Goal: Task Accomplishment & Management: Use online tool/utility

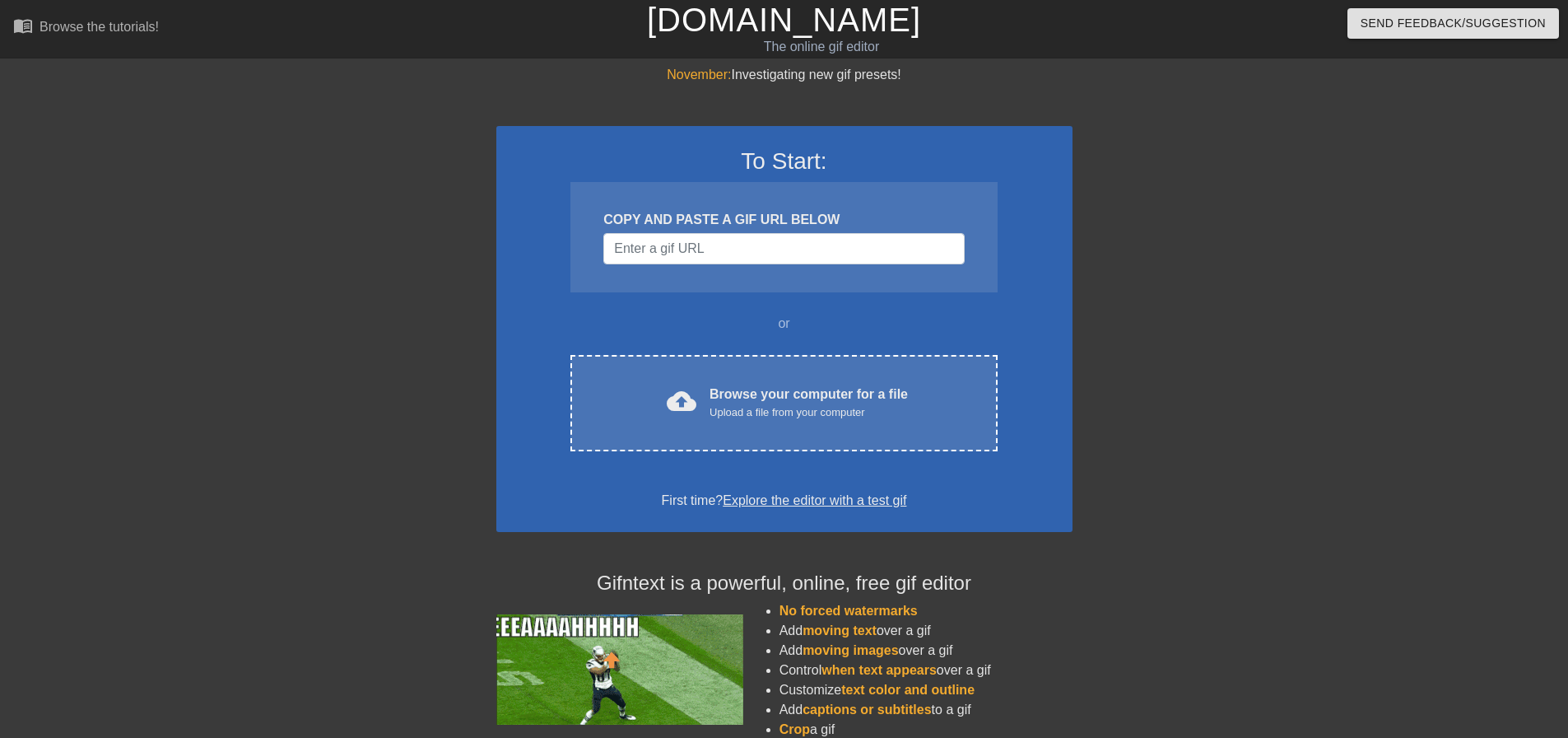
click at [758, 456] on div "To Start: COPY AND PASTE A GIF URL BELOW or cloud_upload Browse your computer f…" at bounding box center [784, 329] width 576 height 406
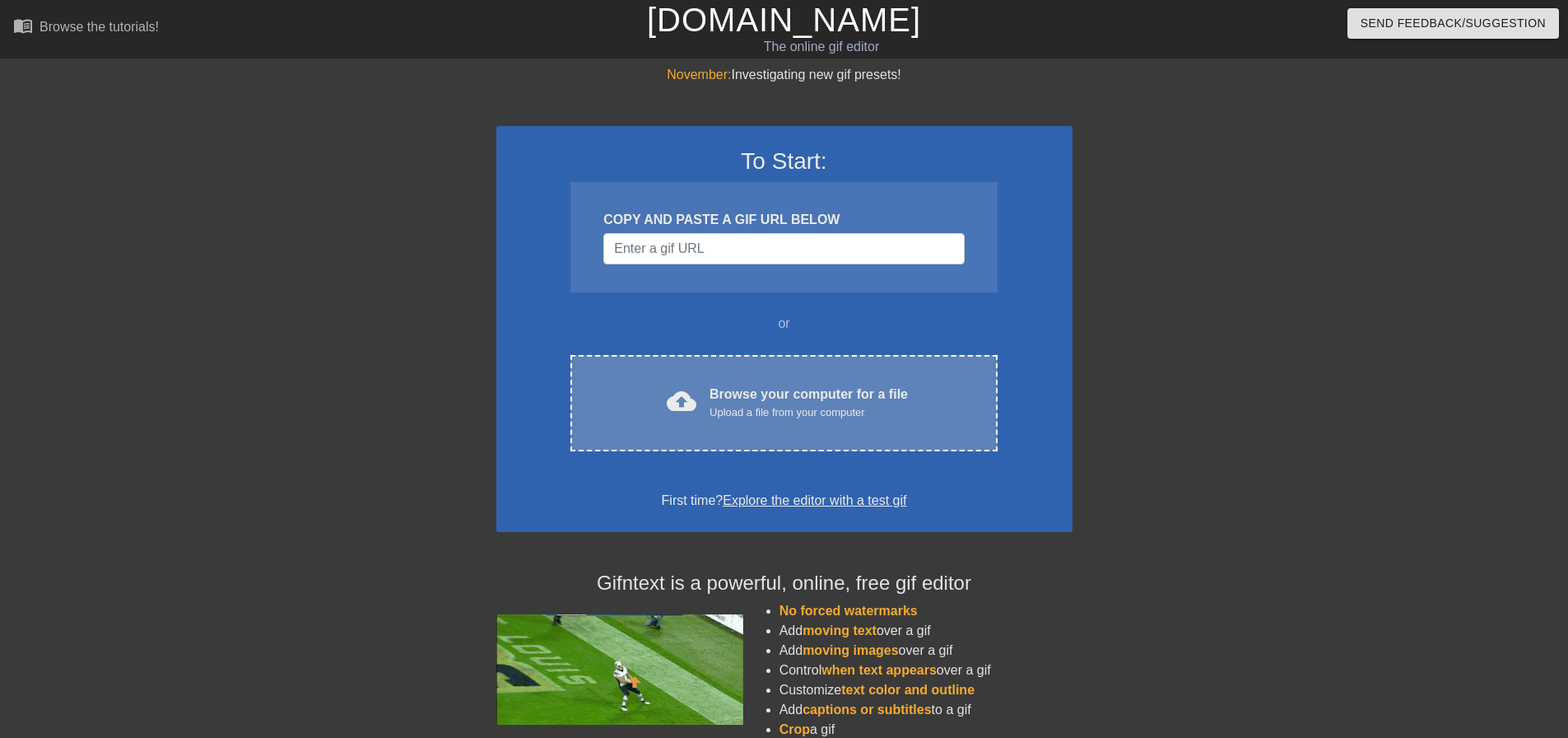
click at [776, 413] on div "Upload a file from your computer" at bounding box center [808, 411] width 199 height 16
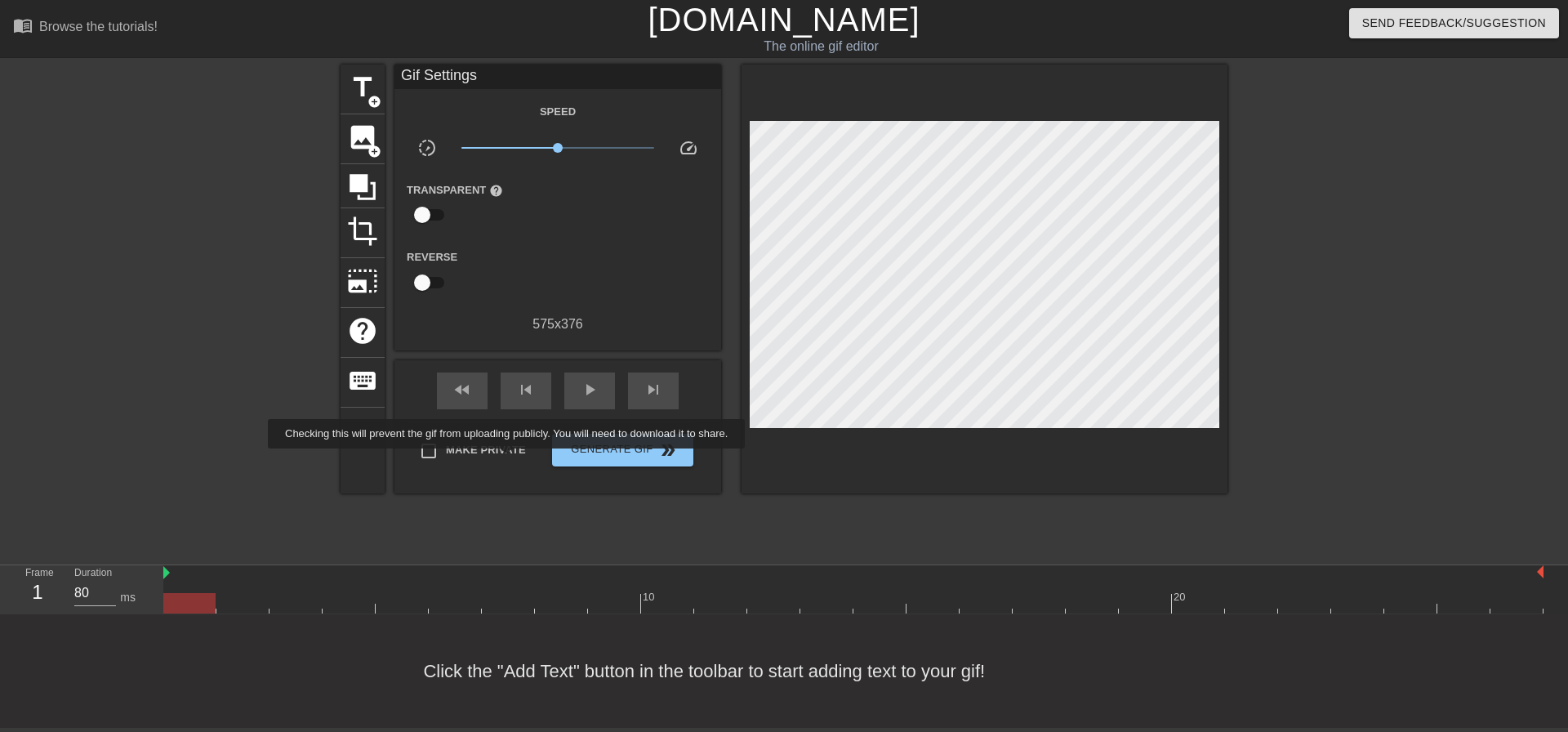
click at [511, 453] on span "Make Private" at bounding box center [487, 449] width 80 height 16
click at [446, 453] on input "Make Private" at bounding box center [429, 450] width 35 height 35
checkbox input "true"
drag, startPoint x: 181, startPoint y: 597, endPoint x: 0, endPoint y: 442, distance: 238.3
click at [0, 448] on div "menu_book Browse the tutorials! [DOMAIN_NAME] The online gif editor Send Feedba…" at bounding box center [784, 363] width 1568 height 727
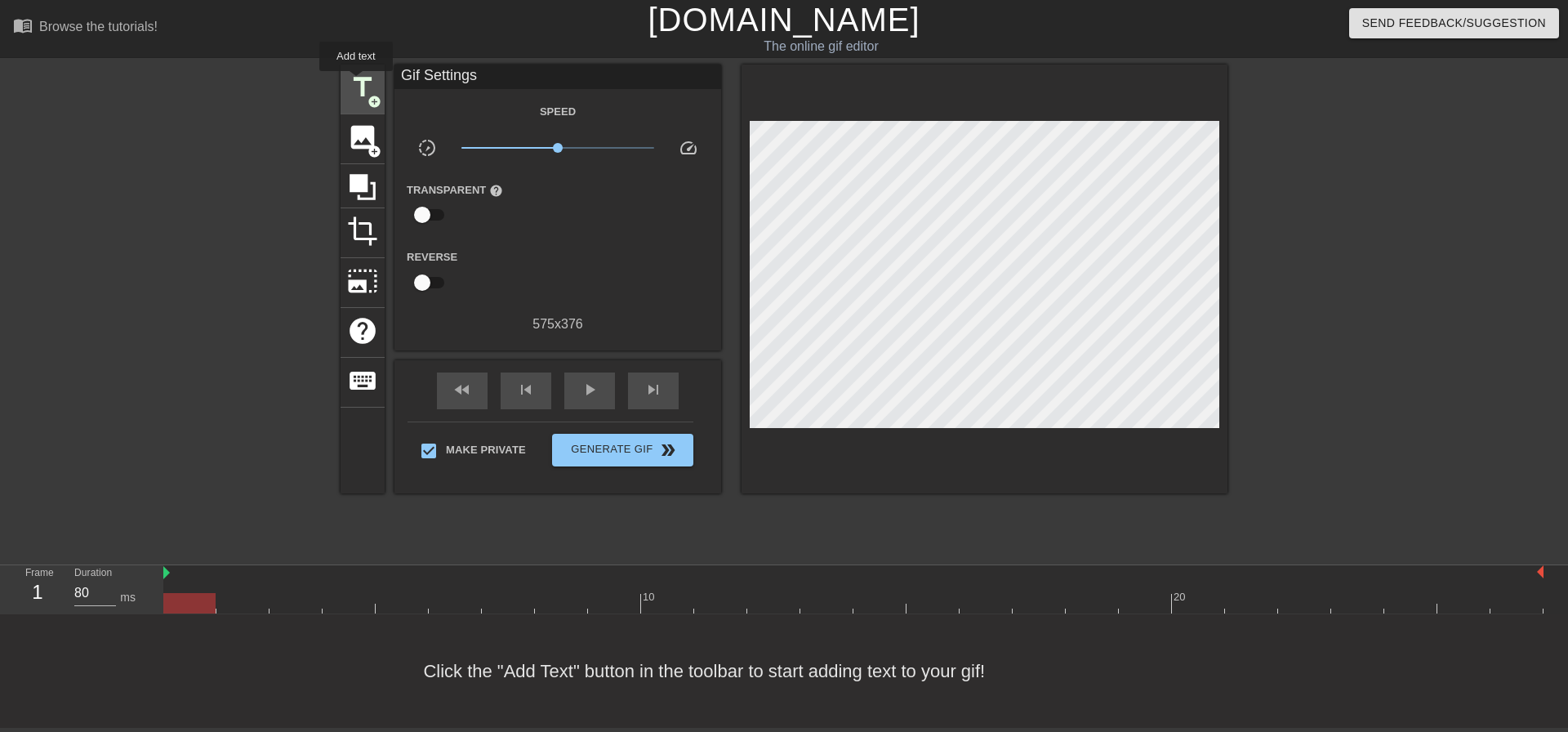
click at [356, 82] on span "title" at bounding box center [362, 87] width 31 height 31
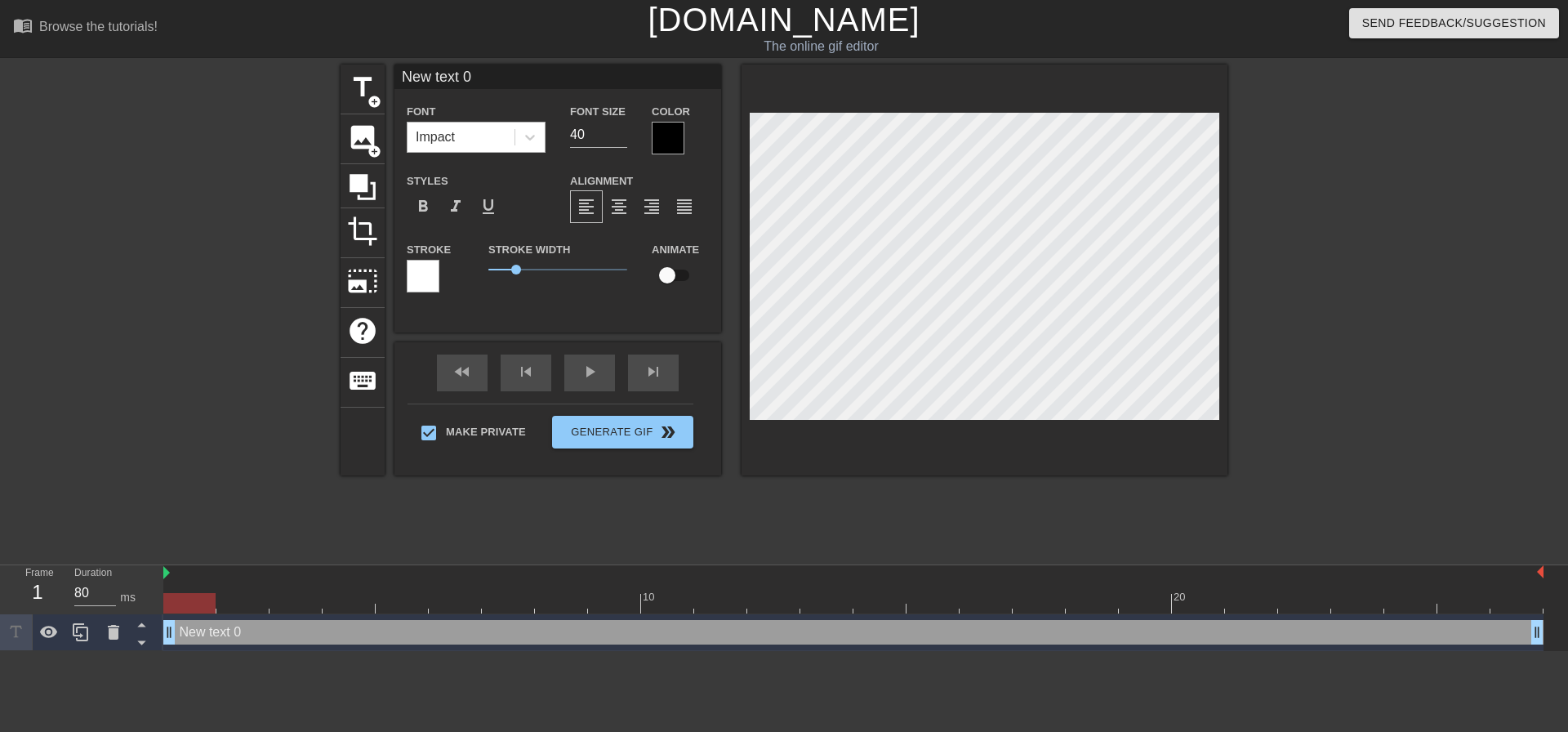
click at [487, 142] on div "Impact" at bounding box center [460, 136] width 107 height 29
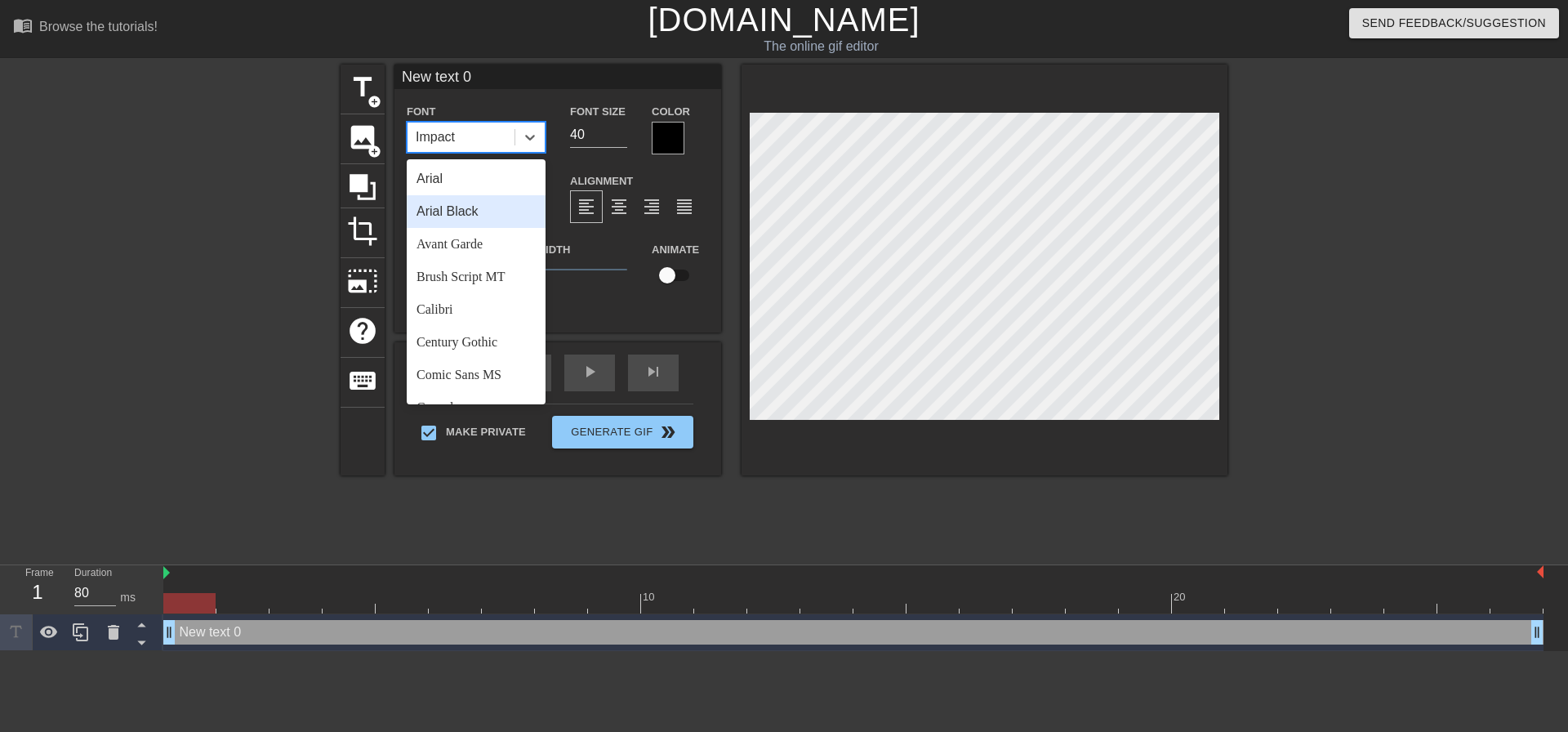
click at [487, 206] on div "Arial Black" at bounding box center [476, 211] width 139 height 33
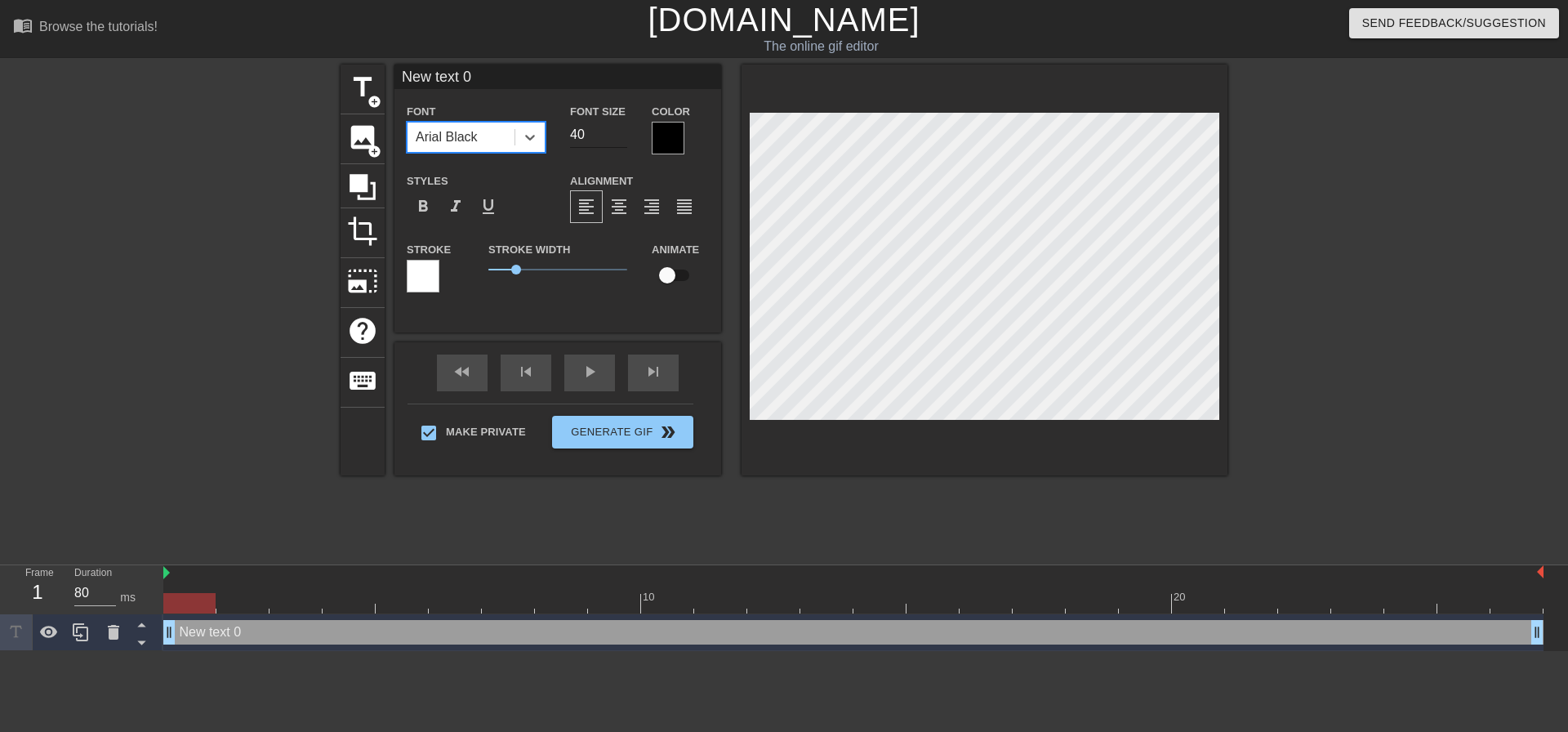
drag, startPoint x: 586, startPoint y: 139, endPoint x: 571, endPoint y: 134, distance: 15.8
click at [574, 140] on input "40" at bounding box center [599, 134] width 57 height 26
type input "4"
type input "20"
click at [624, 195] on div "format_align_center" at bounding box center [619, 206] width 33 height 33
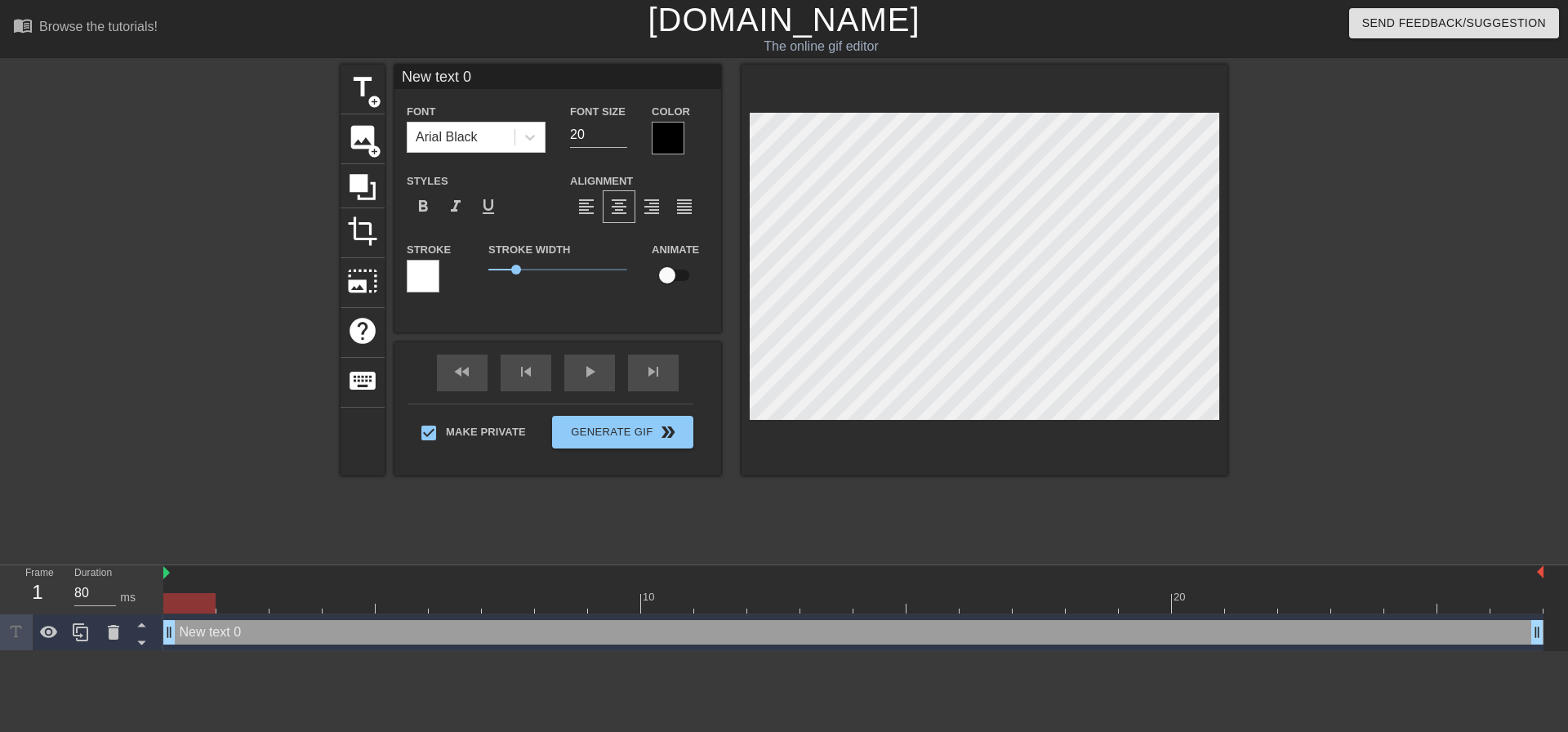
scroll to position [3, 5]
drag, startPoint x: 196, startPoint y: 593, endPoint x: 0, endPoint y: 533, distance: 205.0
click at [0, 542] on div "menu_book Browse the tutorials! [DOMAIN_NAME] The online gif editor Send Feedba…" at bounding box center [784, 325] width 1568 height 651
type input "C"
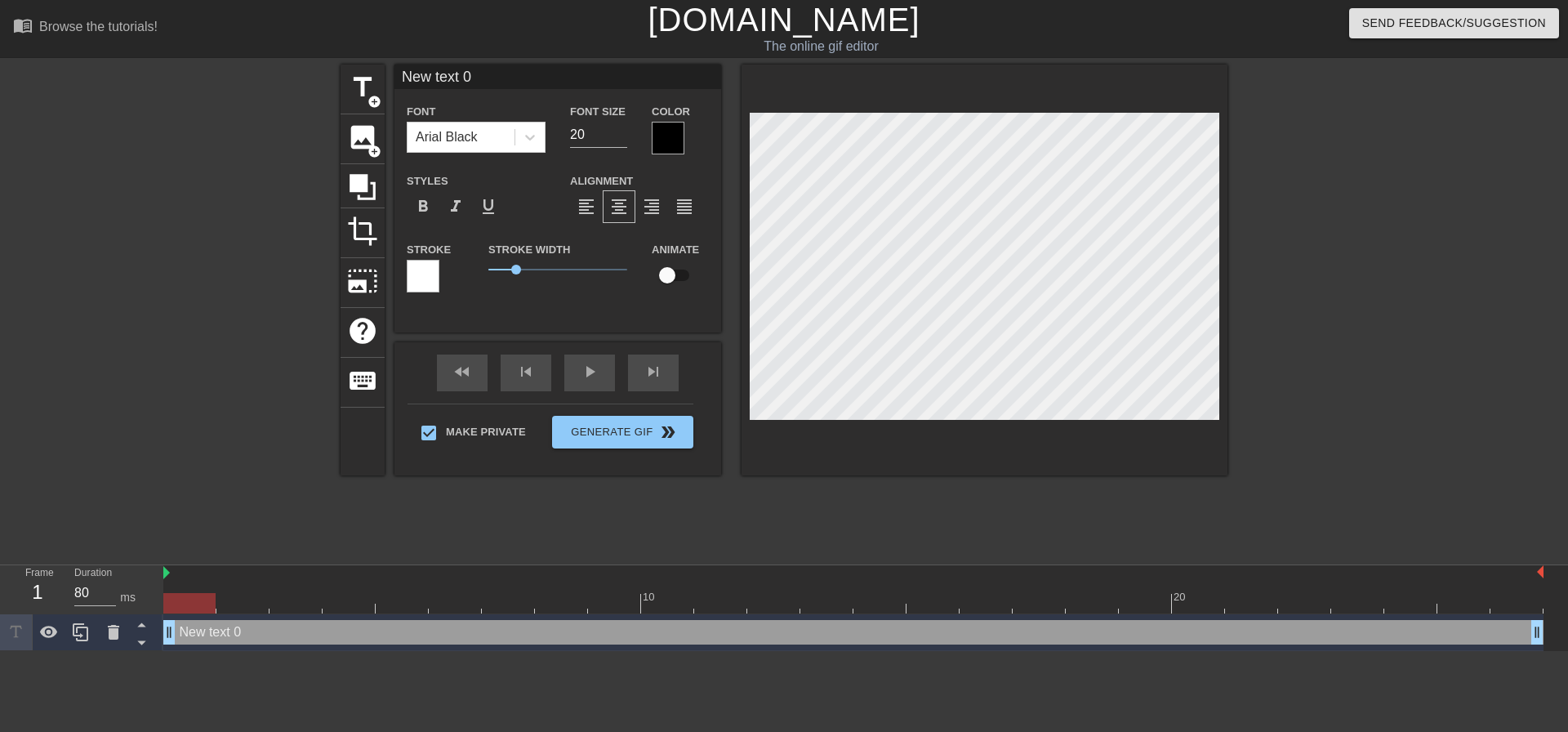
type textarea "C"
type input "Cu"
type textarea "Cu"
type input "Cum"
type textarea "Cum"
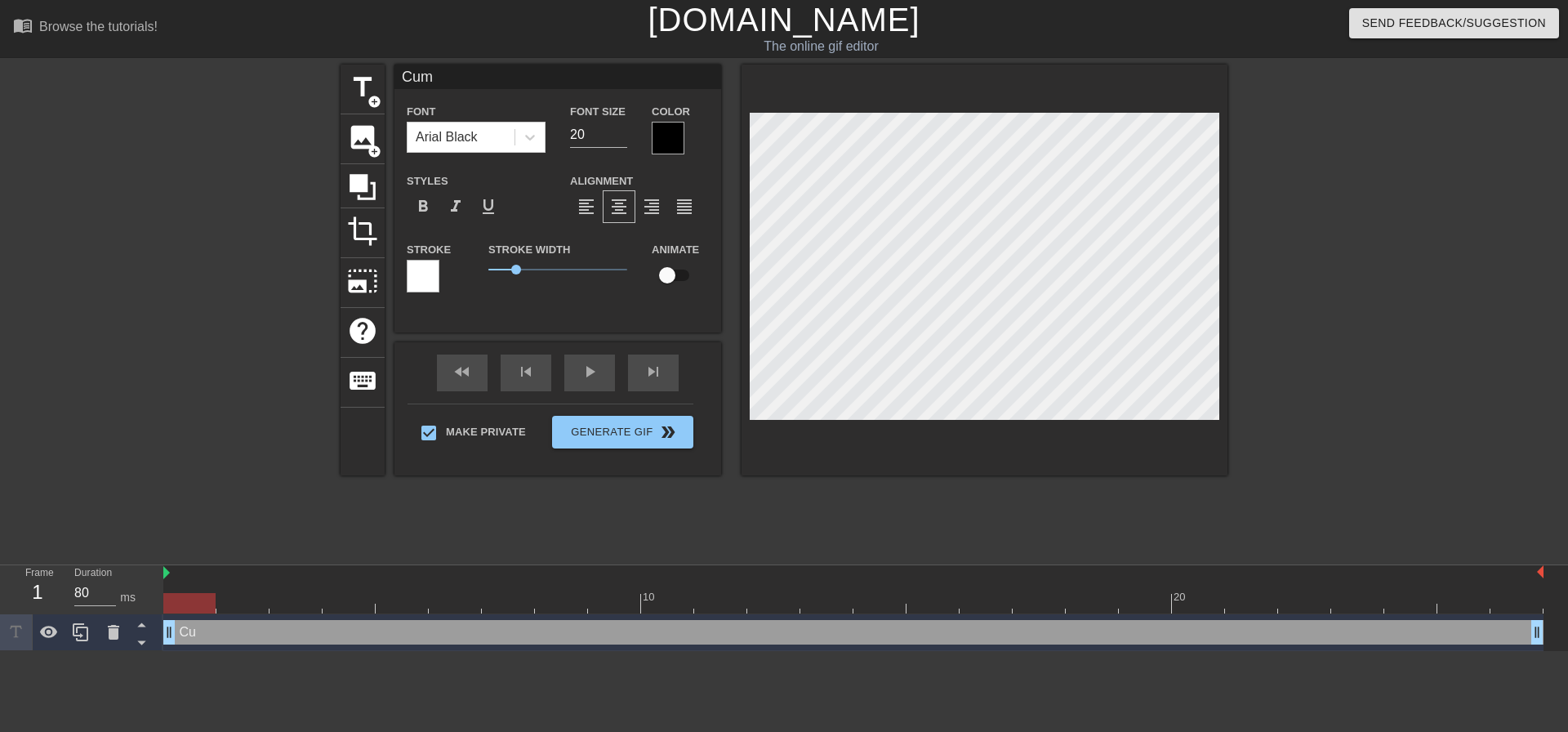
type input "Cum"
type textarea "Cum"
type input "Cum f"
type textarea "Cum f"
type input "Cum fo"
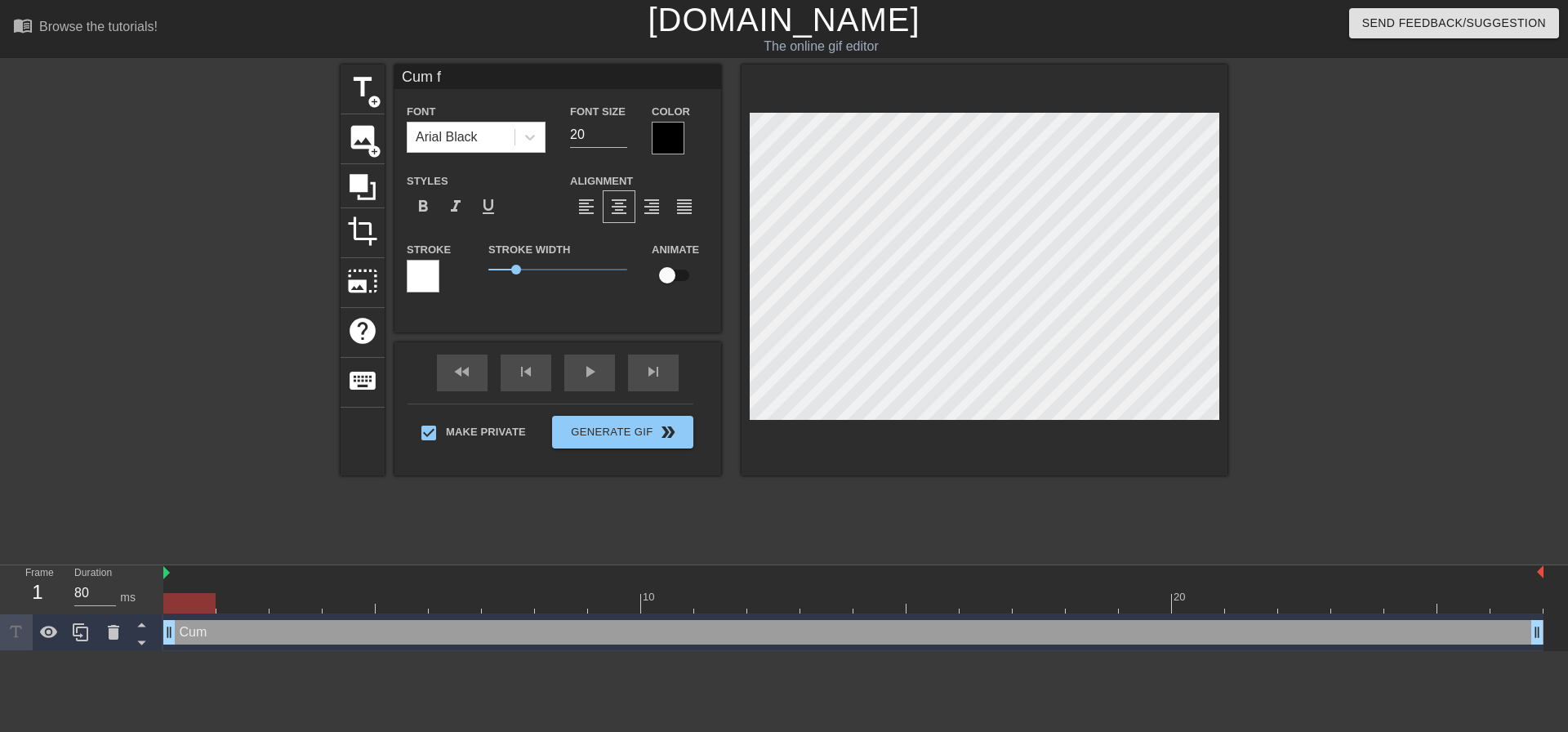
type textarea "Cum fo"
type input "Cum for"
type textarea "Cum for"
type input "Cum for"
type textarea "Cum for"
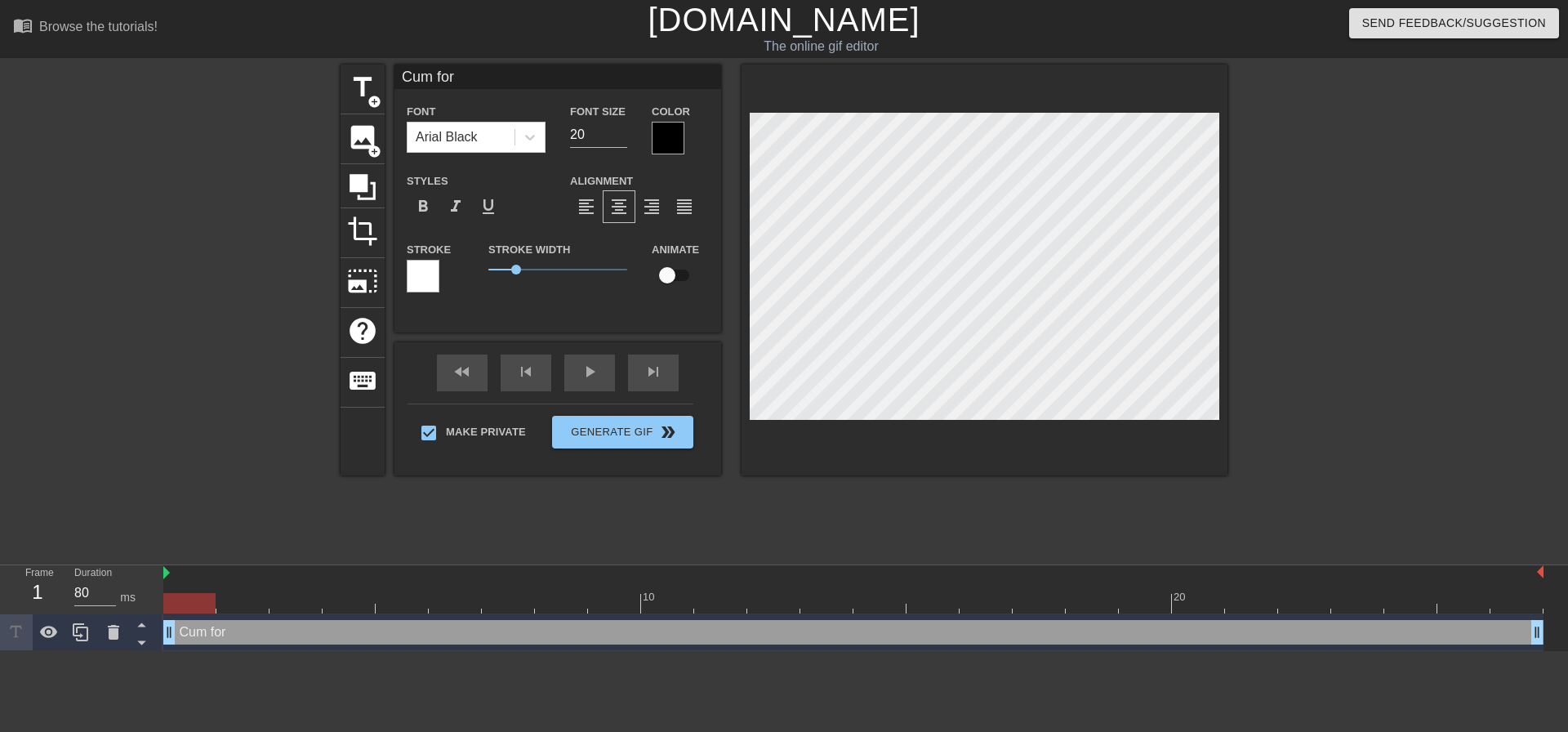
type input "Cum for m"
type textarea "Cum for m"
type input "Cum for me"
type textarea "Cum for me"
type input "Cum for me"
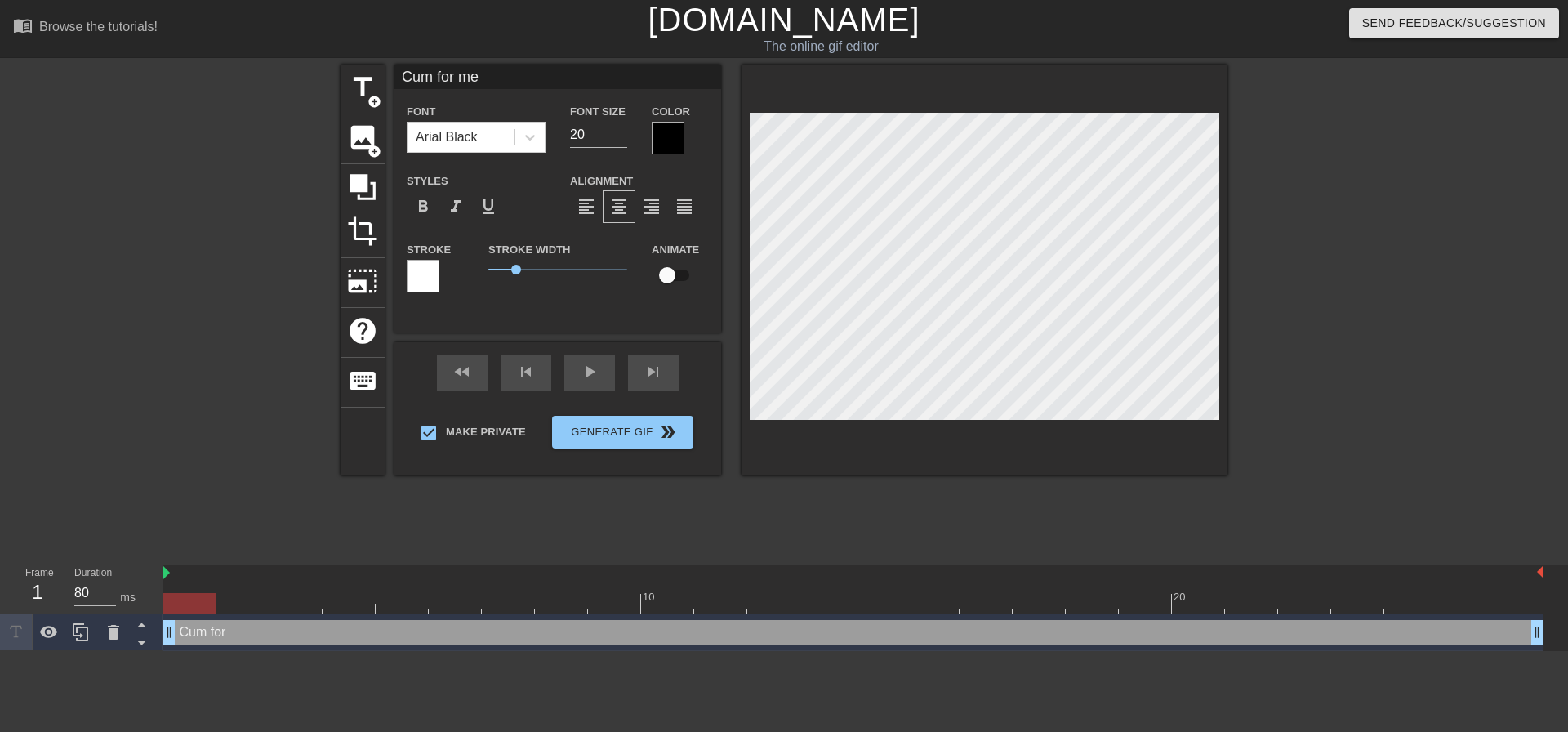
type textarea "Cum for me"
type input "Cum for me D"
type textarea "Cum for me D"
type input "Cum for me Dd"
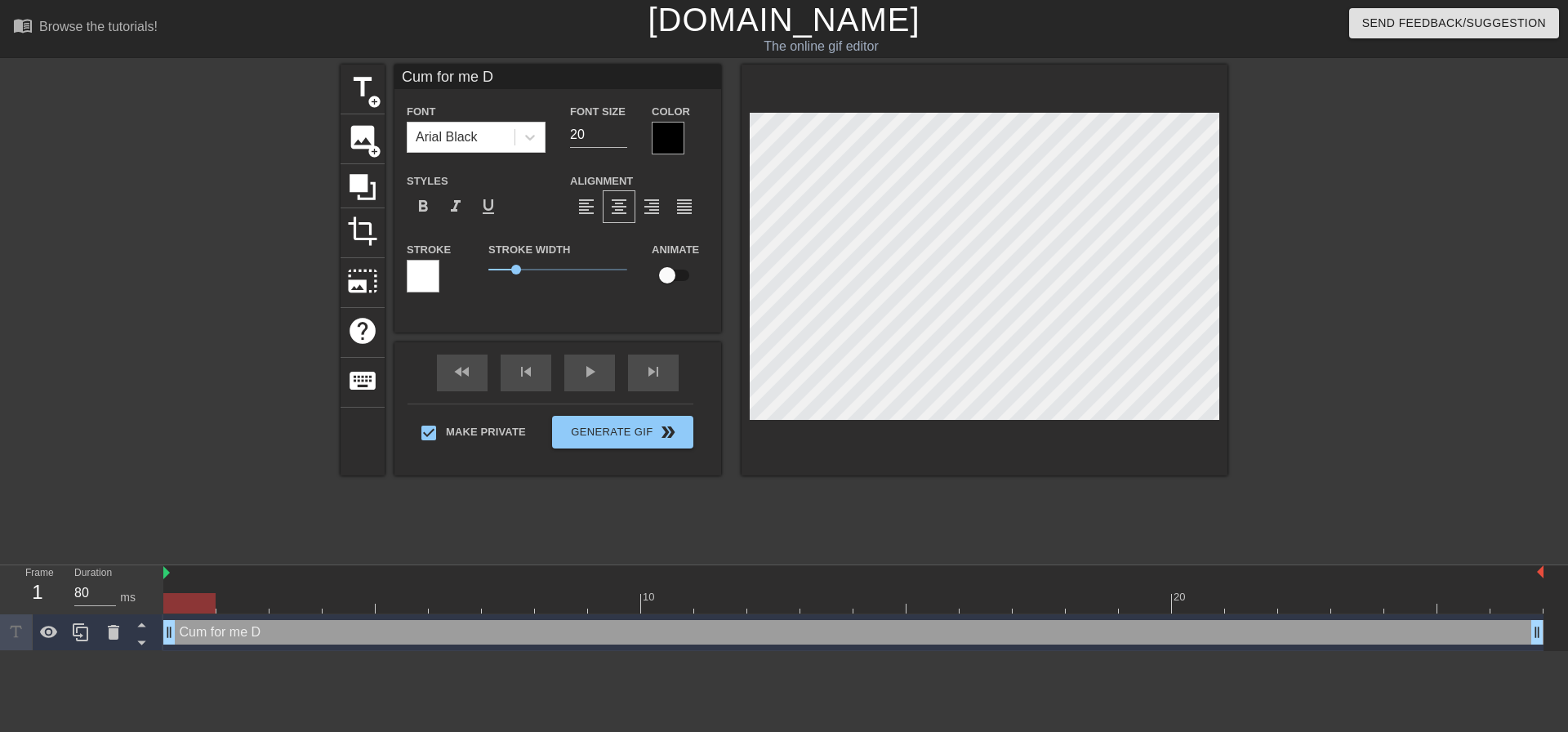
type textarea "Cum for me Dd"
type input "Cum for me Dda"
type textarea "Cum for me Dda"
type input "Cum for me Dd"
type textarea "Cum for me Dd"
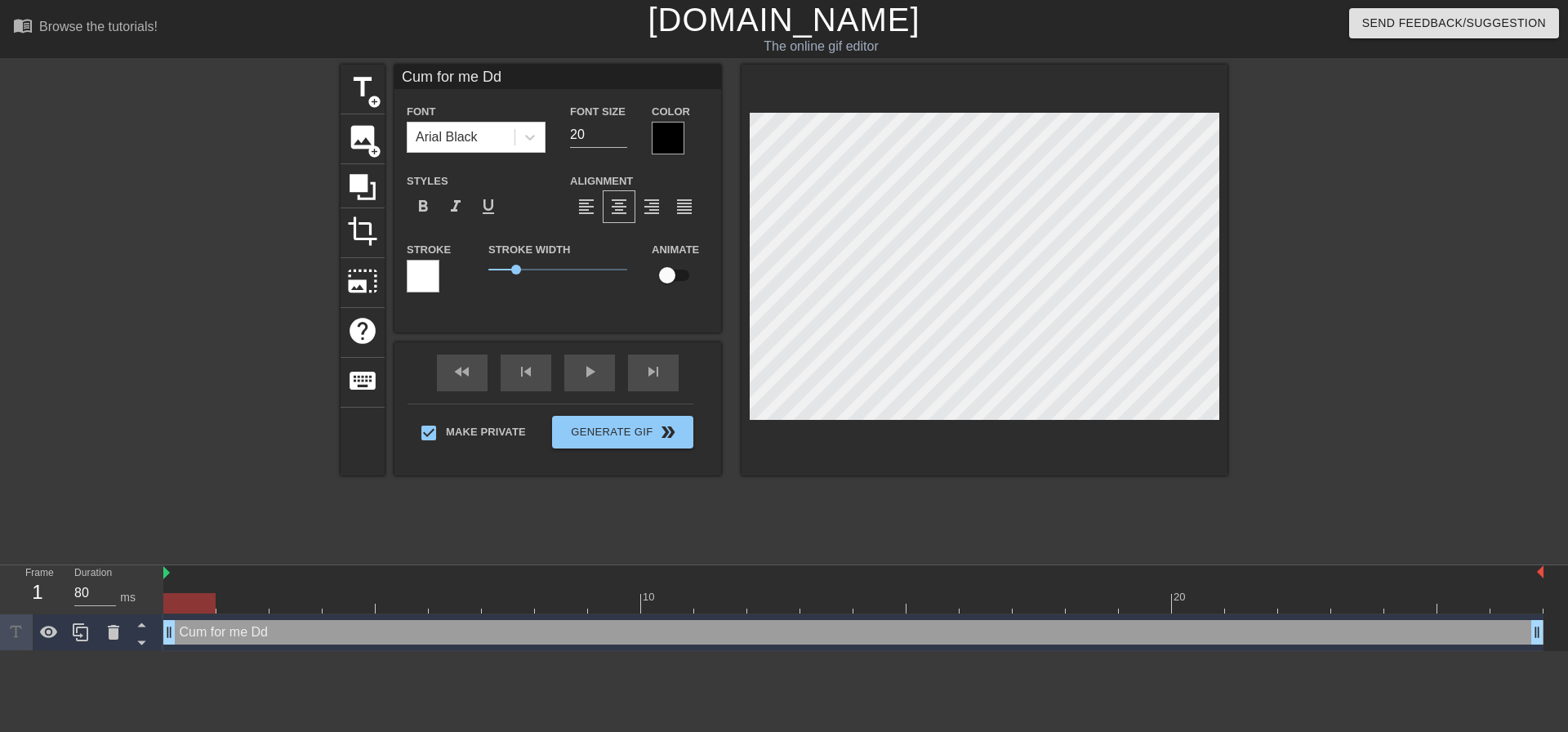
type input "Cum for me D"
type textarea "Cum for me D"
type input "Cum for me Da"
type textarea "Cum for me Dad"
type input "Cum for me Dadd"
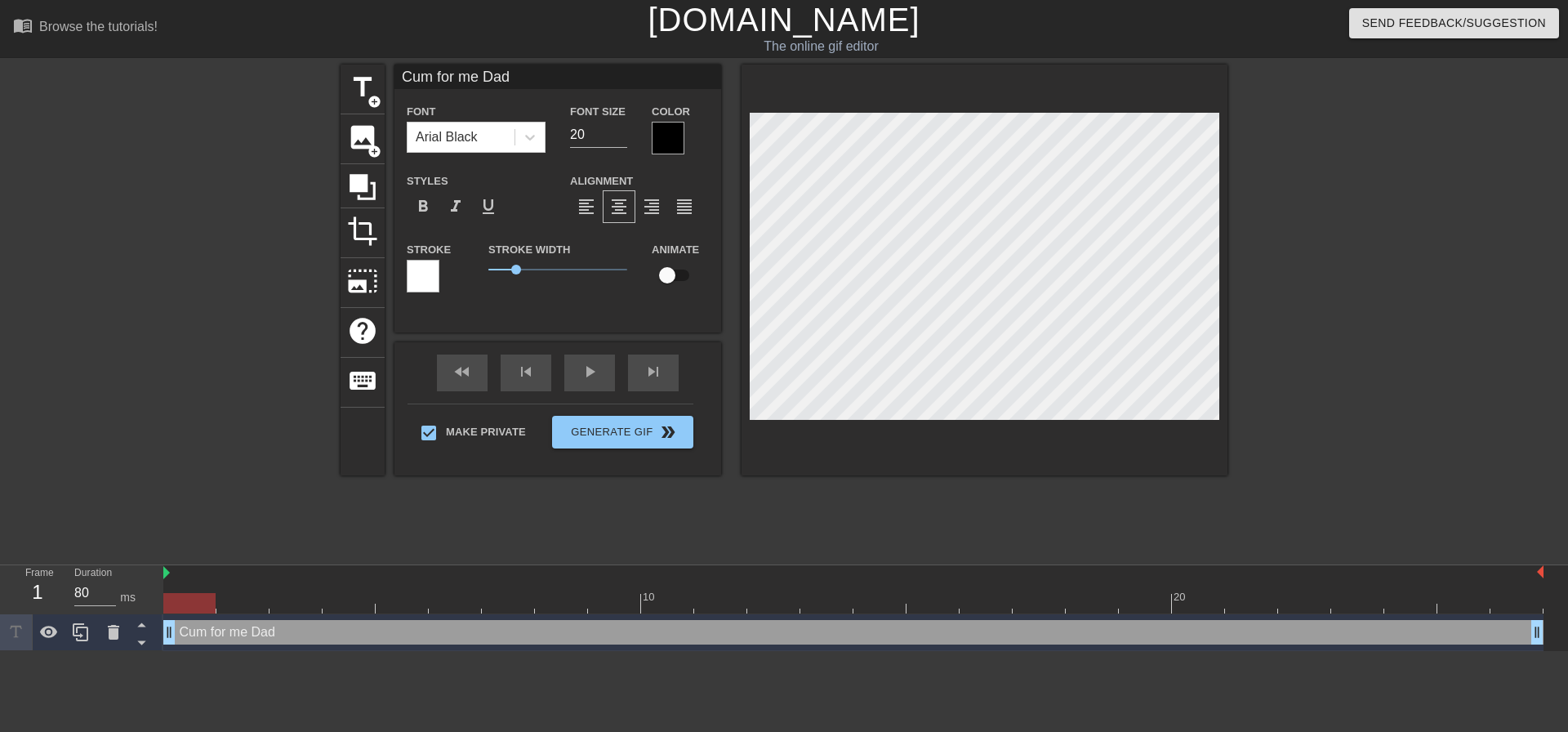
type textarea "Cum for me Dadd"
type input "Cum for me Daddy"
type textarea "Cum for me Daddy"
type input "Cum for me Daddy!"
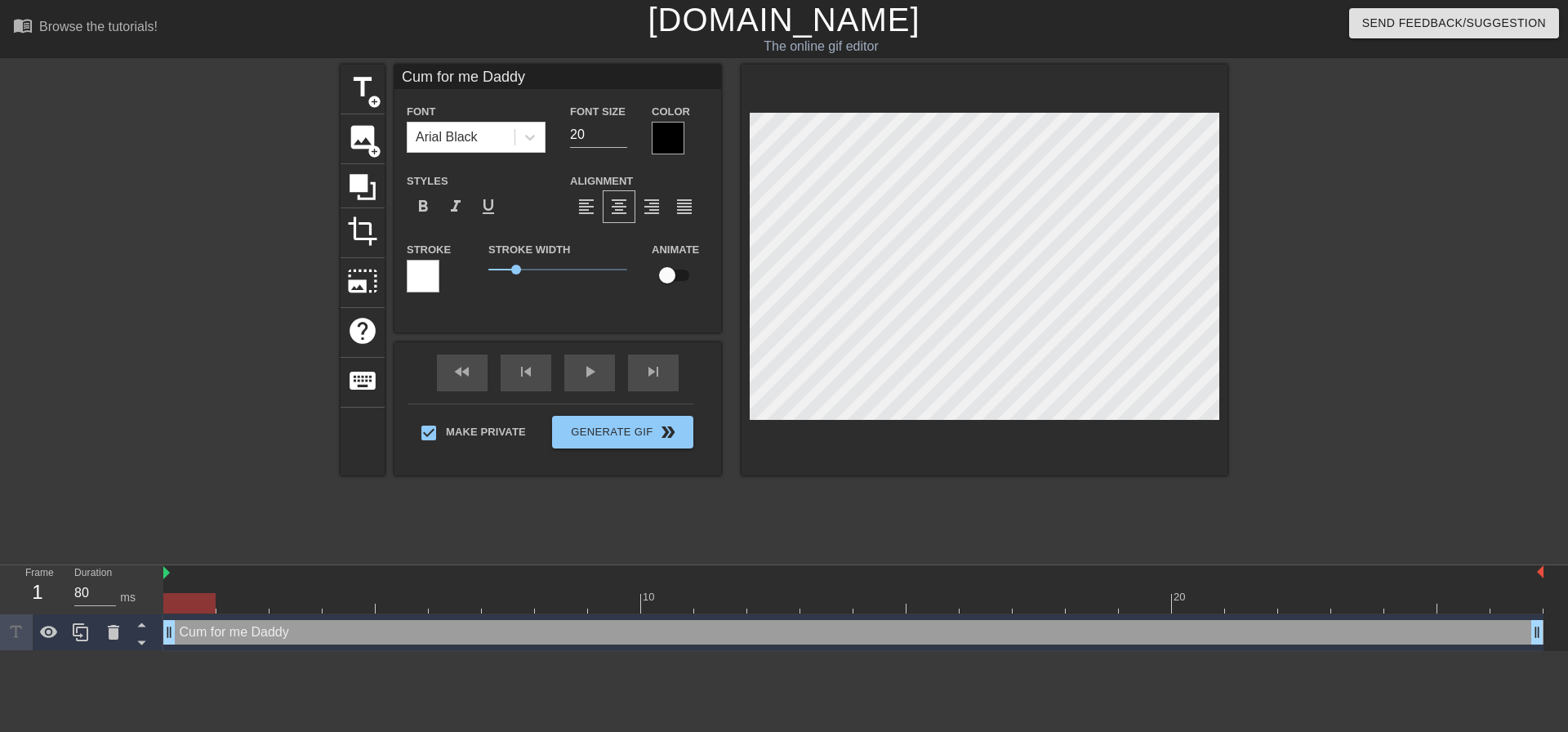
type textarea "Cum for me Daddy!"
type input "Cum for me Daddy!"
type textarea "Cum for me Daddy!"
type input "Cum for me Daddy! C"
type textarea "Cum for me Daddy! C"
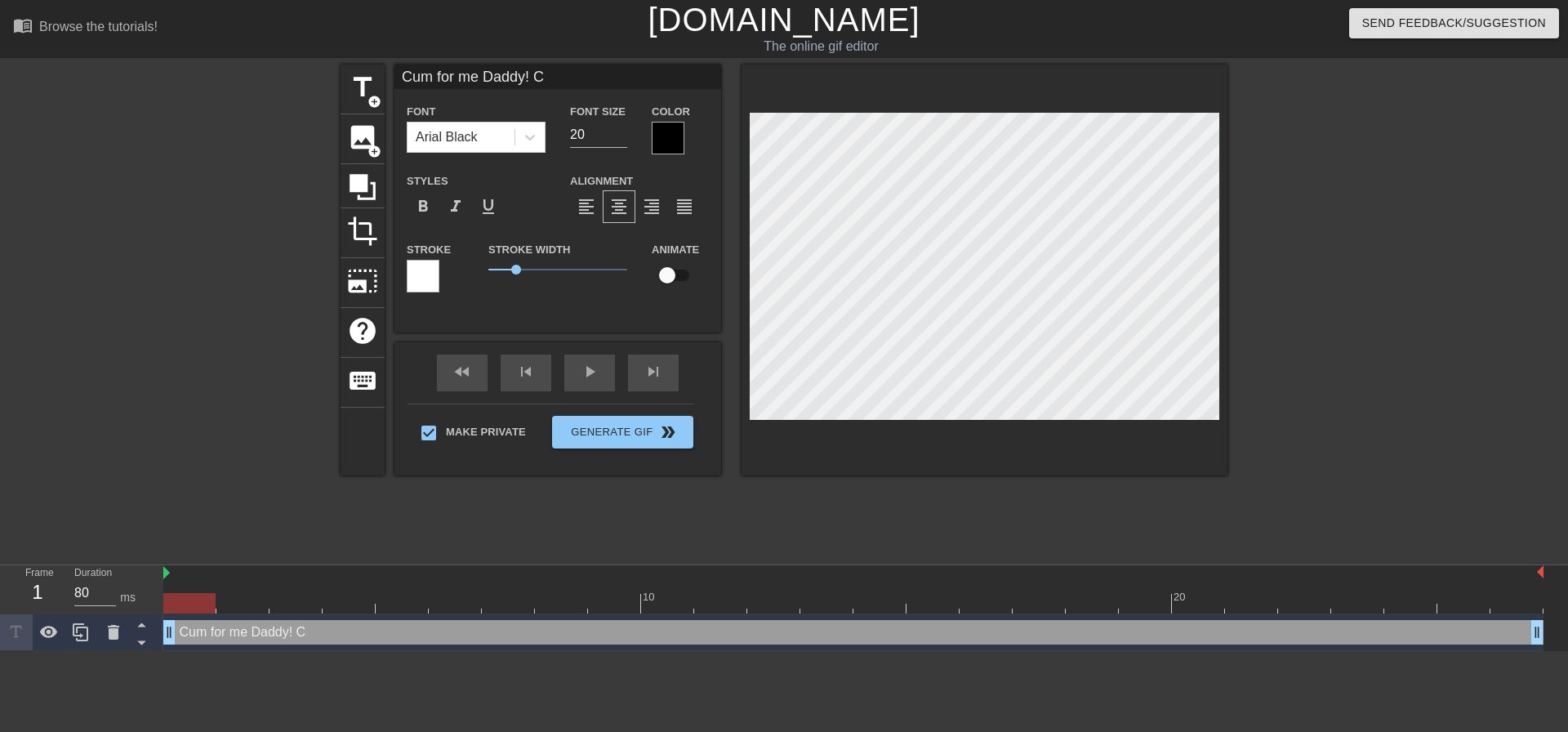
type input "Cum for me Daddy!"
type textarea "Cum for me Daddy!"
type input "Cum for me Daddy! C"
type textarea "Cum for me Daddy! C"
type input "Cum for me Daddy! Co"
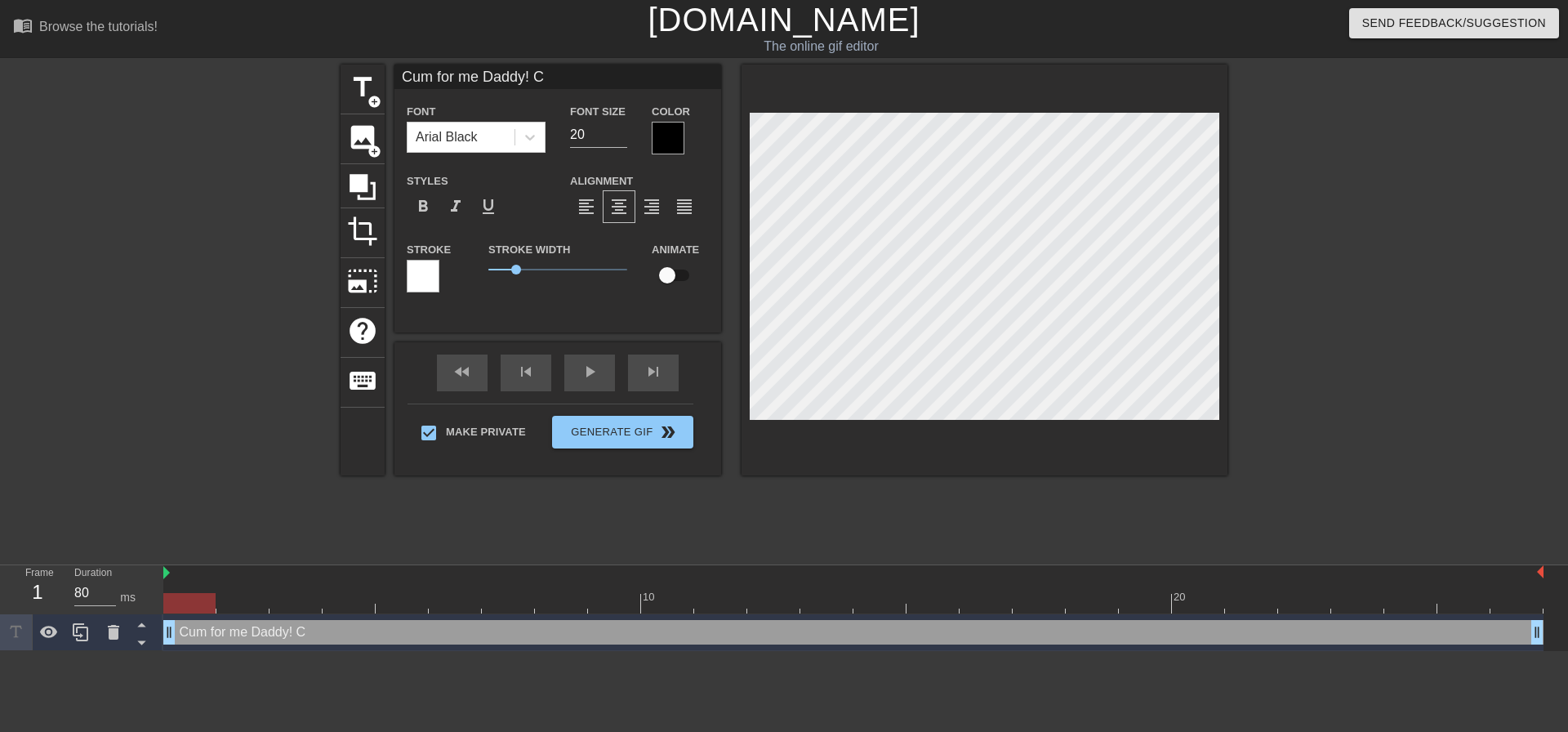
type textarea "Cum for me Daddy! Co"
type input "Cum for me Daddy! Com"
type textarea "Cum for me Daddy! Come"
type input "Cum for me Daddy! Come"
type textarea "Cum for me Daddy! Come"
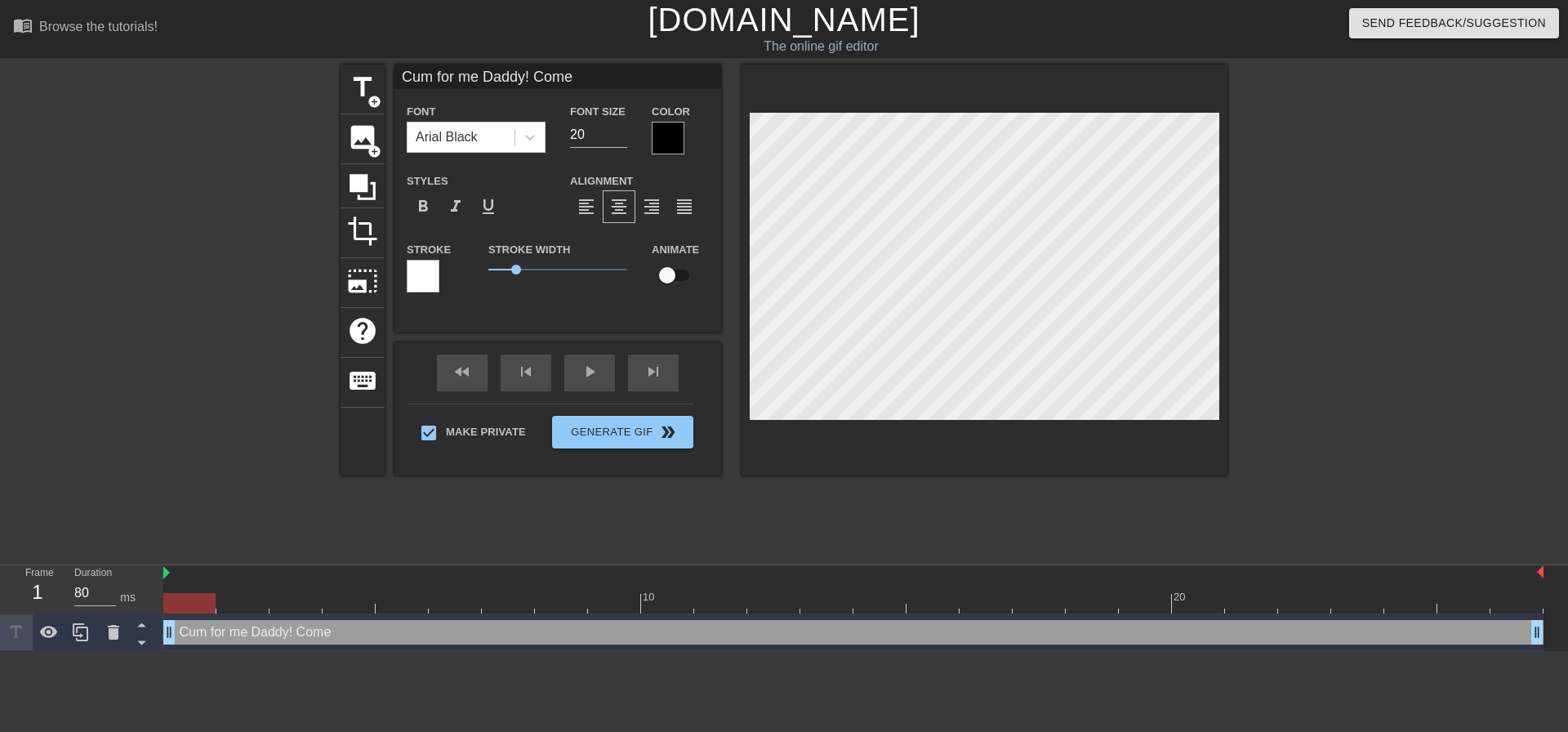
type input "Cum for me Daddy! Come o"
type textarea "Cum for me Daddy! Come on"
type input "Cum for me Daddy! Come on"
type textarea "Cum for me Daddy! Come on"
type input "Cum for me Daddy! Come on"
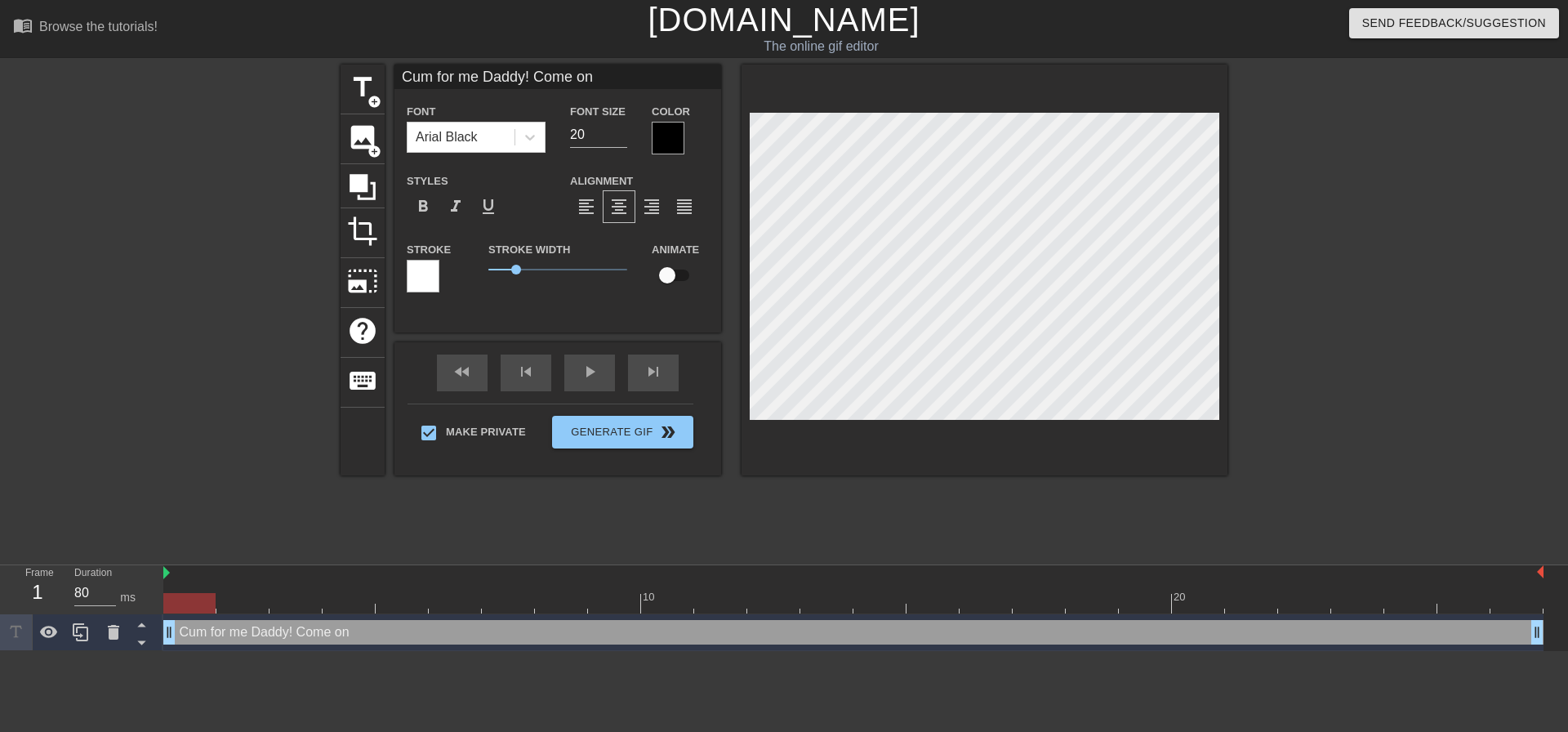
type textarea "Cum for me Daddy! Come on"
type input "Cum for me Daddy! Come on!"
type textarea "Cum for me Daddy! Come on!"
type input "Cum for me Daddy! Come on!"
type textarea "Cum for me Daddy! Come on!"
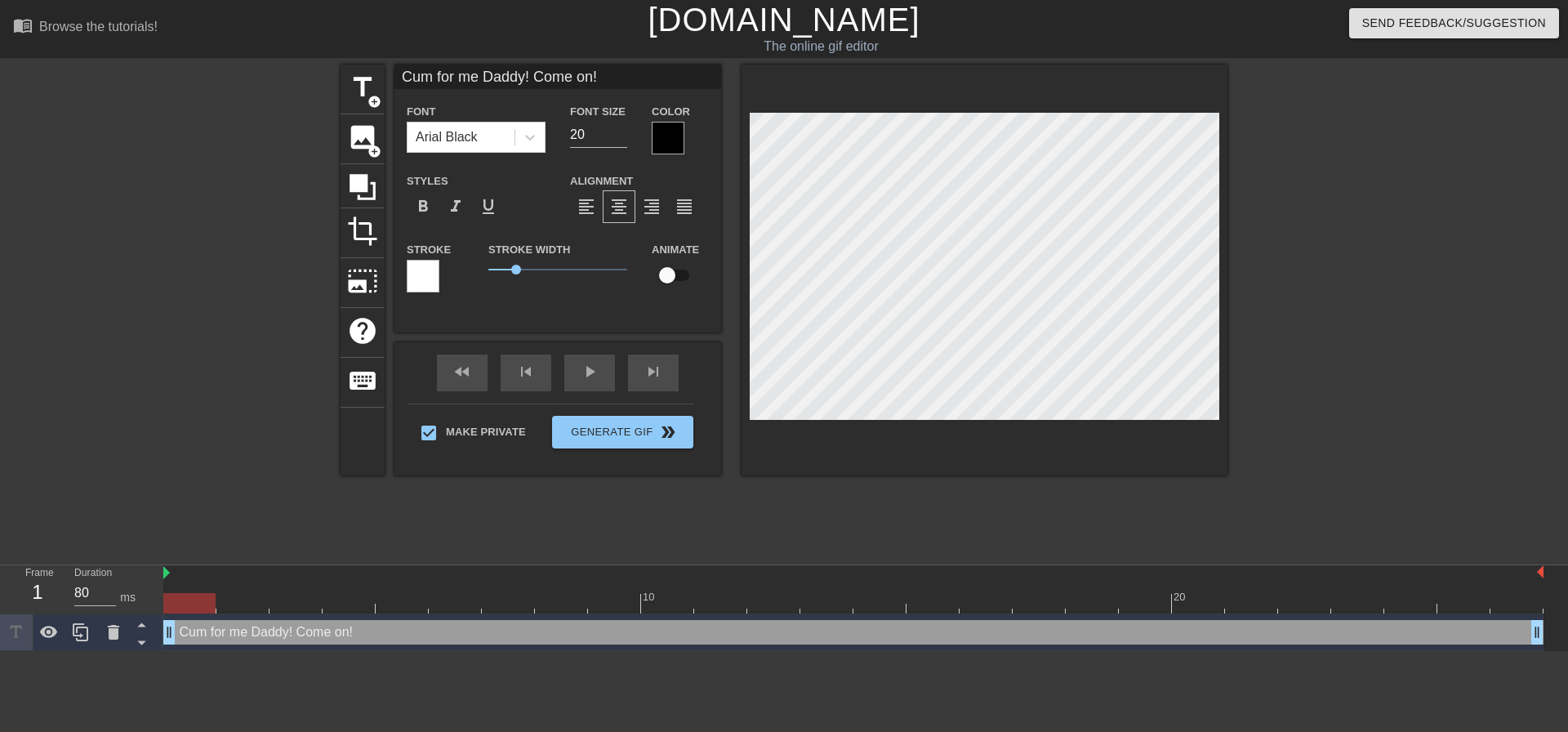
scroll to position [3, 2]
type input "Cum for me Daddy! Come on!B"
type textarea "Cum for me Daddy! Come on! B"
type input "Cum for me Daddy! Come on!Be"
type textarea "Cum for me Daddy! Come on! Be"
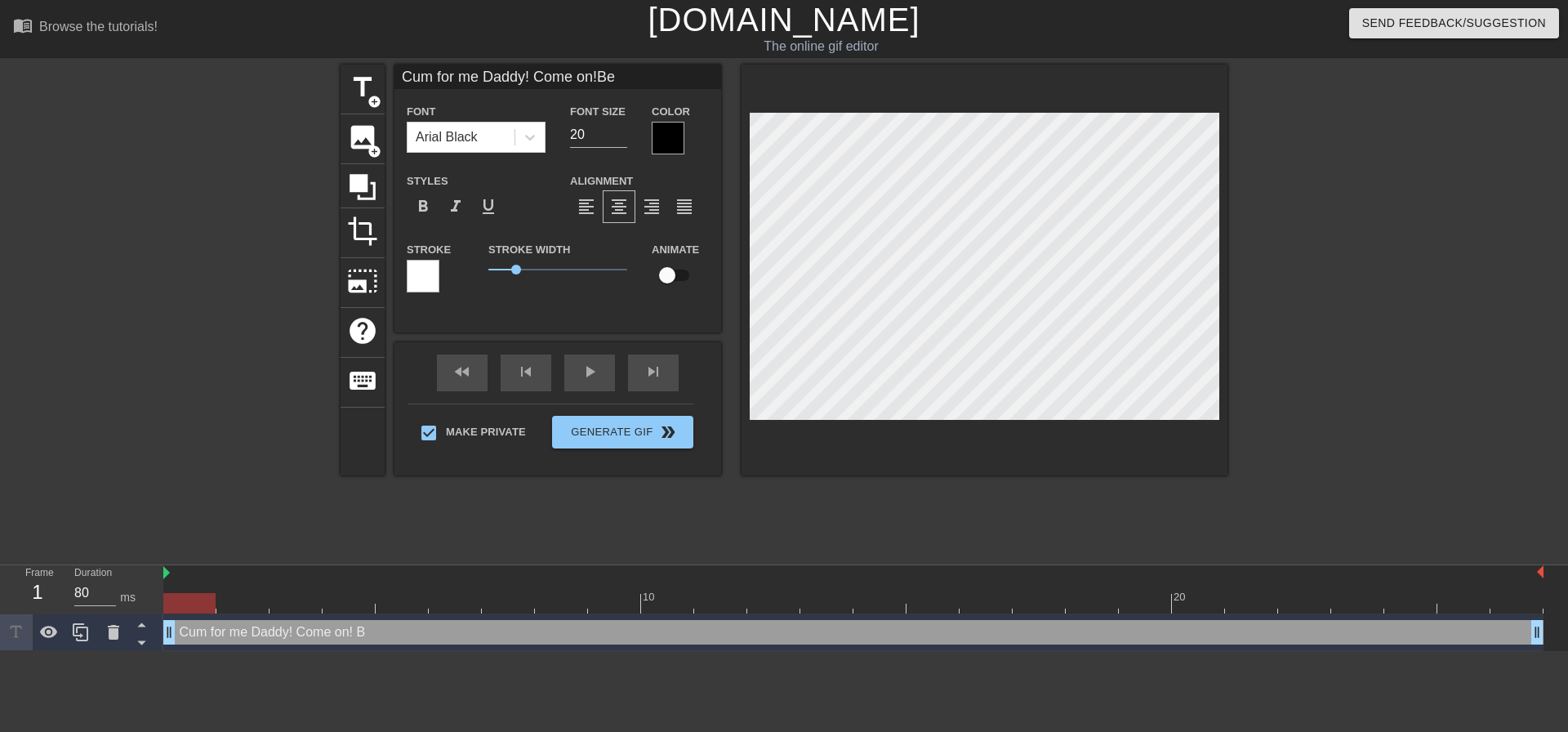
type input "Cum for me Daddy! Come on!Be"
type textarea "Cum for me Daddy! Come on! Be"
type input "Cum for me Daddy! Come on!Be a"
type textarea "Cum for me Daddy! Come on! Be a"
type input "Cum for me Daddy! Come on!Be a g"
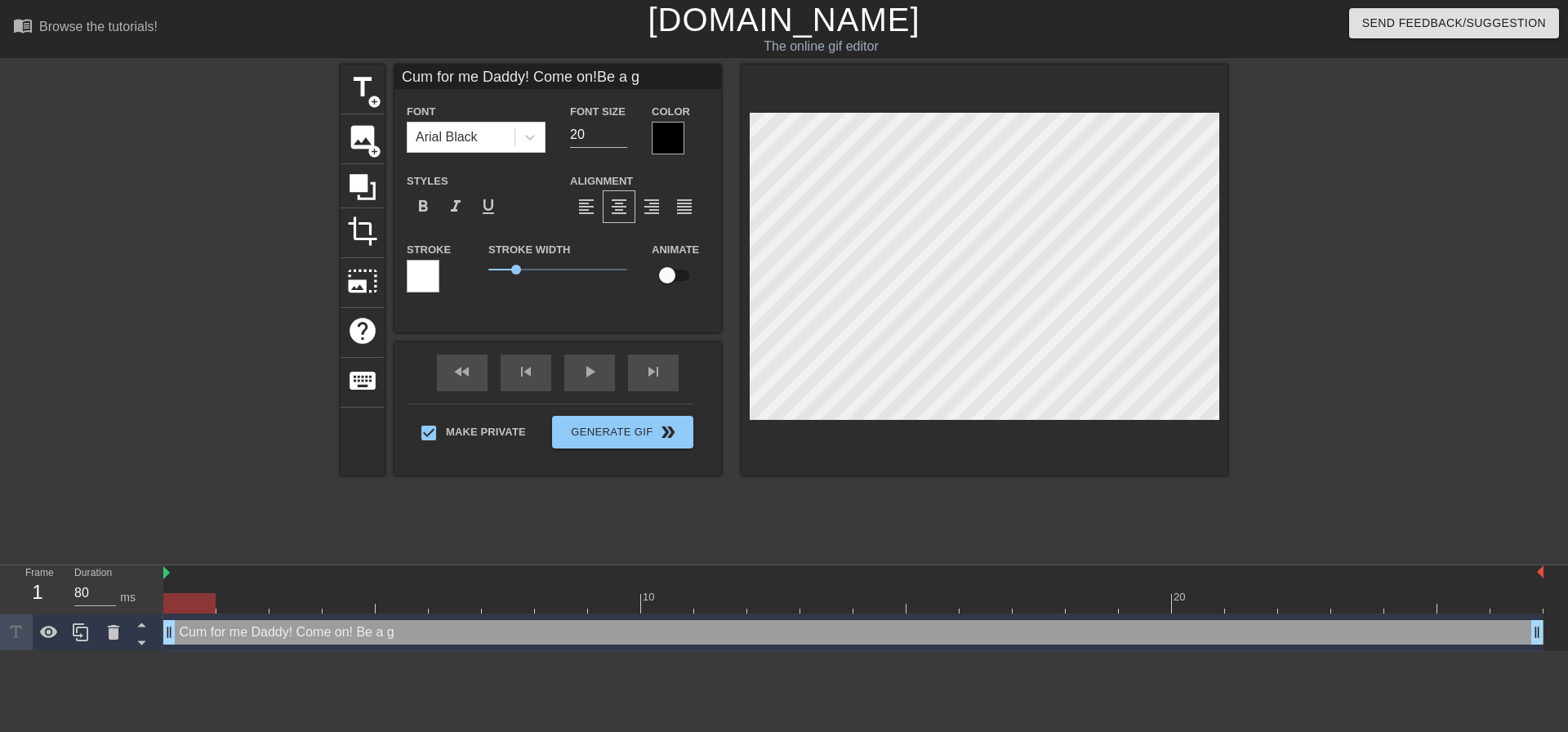
type textarea "Cum for me Daddy! Come on! Be a go"
type input "Cum for me Daddy! Come on!Be a goo"
type textarea "Cum for me Daddy! Come on! Be a goo"
type input "Cum for me Daddy! Come on!Be a good"
type textarea "Cum for me Daddy! Come on! Be a good"
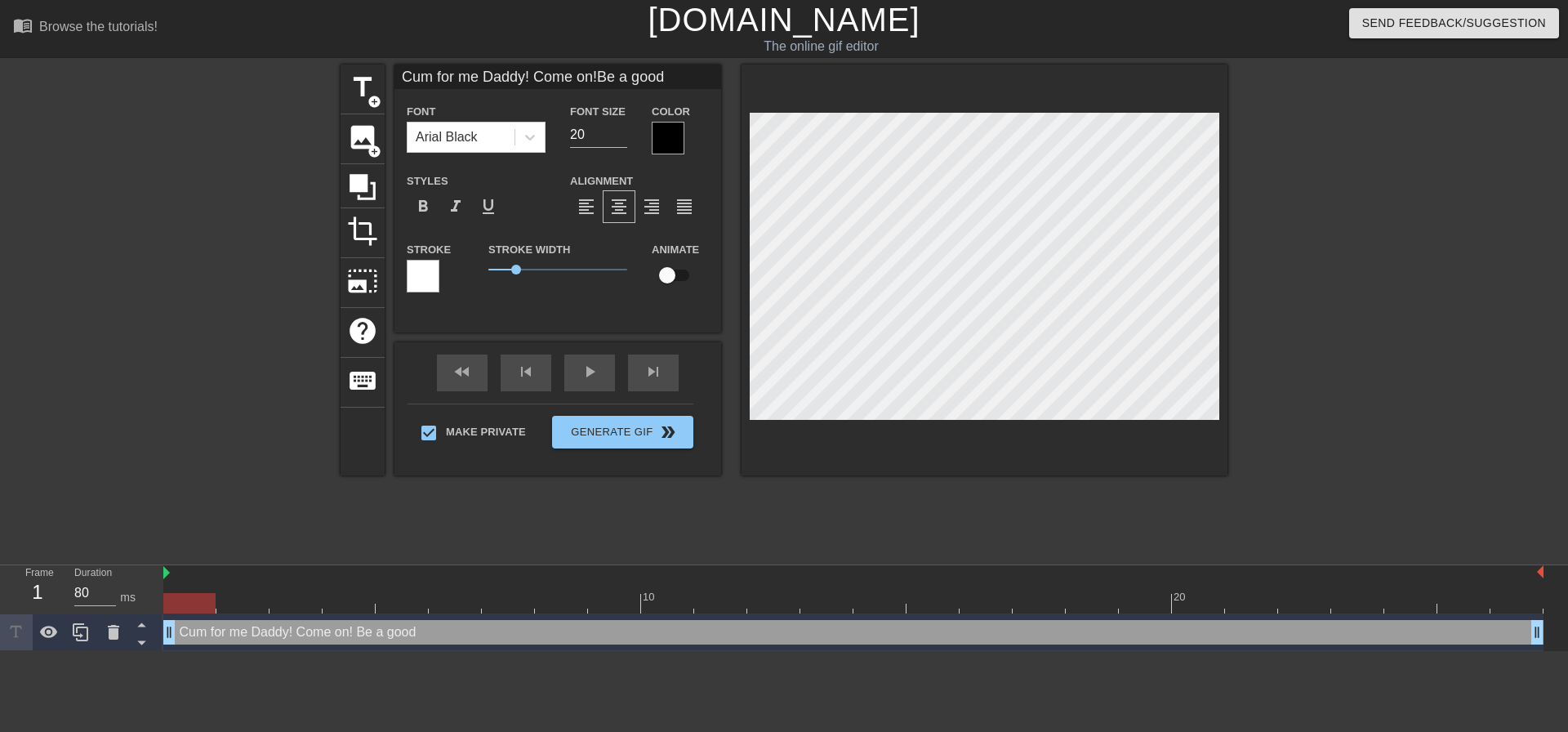
type input "Cum for me Daddy! Come on!Be a good"
type textarea "Cum for me Daddy! Come on! Be a good"
type input "Cum for me Daddy! Come on!Be a good c"
type textarea "Cum for me Daddy! Come on! Be a good co"
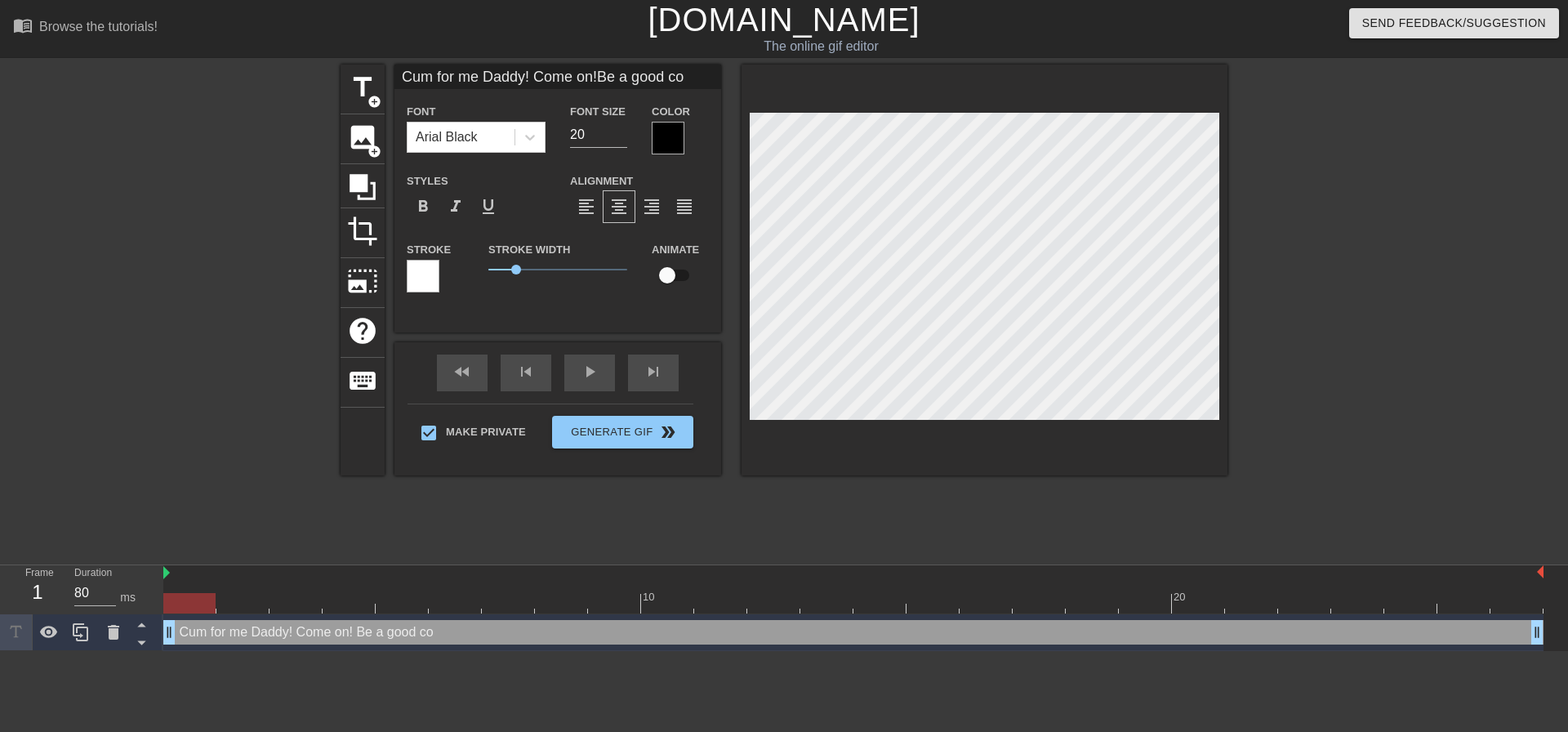
type input "Cum for me Daddy! Come on!Be a good cow"
type textarea "Cum for me Daddy! Come on! Be a good cow"
type input "Cum for me Daddy! Come on!Be a good cow"
type textarea "Cum for me Daddy! Come on! Be a good cow"
type input "Cum for me Daddy! Come on!Be a good cow a"
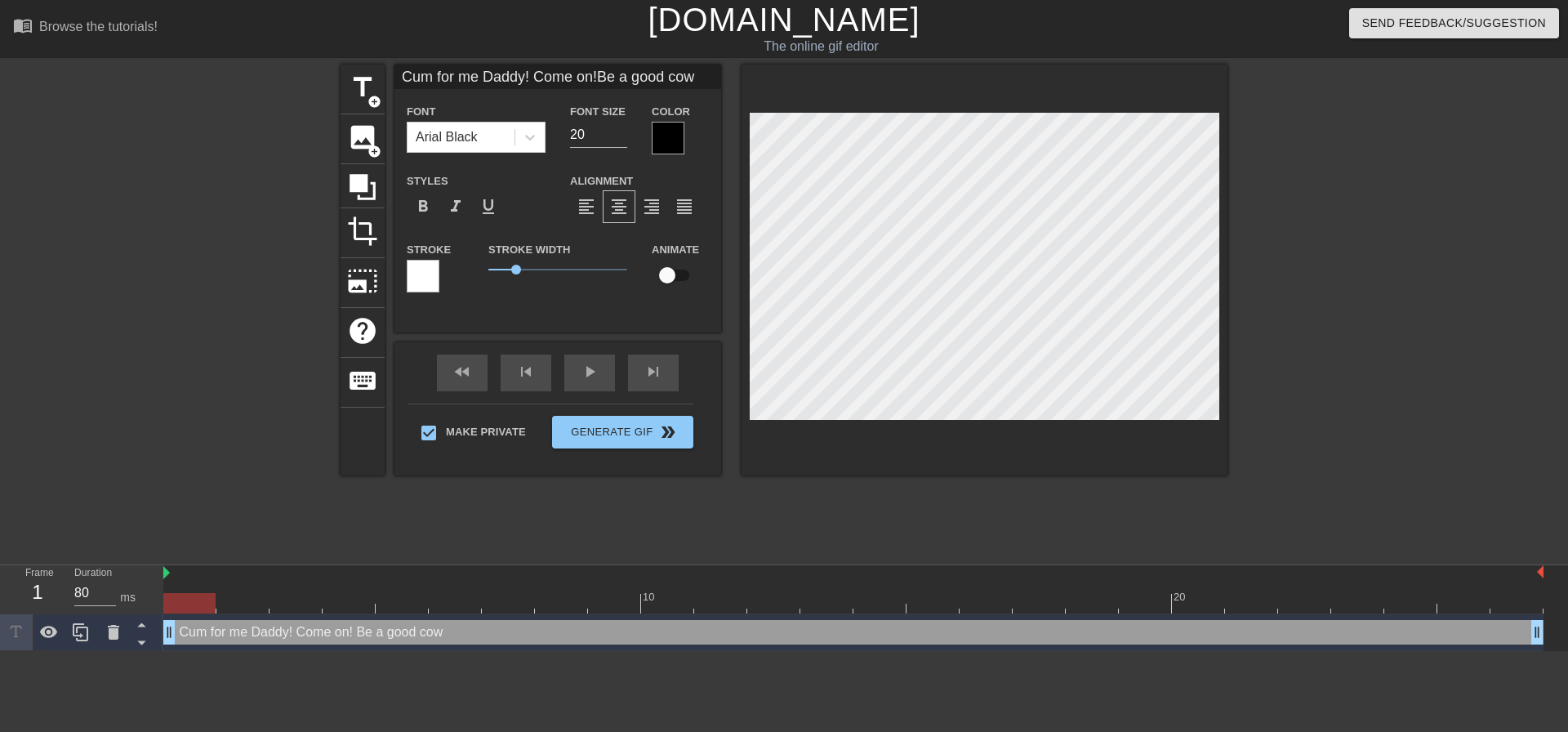
type textarea "Cum for me Daddy! Come on! Be a good cow a"
type input "Cum for me Daddy! Come on!Be a good cow an"
type textarea "Cum for me Daddy! Come on! Be a good cow an"
type input "Cum for me Daddy! Come on!Be a good cow and"
type textarea "Cum for me Daddy! Come on! Be a good cow and"
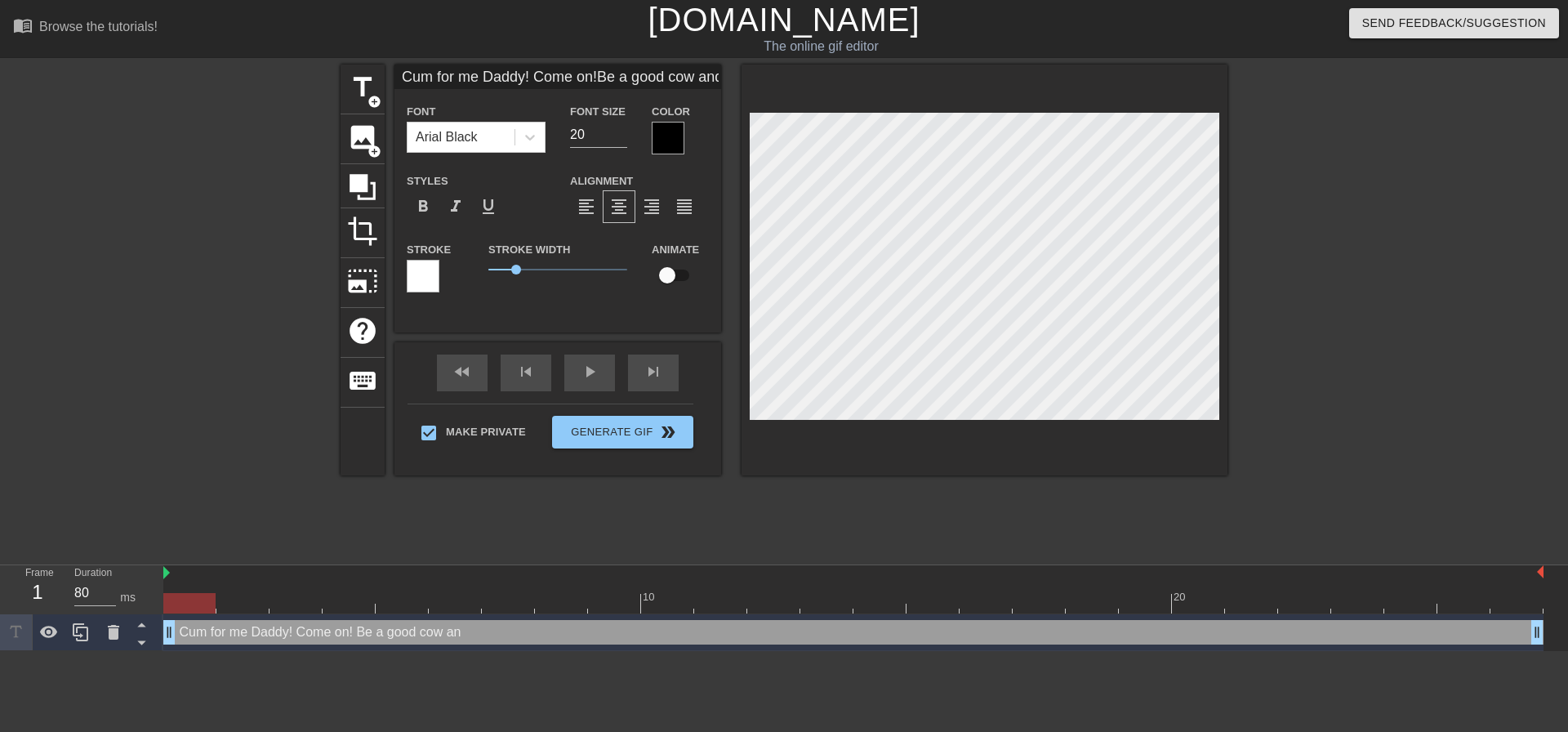
scroll to position [3, 7]
type input "Cum for me Daddy! Come on!Be a good cow and"
type textarea "Cum for me Daddy! Come on! Be a good cow and"
type input "Cum for me Daddy! Come on!Be a good cow and s"
type textarea "Cum for me Daddy! Come on! Be a good cow and so"
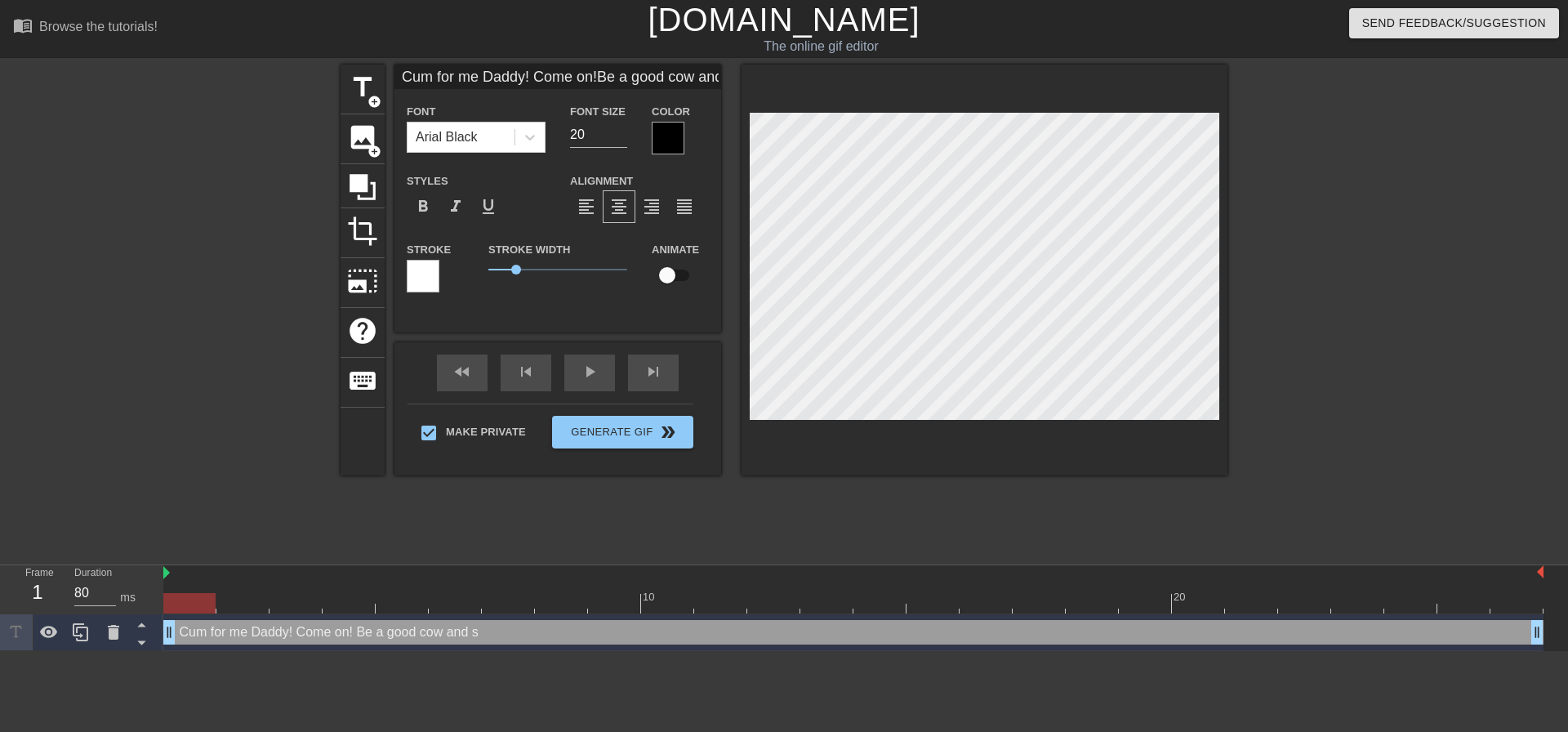
scroll to position [3, 8]
type input "Cum for me Daddy! Come on!Be a good cow and s"
type textarea "Cum for me Daddy! Come on! Be a good cow and s"
type input "Cum for me Daddy! Come on!Be a good cow and sp"
type textarea "Cum for me Daddy! Come on! Be a good cow and sp"
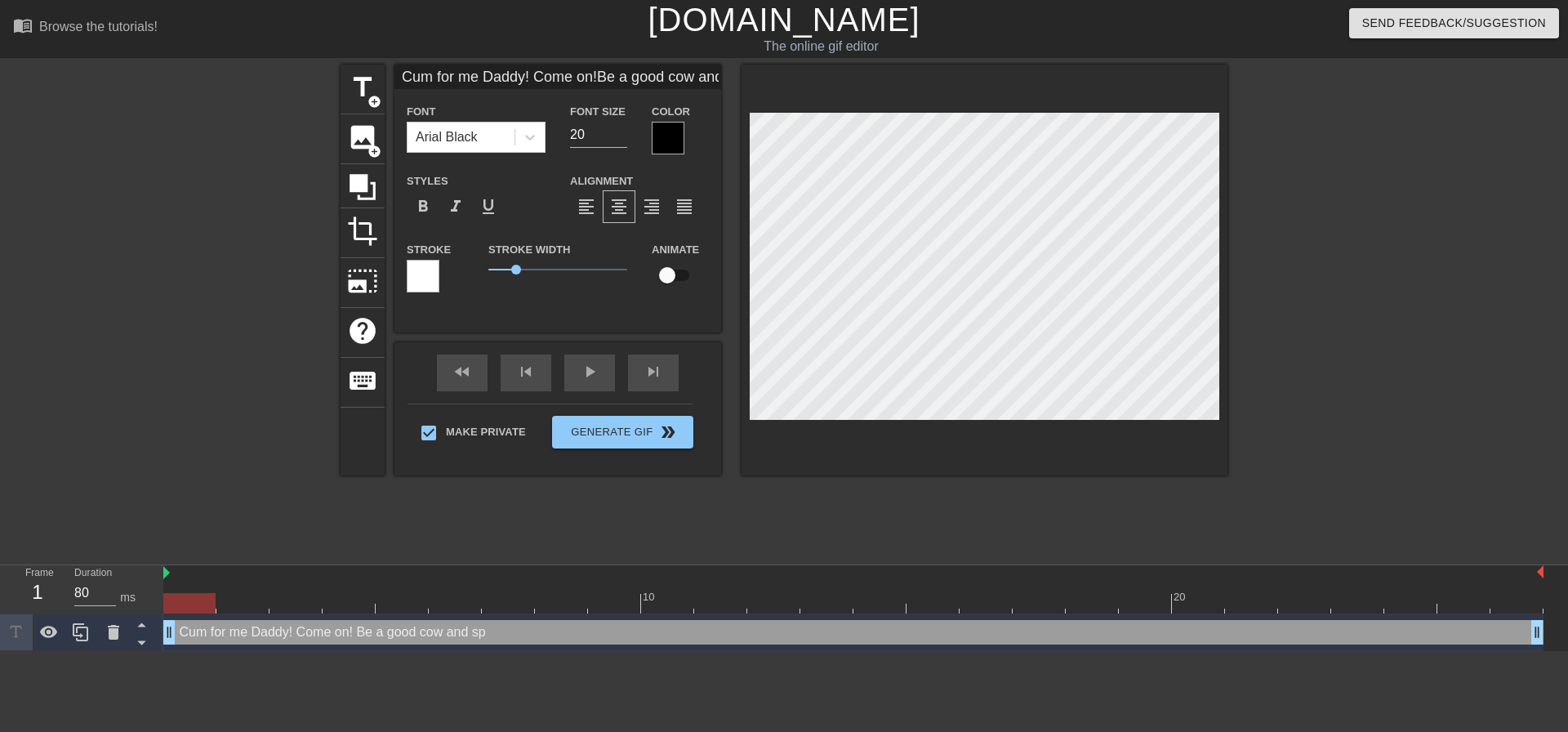
type input "Cum for me Daddy! Come on!Be a good cow and spu"
type textarea "Cum for me Daddy! Come on! Be a good cow and spu"
type input "Cum for me Daddy! Come on!Be a good cow and spur"
type textarea "Cum for me Daddy! Come on! Be a good cow and spur"
type input "Cum for me Daddy! Come on!Be a good cow and spurt"
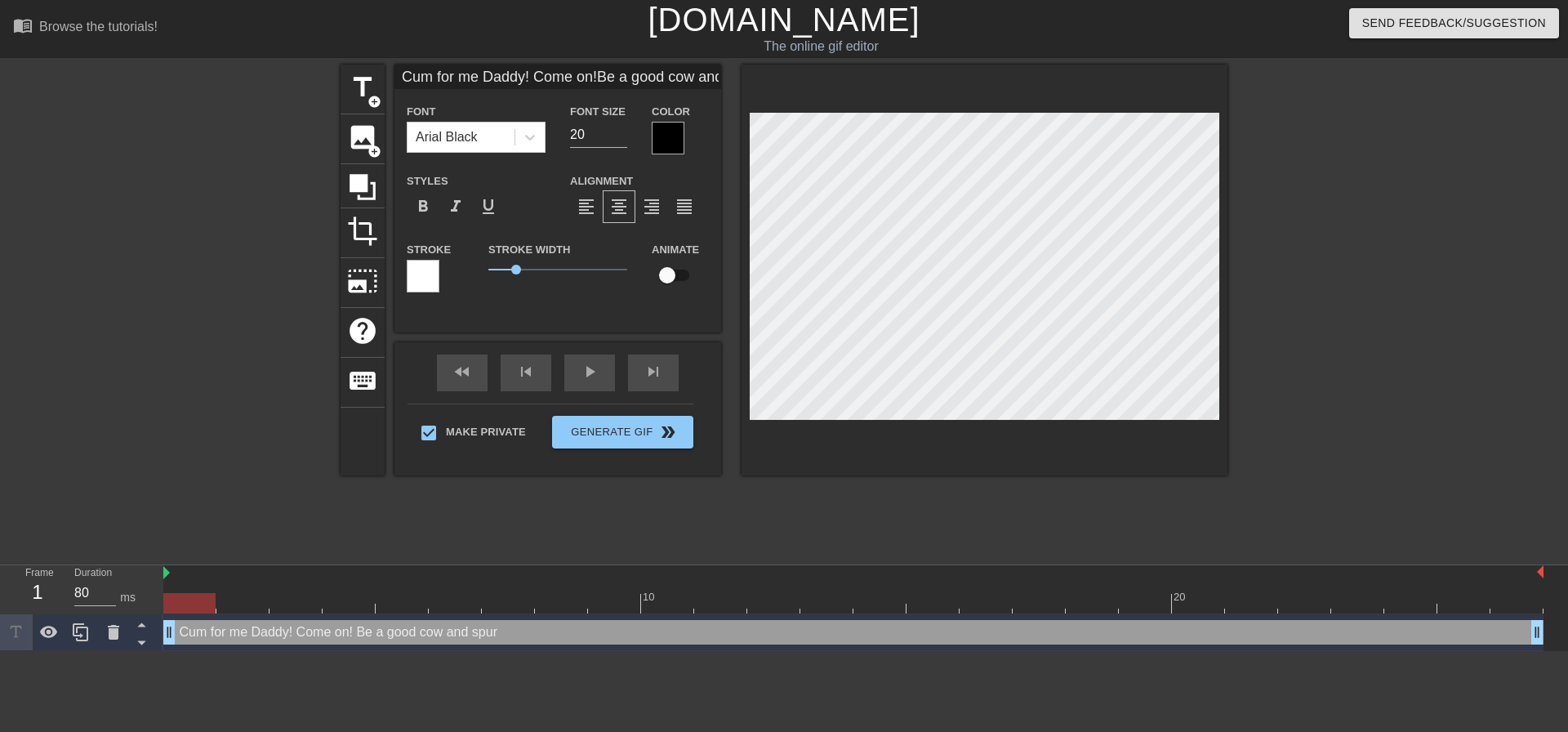
type textarea "Cum for me Daddy! Come on! Be a good cow and spurt"
type input "Cum for me Daddy! Come on!Be a good cow and spurty"
type textarea "Cum for me Daddy! Come on! Be a good cow and spurty"
type input "Cum for me Daddy! Come on!Be a good cow and spurt"
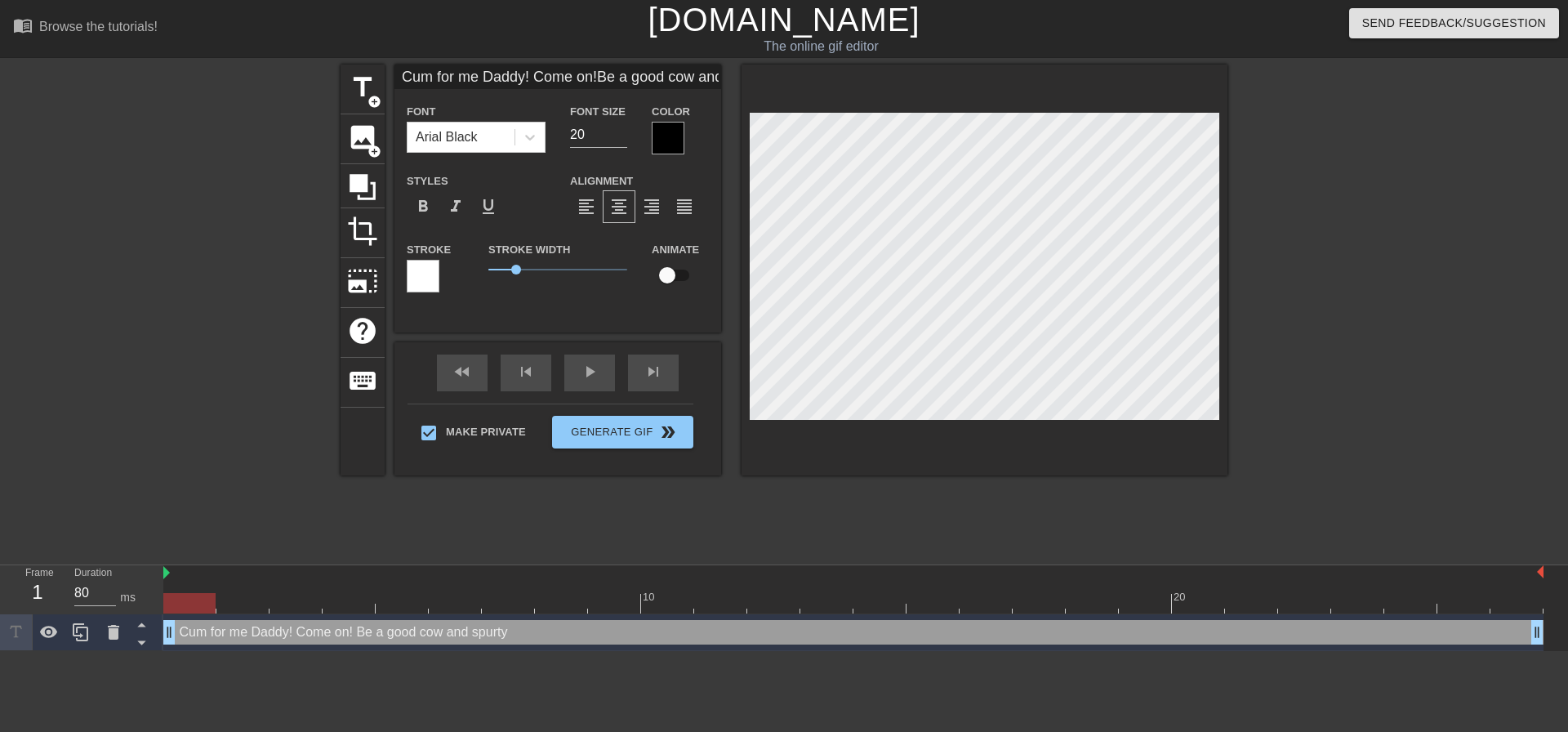
type textarea "Cum for me Daddy! Come on! Be a good cow and spurt"
type input "Cum for me Daddy! Come on!Be a good cow and spurt"
type textarea "Cum for me Daddy! Come on! Be a good cow and spurt"
type input "Cum for me Daddy! Come on!Be a good cow and spurt y"
type textarea "Cum for me Daddy! Come on! Be a good cow and spurt y"
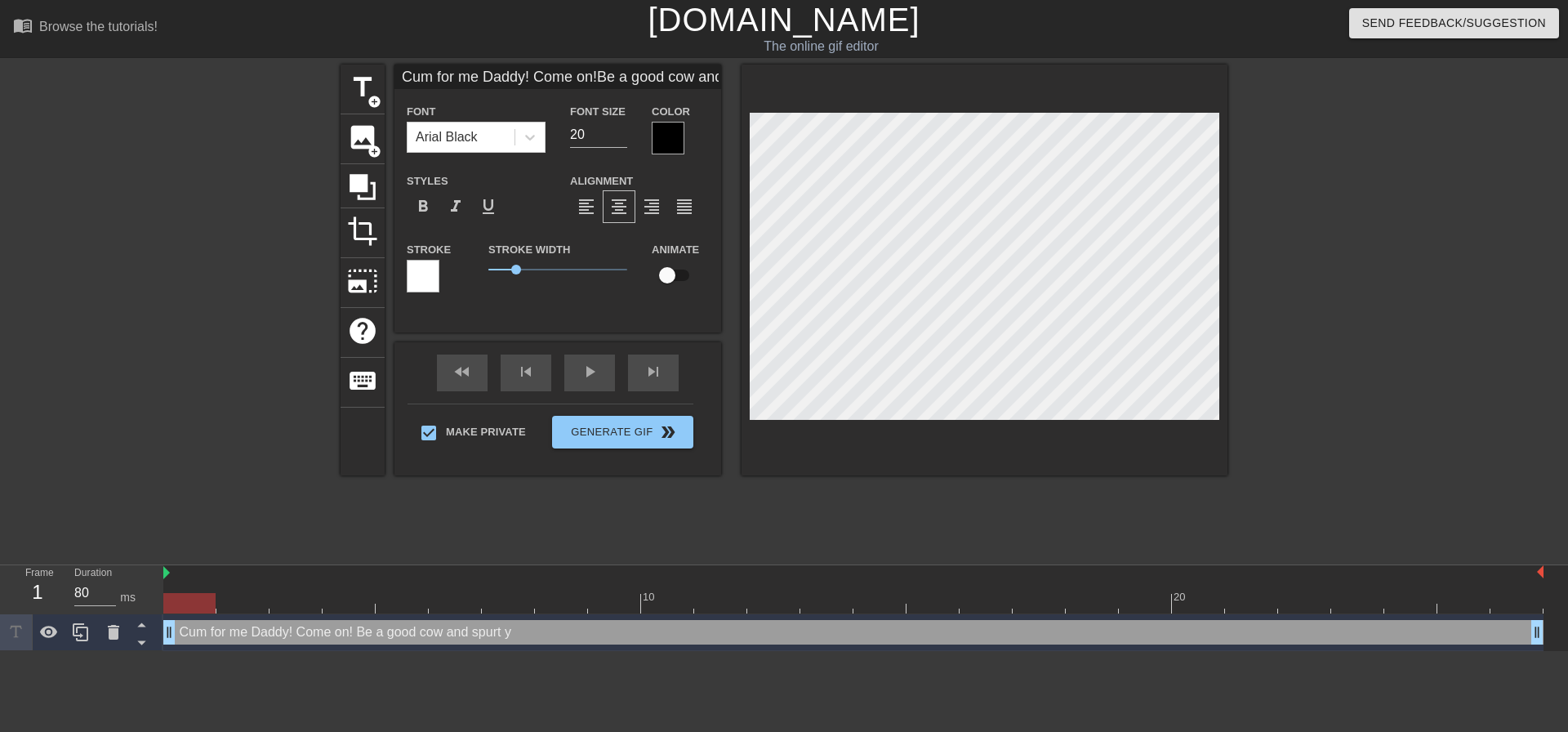
type input "Cum for me Daddy! Come on!Be a good cow and spurt yo"
type textarea "Cum for me Daddy! Come on! Be a good cow and spurt yo"
type input "Cum for me Daddy! Come on!Be a good cow and spurt you"
type textarea "Cum for me Daddy! Come on! Be a good cow and spurt you"
type input "Cum for me Daddy! Come on!Be a good cow and spurt your"
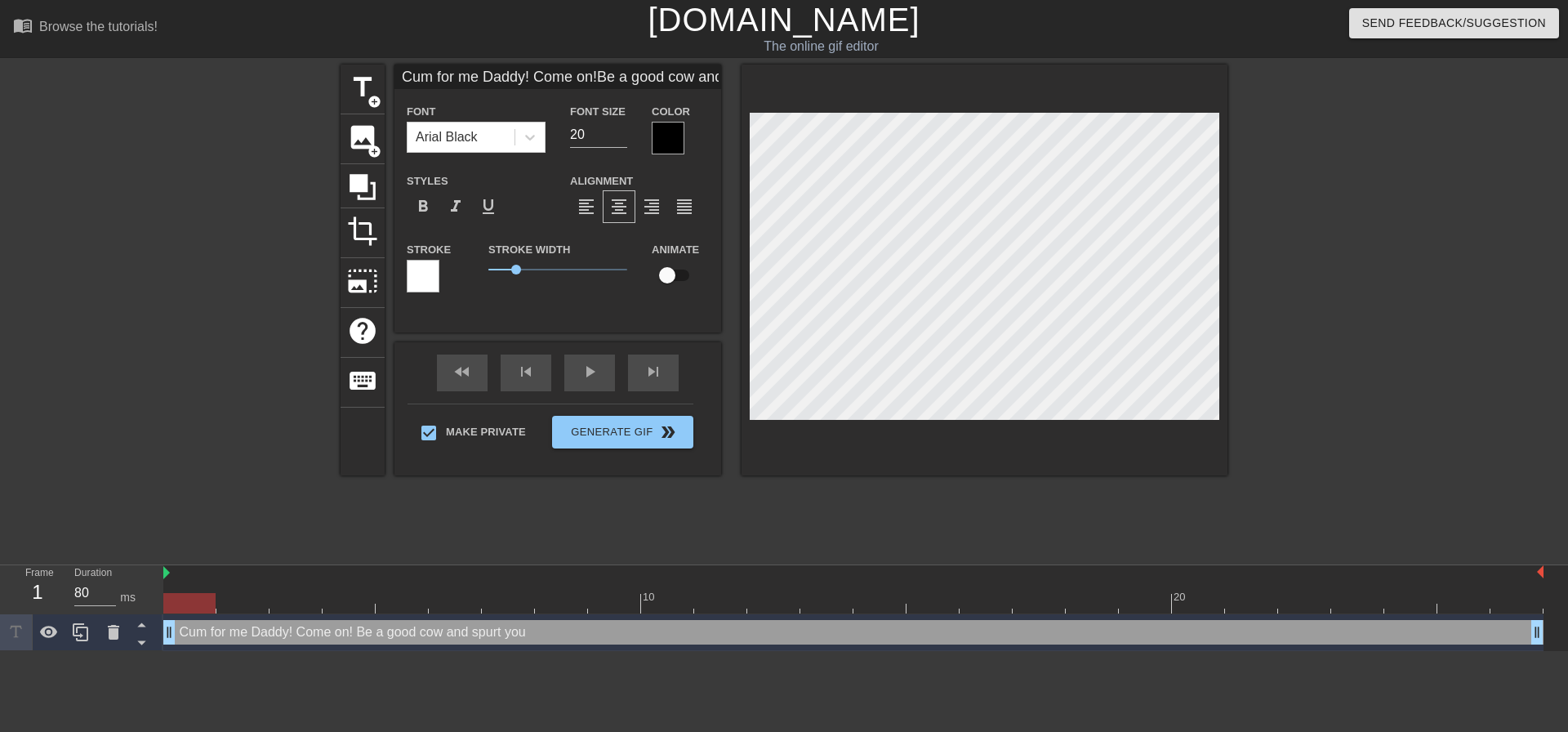
type textarea "Cum for me Daddy! Come on! Be a good cow and spurt your"
type input "Cum for me Daddy! Come on!Be a good cow and spurt your"
type textarea "Cum for me Daddy! Come on! Be a good cow and spurt your"
type input "Cum for me Daddy! Come on!Be a good cow and spurt your m"
type textarea "Cum for me Daddy! Come on! Be a good cow and spurt your m"
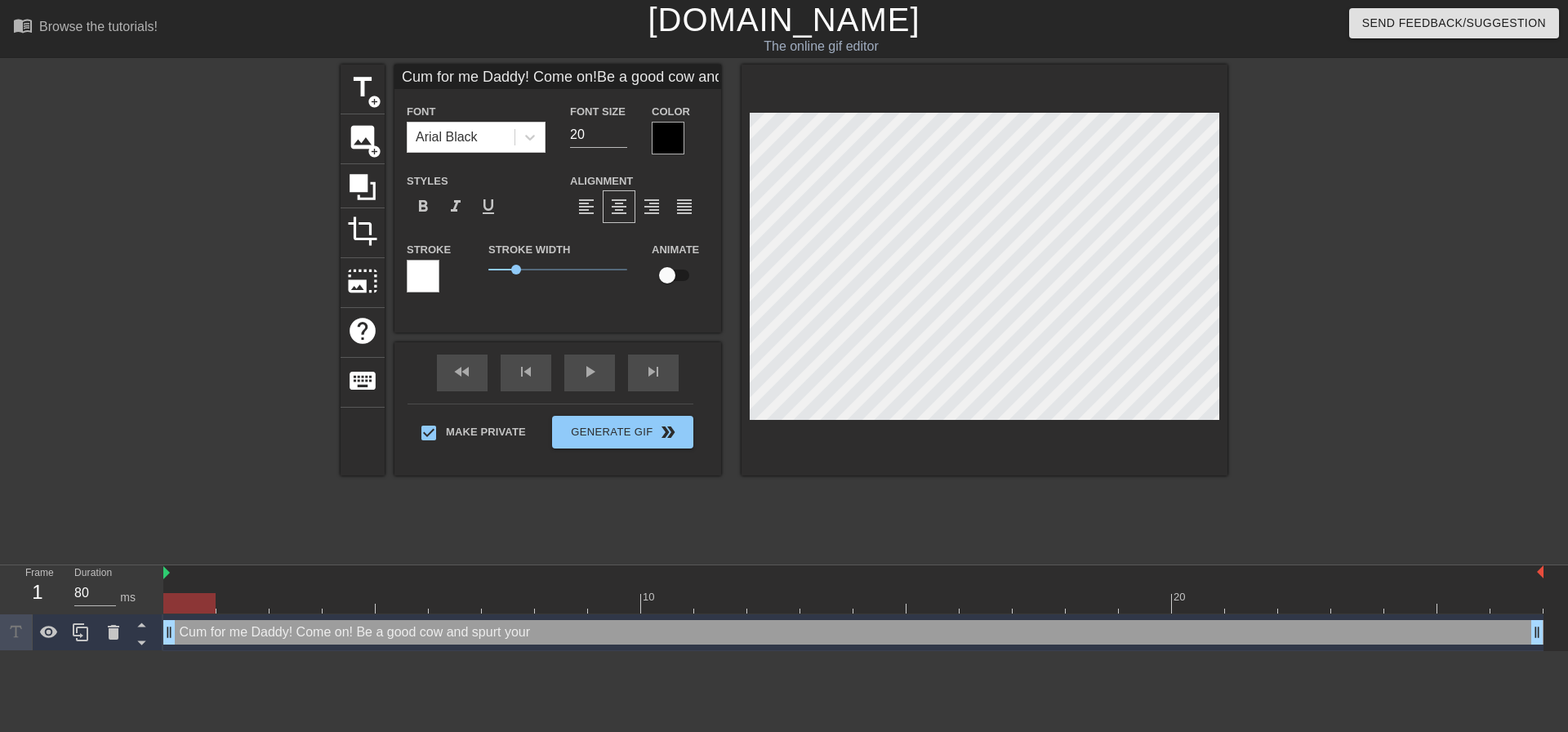
type input "Cum for me Daddy! Come on!Be a good cow and spurt your mi"
type textarea "Cum for me Daddy! Come on! Be a good cow and spurt your mi"
type input "Cum for me Daddy! Come on!Be a good cow and spurt your mil"
type textarea "Cum for me Daddy! Come on! Be a good cow and spurt your mil"
type input "Cum for me Daddy! Come on!Be a good cow and spurt your milk"
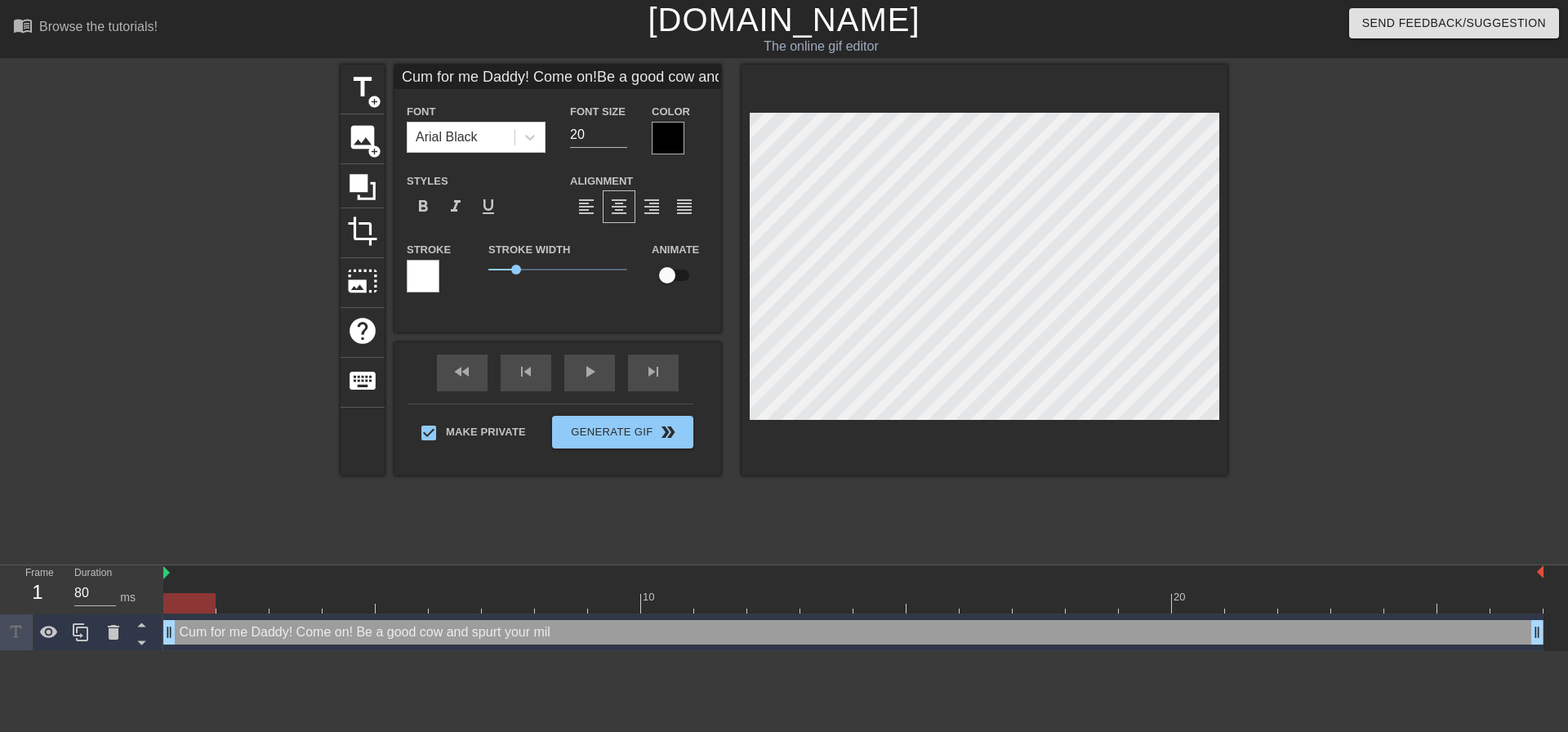
type textarea "Cum for me Daddy! Come on! Be a good cow and spurt your milk"
type input "Cum for me Daddy! Come on!Be a good cow and spurt your milk"
type textarea "Cum for me Daddy! Come on! Be a good cow and spurt your milk"
type input "Cum for me Daddy! Come on!Be a good cow and spurt your milk f"
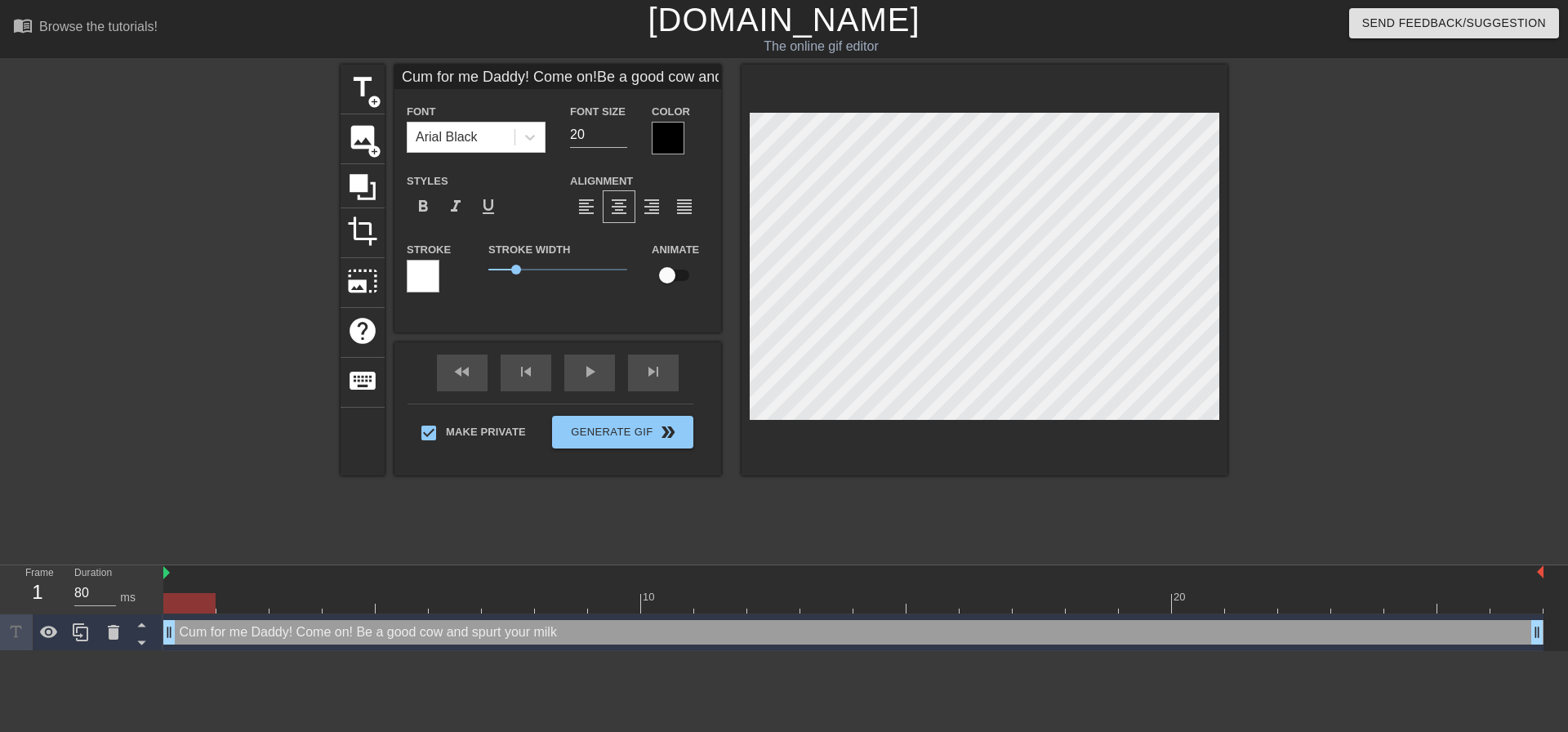
type textarea "Cum for me Daddy! Come on! Be a good cow and spurt your milk f"
type input "Cum for me Daddy! Come on!Be a good cow and spurt your milk fo"
type textarea "Cum for me Daddy! Come on! Be a good cow and spurt your milk fo"
type input "Cum for me Daddy! Come on!Be a good cow and spurt your milk for"
type textarea "Cum for me Daddy! Come on! Be a good cow and spurt your milk for"
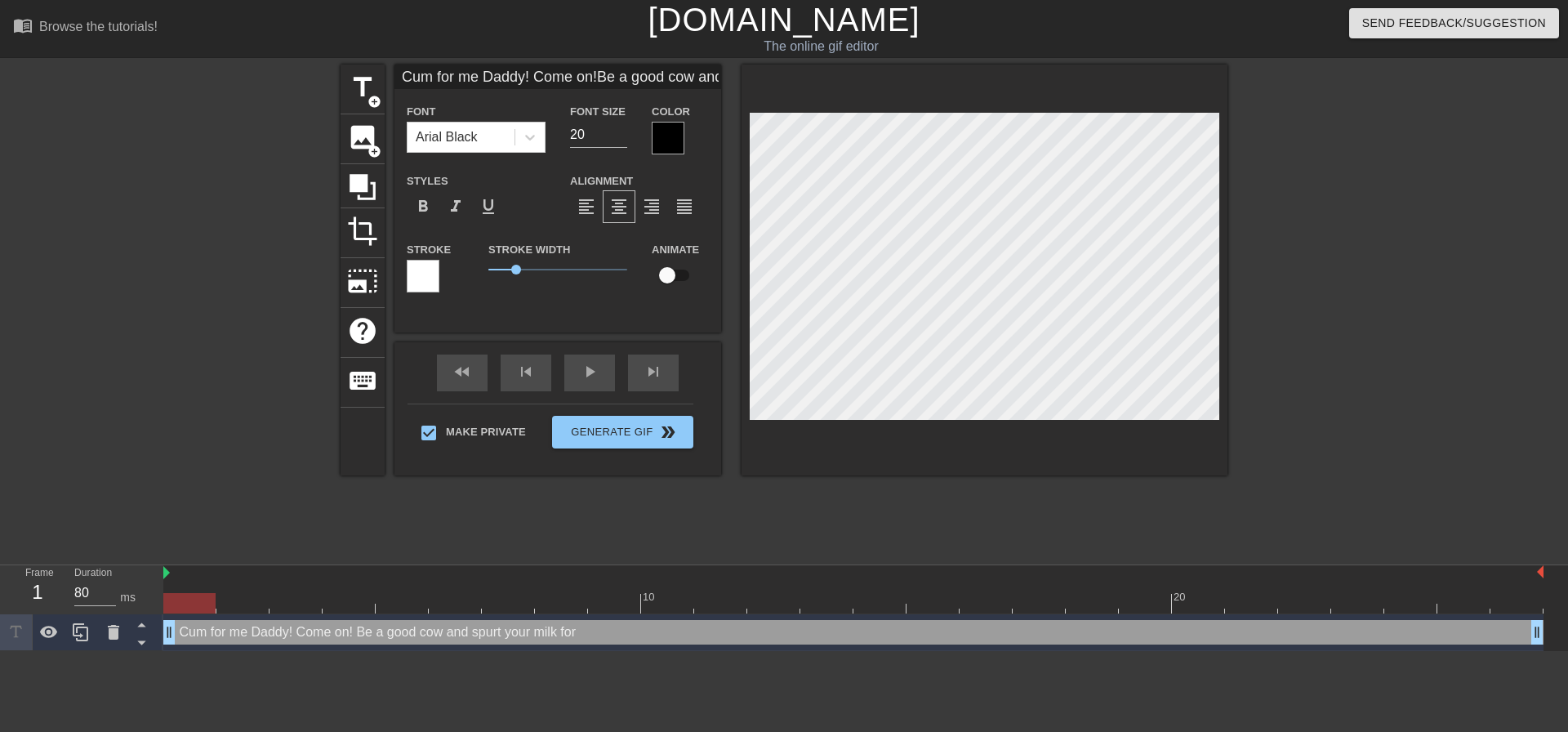
type input "Cum for me Daddy! Come on!Be a good cow and spurt your milk for"
type textarea "Cum for me Daddy! Come on! Be a good cow and spurt your milk for m"
type input "Cum for me Daddy! Come on!Be a good cow and spurt your milk for me"
type textarea "Cum for me Daddy! Come on! Be a good cow and spurt your milk for me"
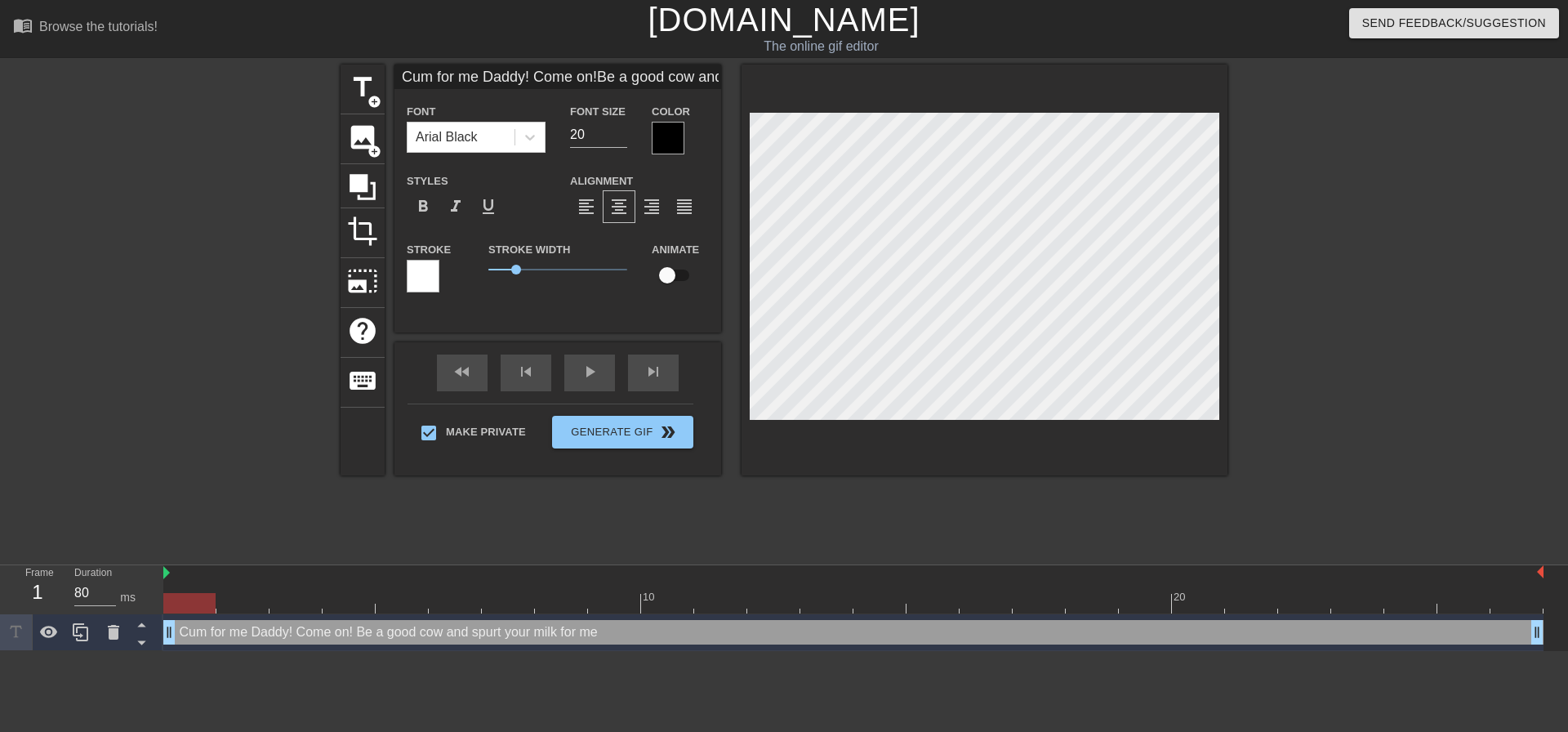
type input "Cum for me Daddy! Come on!Be a good cow and spurt your milk for me!"
type textarea "Cum for me Daddy! Come on! Be a good cow and spurt your milk for me!"
type input "Cum for me Daddy! Come on!Be a good cow and spurt your milk for me!"
type textarea "Cum for me Daddy! Come on! Be a good cow and spurt your milk for me!"
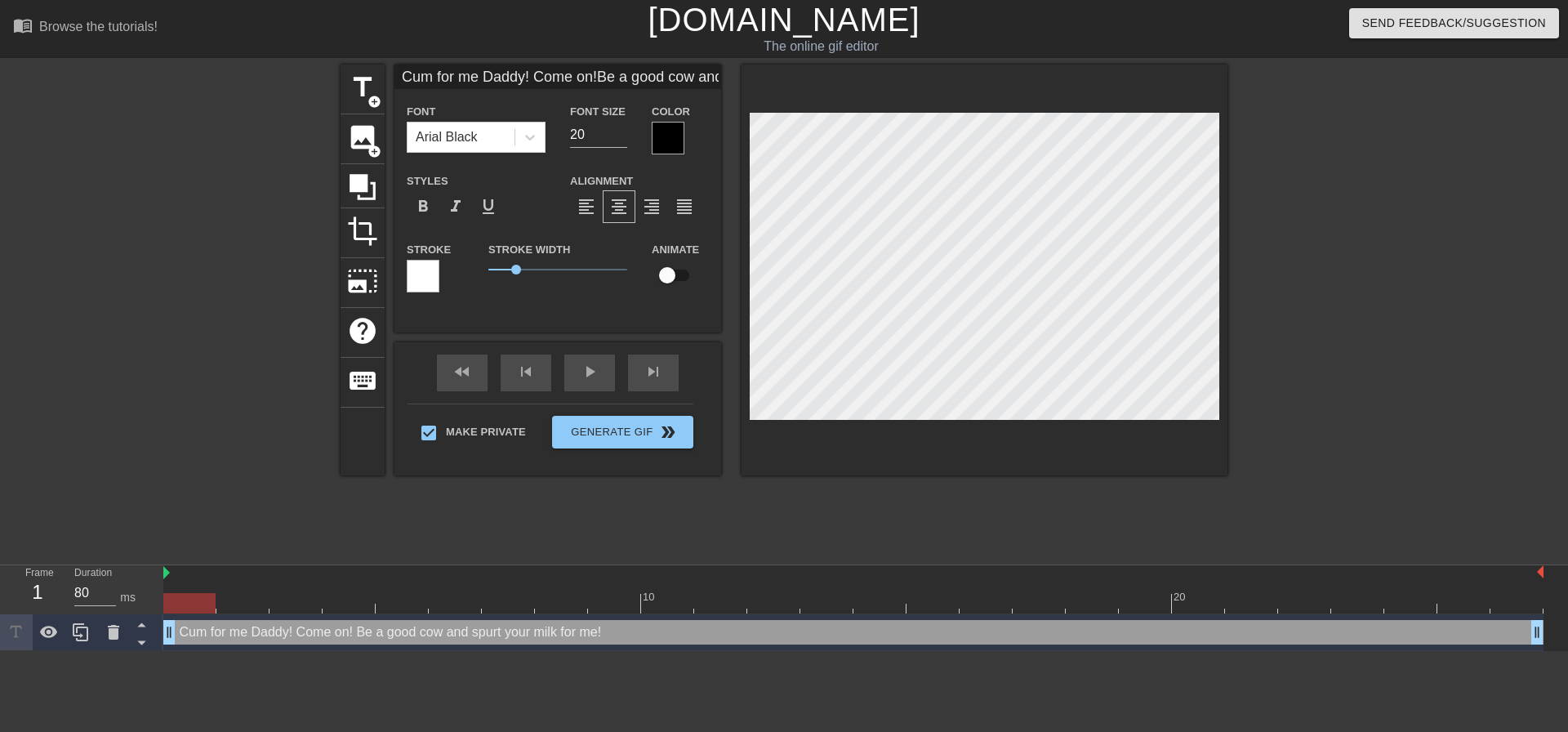
type input "Cum for me Daddy! Come on!Be a good cow and spurt your milk for me!"
type textarea "Cum for me Daddy! Come on! Be a good cow and spurt your milk for me!"
type input "Cum for me Daddy! Come on!Be a good cow and spurt your milk for me!"
type textarea "Cum for me Daddy! Come on! Be a good cow and spurt your milk for me!"
type input "Cum for me Daddy! Come on!Be a good cow and spurt your milk for me!"
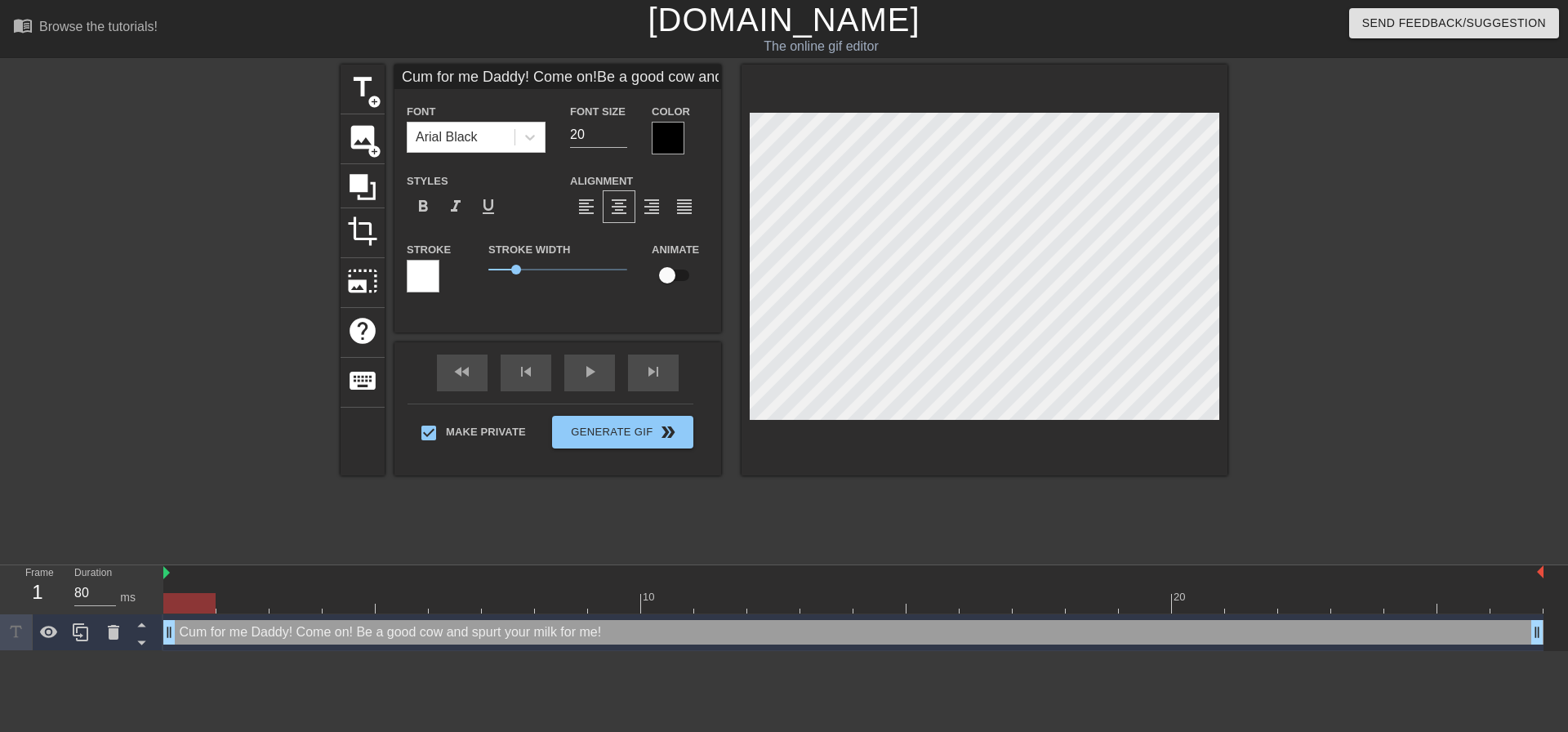
type textarea "Cum for me Daddy! Come on! Be a good cow and spurt your milk for me!"
type input "Cum for me Daddy! Come on!\Be a good cow and spurt your milk for me!"
type textarea "Cum for me Daddy! Come on! \ Be a good cow and spurt your milk for me!"
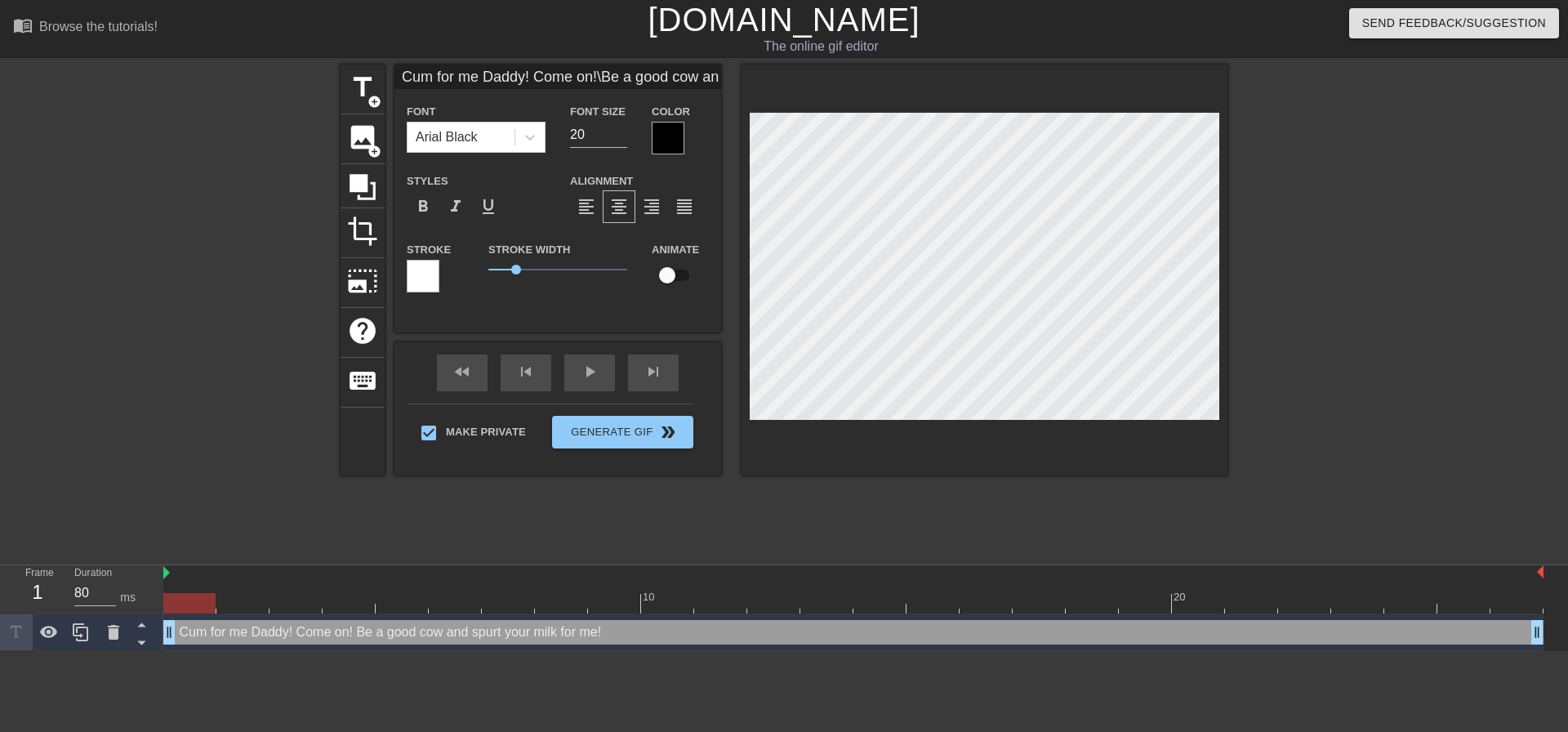
type input "Cum for me Daddy! Come on!\Be a good cow and spurt your milk for me!"
type textarea "Cum for me Daddy! Come on! \ Be a good cow and spurt your milk for me!"
type input "Cum for me Daddy! Come on!\Be a good cow and spurt your milk for me!"
type textarea "Cum for me Daddy! Come on! \ Be a good cow and spurt your milk for me!"
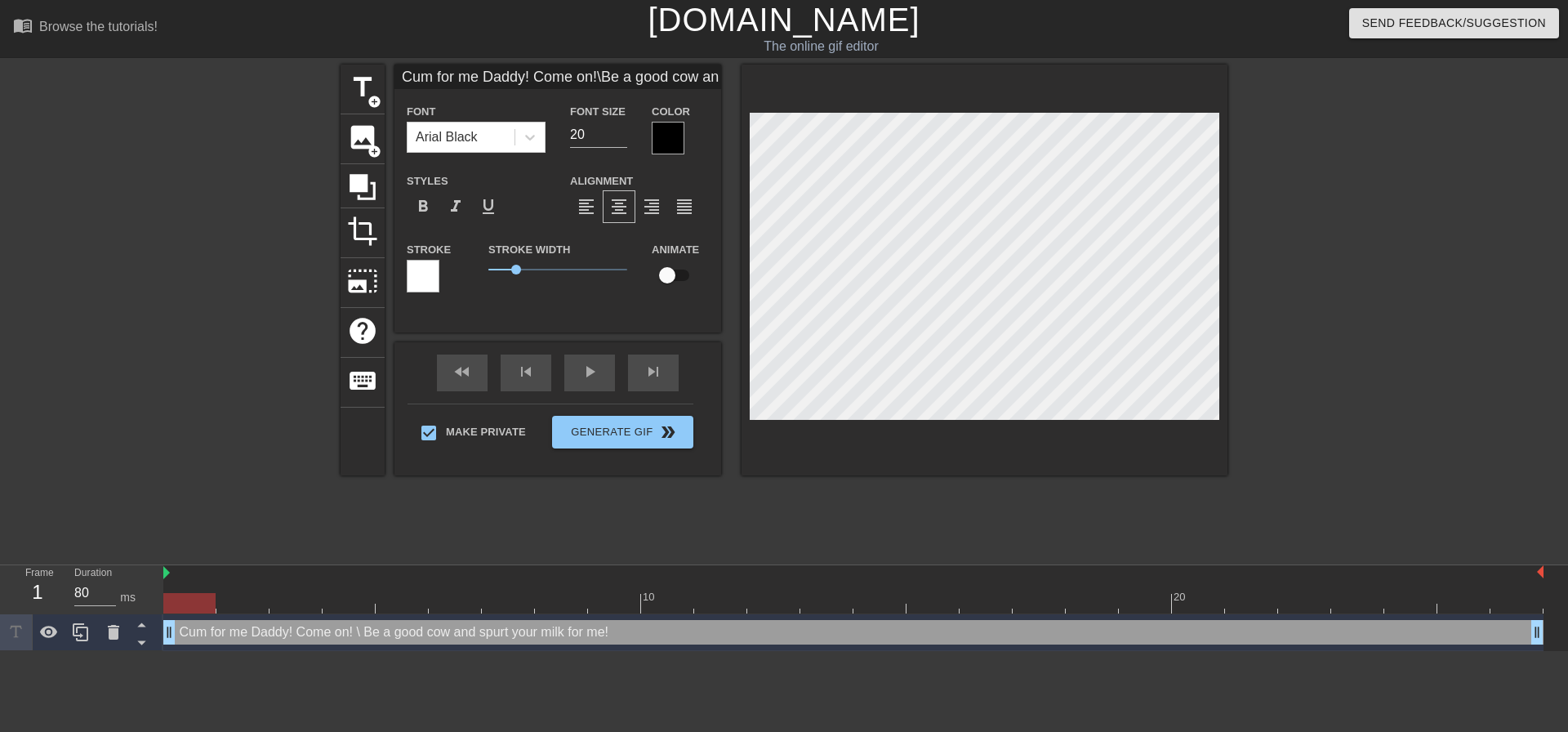
type input "Cum for me Daddy! Come on!\Be a good cow and spurt your milk for me!"
type textarea "Cum for me Daddy! Come on! \ Be a good cow and spurt your milk for me!"
type input "Cum for me Daddy! Come on!\Be a good cow and spurt your milk for me!"
type textarea "Cum for me Daddy! Come on! \ Be a good cow and spurt your milk for me!"
type input "Cum for me Daddy! Come on!Be a good cow and spurt your milk for me!"
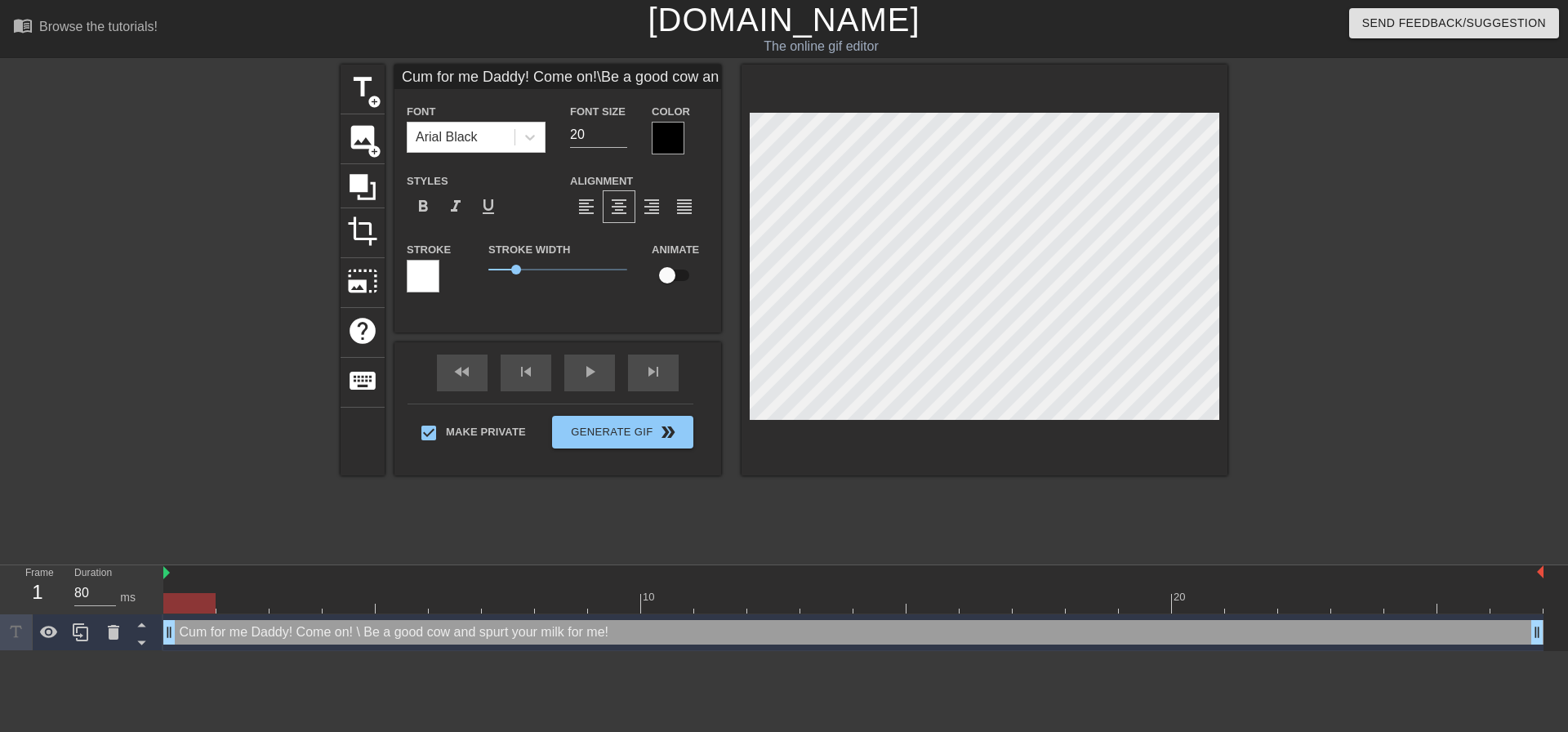
type textarea "Cum for me Daddy! Come on! Be a good cow and spurt your milk for me!"
type input "Cum for me Daddy! Come on!Be a good cow and spurt your milk for me!"
type textarea "Cum for me Daddy! Come on! Be a good cow and spurt your milk for me!"
type input "Cum for me Daddy! Come on!Be a good cow and spurt your milk for me!"
type textarea "Cum for me Daddy! Come on! Be a good cow and spurt your milk for me!"
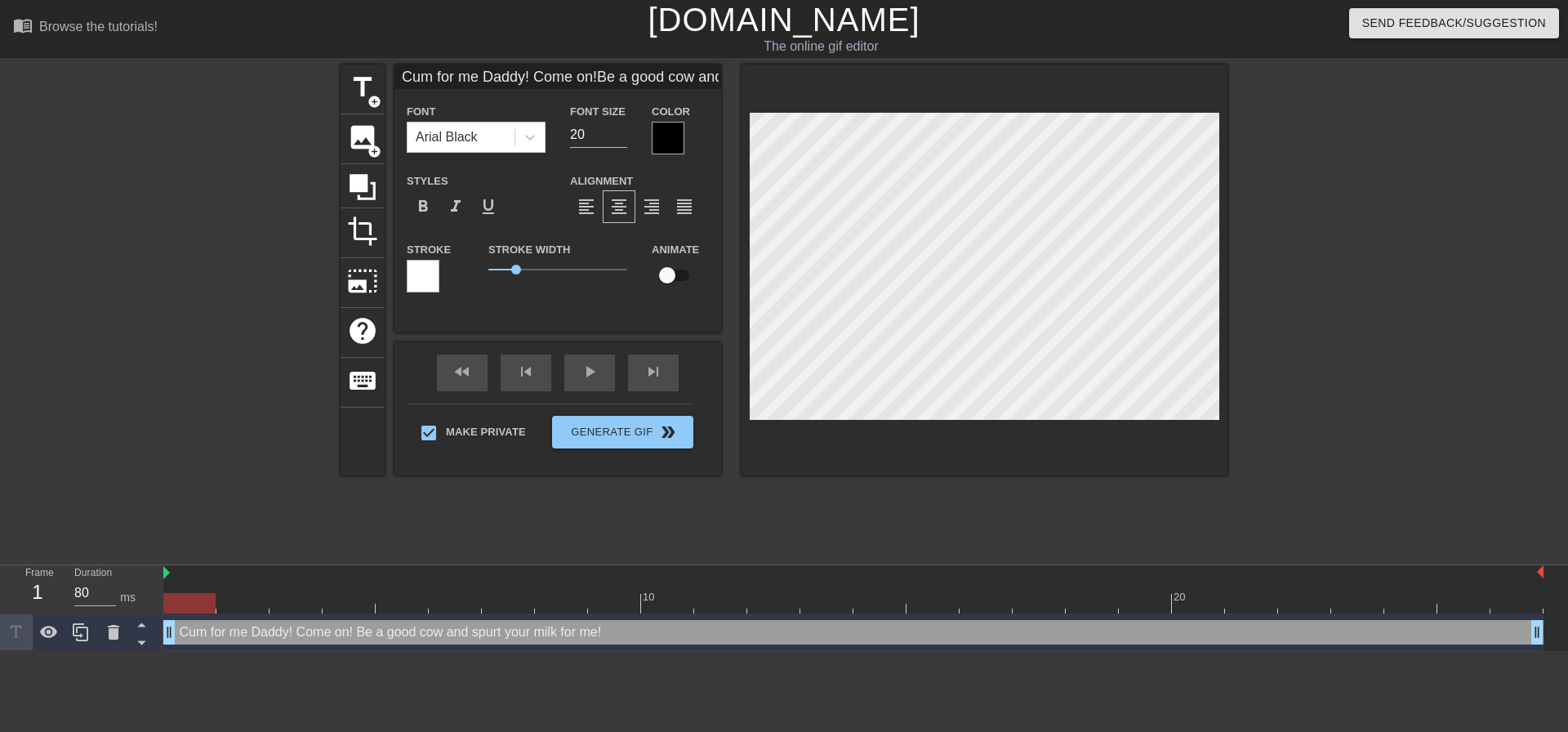
type input "Cum for me Daddy! Come on!Be a good cow and spurt your milk for me!"
type textarea "Cum for me Daddy! Come on! Be a good cow and spurt your milk for me!"
click at [1248, 277] on div "title add_circle image add_circle crop photo_size_select_large help keyboard Cu…" at bounding box center [784, 309] width 1568 height 490
click at [1134, 423] on div at bounding box center [984, 270] width 486 height 411
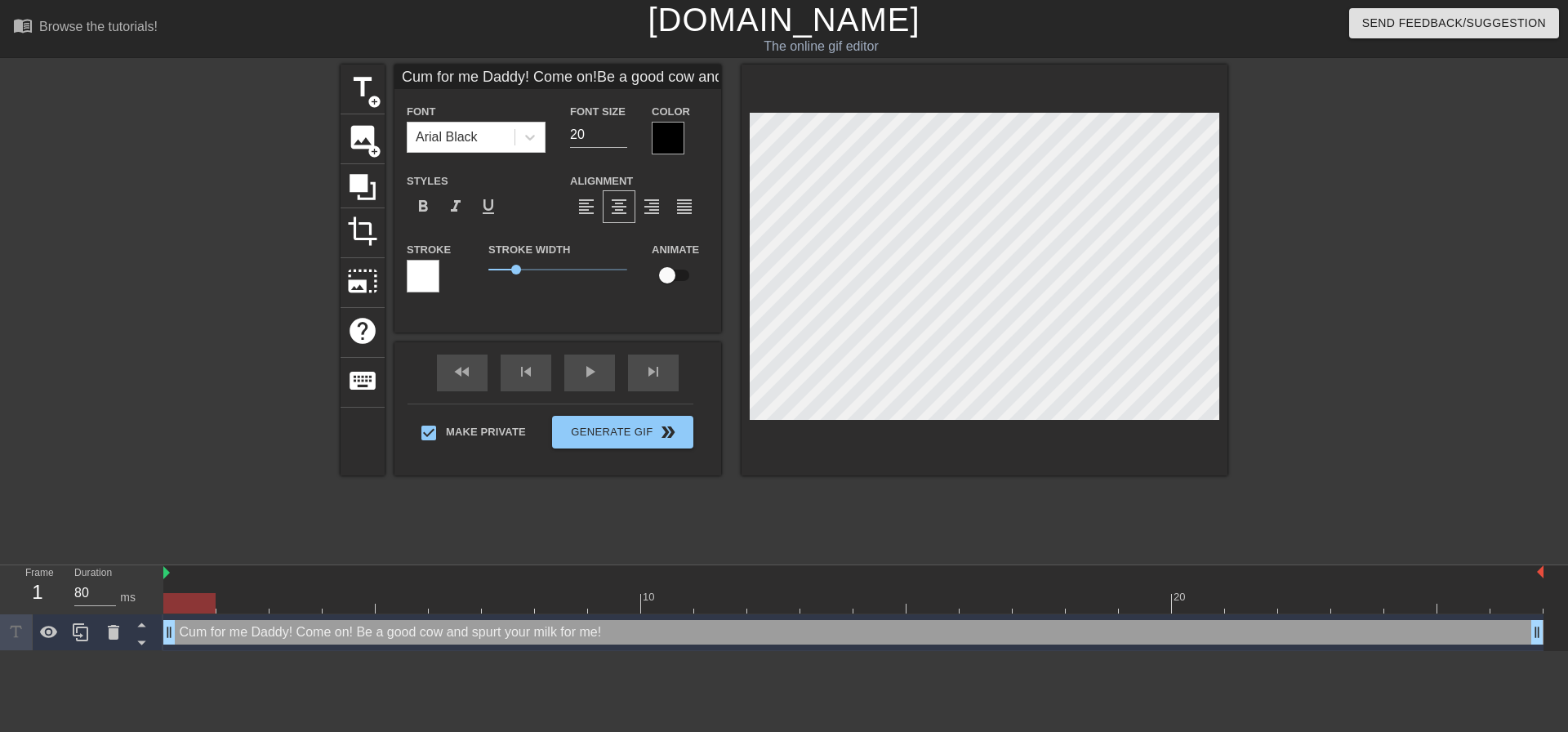
click at [1289, 320] on div at bounding box center [1370, 309] width 245 height 490
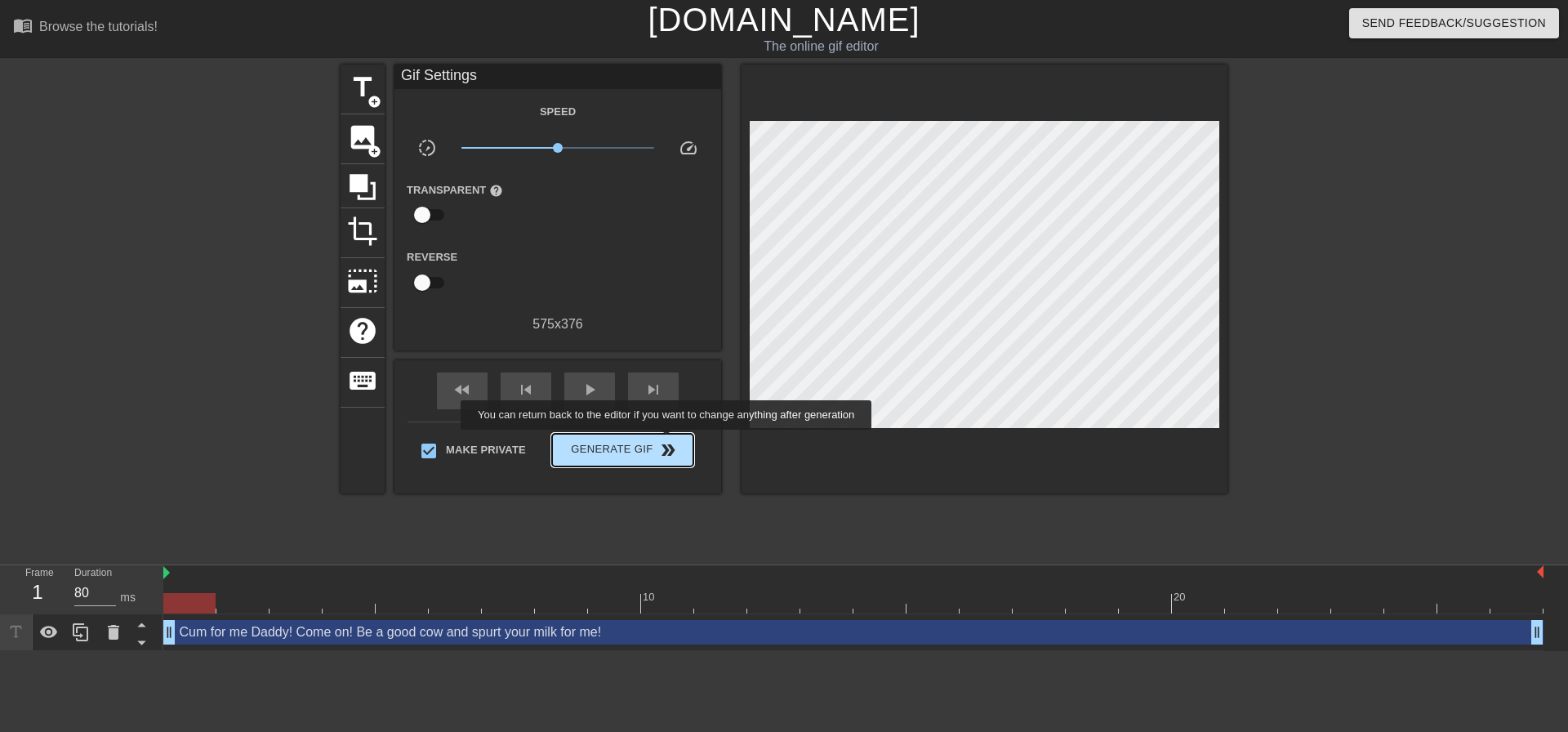
click at [669, 441] on span "double_arrow" at bounding box center [668, 449] width 20 height 20
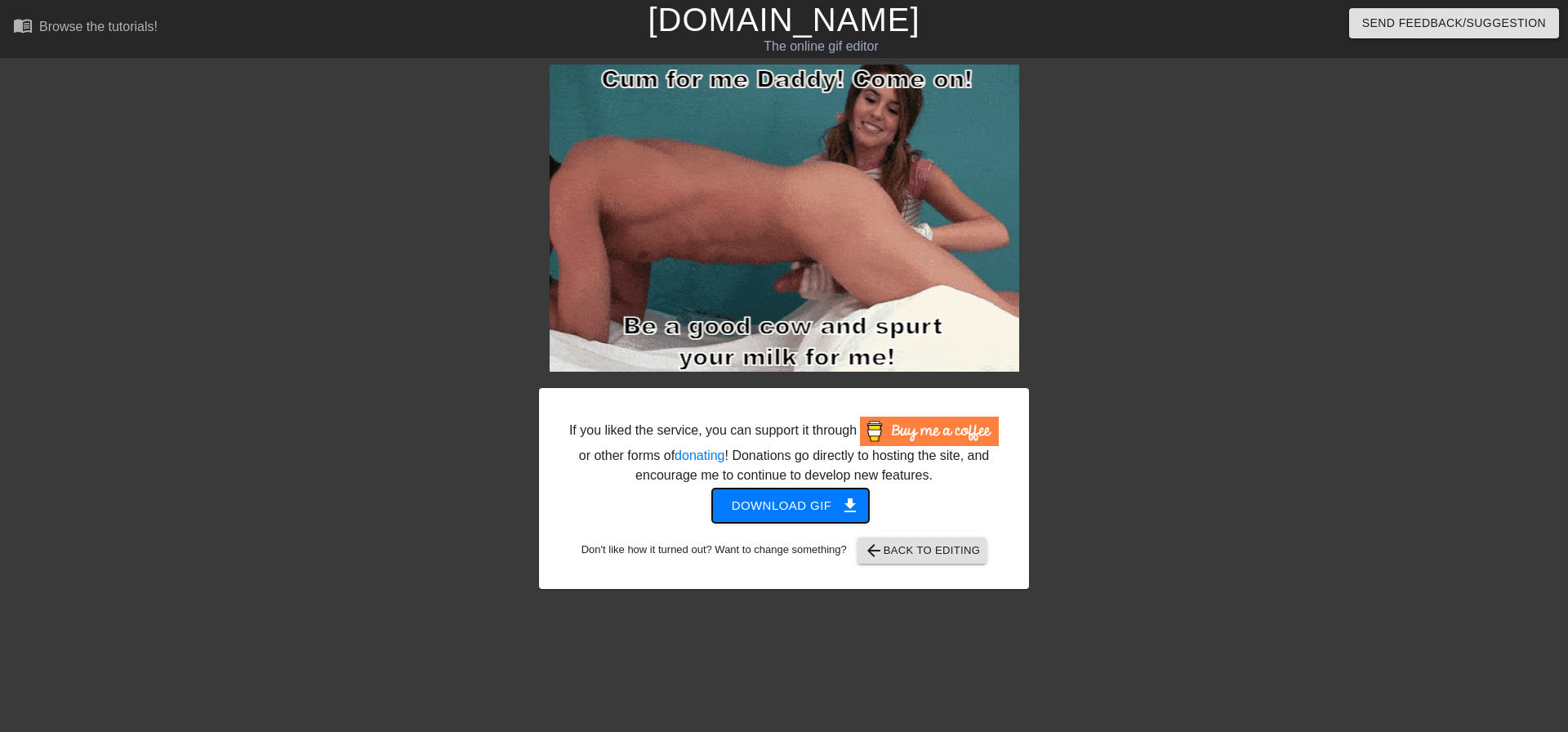
click at [849, 522] on button "Download gif get_app" at bounding box center [791, 505] width 158 height 35
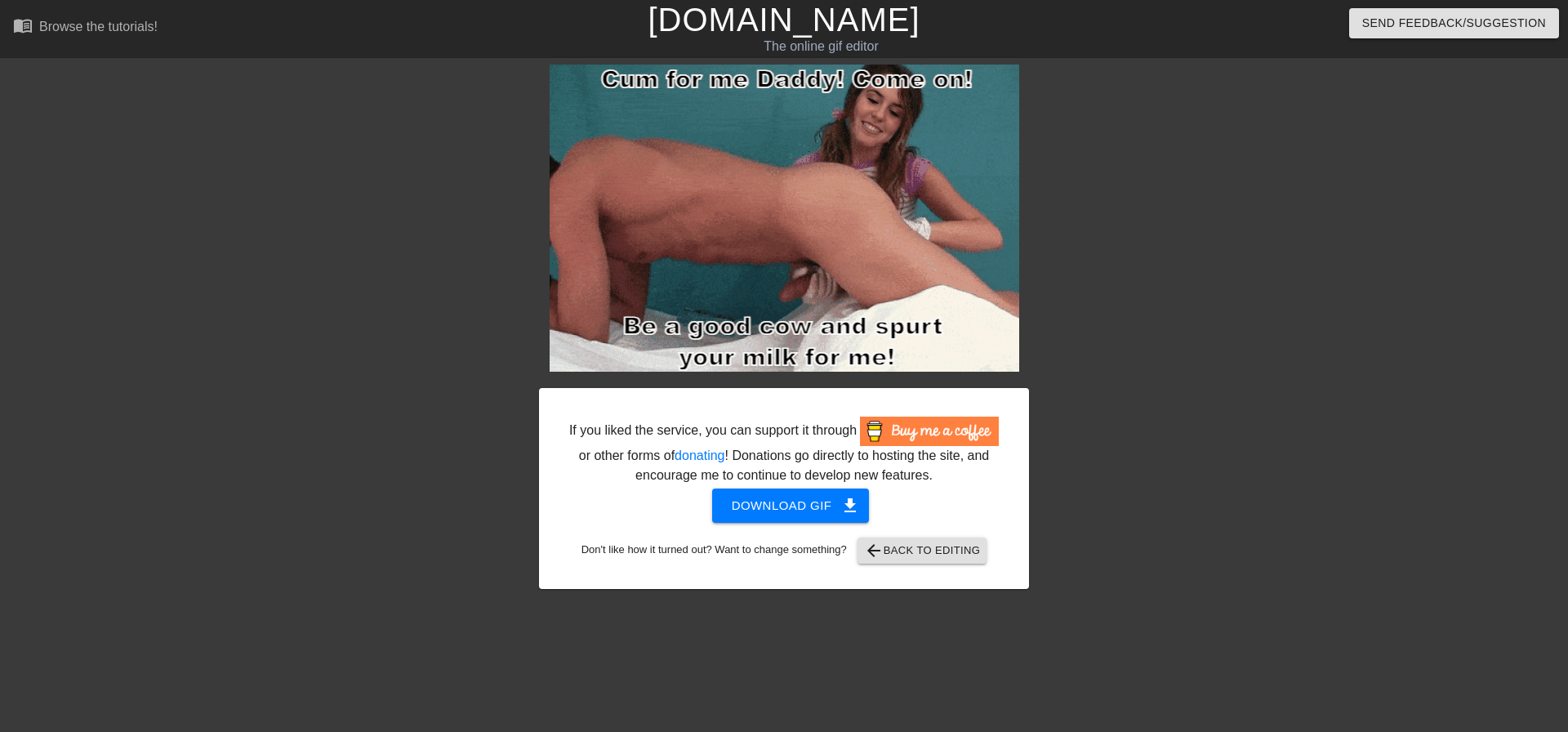
click at [1334, 219] on div "If you liked the service, you can support it through or other forms of donating…" at bounding box center [784, 327] width 1568 height 525
drag, startPoint x: 183, startPoint y: 248, endPoint x: 168, endPoint y: 3, distance: 245.5
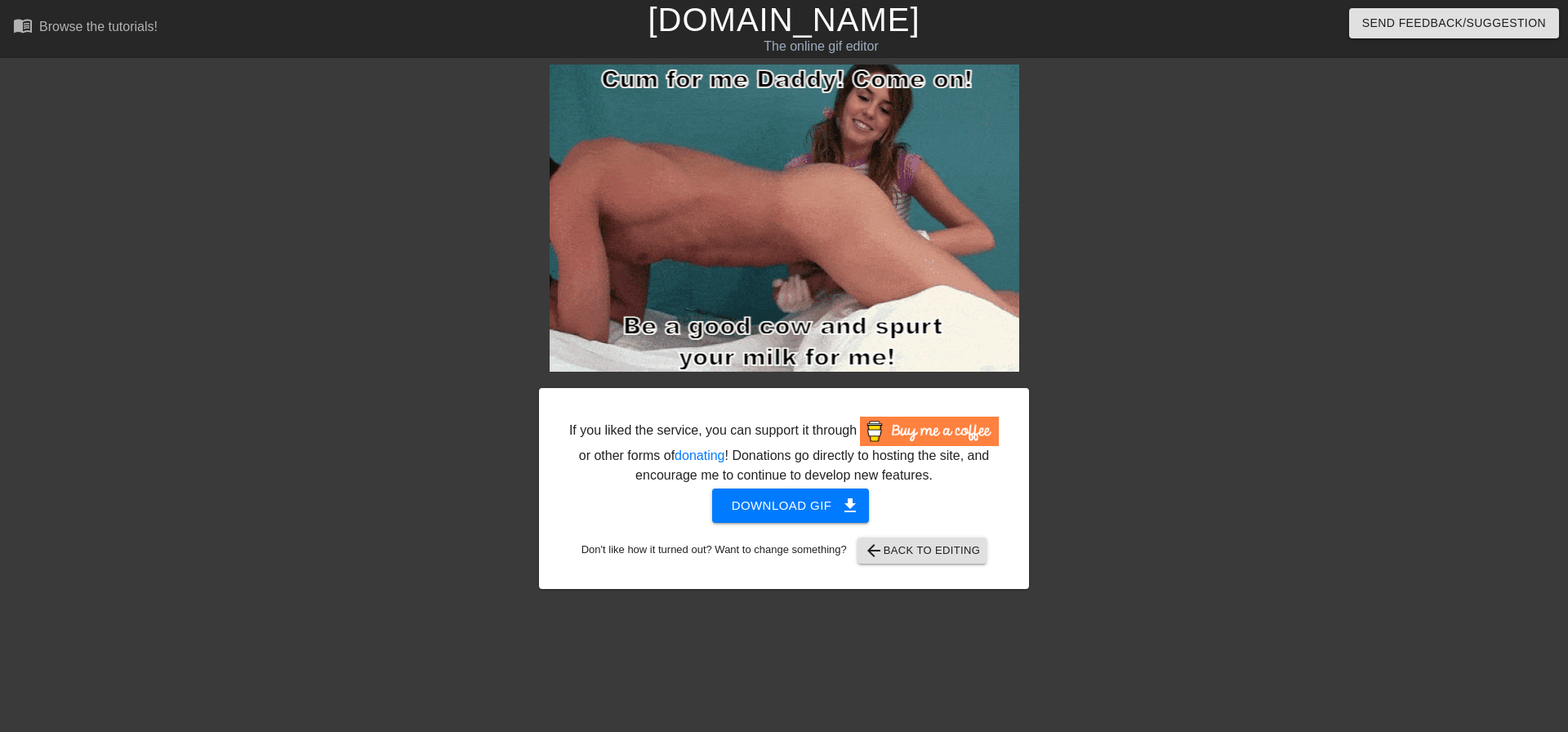
click at [181, 248] on div "If you liked the service, you can support it through or other forms of donating…" at bounding box center [784, 327] width 1568 height 525
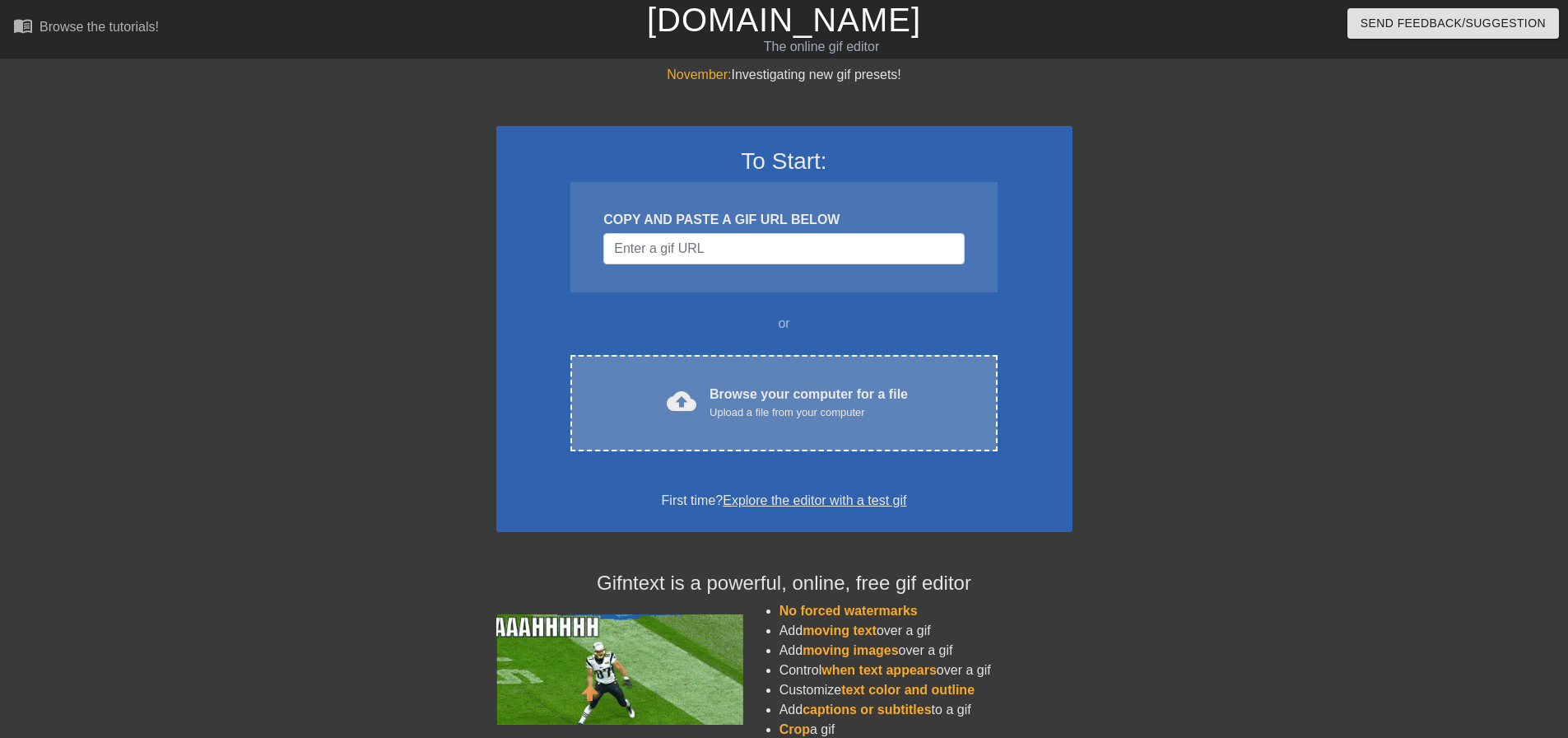
click at [774, 354] on div "To Start: COPY AND PASTE A GIF URL BELOW or cloud_upload Browse your computer f…" at bounding box center [784, 329] width 576 height 406
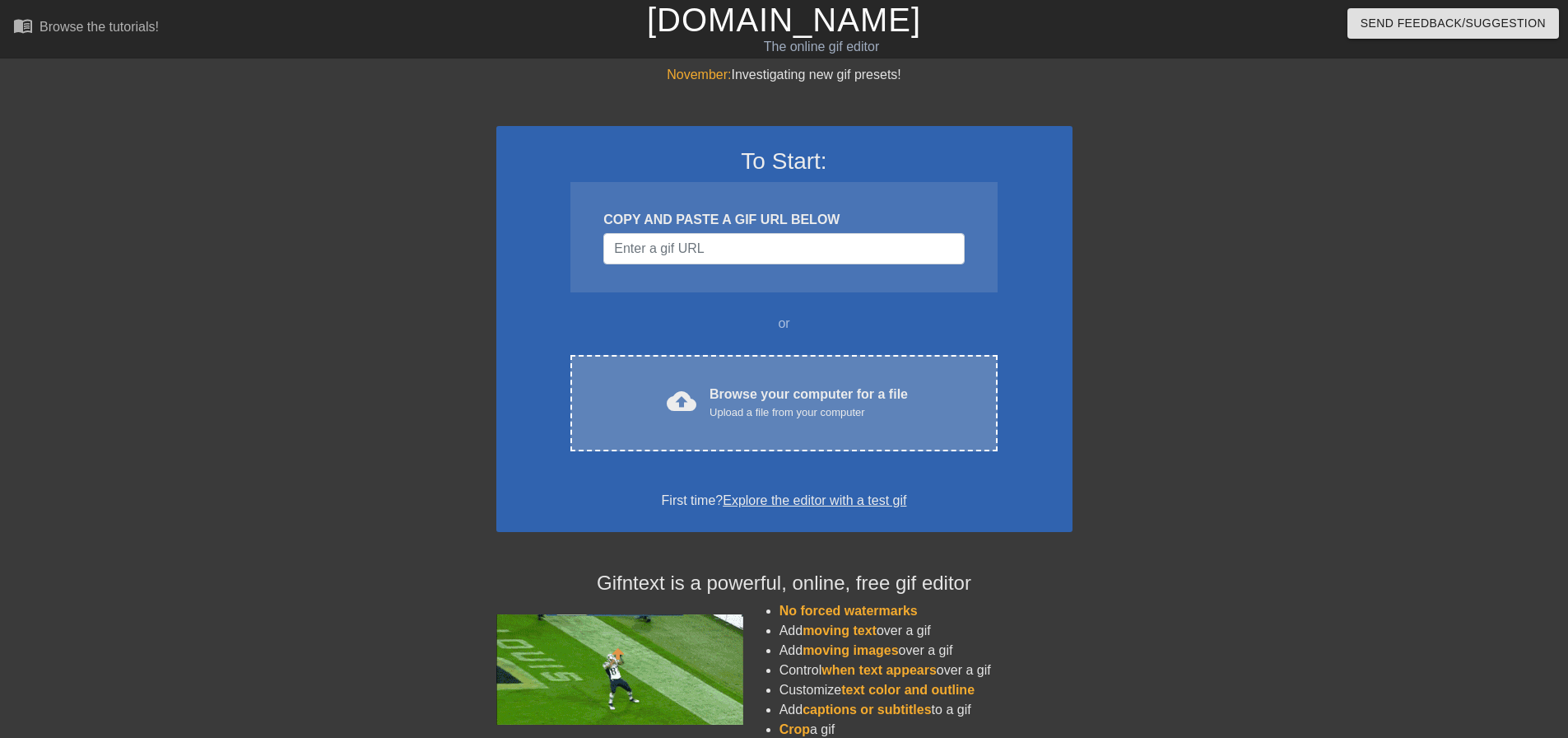
click at [751, 393] on div "Browse your computer for a file Upload a file from your computer" at bounding box center [808, 402] width 199 height 36
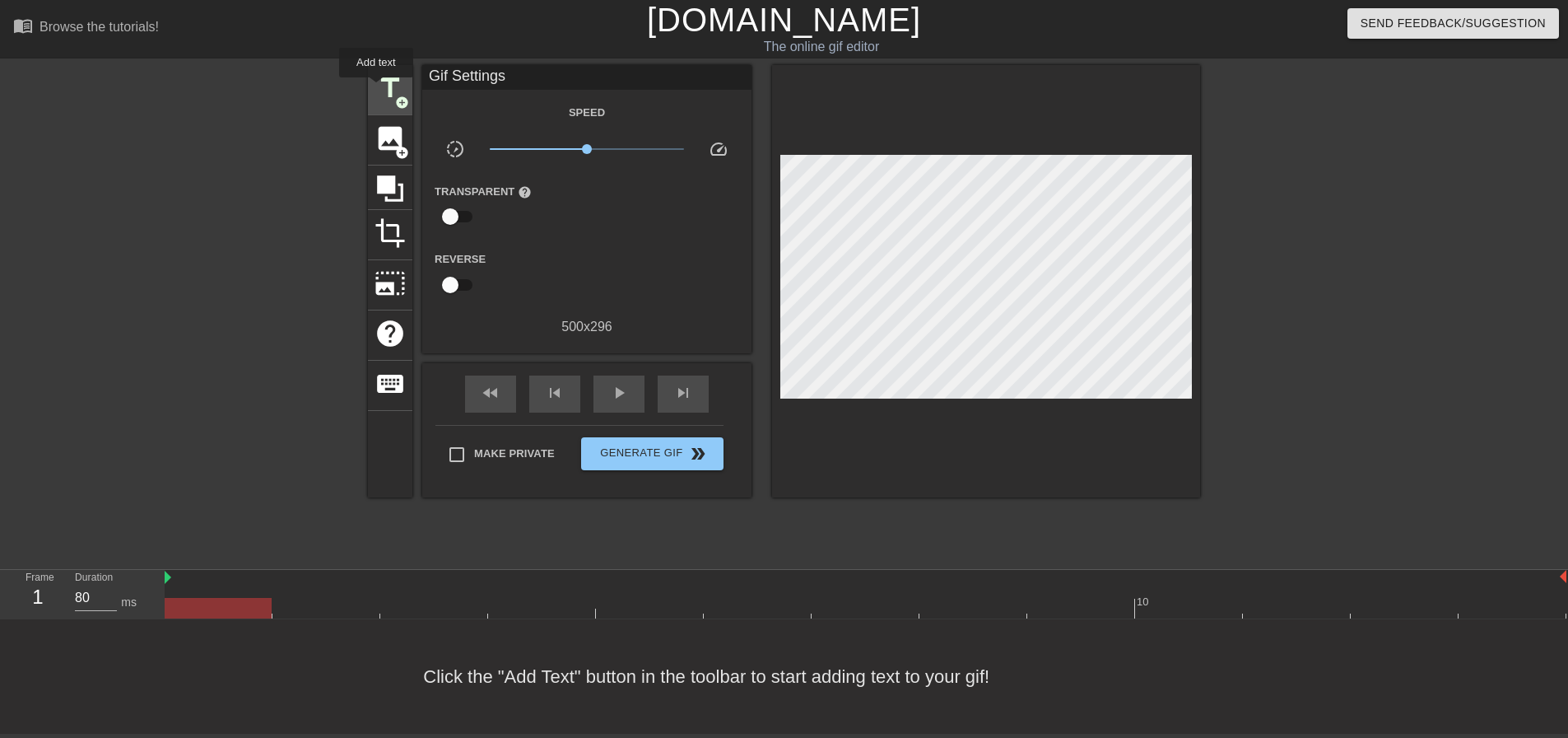
click at [376, 88] on span "title" at bounding box center [390, 88] width 31 height 31
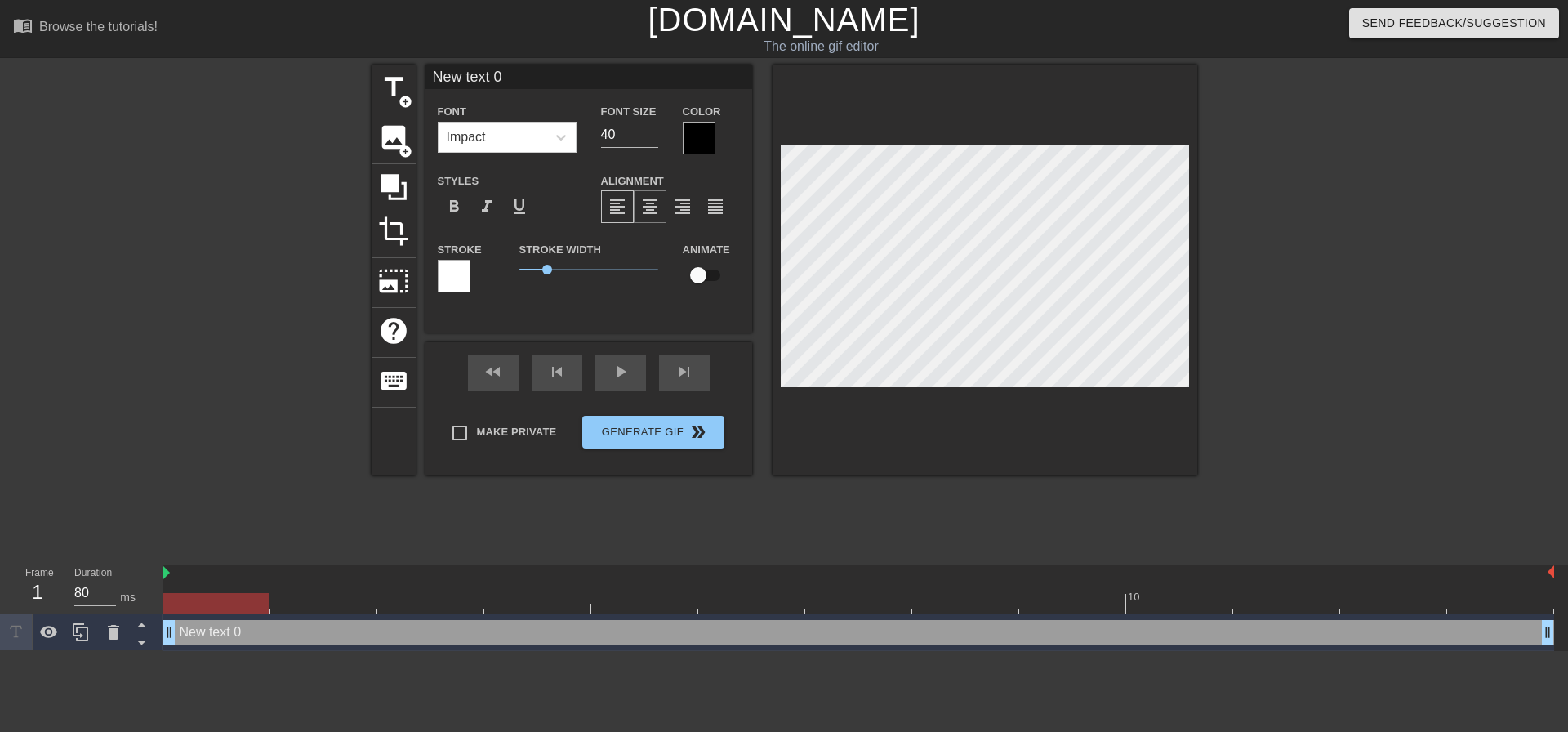
click at [641, 205] on span "format_align_center" at bounding box center [650, 206] width 20 height 20
click at [546, 433] on label "Make Private" at bounding box center [500, 432] width 114 height 35
click at [477, 433] on input "Make Private" at bounding box center [459, 432] width 35 height 35
checkbox input "true"
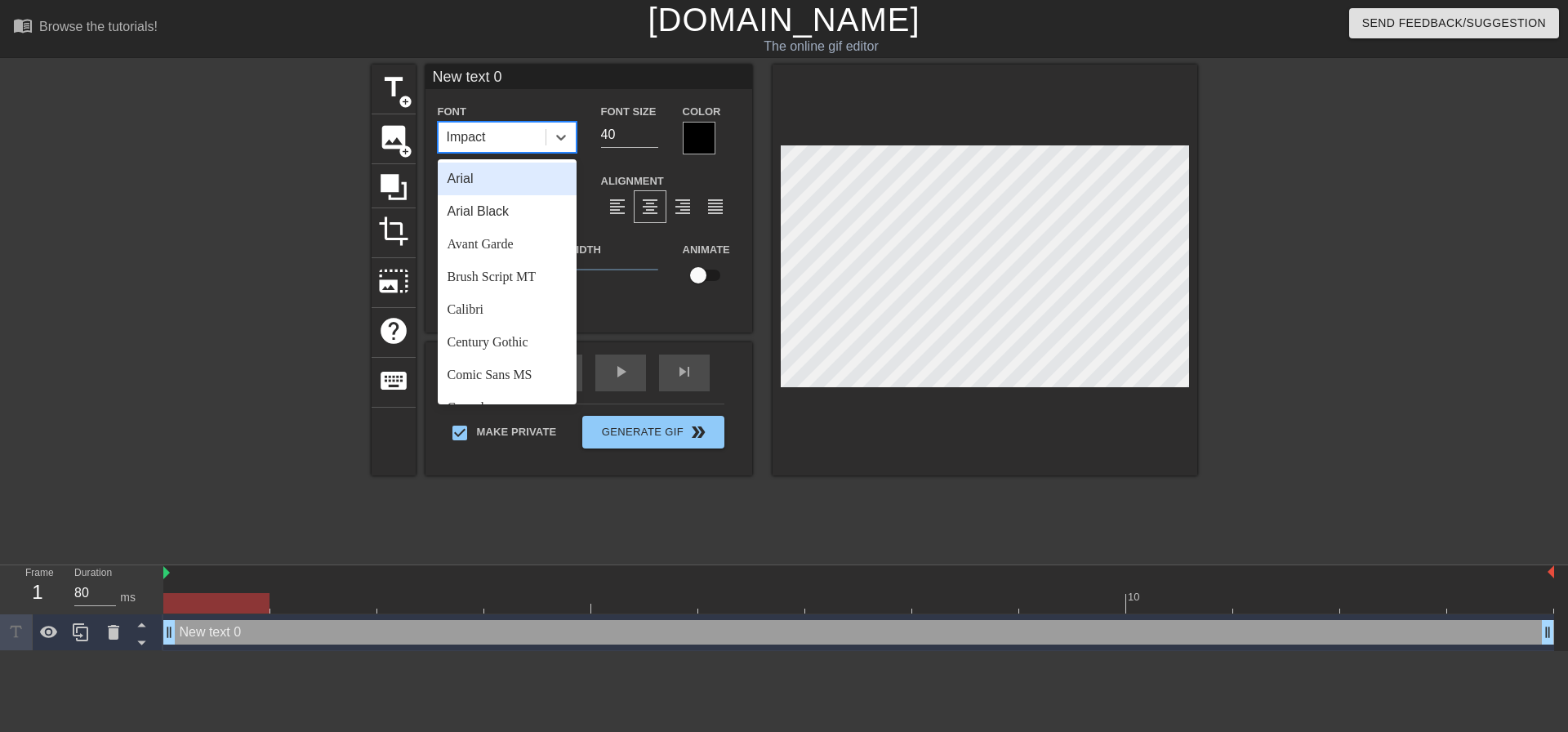
click at [528, 143] on div "Impact" at bounding box center [492, 136] width 107 height 29
click at [523, 212] on div "Arial Black" at bounding box center [507, 211] width 139 height 33
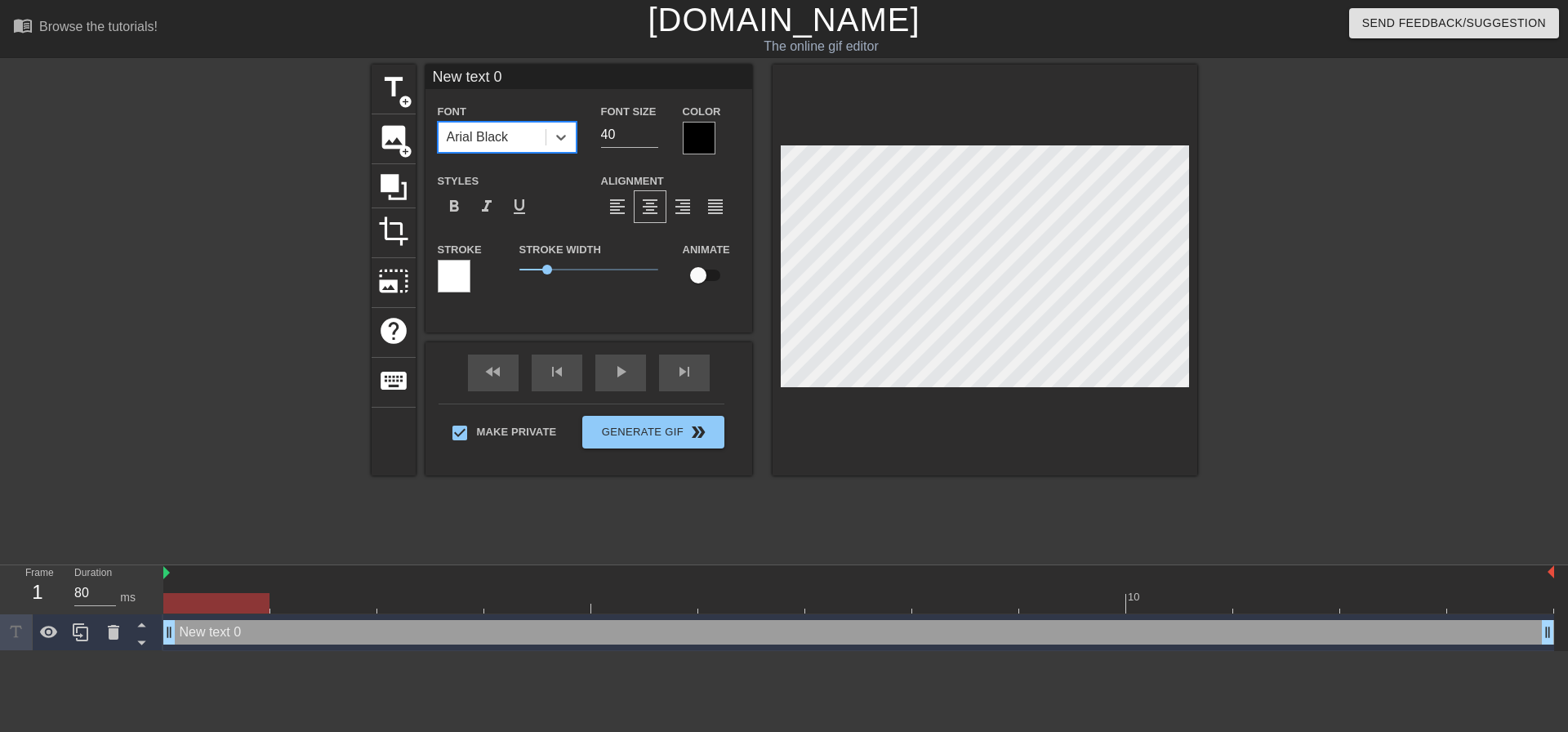
click at [500, 144] on div "Arial Black" at bounding box center [477, 136] width 62 height 20
drag, startPoint x: 614, startPoint y: 126, endPoint x: 586, endPoint y: 120, distance: 28.6
click at [579, 124] on div "Font Arial Black Font Size 40 Color" at bounding box center [589, 127] width 327 height 53
type input "20"
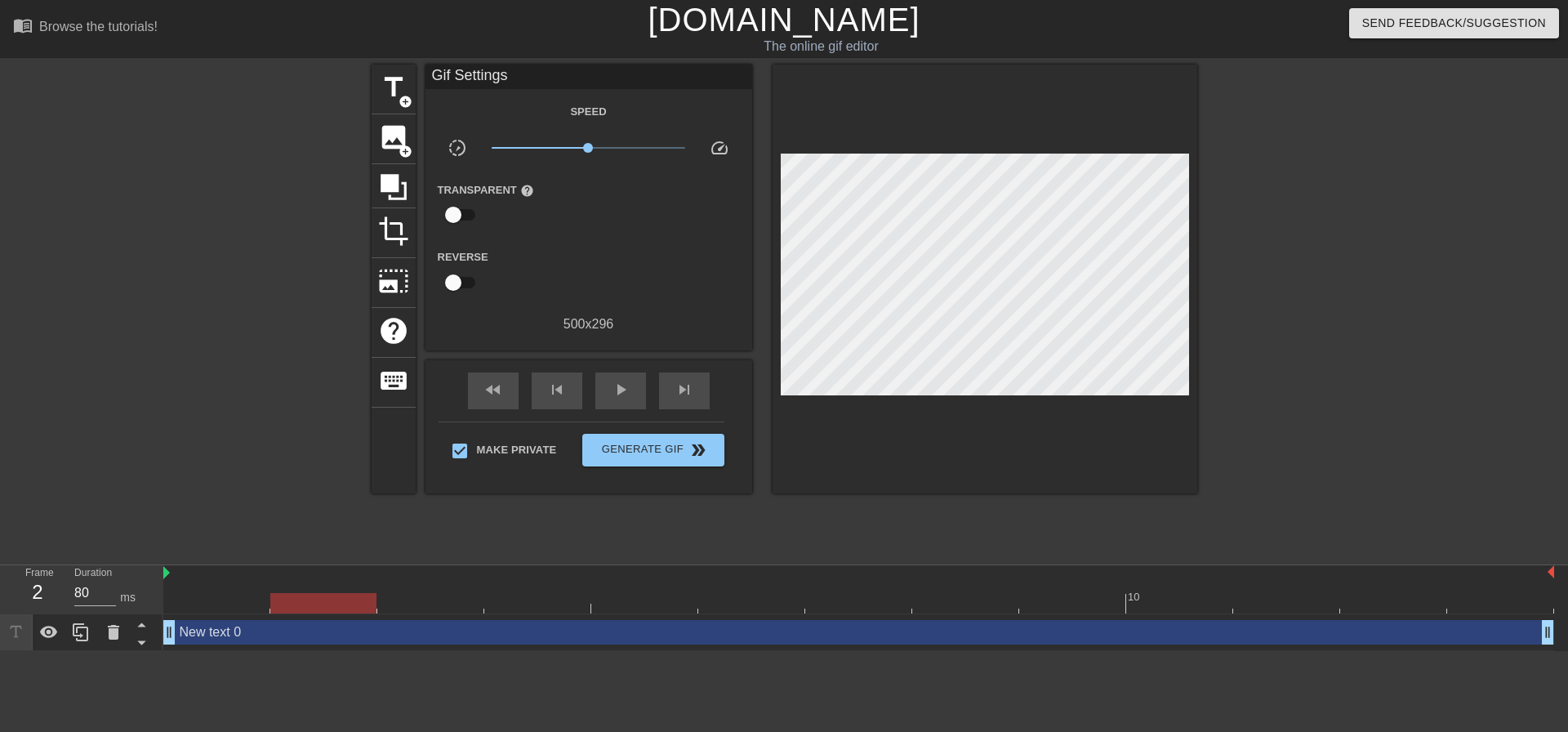
drag, startPoint x: 262, startPoint y: 603, endPoint x: 529, endPoint y: 418, distance: 324.8
click at [0, 510] on div "menu_book Browse the tutorials! Gifntext.com The online gif editor Send Feedbac…" at bounding box center [784, 325] width 1568 height 651
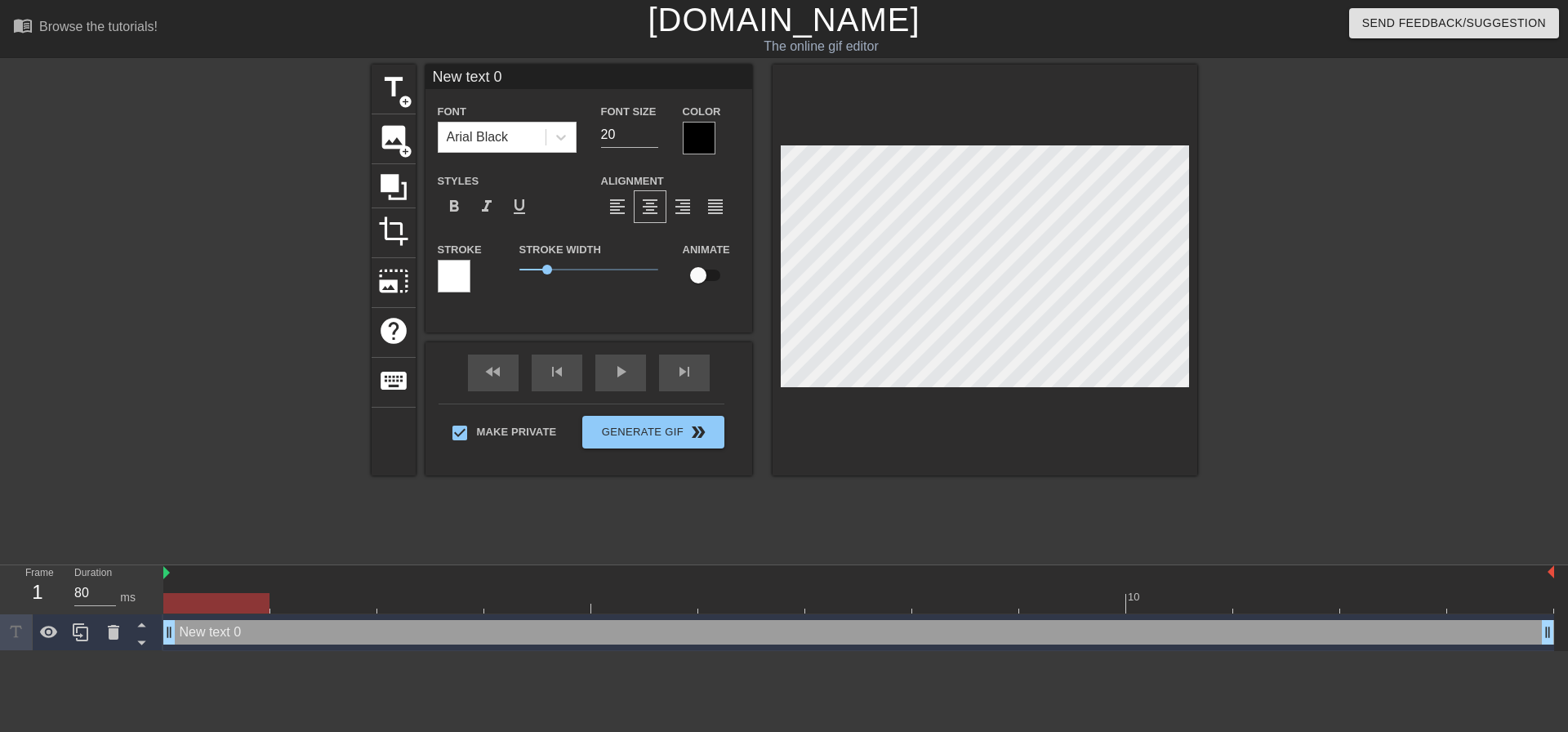
scroll to position [2, 3]
type input "M"
type textarea "M"
type input "My"
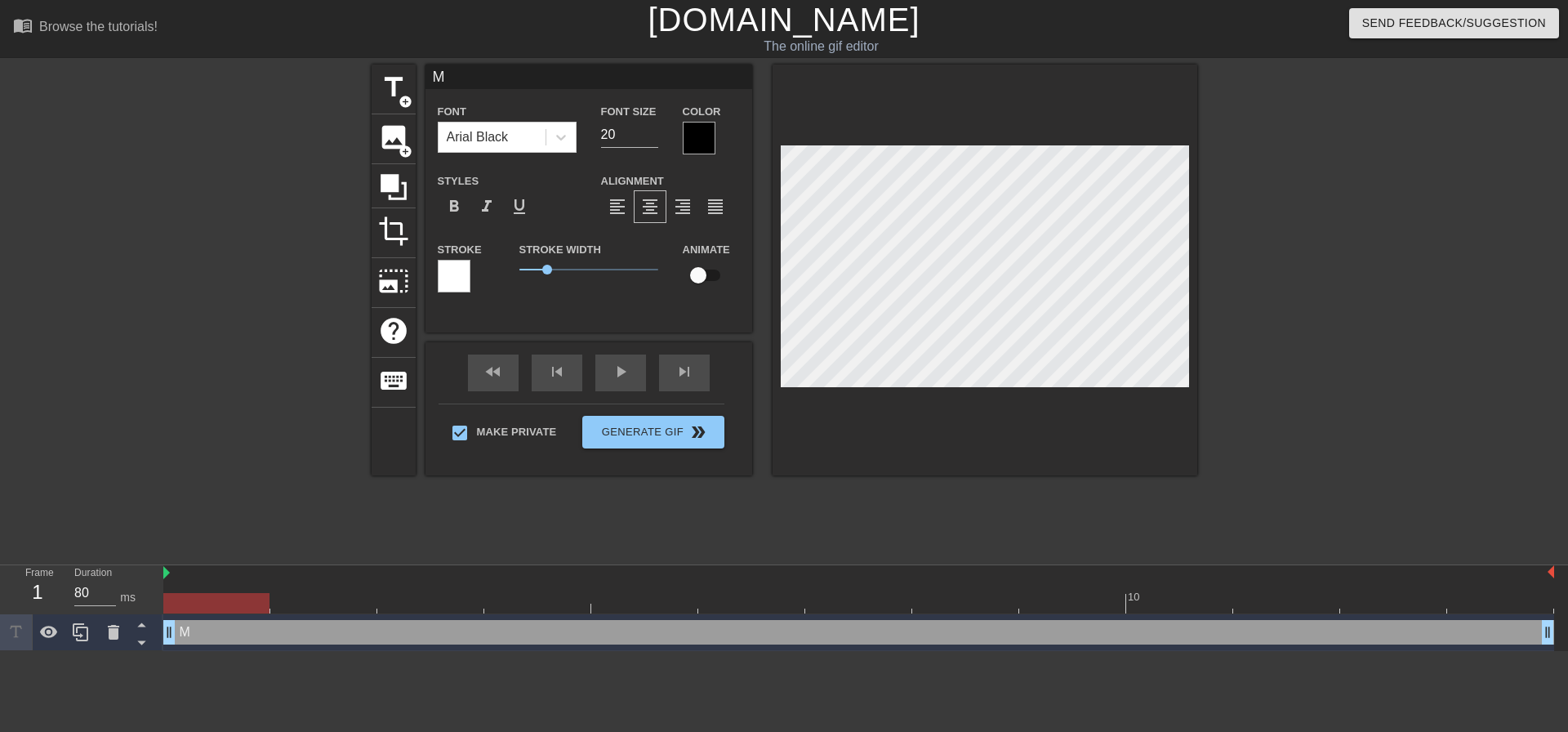
type textarea "My"
type input "My"
type textarea "My"
type input "My s"
type textarea "My s"
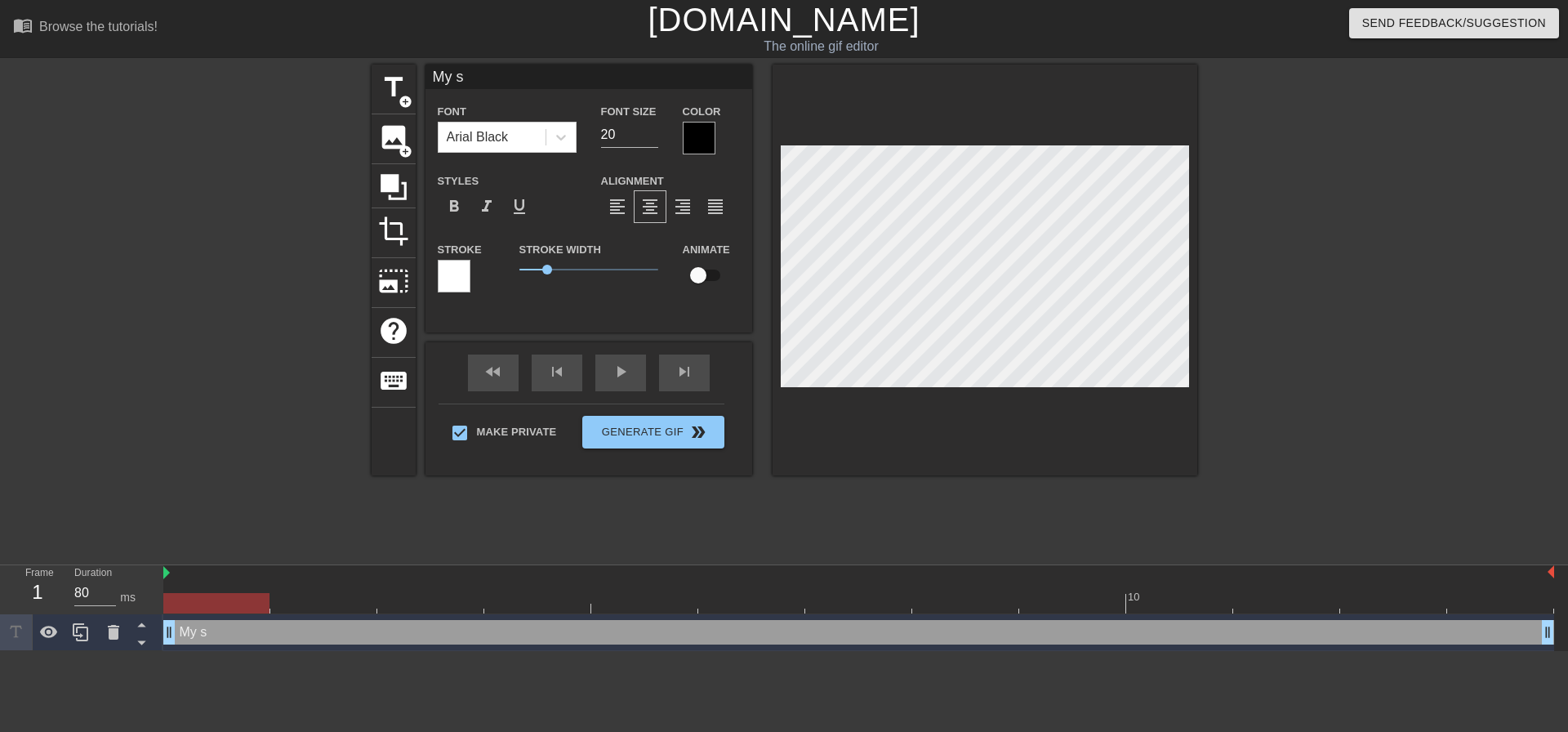
type input "My si"
type textarea "My si"
type input "My sis"
type textarea "My sist"
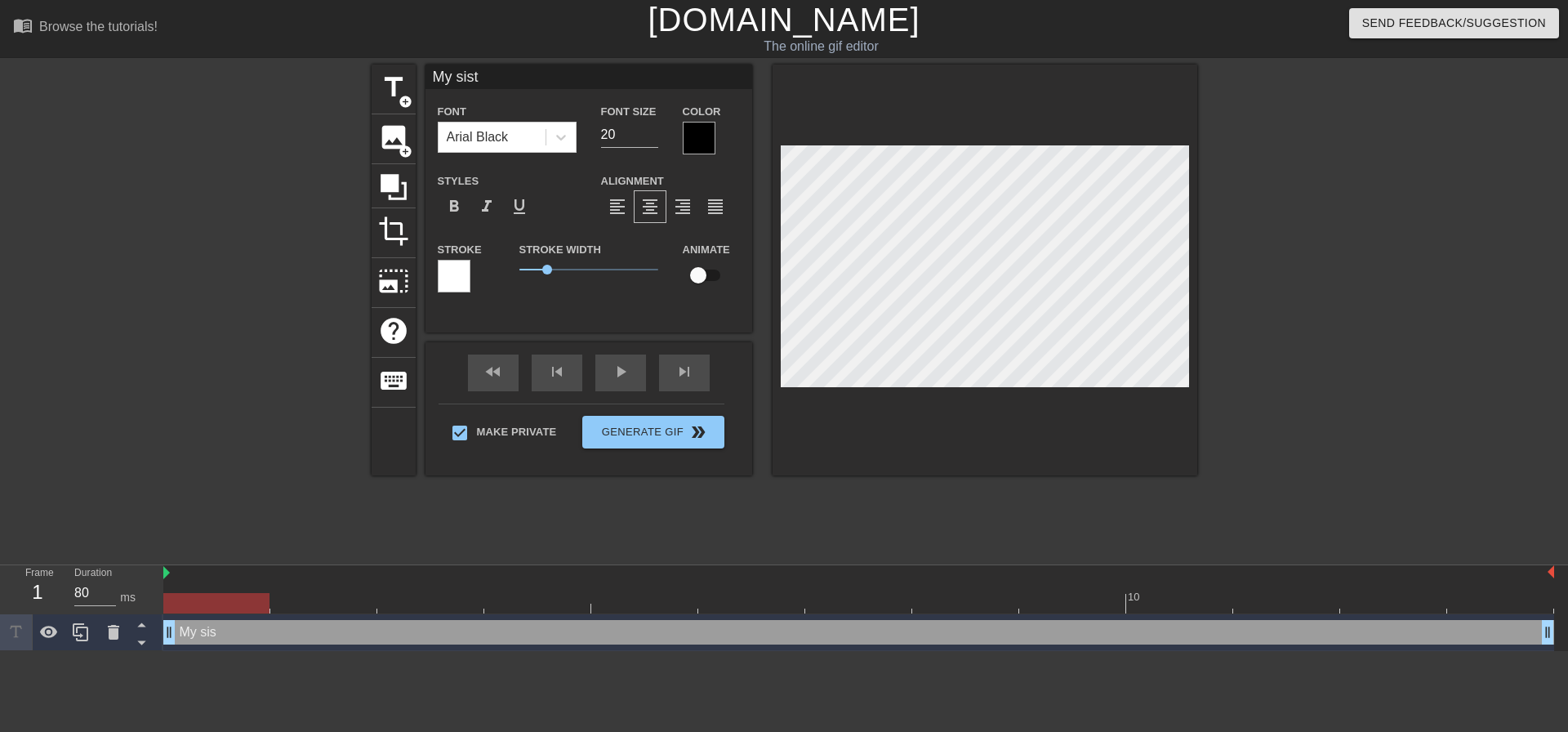
type input "My siste"
type textarea "My siste"
type input "My sister"
type textarea "My sister"
type input "My sister"
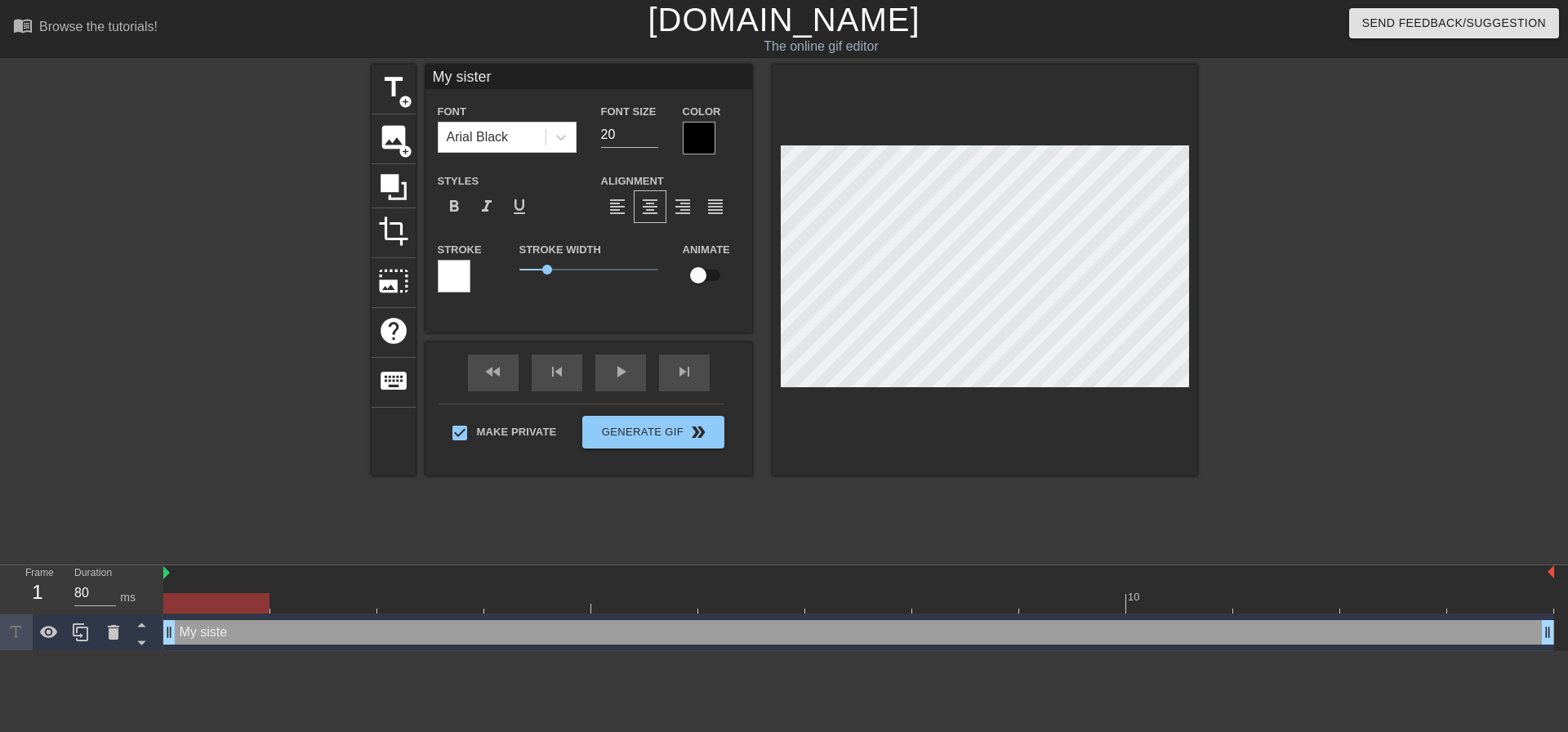
type textarea "My sister"
type input "My sister w"
type textarea "My sister w"
type input "My sister wo"
type textarea "My sister wo"
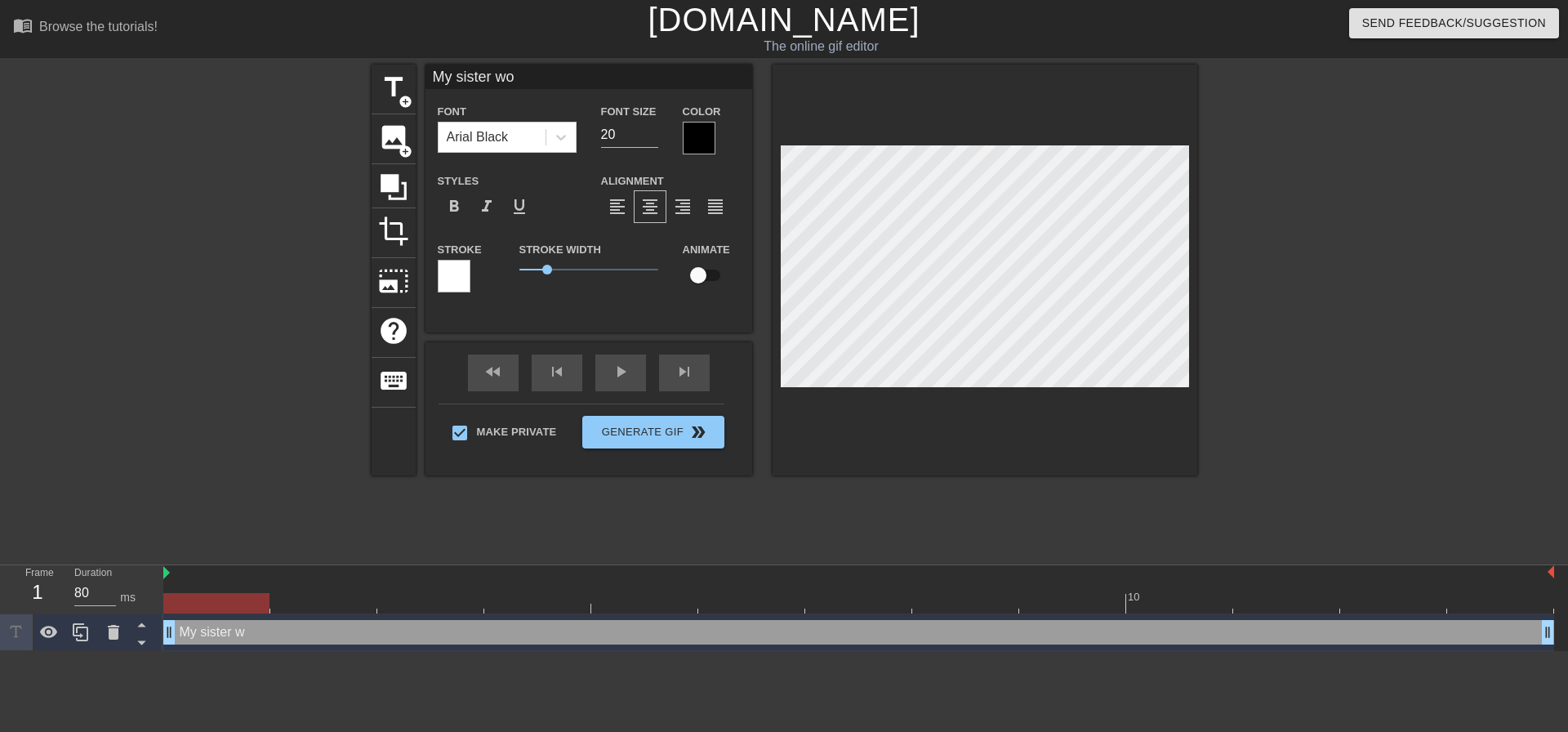
type input "My sister won"
type textarea "My sister won"
type input "My sister won"
type textarea "My sister won"
type input "My sister won a"
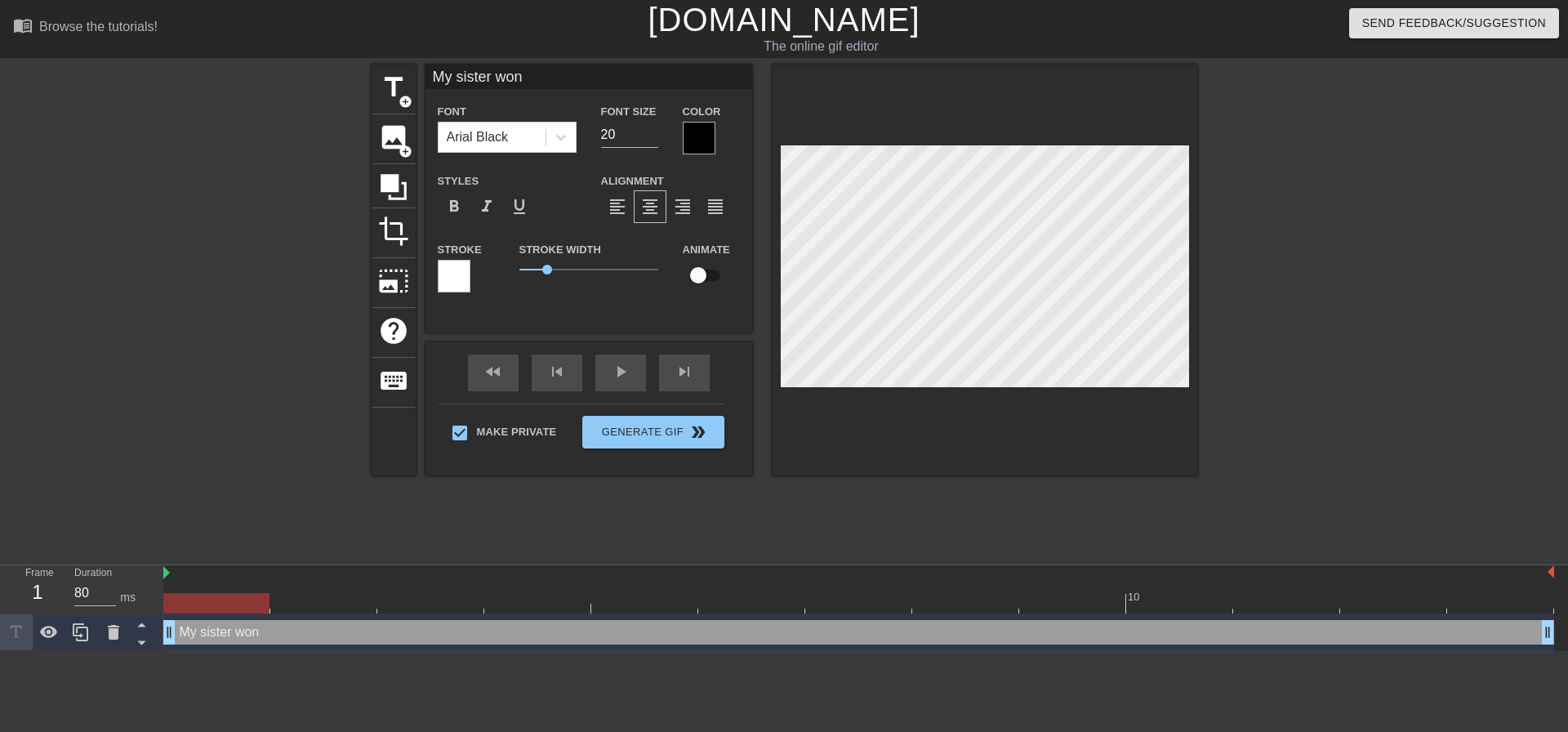
type textarea "My sister won a"
type input "My sister won a"
type textarea "My sister won a"
type input "My sister won a b"
type textarea "My sister won a b"
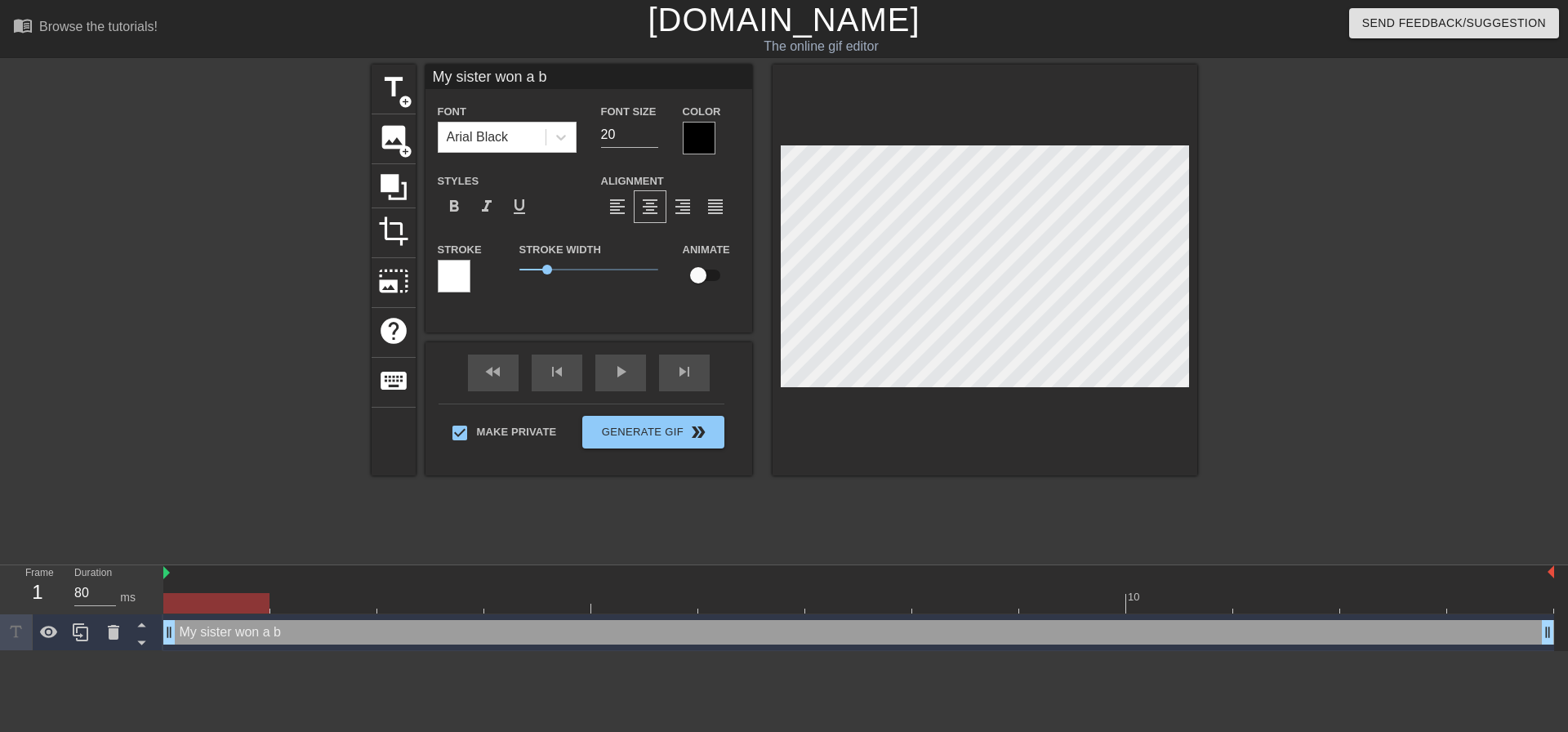
type input "My sister won a be"
type textarea "My sister won a be"
type input "My sister won a bet"
type textarea "My sister won a bet"
type input "My sister won a bet"
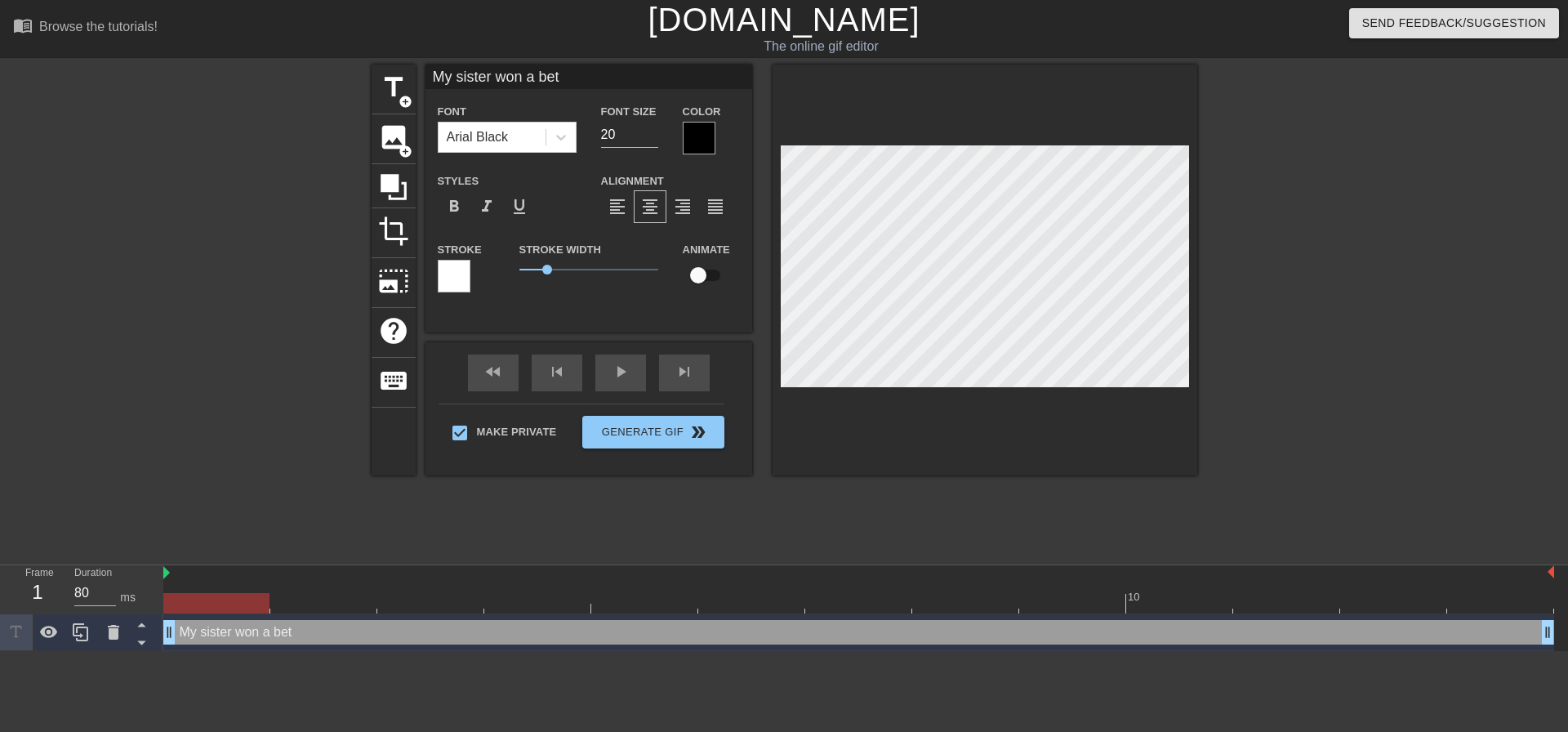
type textarea "My sister won a bet"
type input "My sister won a bet s"
type textarea "My sister won a bet s"
type input "My sister won a bet so"
type textarea "My sister won a bet so"
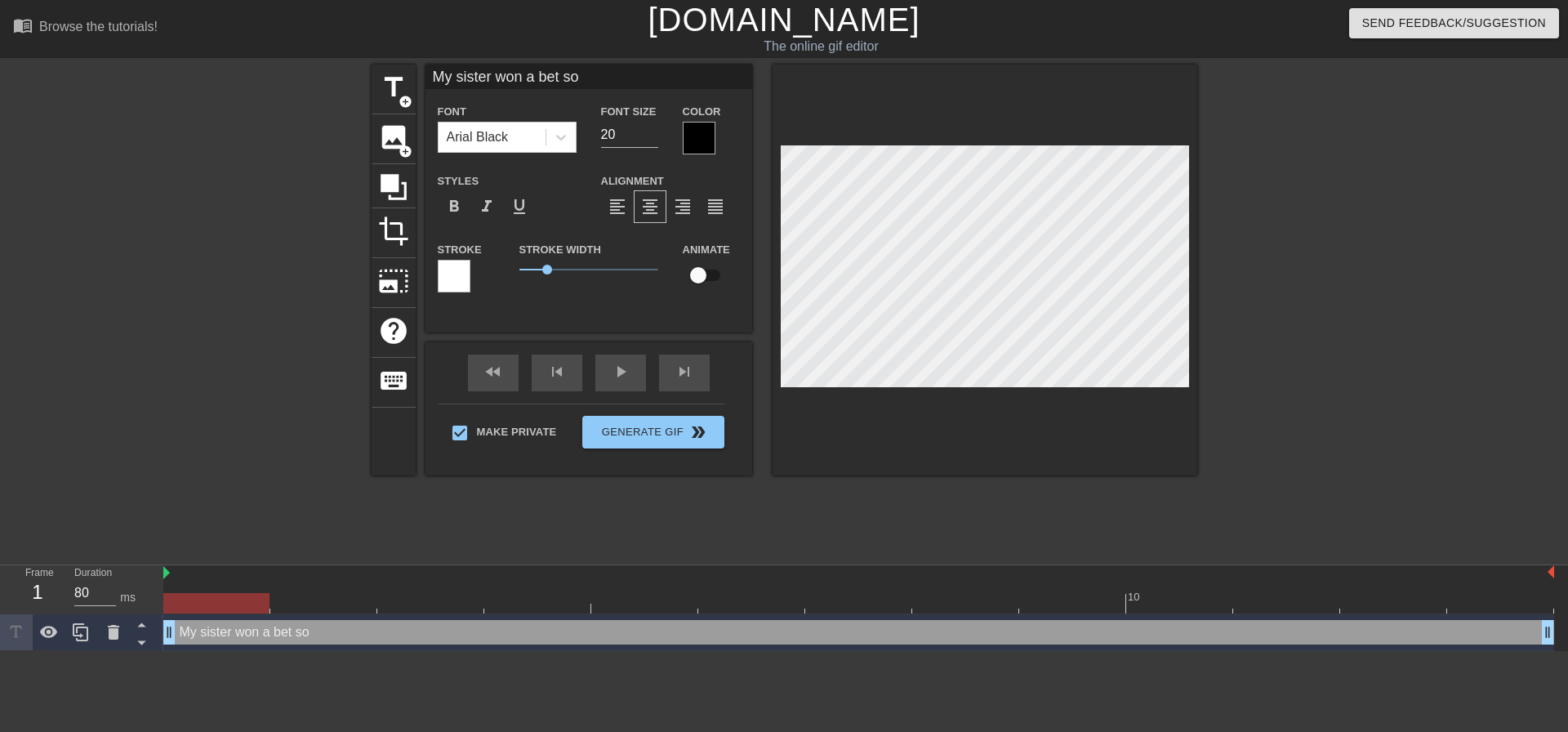
type input "My sister won a bet so"
type textarea "My sister won a bet so"
type input "My sister won a bet so n"
type textarea "My sister won a bet so n"
type input "My sister won a bet so no"
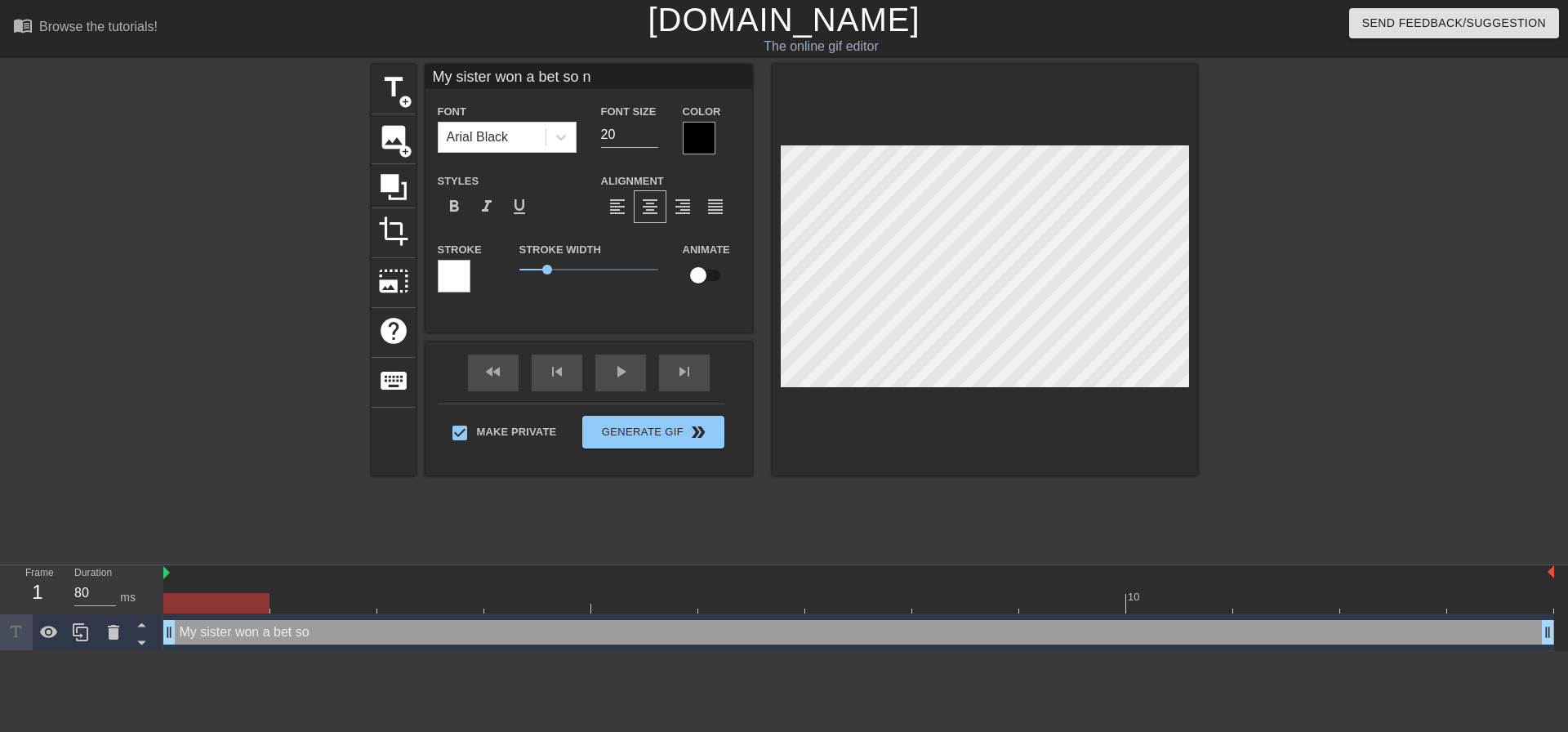
type textarea "My sister won a bet so no"
type input "My sister won a bet so now"
type textarea "My sister won a bet so now"
type input "My sister won a bet so now"
type textarea "My sister won a bet so now"
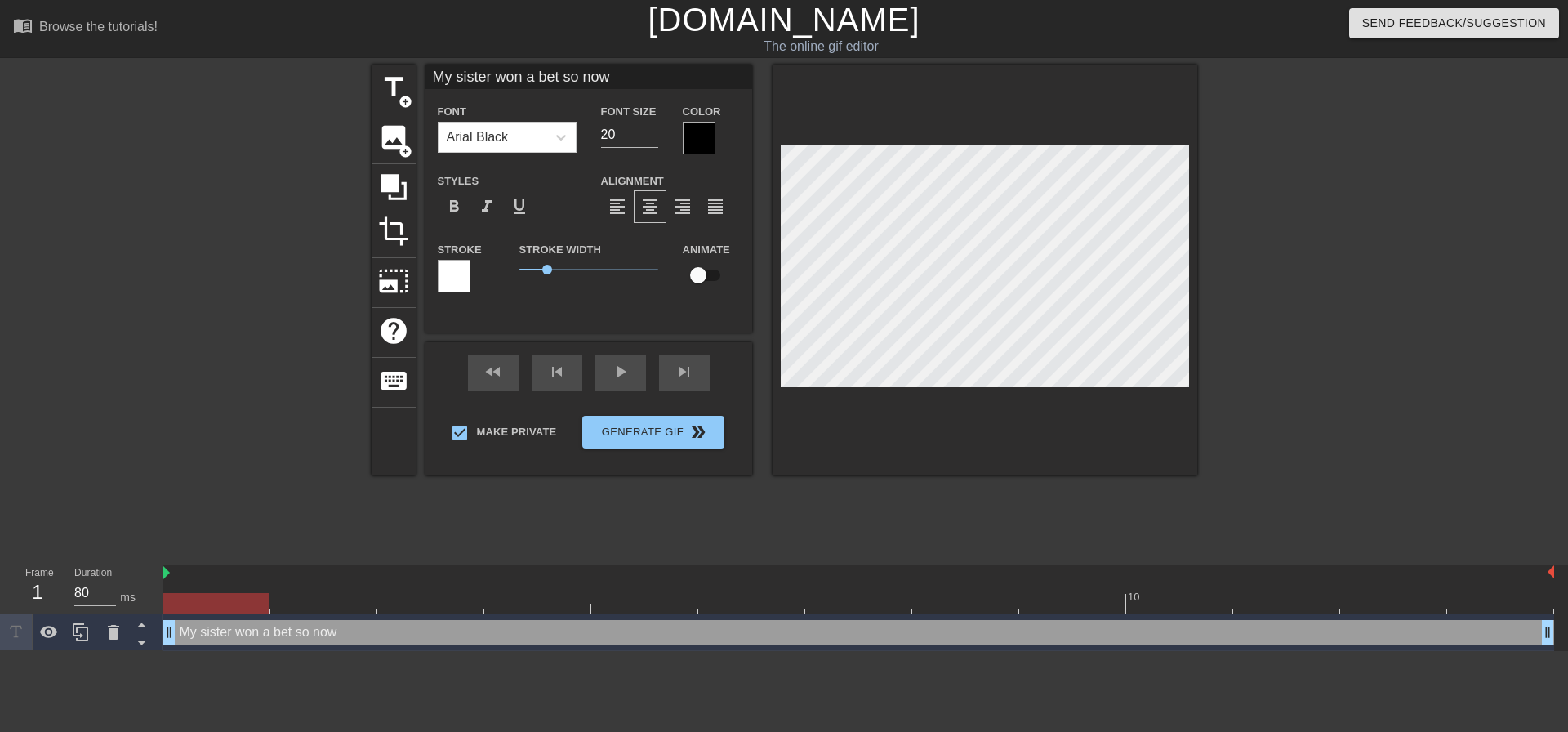
scroll to position [3, 2]
type input "My sister won a bet so nows"
type textarea "My sister won a bet so now s"
type input "My sister won a bet so nowsh"
type textarea "My sister won a bet so now sh"
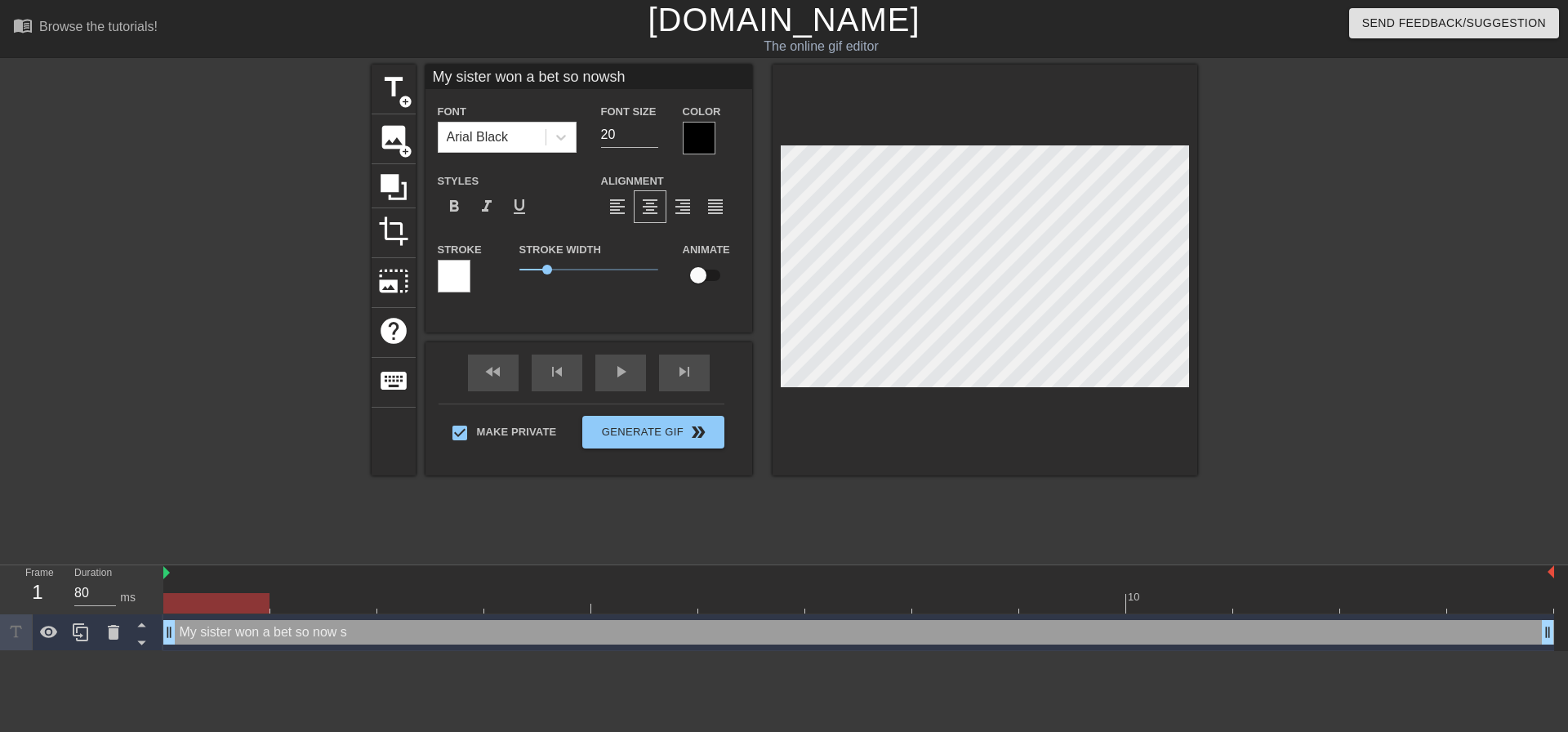
type input "My sister won a bet so nowshe"
type textarea "My sister won a bet so now she"
type input "My sister won a bet so nowshe"
type textarea "My sister won a bet so now she"
type input "My sister won a bet so nowshe i"
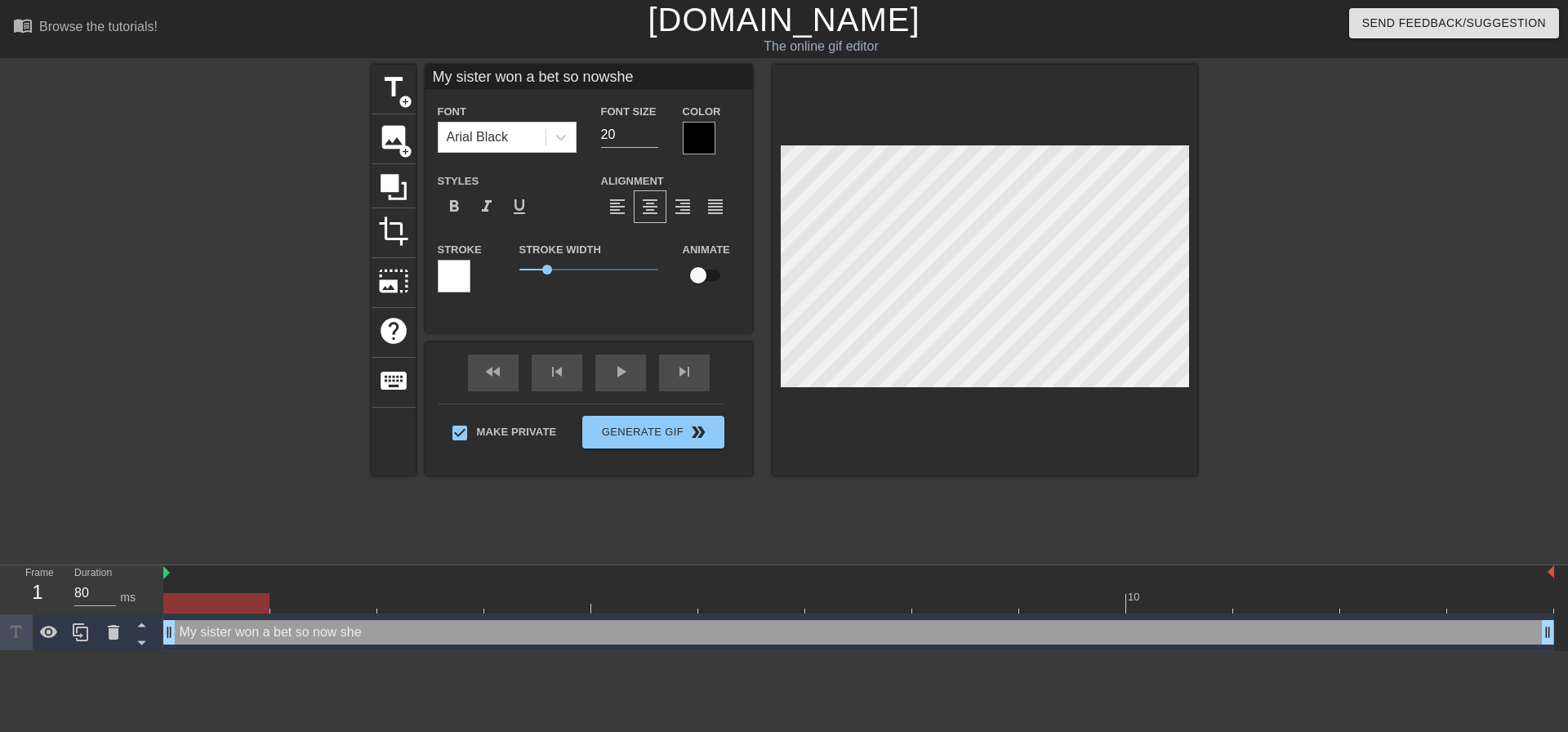
type textarea "My sister won a bet so now she i"
type input "My sister won a bet so nowshe is"
type textarea "My sister won a bet so now she is"
type input "My sister won a bet so nowshe is"
type textarea "My sister won a bet so now she is"
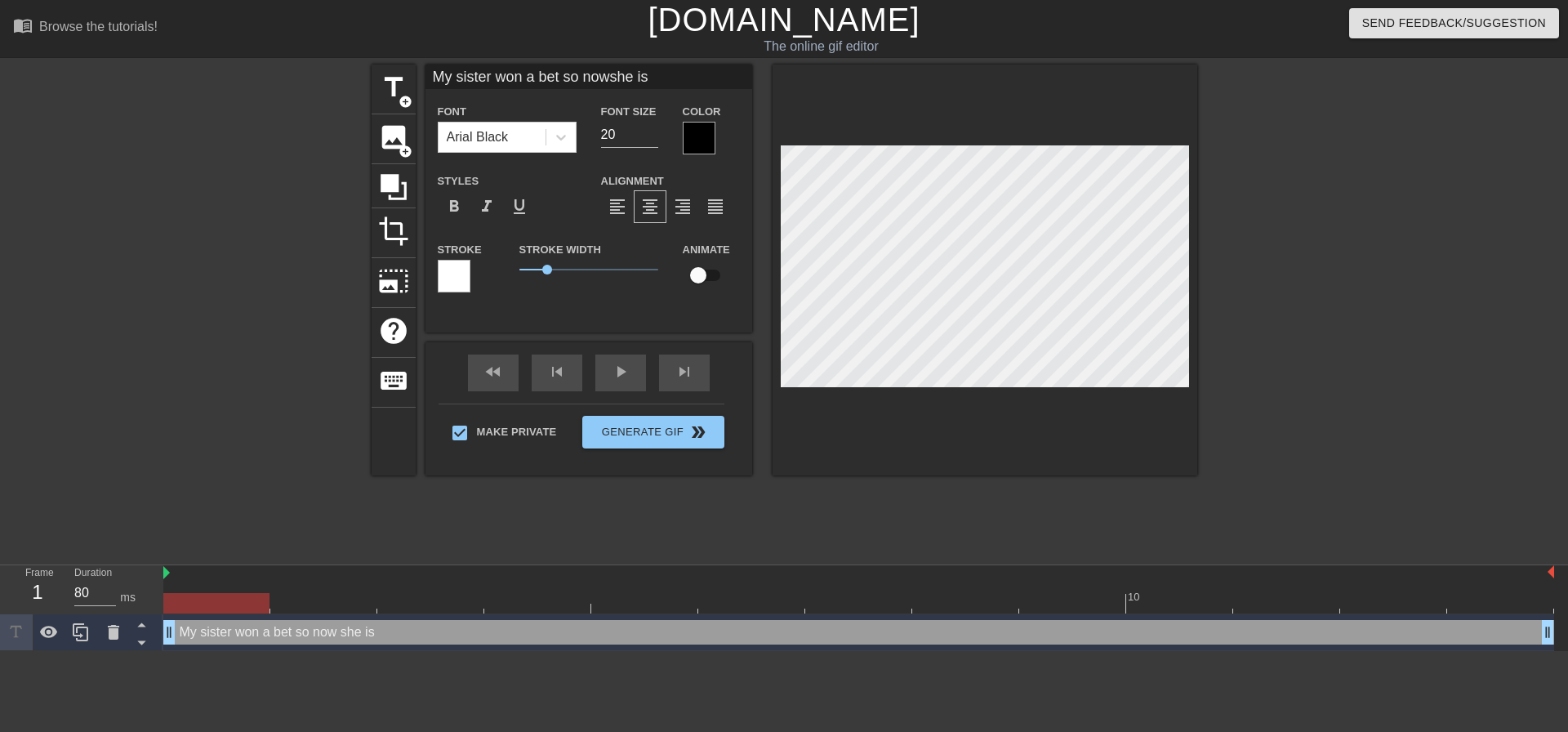
type input "My sister won a bet so nowshe is u"
type textarea "My sister won a bet so now she is u"
type input "My sister won a bet so nowshe is us"
type textarea "My sister won a bet so now she is us"
type input "My sister won a bet so nowshe is usi"
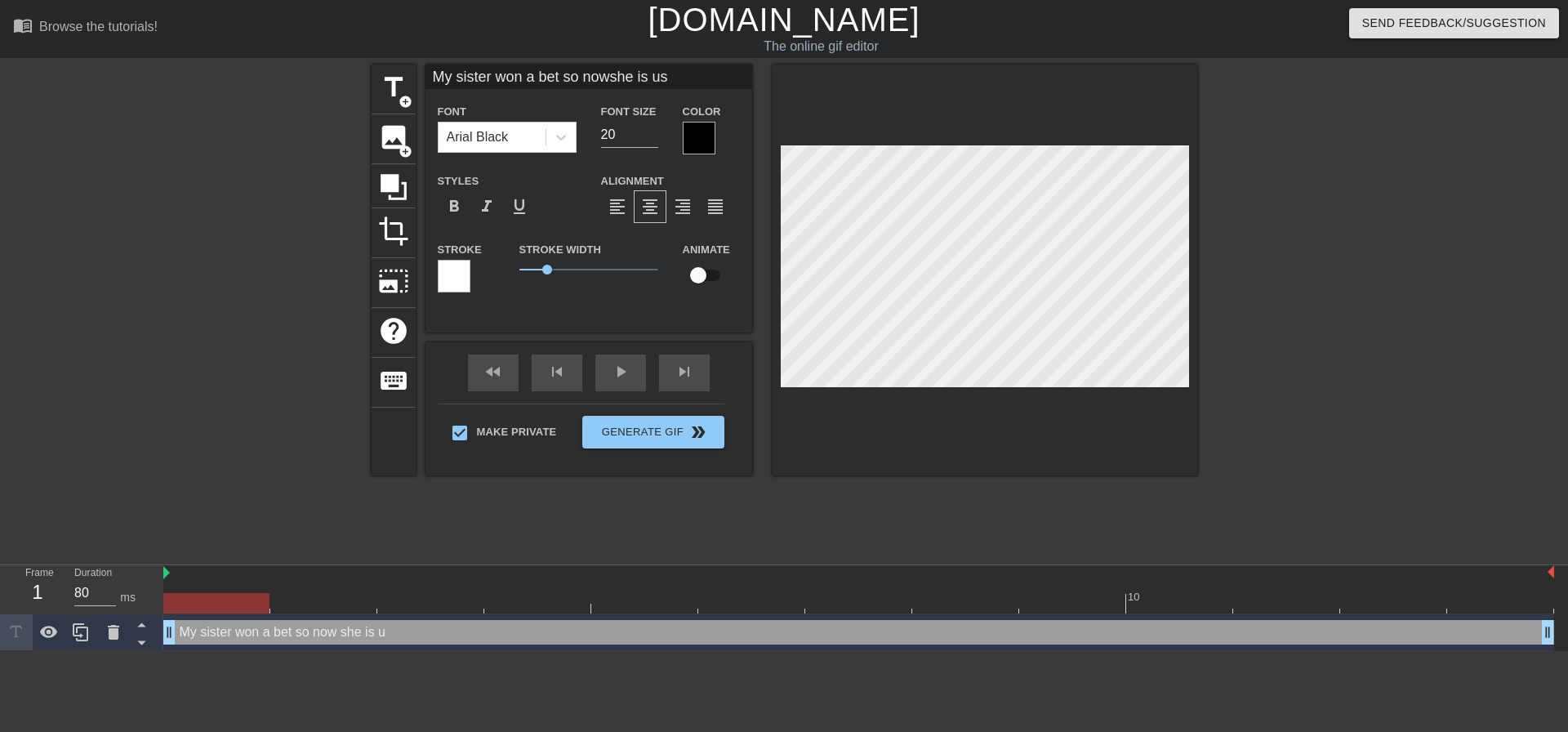
type textarea "My sister won a bet so now she is usi"
type input "My sister won a bet so nowshe is usin"
type textarea "My sister won a bet so now she is usin"
type input "My sister won a bet so nowshe is using"
type textarea "My sister won a bet so now she is using"
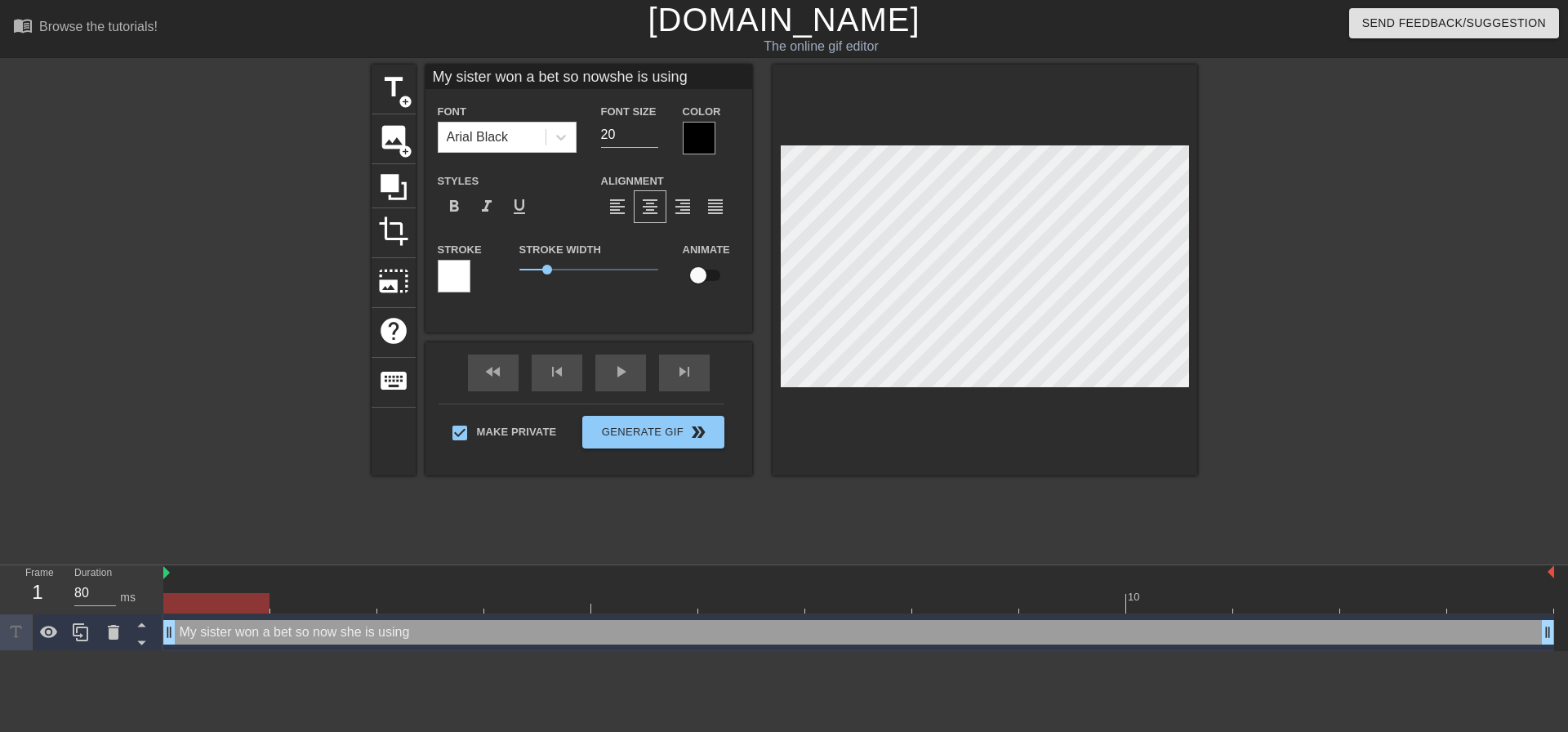
type input "My sister won a bet so nowshe is using m"
type textarea "My sister won a bet so now she is using m"
type input "My sister won a bet so nowshe is using my"
type textarea "My sister won a bet so now she is using my"
type input "My sister won a bet so nowshe is using my"
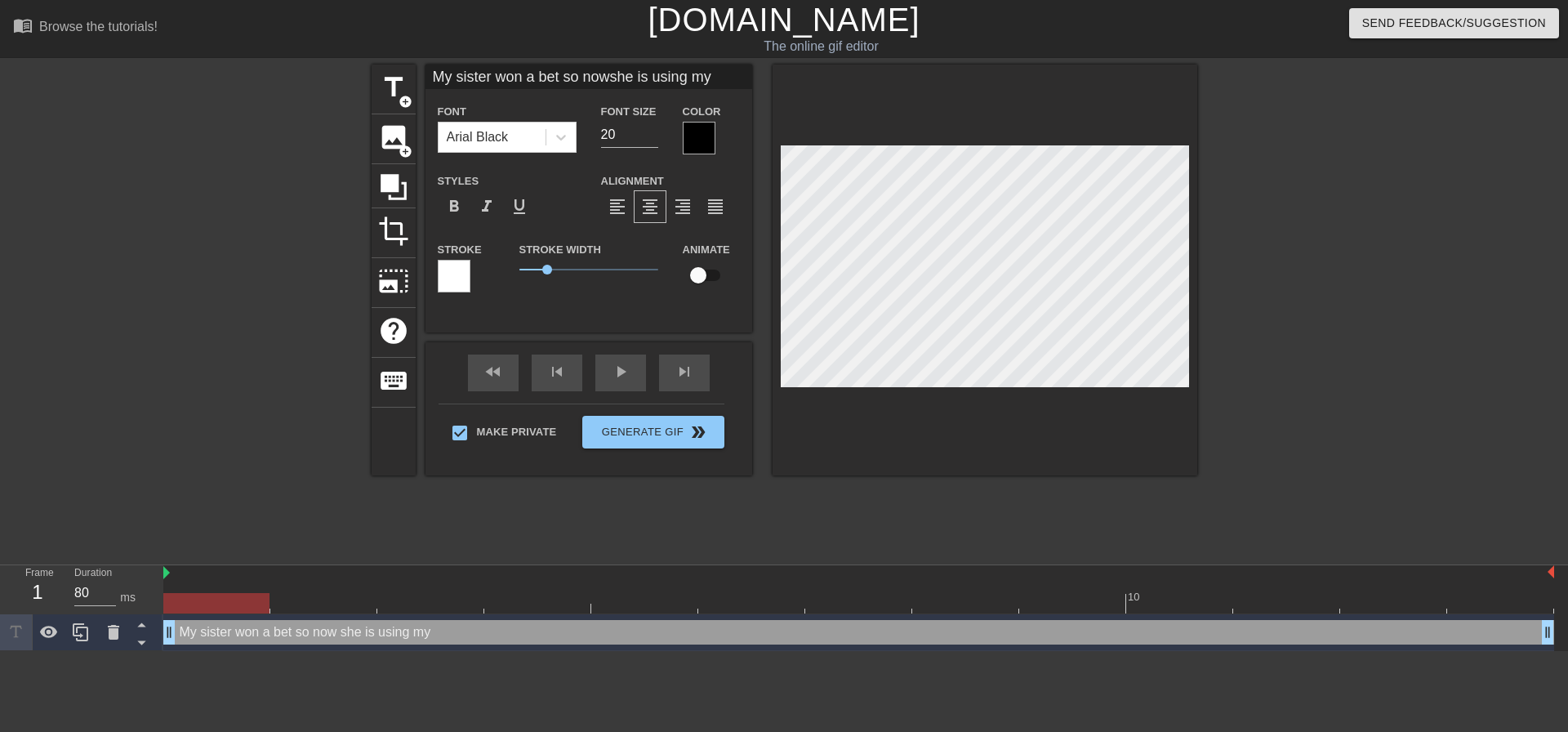
type textarea "My sister won a bet so now she is using my"
type input "My sister won a bet so nowshe is using my g"
type textarea "My sister won a bet so now she is using my g"
type input "My sister won a bet so nowshe is using my gi"
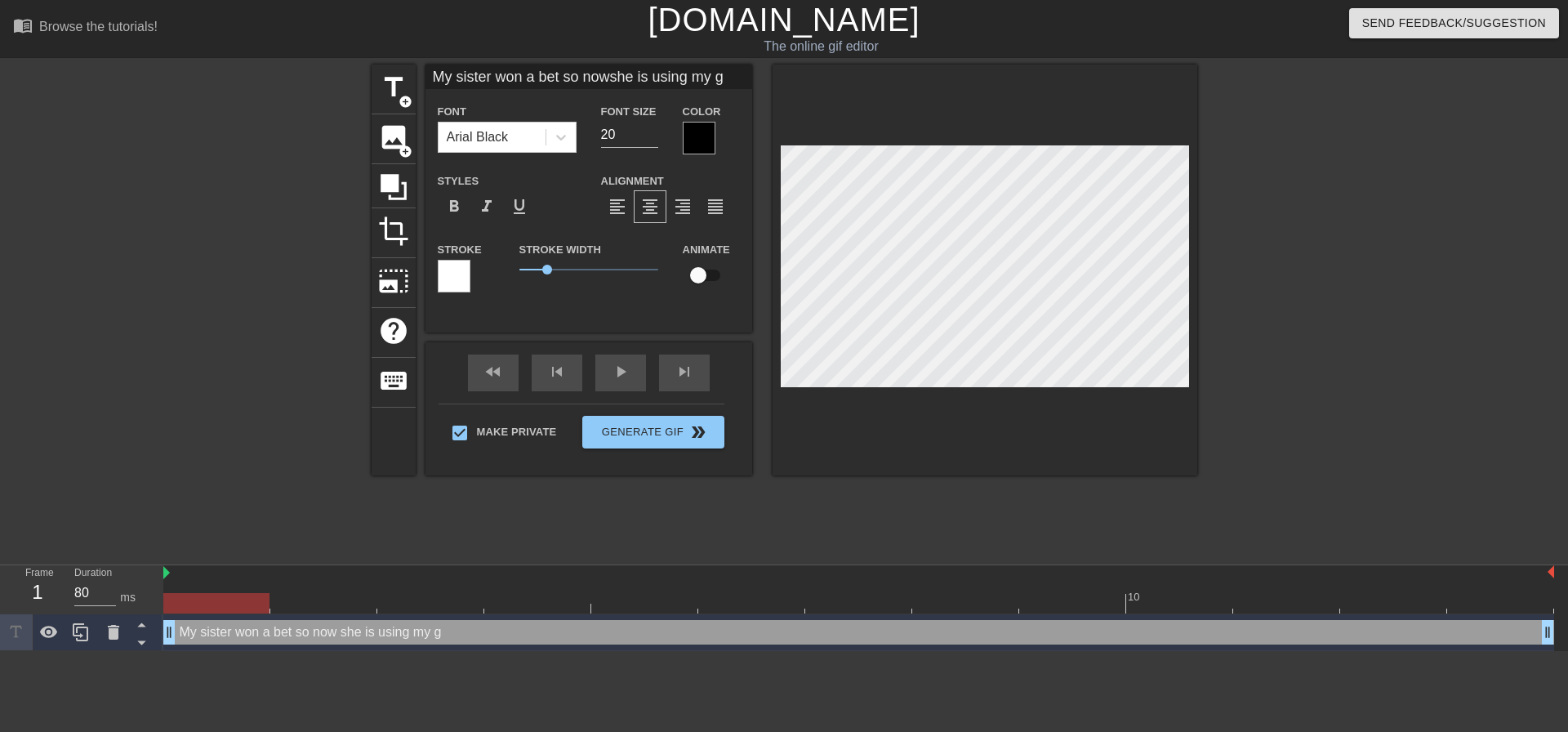
type textarea "My sister won a bet so now she is using my gi"
type input "My sister won a bet so nowshe is using my gir"
type textarea "My sister won a bet so now she is using my gir"
type input "My sister won a bet so nowshe is using my girl"
type textarea "My sister won a bet so now she is using my girl"
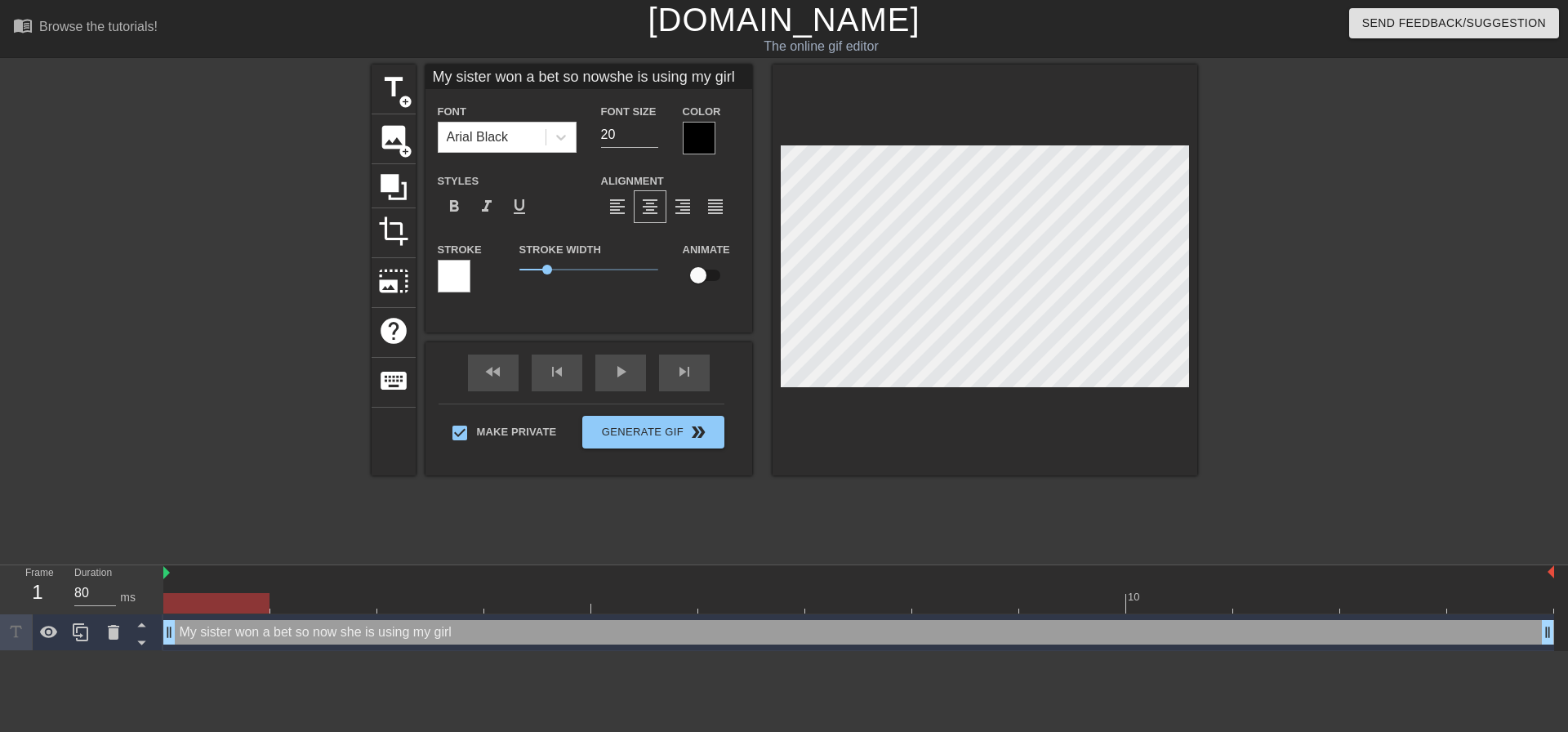
type input "My sister won a bet so nowshe is using my girlf"
type textarea "My sister won a bet so now she is using my girlf"
type input "My sister won a bet so nowshe is using my girlfr"
type textarea "My sister won a bet so now she is using my girlfr"
type input "My sister won a bet so nowshe is using my girlfri"
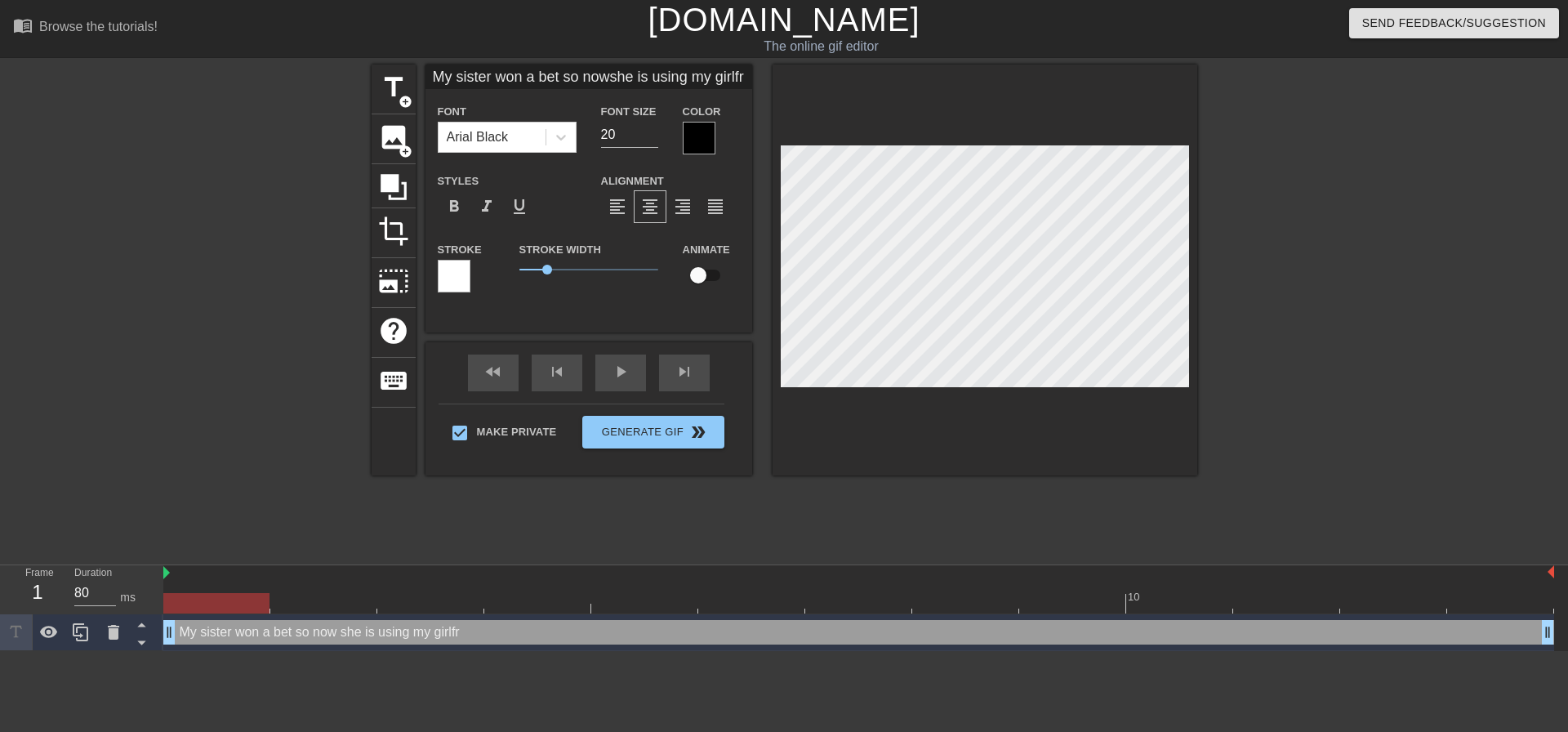
type textarea "My sister won a bet so now she is using my girlfri"
type input "My sister won a bet so nowshe is using my girlfrie"
type textarea "My sister won a bet so now she is using my girlfrien"
type input "My sister won a bet so nowshe is using my girlfriend"
type textarea "My sister won a bet so now she is using my girlfriend"
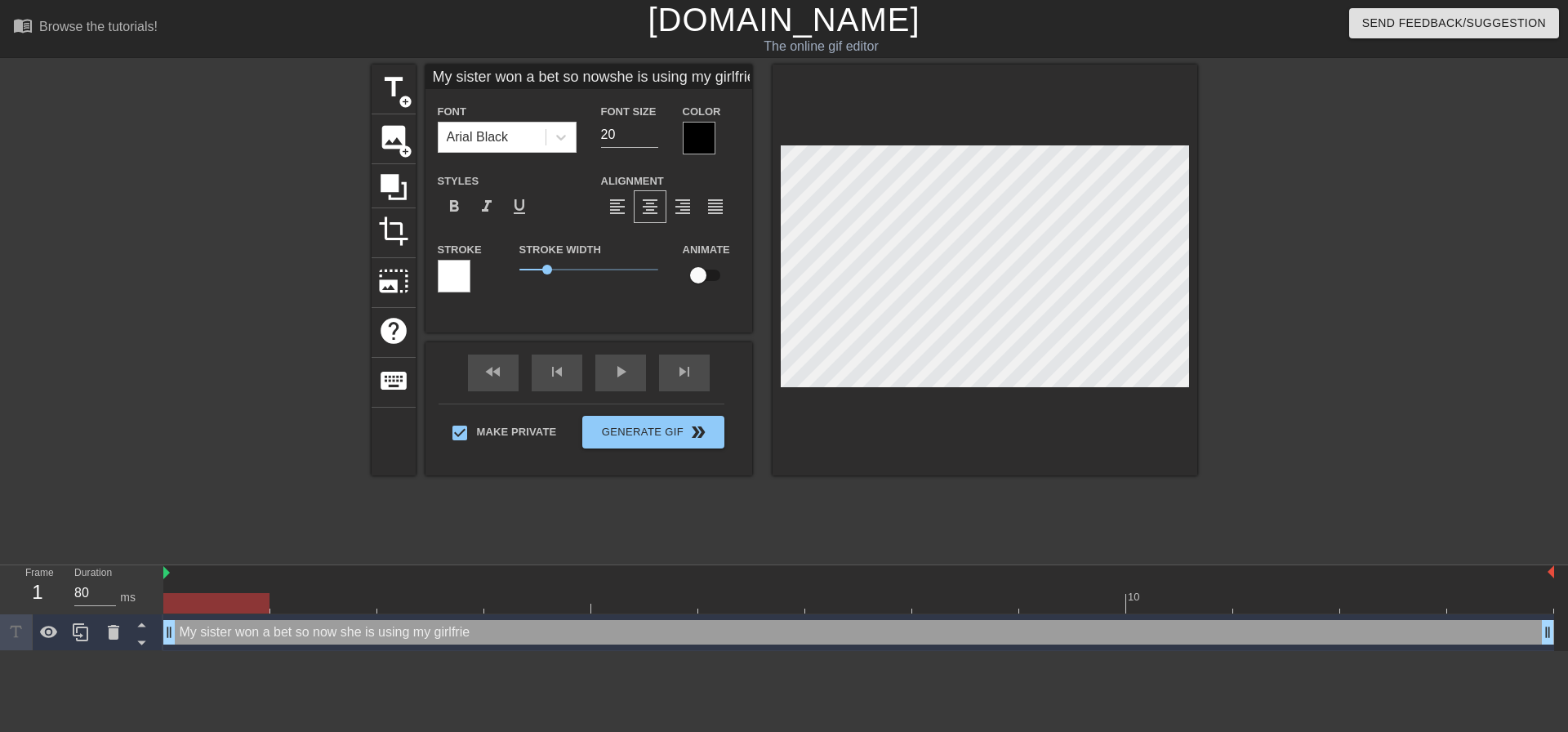
scroll to position [3, 9]
type input "My sister won a bet so nowshe is using my girlfriend"
type textarea "My sister won a bet so now she is using my girlfriend"
type input "My sister won a bet so nowshe is using my girlfriend a"
type textarea "My sister won a bet so now she is using my girlfriend a"
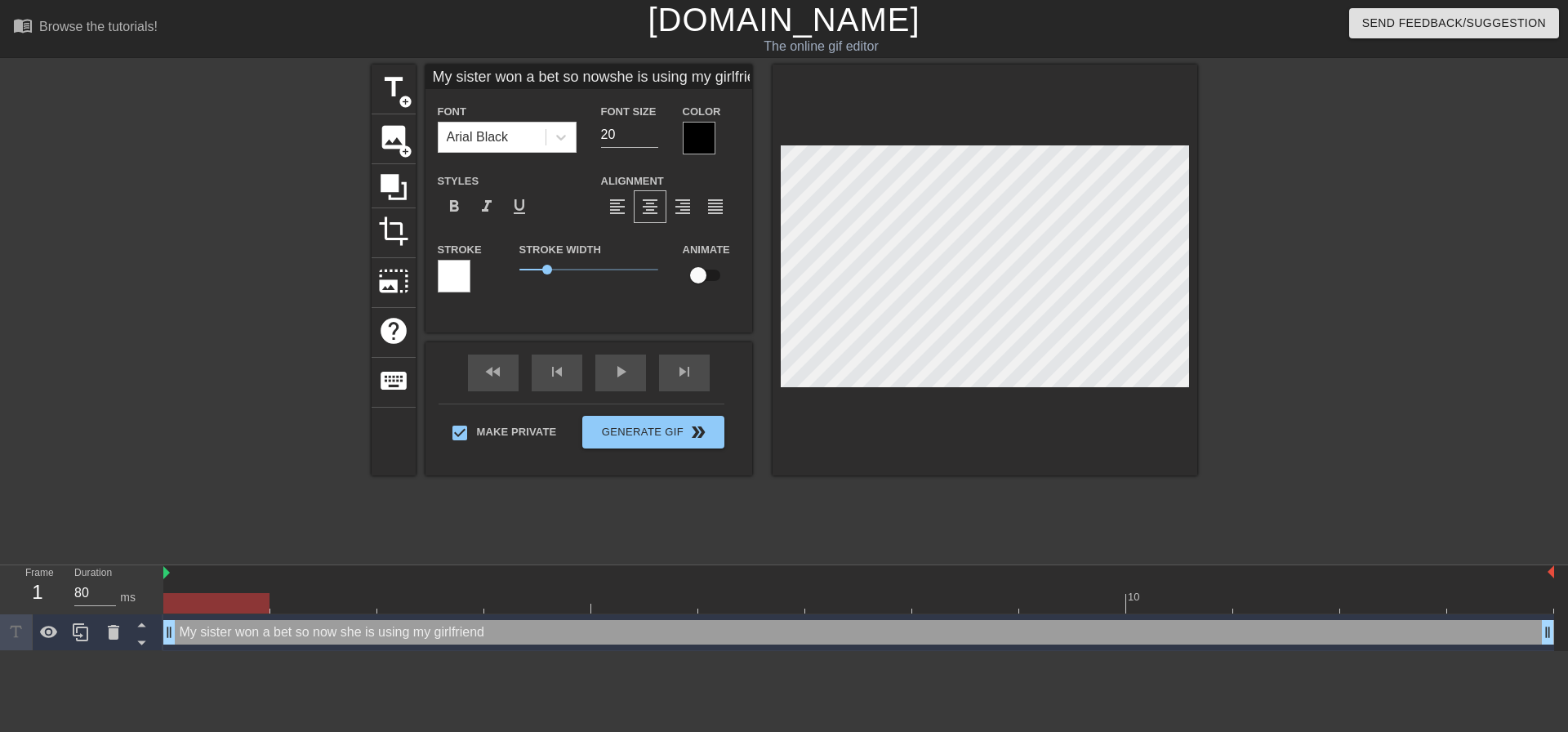
type input "My sister won a bet so nowshe is using my girlfriend as"
type textarea "My sister won a bet so now she is using my girlfriend as"
type input "My sister won a bet so nowshe is using my girlfriend as"
type textarea "My sister won a bet so now she is using my girlfriend as"
type input "My sister won a bet so nowshe is using my girlfriend as a"
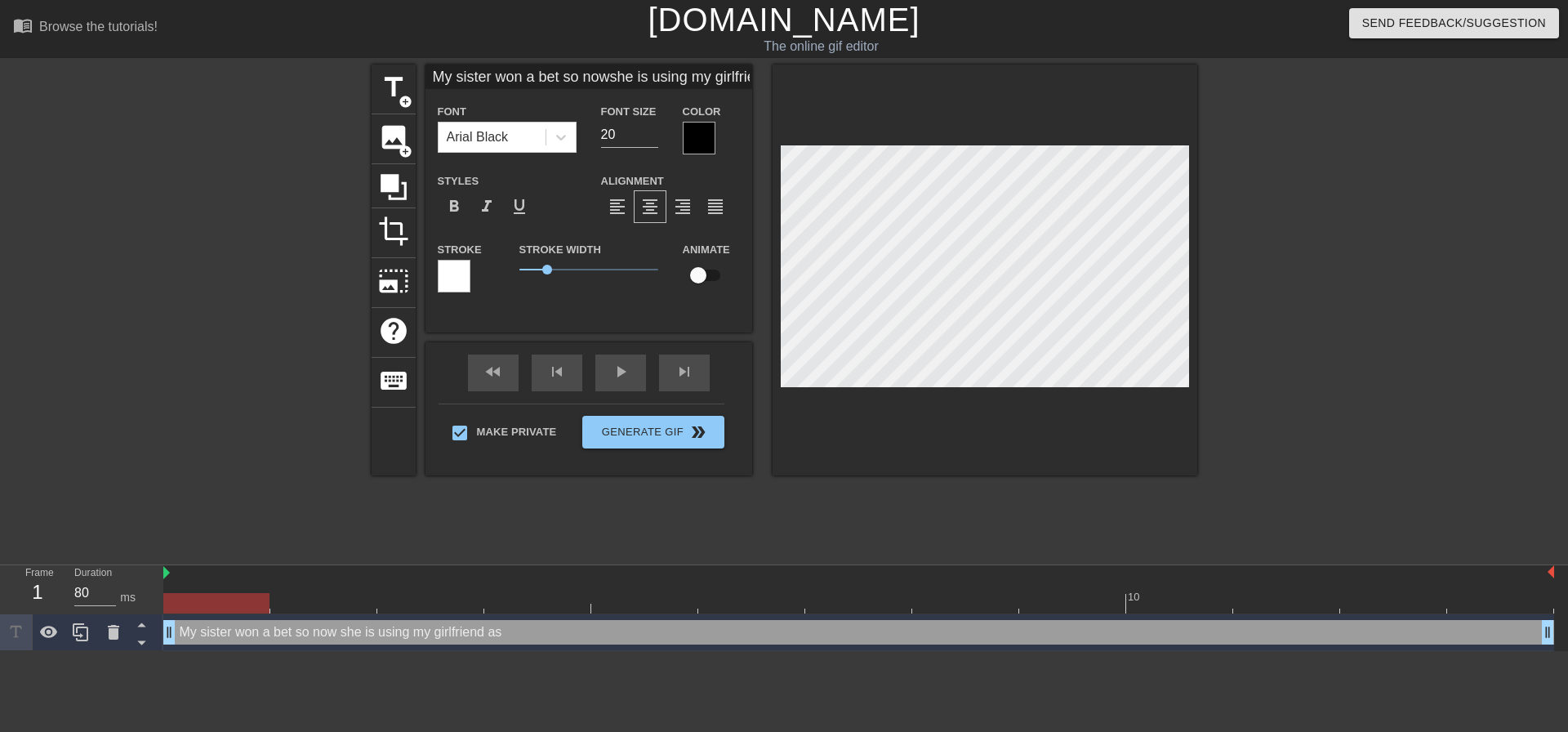
type textarea "My sister won a bet so now she is using my girlfriend as a"
type input "My sister won a bet so nowshe is using my girlfriend as a"
type textarea "My sister won a bet so now she is using my girlfriend as a"
type input "My sister won a bet so nowshe is using my girlfriend as a"
type textarea "My sister won a bet so now she is using my girlfriend as a"
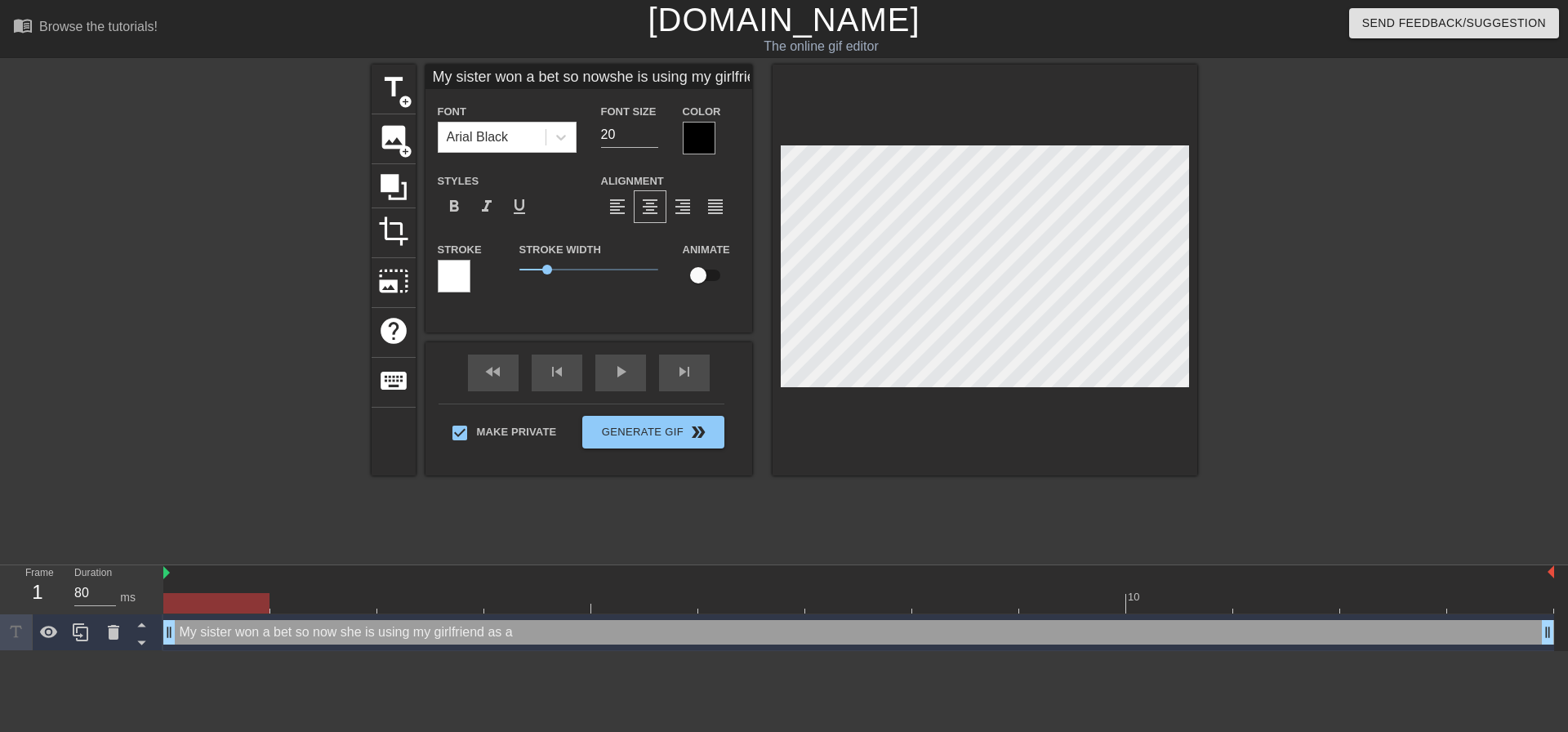
scroll to position [3, 2]
type input "My sister won a bet so nowshe is using my girlfriend as a"
type textarea "My sister won a bet so now she is using my girlfriend as a"
type input "My sister won a bet so nowshe is using my girlfriend as a"
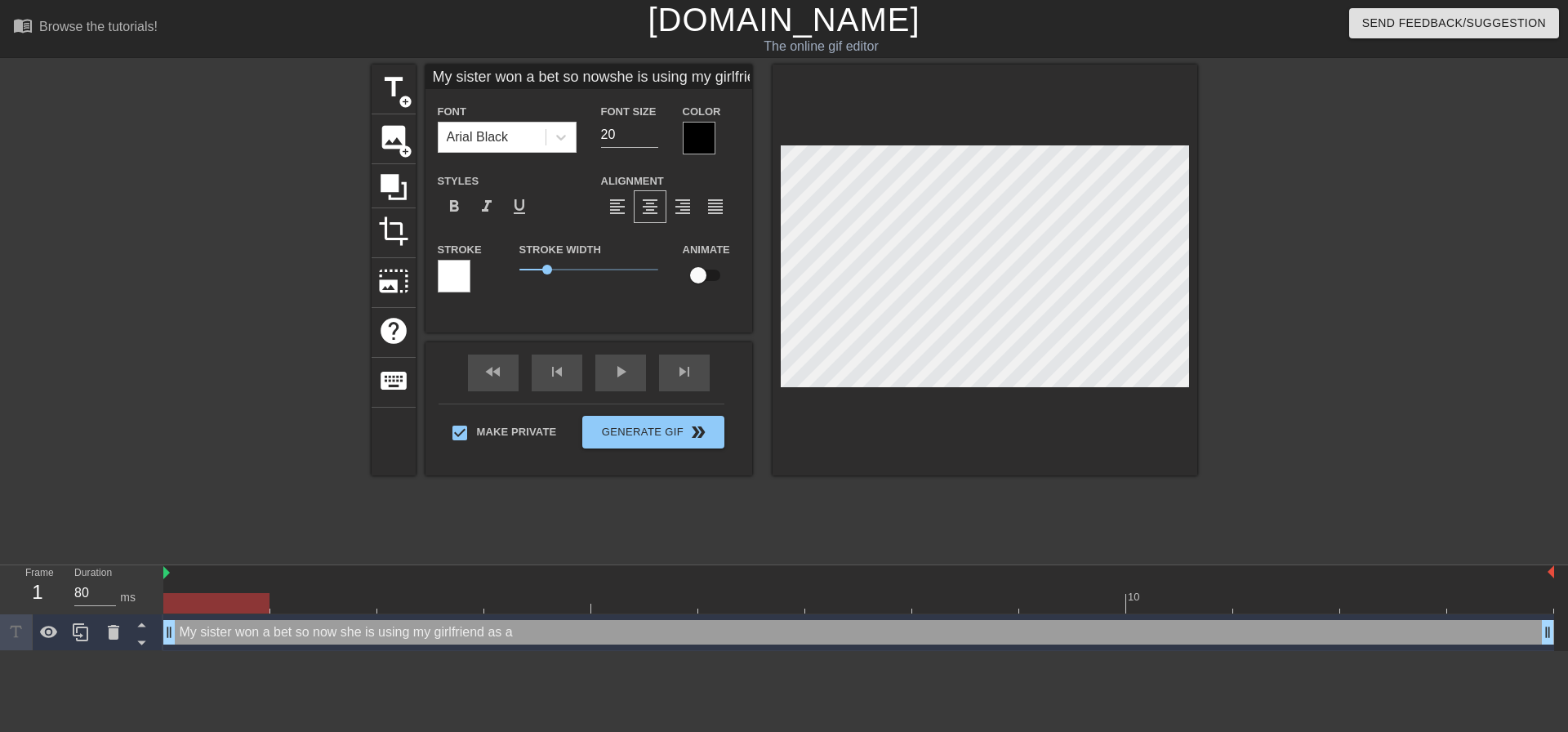
type textarea "My sister won a bet so now she is using my girlfriend as a"
type input "My sister won a bet so nowshe is using my girlfriend as a"
type textarea "My sister won a bet so now she is using my girlfriend as a"
type input "My sister won a bet so nowshe is using my girlfriend as a p"
type textarea "My sister won a bet so now she is using my girlfriend as a p"
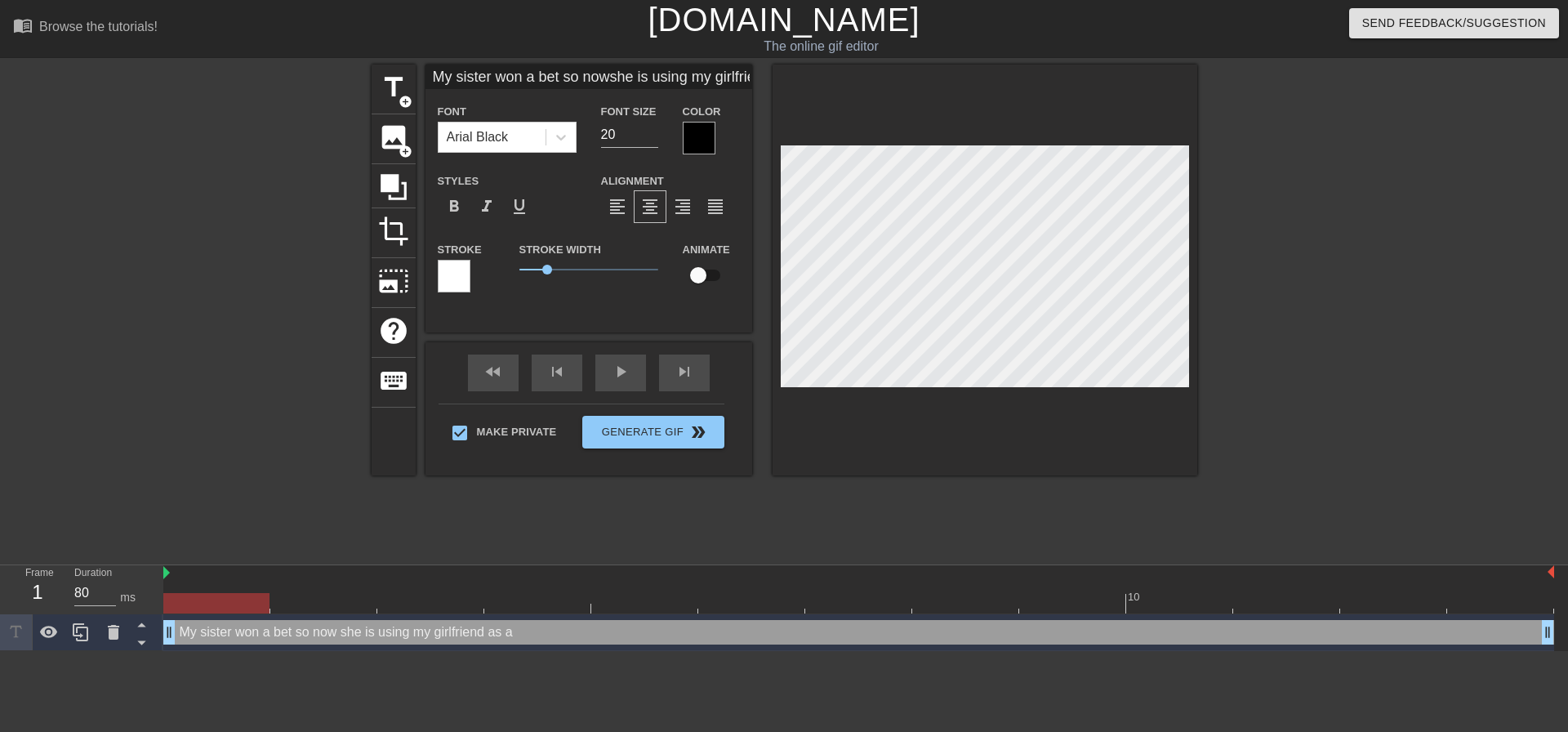
type input "My sister won a bet so nowshe is using my girlfriend as a pu"
type textarea "My sister won a bet so now she is using my girlfriend as a pus"
type input "My sister won a bet so nowshe is using my girlfriend as a puss"
type textarea "My sister won a bet so now she is using my girlfriend as a puss"
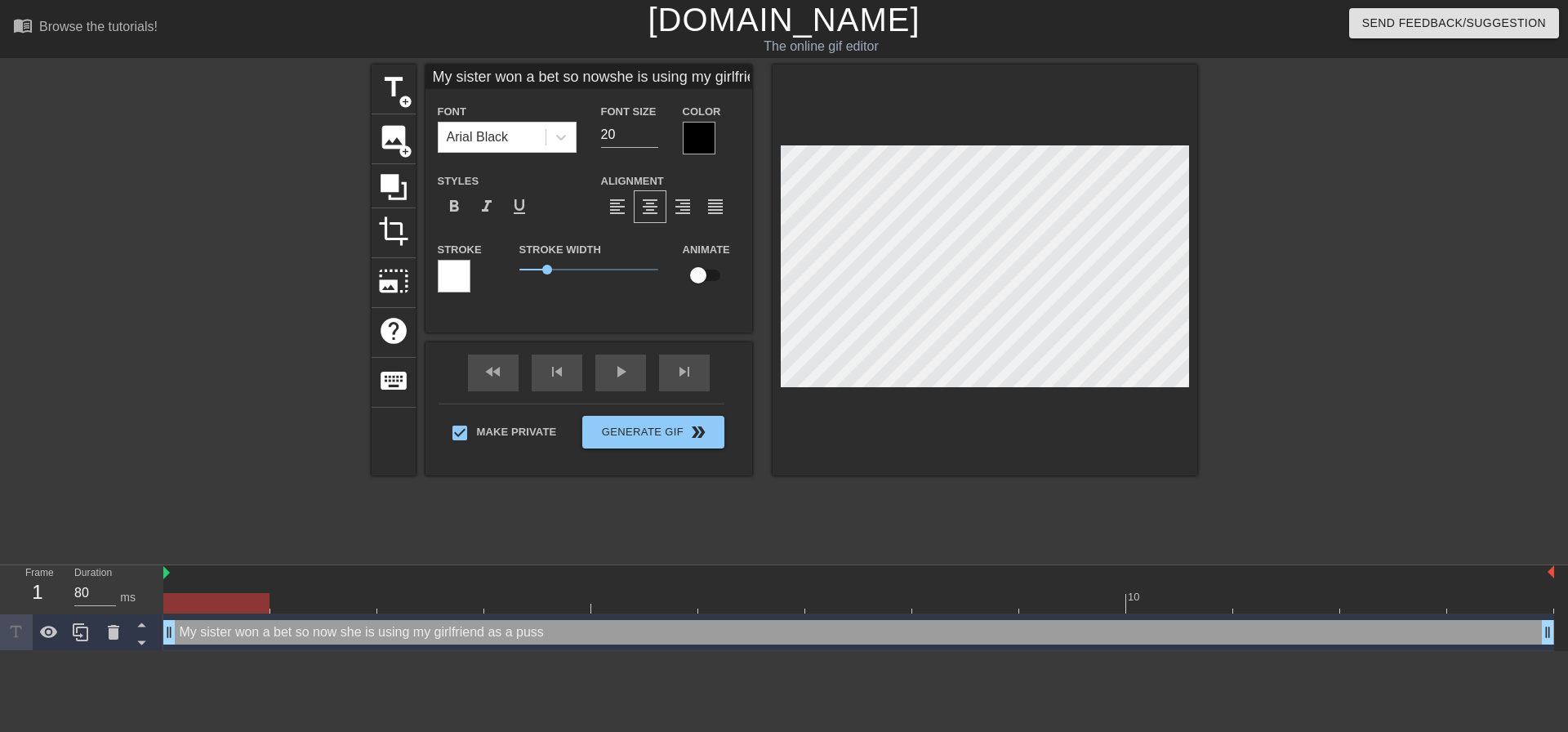
type input "My sister won a bet so nowshe is using my girlfriend as a pussy"
type textarea "My sister won a bet so now she is using my girlfriend as a pussy"
type input "My sister won a bet so nowshe is using my girlfriend as a puss"
type textarea "My sister won a bet so now she is using my girlfriend as a puss"
type input "My sister won a bet so nowshe is using my girlfriend as a pus"
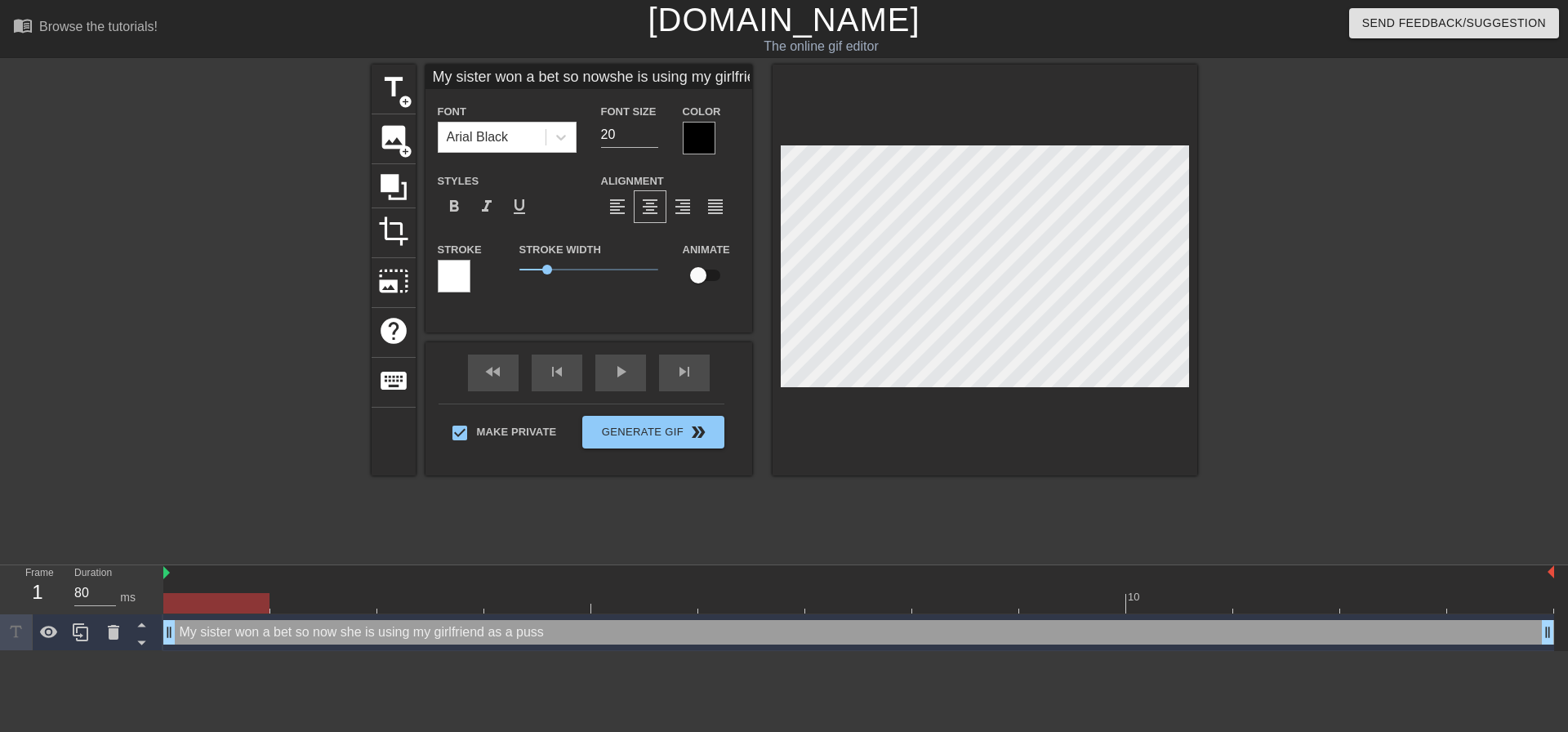
type textarea "My sister won a bet so now she is using my girlfriend as a pus"
type input "My sister won a bet so nowshe is using my girlfriend as a pu"
type textarea "My sister won a bet so now she is using my girlfriend as a pu"
type input "My sister won a bet so nowshe is using my girlfriend as a p"
type textarea "My sister won a bet so now she is using my girlfriend as a p"
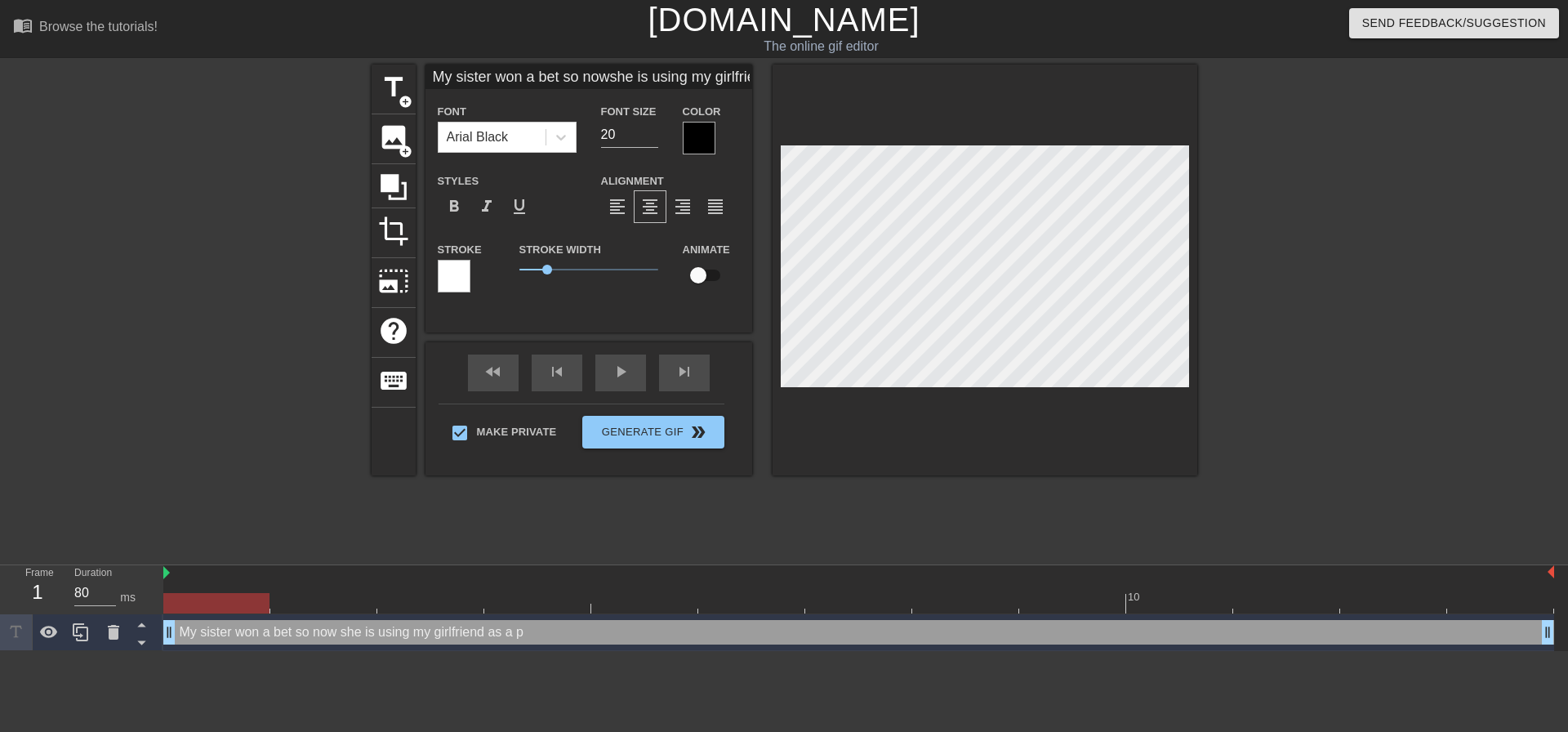
type input "My sister won a bet so nowshe is using my girlfriend as a"
type textarea "My sister won a bet so now she is using my girlfriend as a"
type input "My sister won a bet so nowshe is using my girlfriend as a"
type textarea "My sister won a bet so now she is using my girlfriend as a"
type input "My sister won a bet so nowshe is using my girlfriend as"
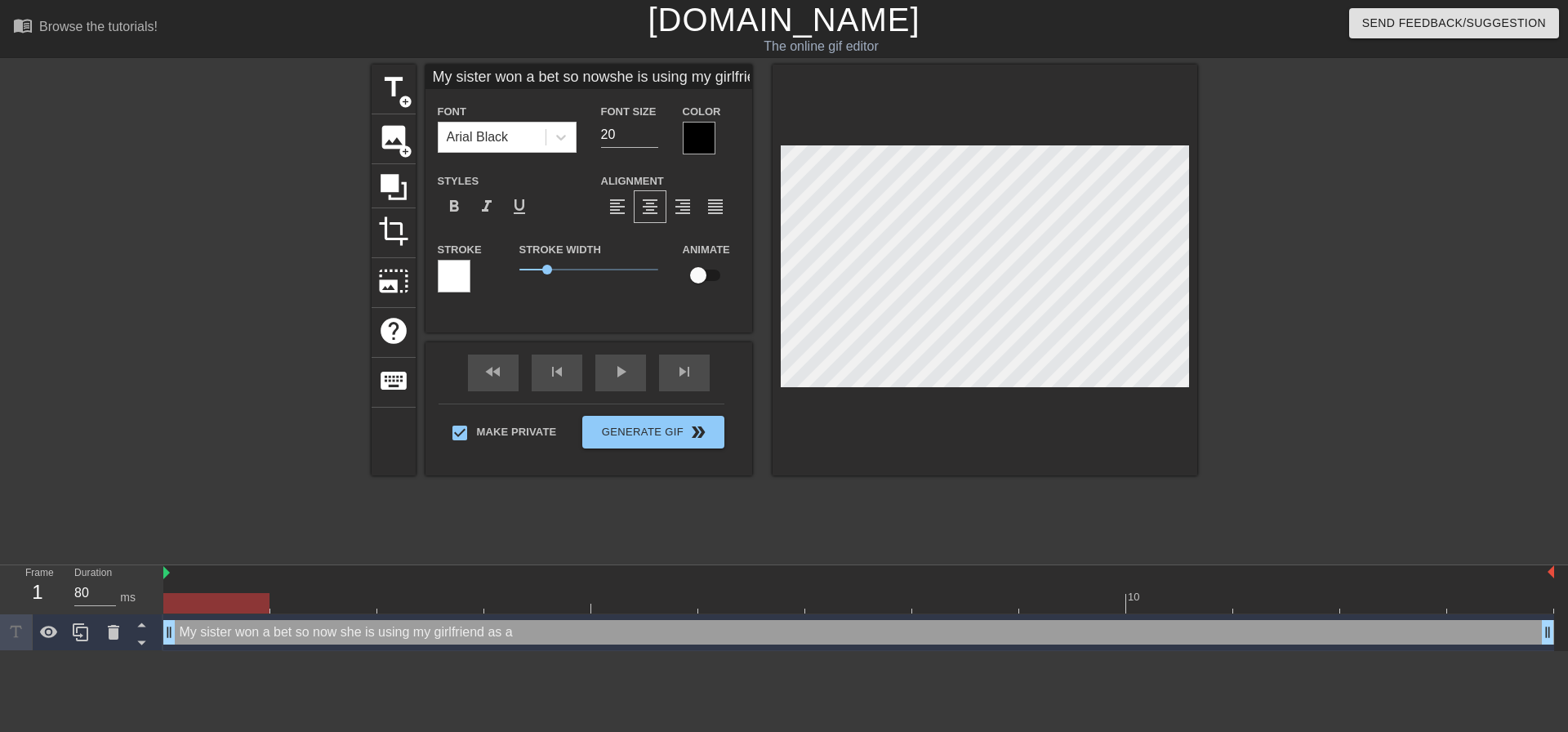
type textarea "My sister won a bet so now she is using my girlfriend as"
type input "My sister won a bet so nowshe is using my girlfriend as"
type textarea "My sister won a bet so now she is using my girlfriend as"
type input "My sister won a bet so nowshe is using my girlfriend as"
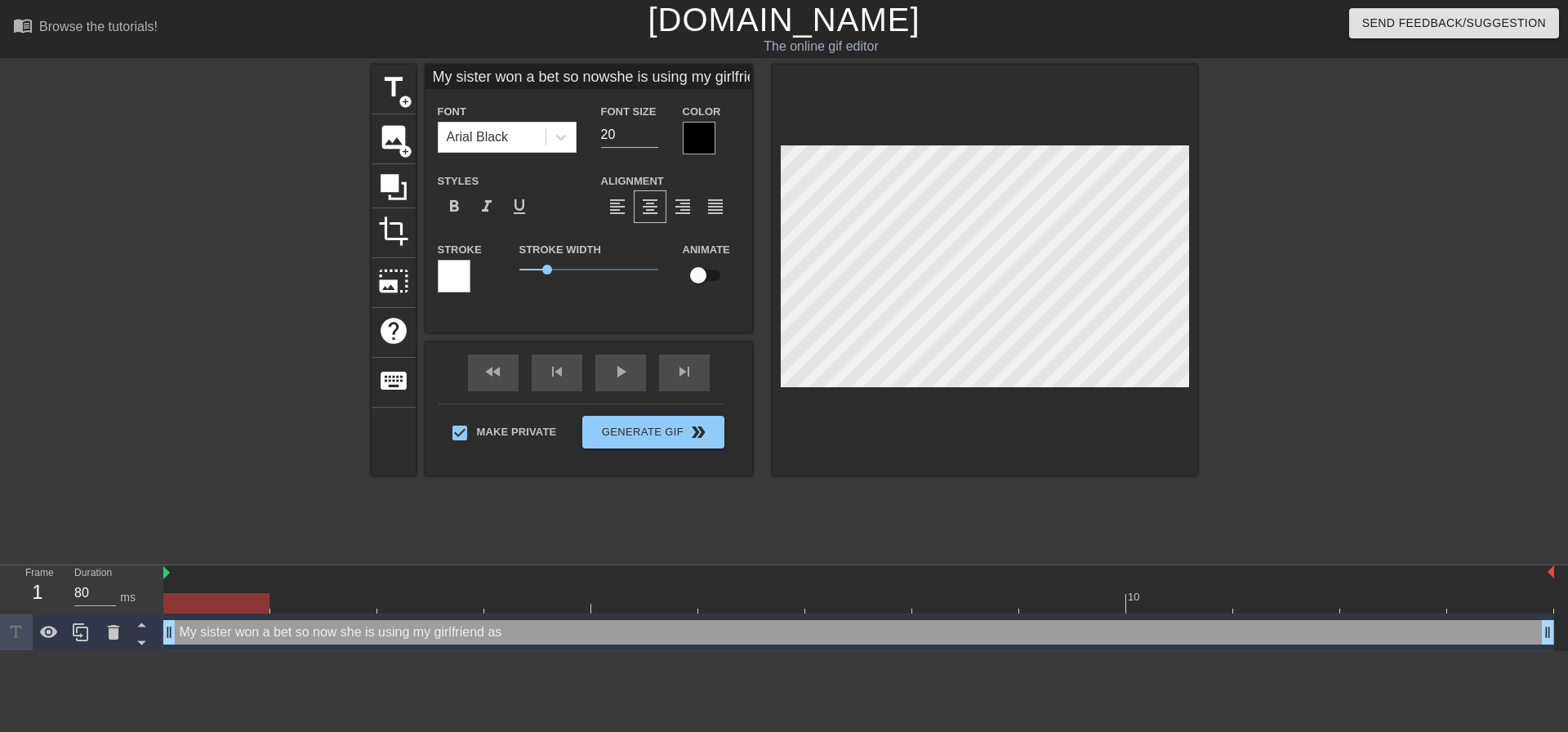
type textarea "My sister won a bet so now she is using my girlfriend as"
type input "My sister won a bet so nowshe is using my girlfriend as"
type textarea "My sister won a bet so now she is using my girlfriend as"
type input "My sister won a bet so nowshe is using my girlfriend a"
type textarea "My sister won a bet so now she is using my girlfriend a"
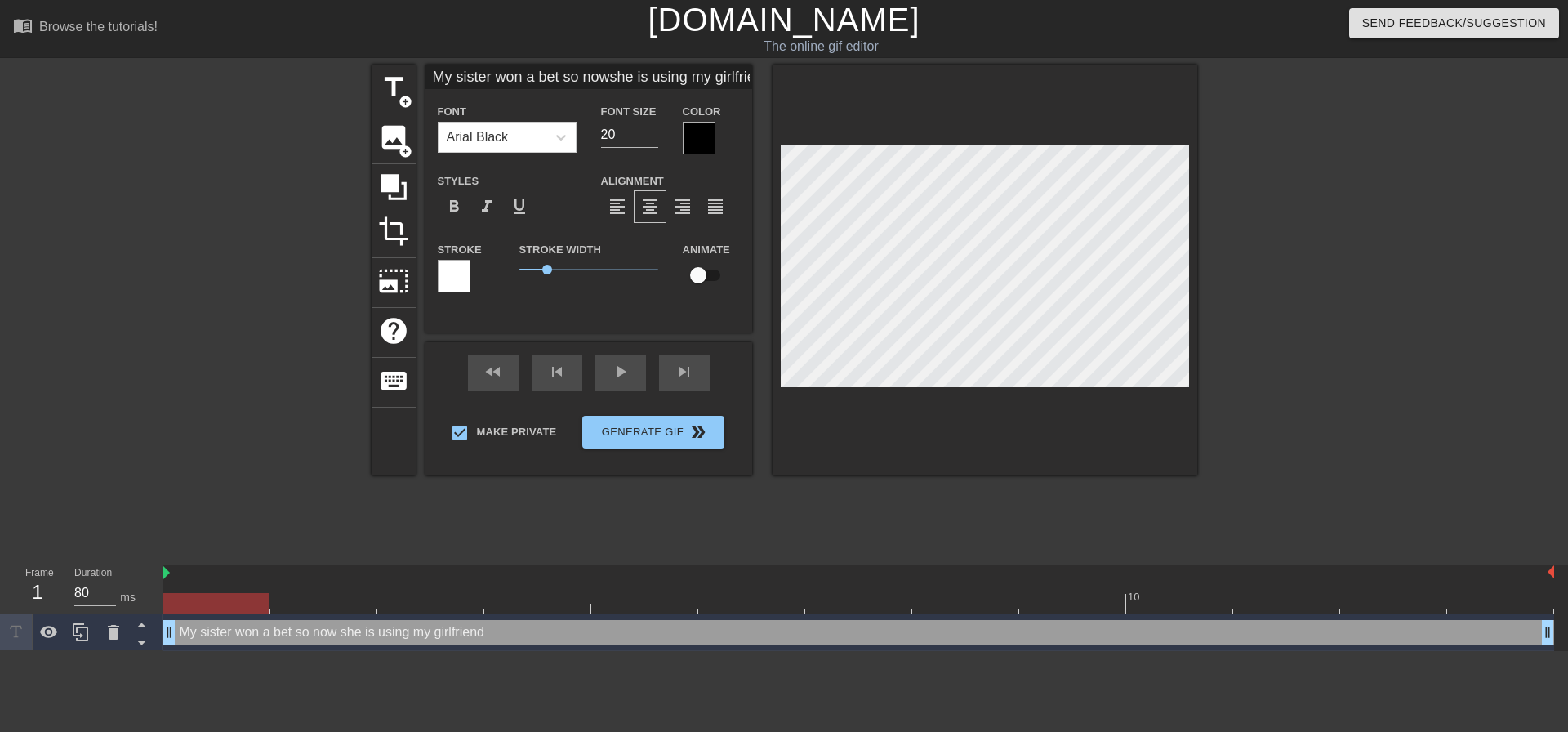
type input "My sister won a bet so nowshe is using my girlfriend"
type textarea "My sister won a bet so now she is using my girlfriend"
type input "My sister won a bet so nowshe is using my girlfriend"
type textarea "My sister won a bet so now she is using my girlfriend"
type input "My sister won a bet so nowshe is using my girlfriend"
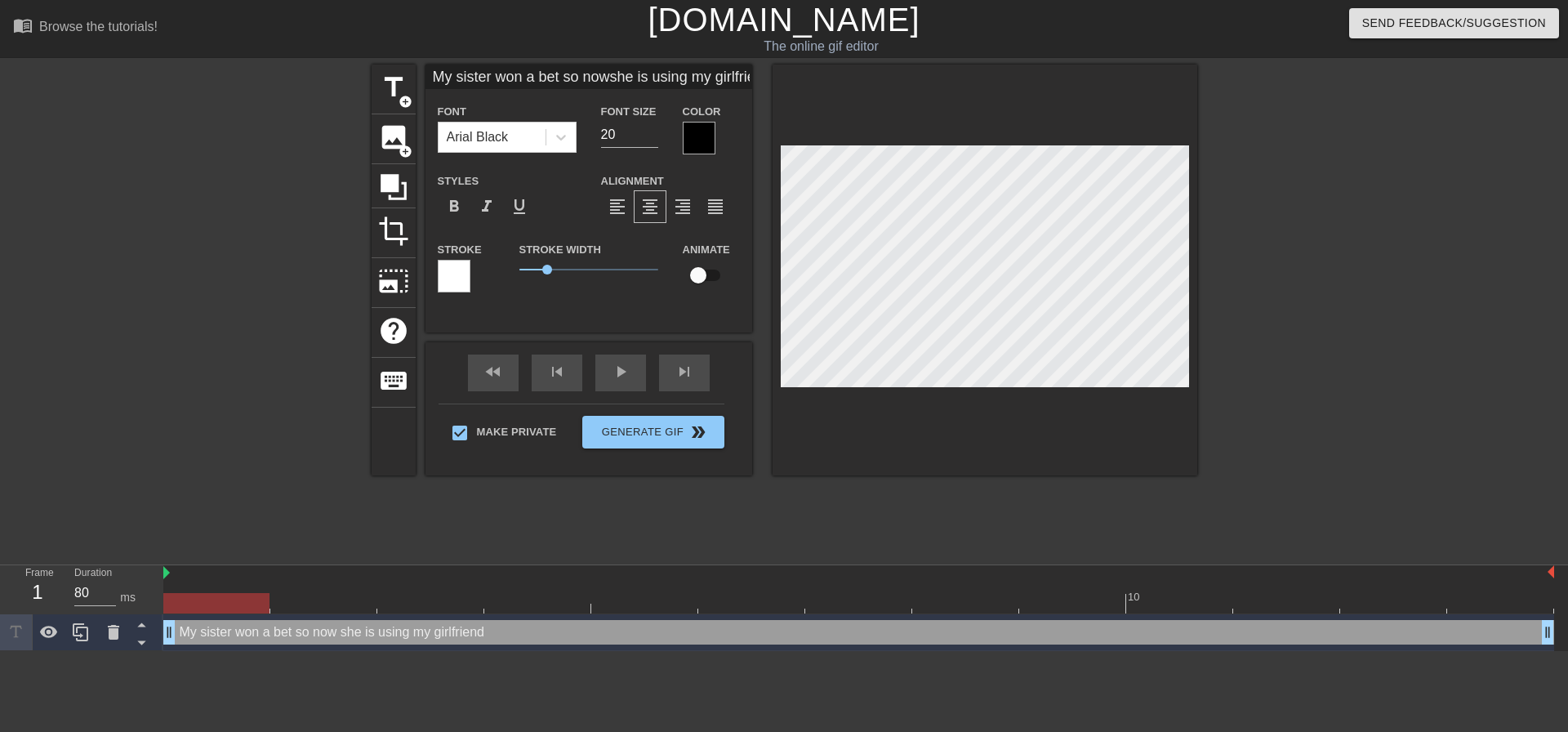
type textarea "My sister won a bet so now she is using my girlfriend"
type input "My sister won a bet so nowshe is using my girlfriend t"
type textarea "My sister won a bet so now she is using my girlfriend t"
type input "My sister won a bet so nowshe is using my girlfriend to"
type textarea "My sister won a bet so now she is using my girlfriend to"
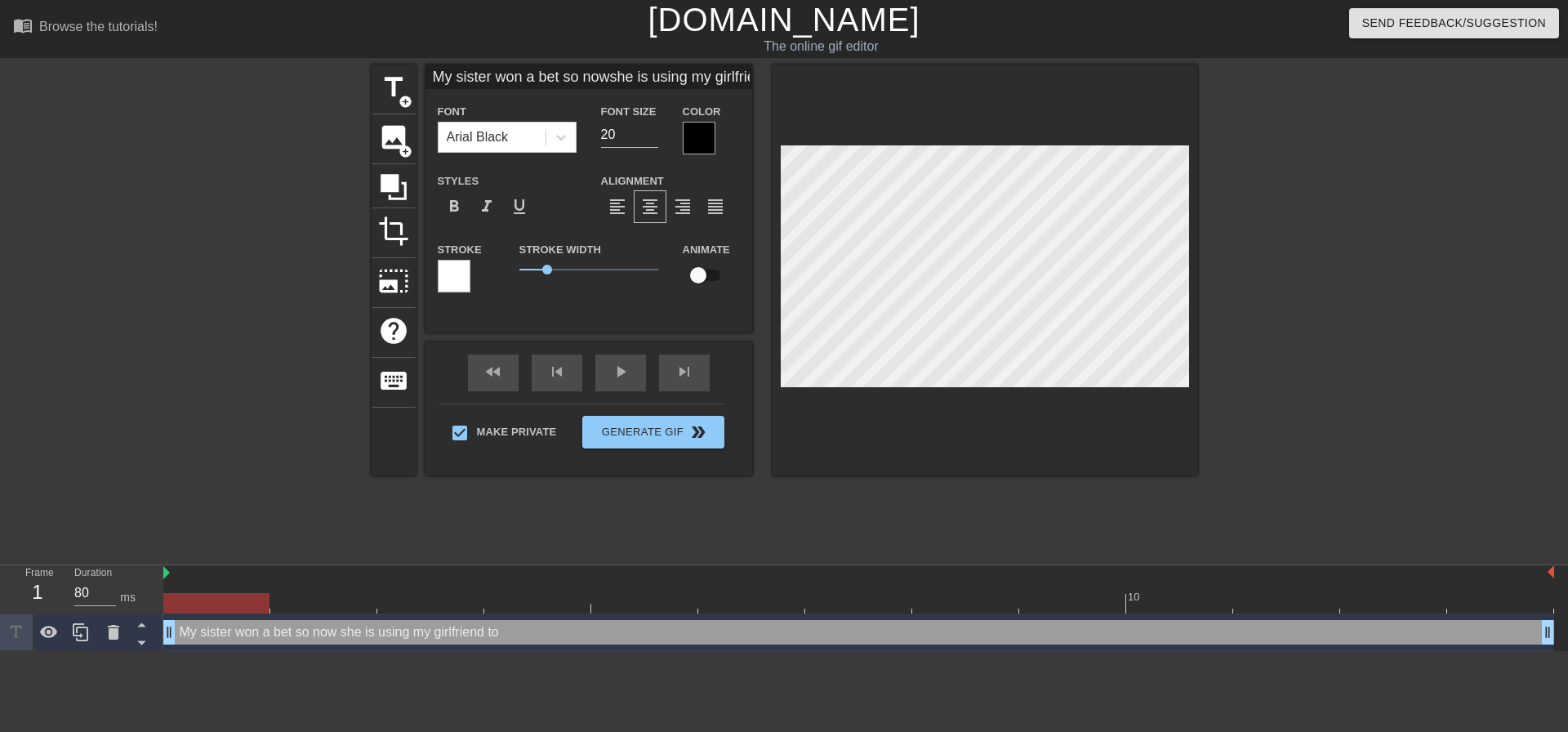
type input "My sister won a bet so nowshe is using my girlfriend to"
type textarea "My sister won a bet so now she is using my girlfriend to"
type input "My sister won a bet so nowshe is using my girlfriend to g"
type textarea "My sister won a bet so now she is using my girlfriend to g"
type input "My sister won a bet so nowshe is using my girlfriend to ge"
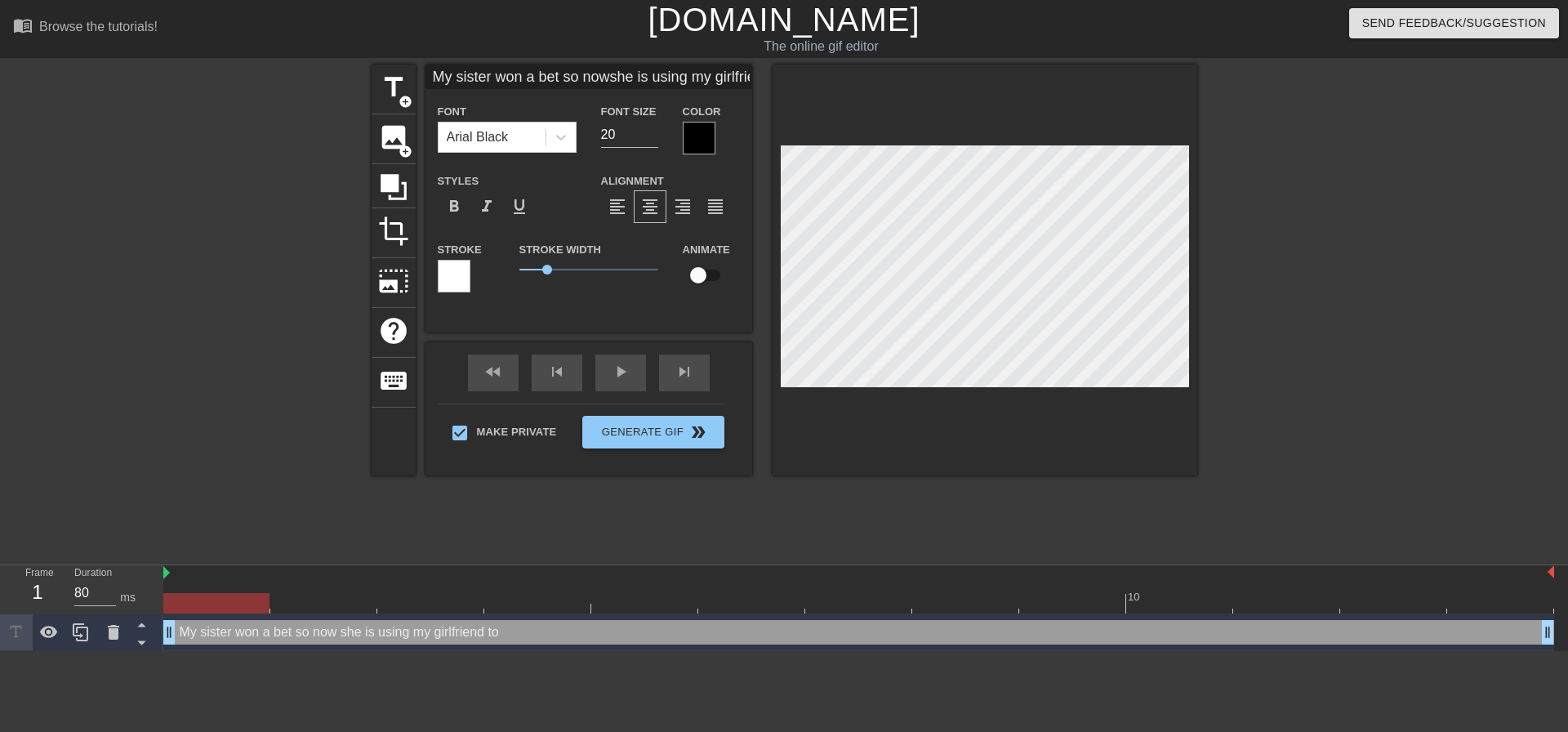
type textarea "My sister won a bet so now she is using my girlfriend to ge"
type input "My sister won a bet so nowshe is using my girlfriend to get"
type textarea "My sister won a bet so now she is using my girlfriend to get"
type input "My sister won a bet so nowshe is using my girlfriend to get"
type textarea "My sister won a bet so now she is using my girlfriend to get"
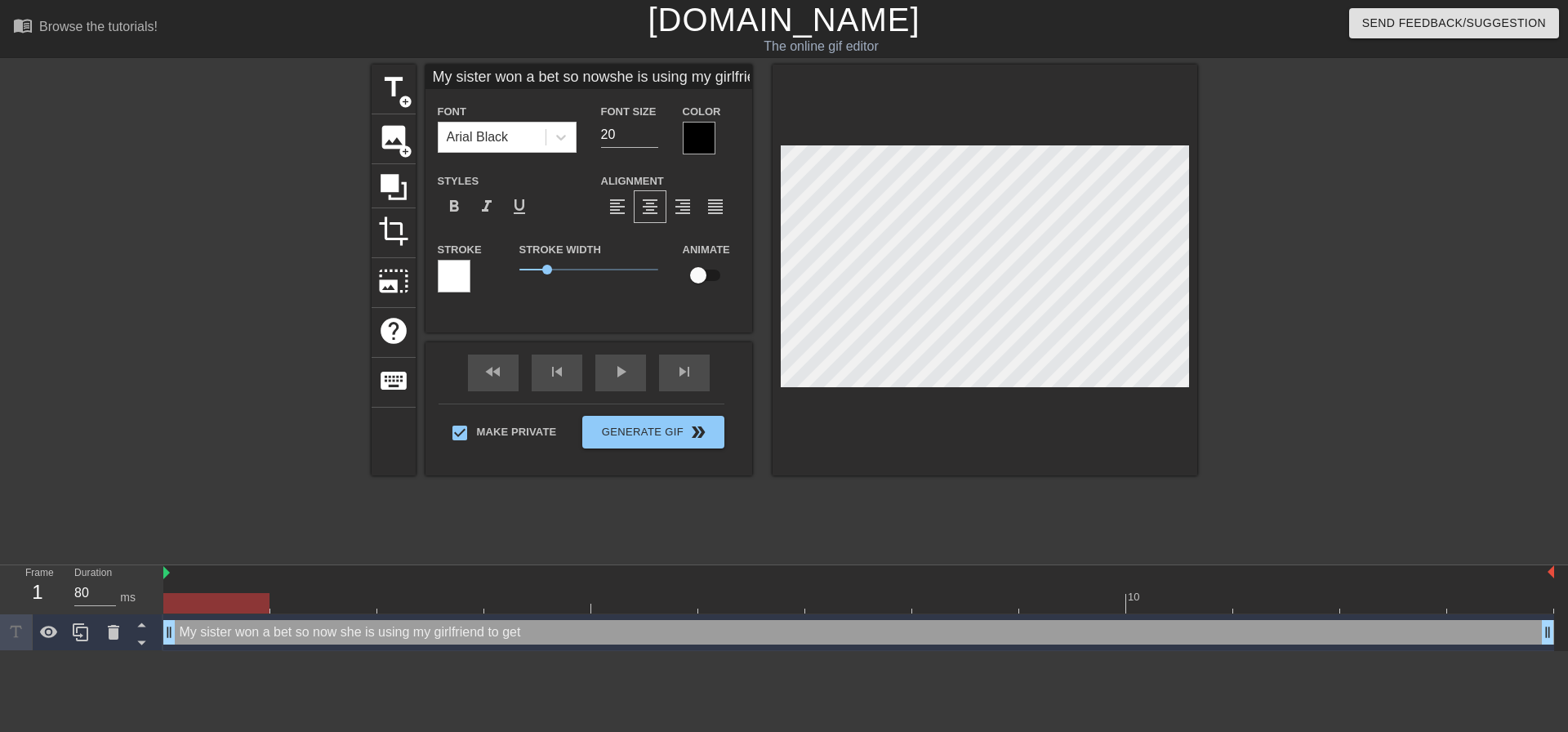
scroll to position [3, 2]
type input "My sister won a bet so nowshe is using my girlfriend to geth"
type textarea "My sister won a bet so now she is using my girlfriend to get h"
type input "My sister won a bet so nowshe is using my girlfriend to gethe"
type textarea "My sister won a bet so now she is using my girlfriend to get he"
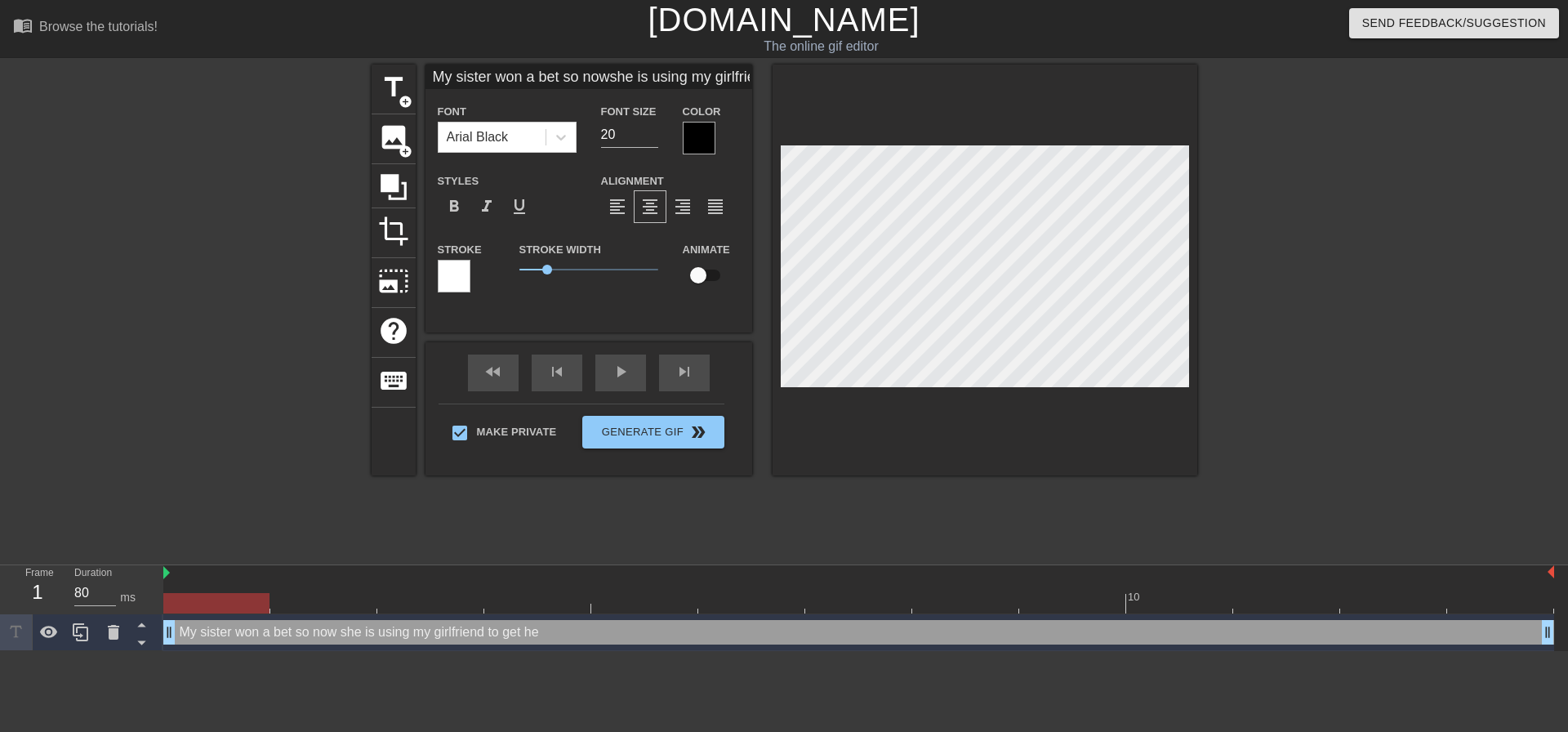
type input "My sister won a bet so nowshe is using my girlfriend to gether"
type textarea "My sister won a bet so now she is using my girlfriend to get her"
type input "My sister won a bet so nowshe is using my girlfriend to gether"
type textarea "My sister won a bet so now she is using my girlfriend to get her"
type input "My sister won a bet so nowshe is using my girlfriend to gether"
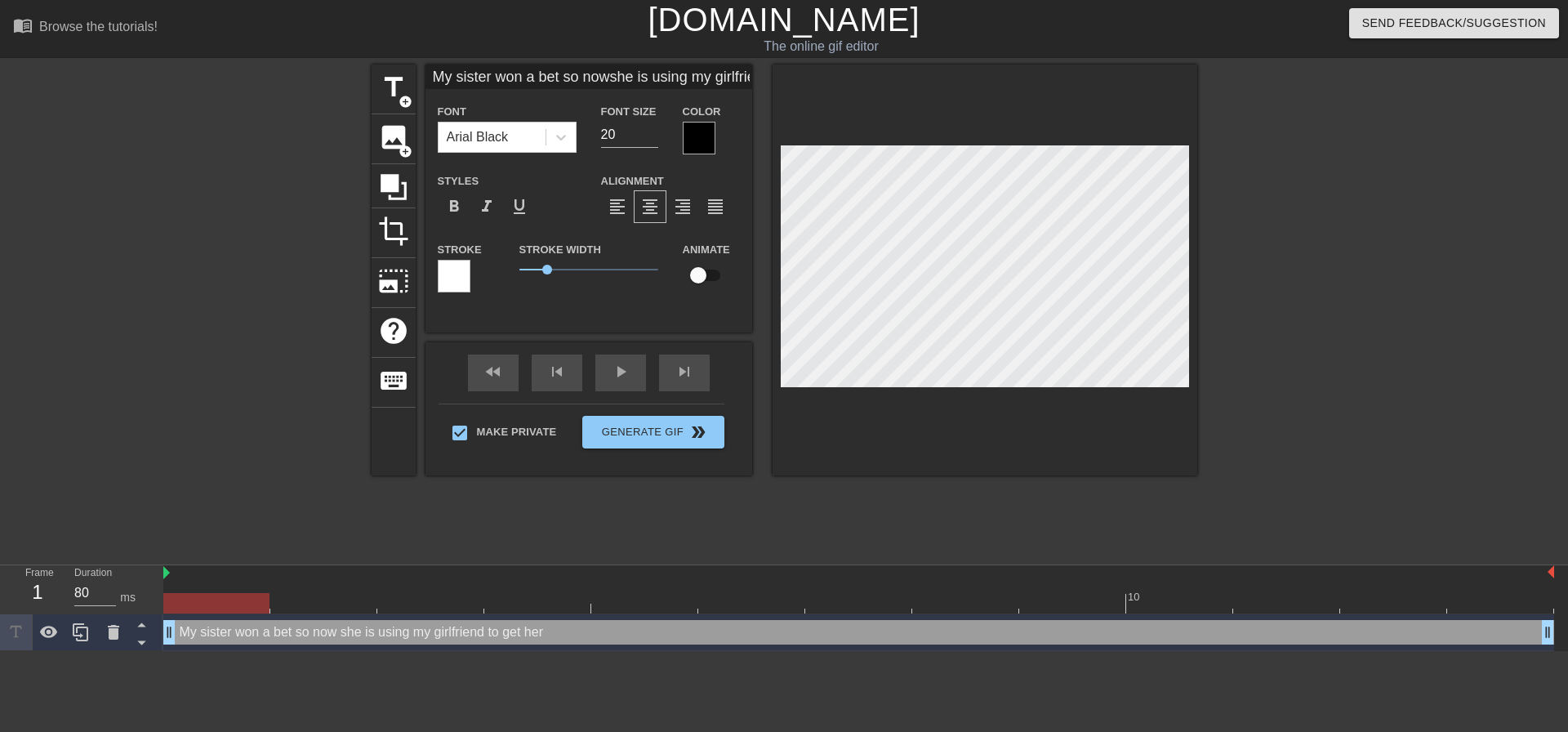
type textarea "My sister won a bet so now she is using my girlfriend to get her"
type input "My sister won a bet so nowshe is using my girlfriend to gethers"
type textarea "My sister won a bet so now she is using my girlfriend to get hers"
type input "My sister won a bet so nowshe is using my girlfriend to getherse"
type textarea "My sister won a bet so now she is using my girlfriend to get herse"
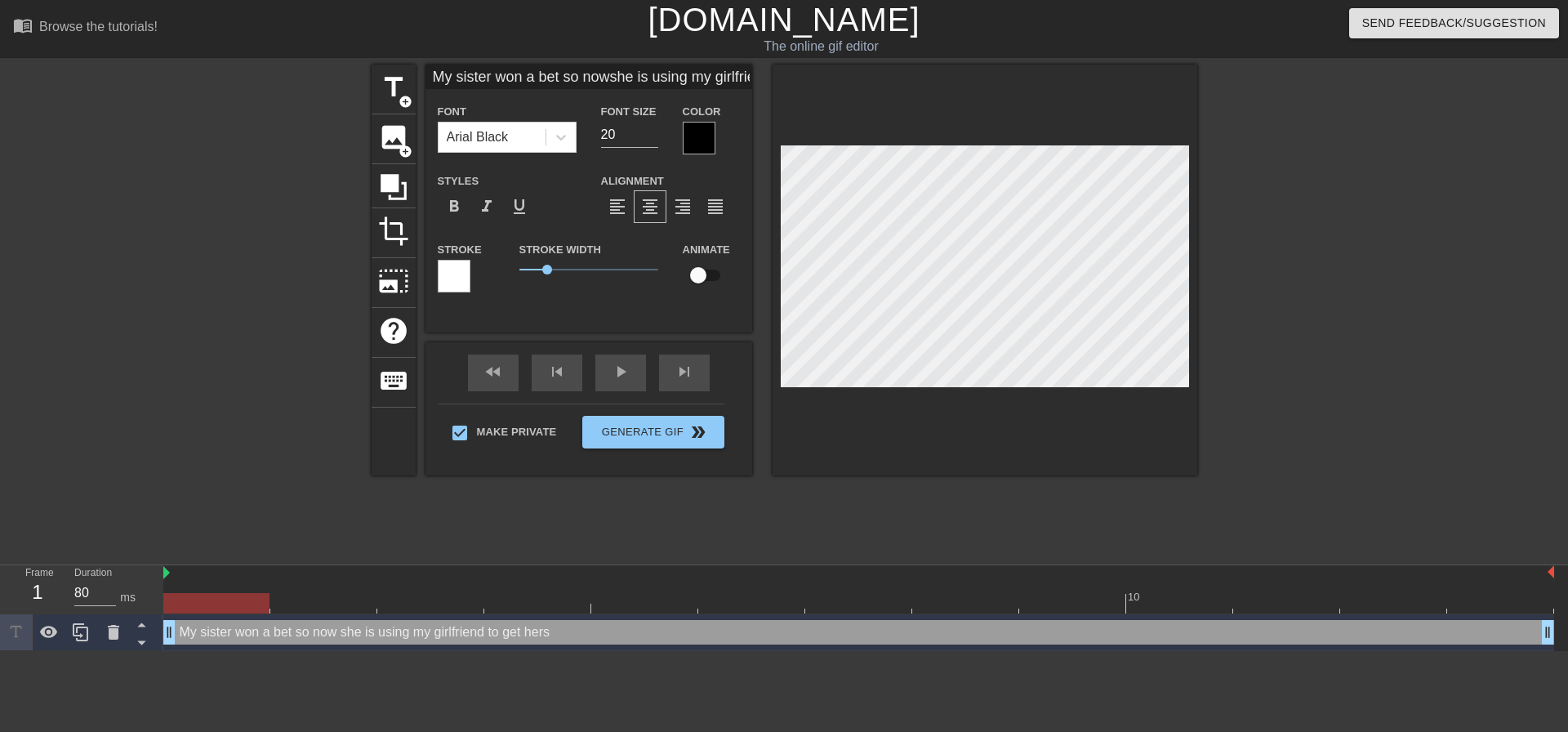
type input "My sister won a bet so nowshe is using my girlfriend to gethersel"
type textarea "My sister won a bet so now she is using my girlfriend to get hersel"
type input "My sister won a bet so nowshe is using my girlfriend to getherself"
type textarea "My sister won a bet so now she is using my girlfriend to get herself"
type input "My sister won a bet so nowshe is using my girlfriend to getherself"
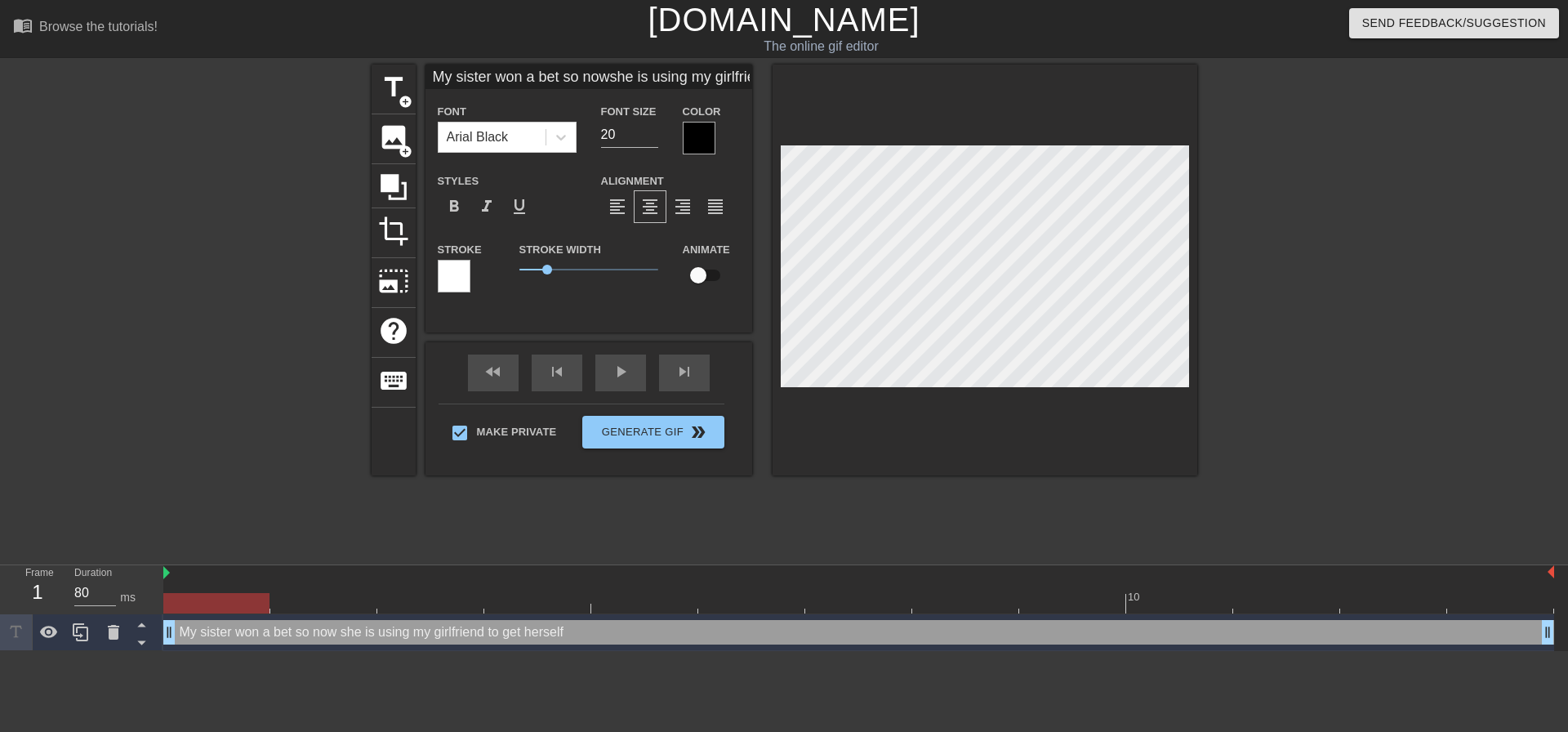
type textarea "My sister won a bet so now she is using my girlfriend to get herself"
type input "My sister won a bet so nowshe is using my girlfriend to getherself o"
type textarea "My sister won a bet so now she is using my girlfriend to get herself o"
type input "My sister won a bet so nowshe is using my girlfriend to getherself of"
type textarea "My sister won a bet so now she is using my girlfriend to get herself of"
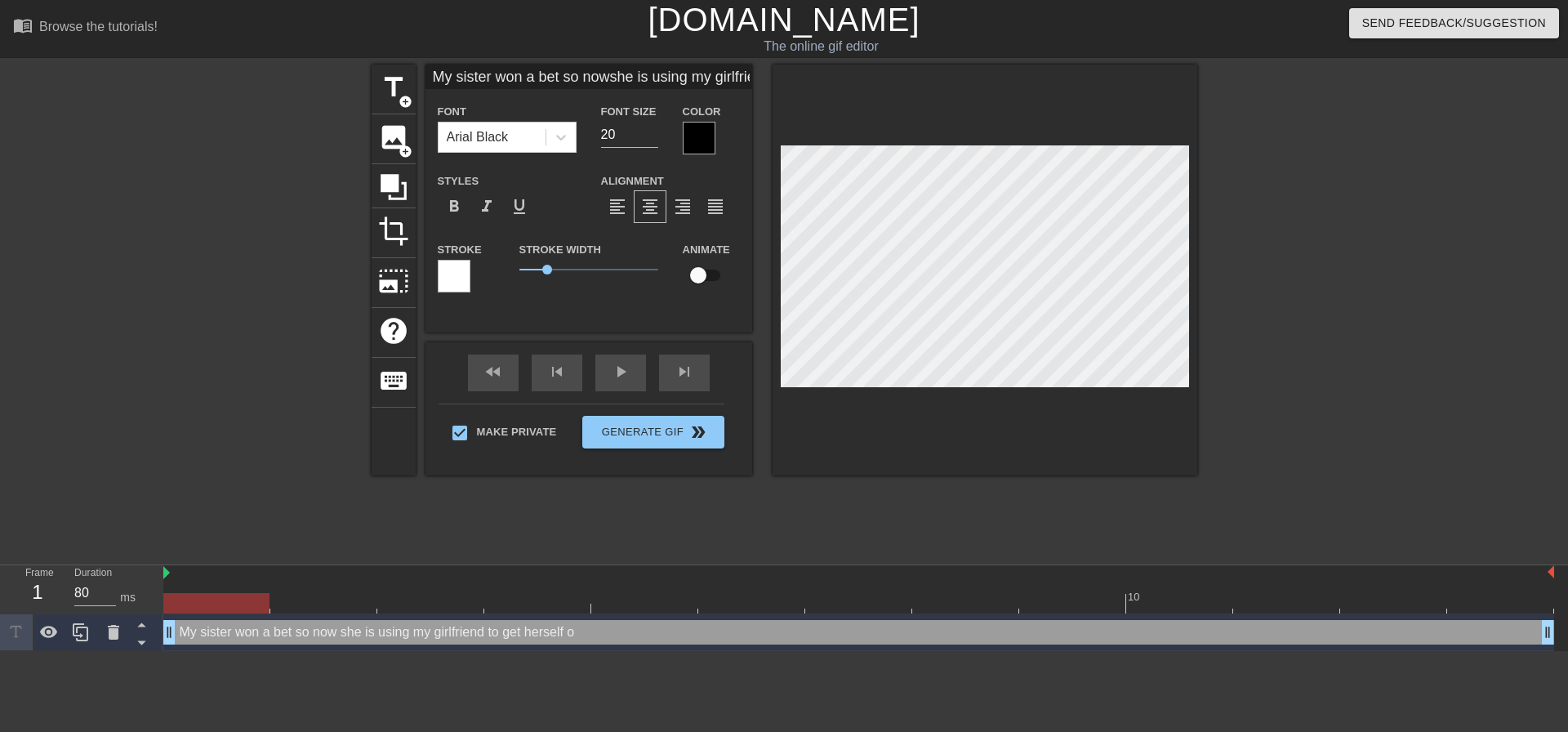
scroll to position [3, 4]
type input "My sister won a bet so nowshe is using my girlfriend to getherself off"
type textarea "My sister won a bet so now she is using my girlfriend to get herself off"
type input "My sister won a bet so nowshe is using my girlfriend to getherself off."
type textarea "My sister won a bet so now she is using my girlfriend to get herself off."
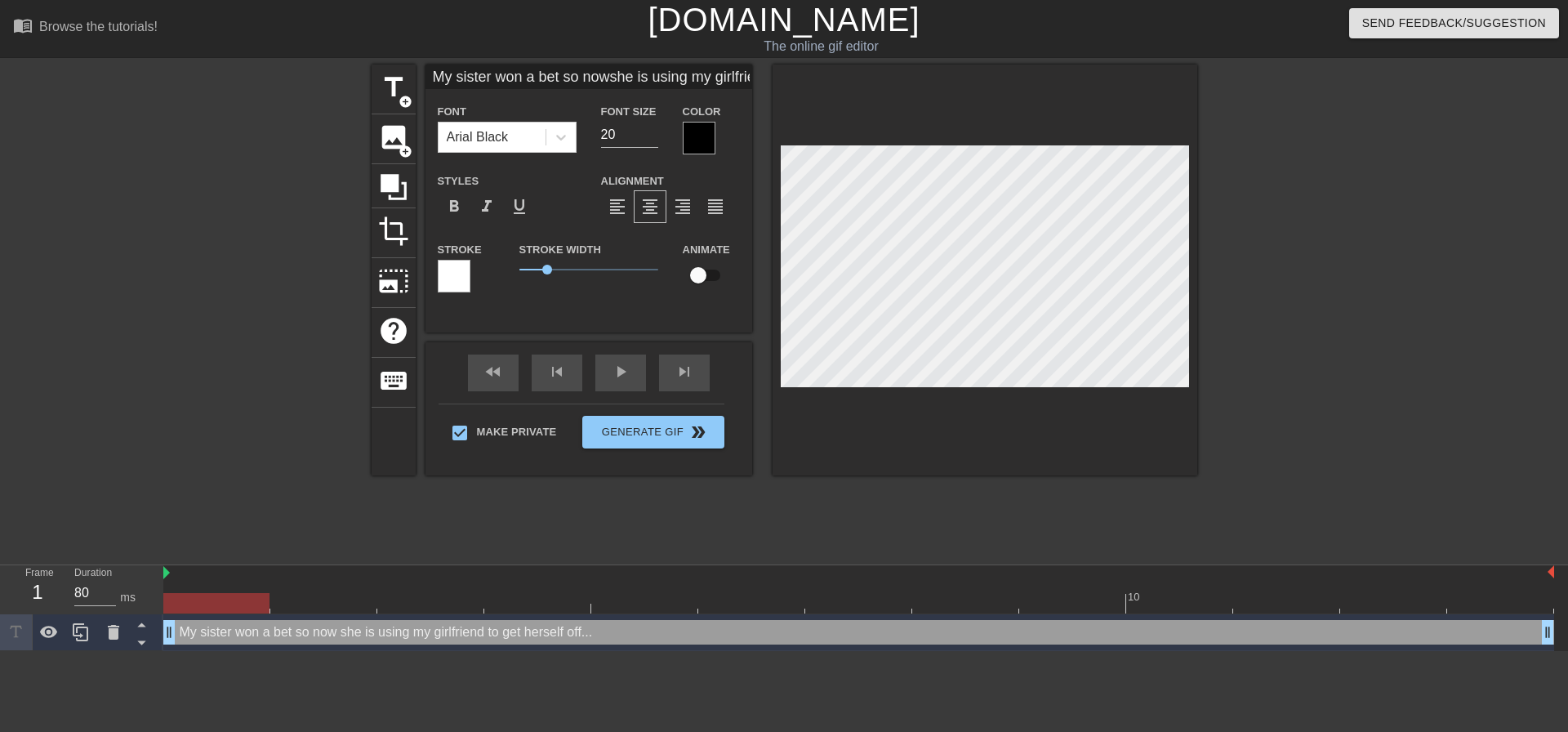
click at [1076, 392] on div at bounding box center [984, 270] width 425 height 411
click at [1224, 295] on div at bounding box center [1339, 309] width 245 height 490
click at [1095, 387] on div at bounding box center [984, 270] width 425 height 411
drag, startPoint x: 1268, startPoint y: 386, endPoint x: 1251, endPoint y: 391, distance: 17.7
click at [1264, 387] on div at bounding box center [1339, 309] width 245 height 490
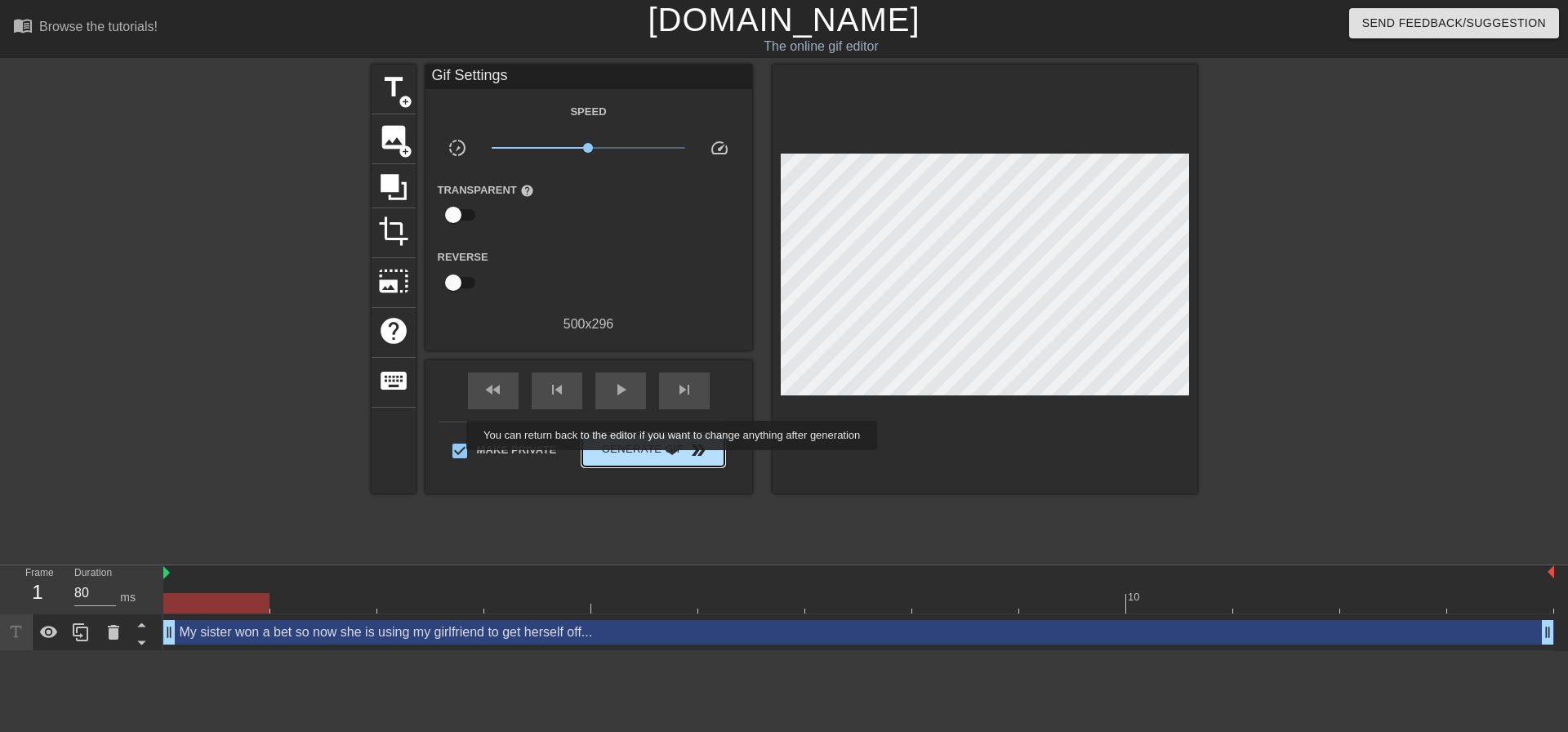
click at [674, 460] on button "Generate Gif double_arrow" at bounding box center [653, 449] width 141 height 33
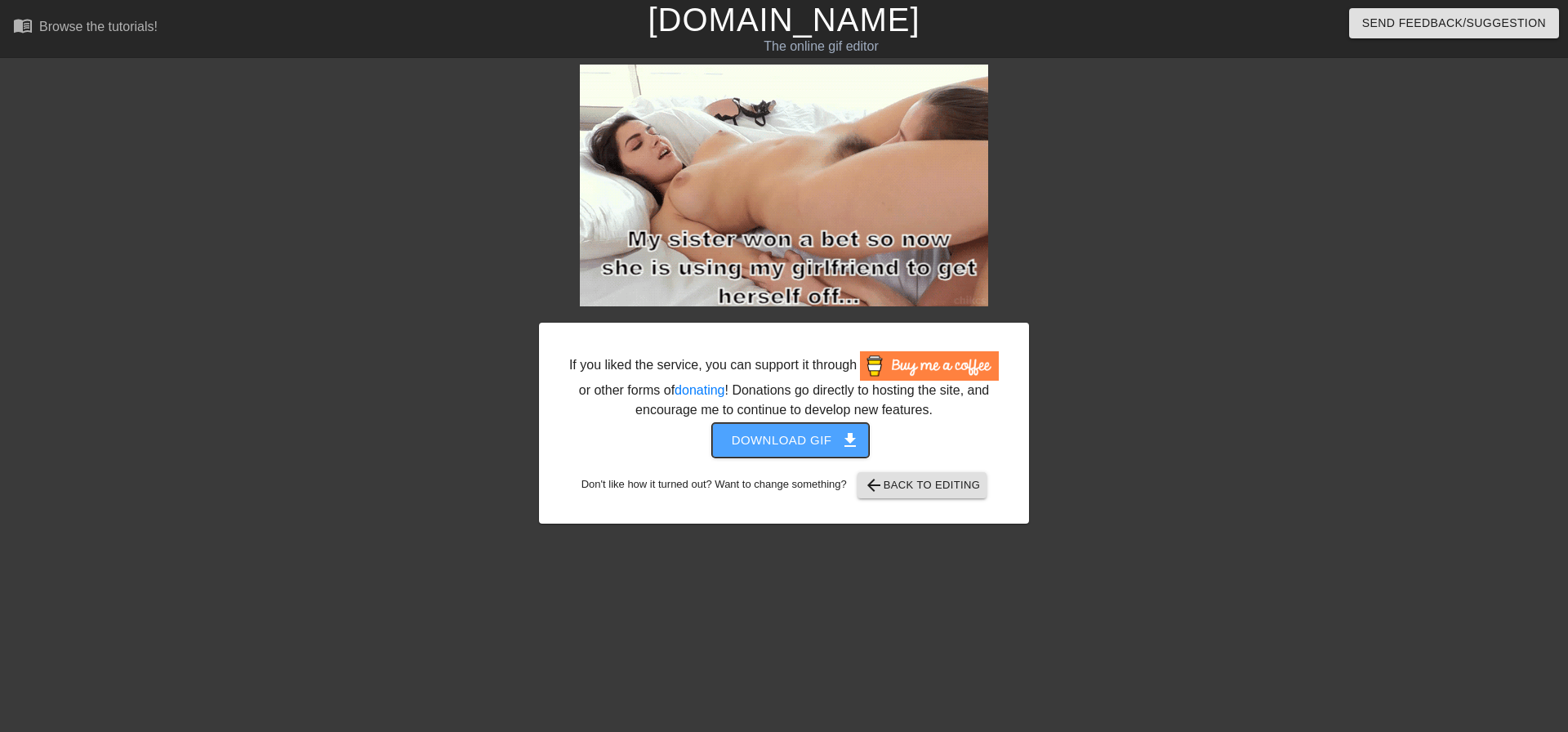
click at [846, 424] on button "Download gif get_app" at bounding box center [791, 440] width 158 height 35
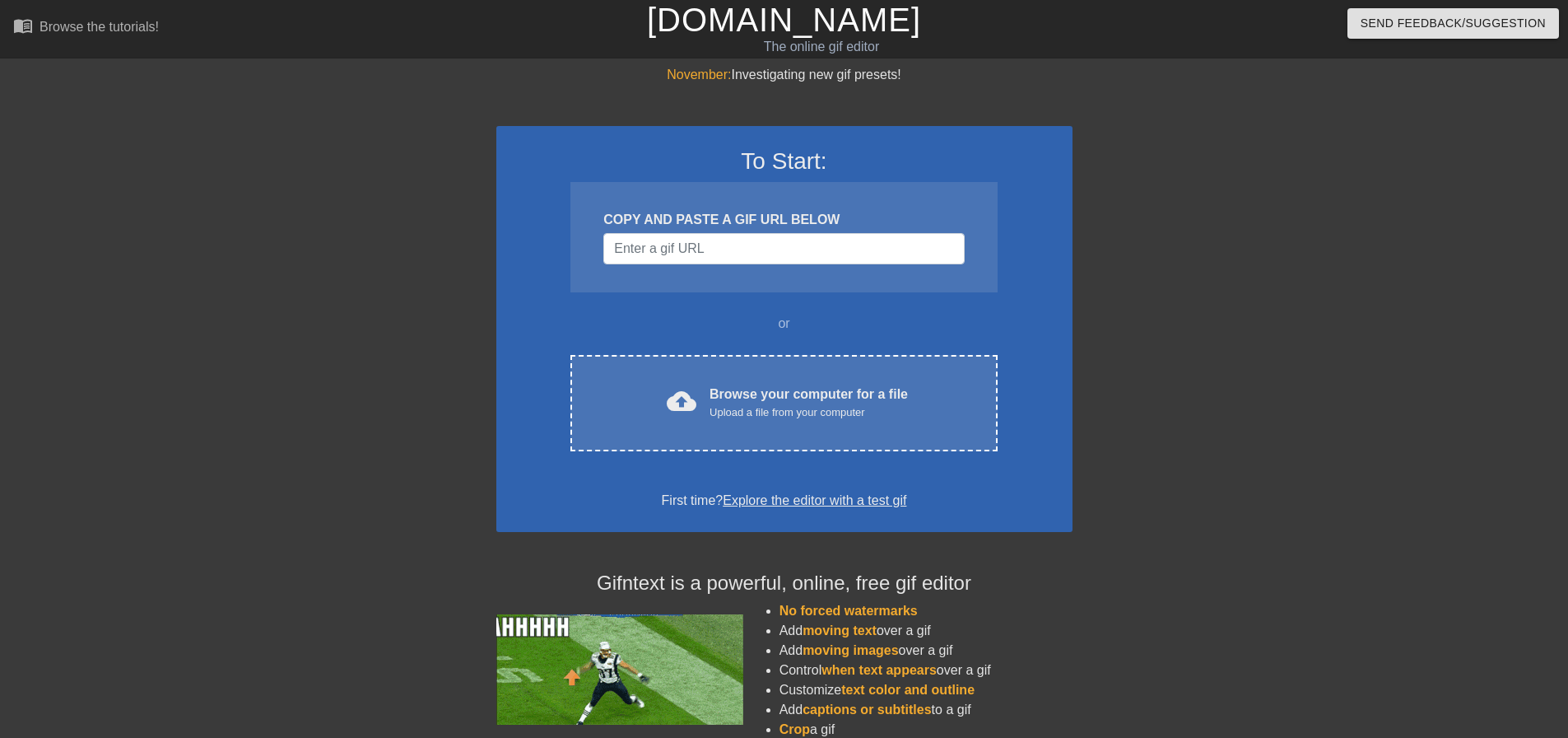
click at [745, 487] on div "To Start: COPY AND PASTE A GIF URL BELOW or cloud_upload Browse your computer f…" at bounding box center [784, 329] width 576 height 406
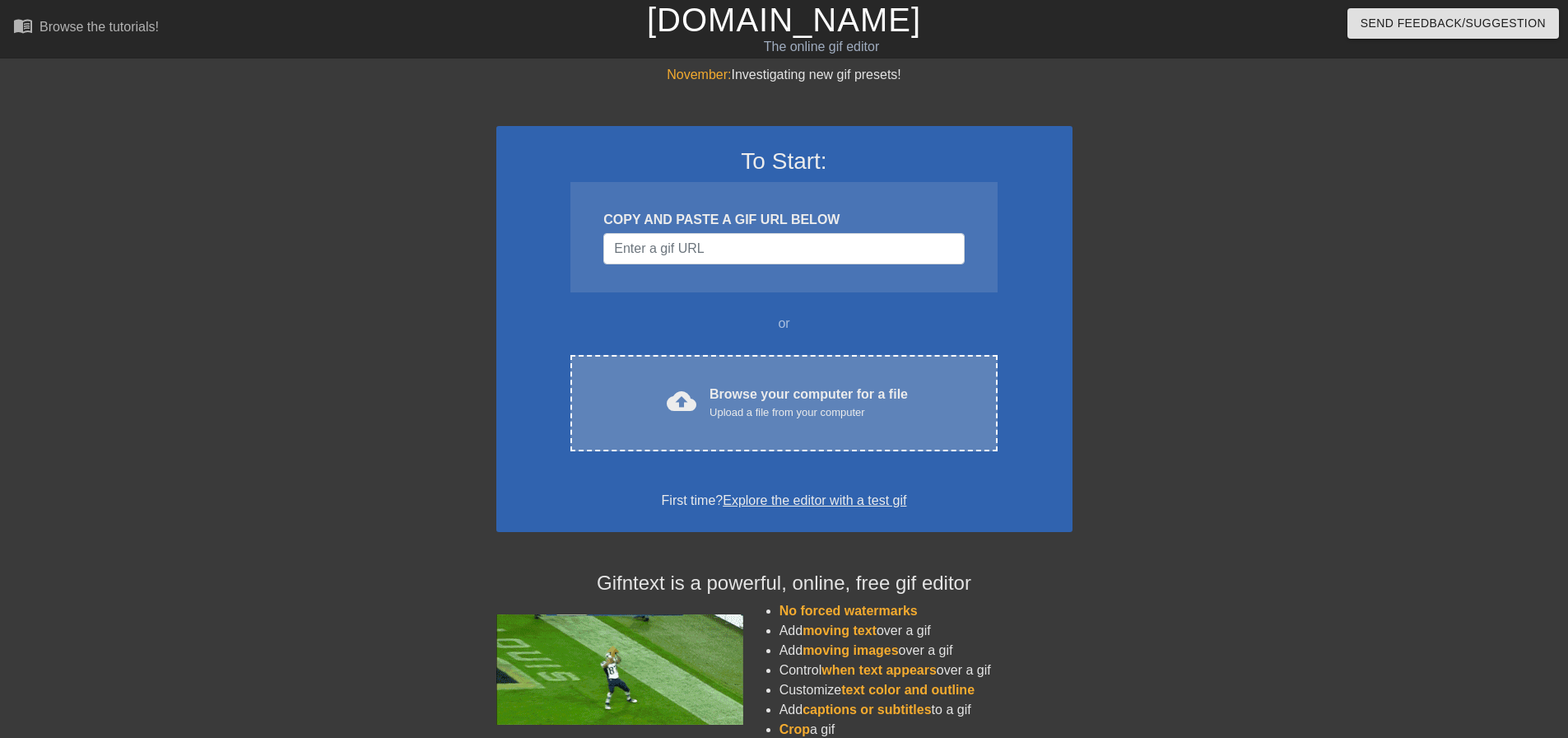
click at [771, 419] on div "Upload a file from your computer" at bounding box center [808, 411] width 199 height 16
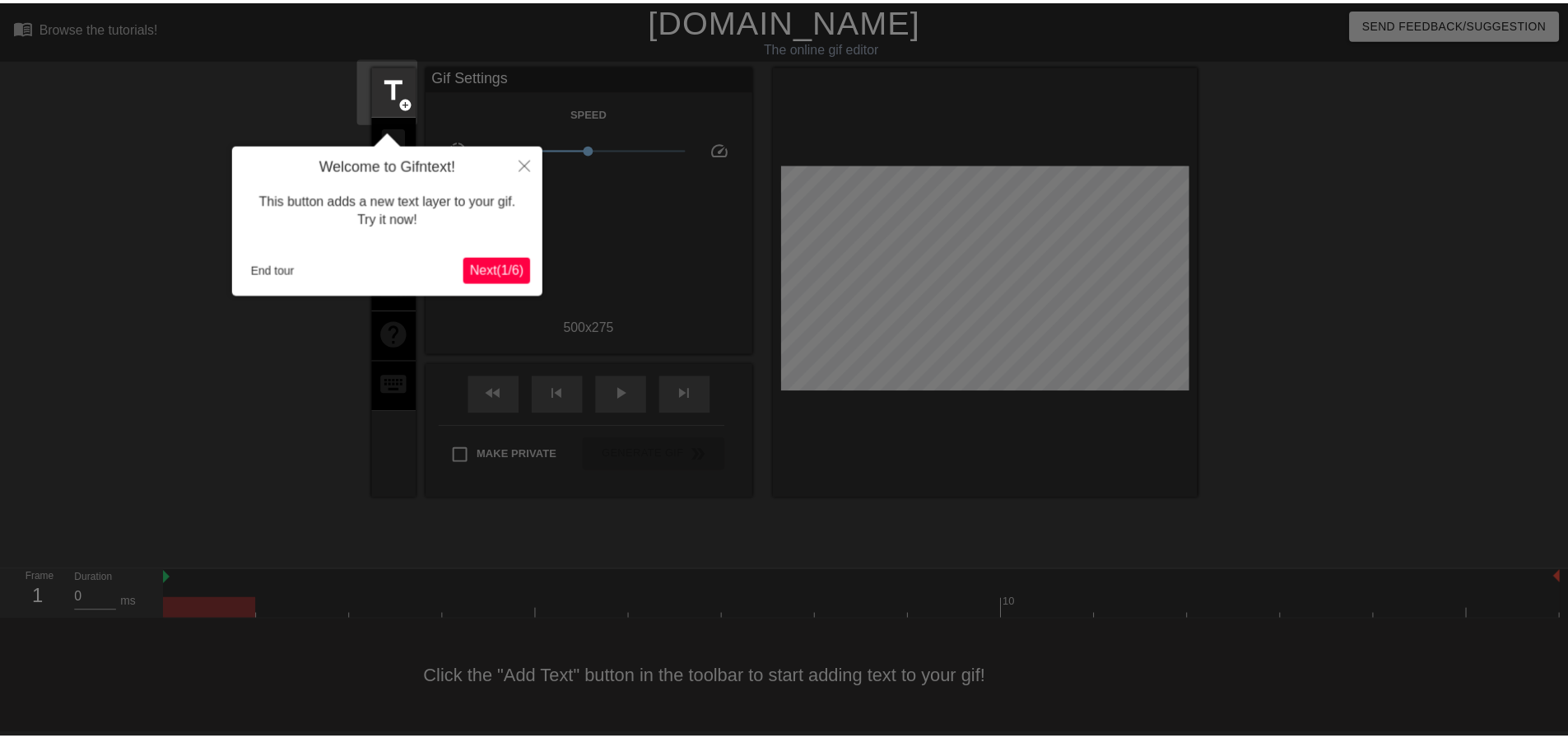
scroll to position [8, 0]
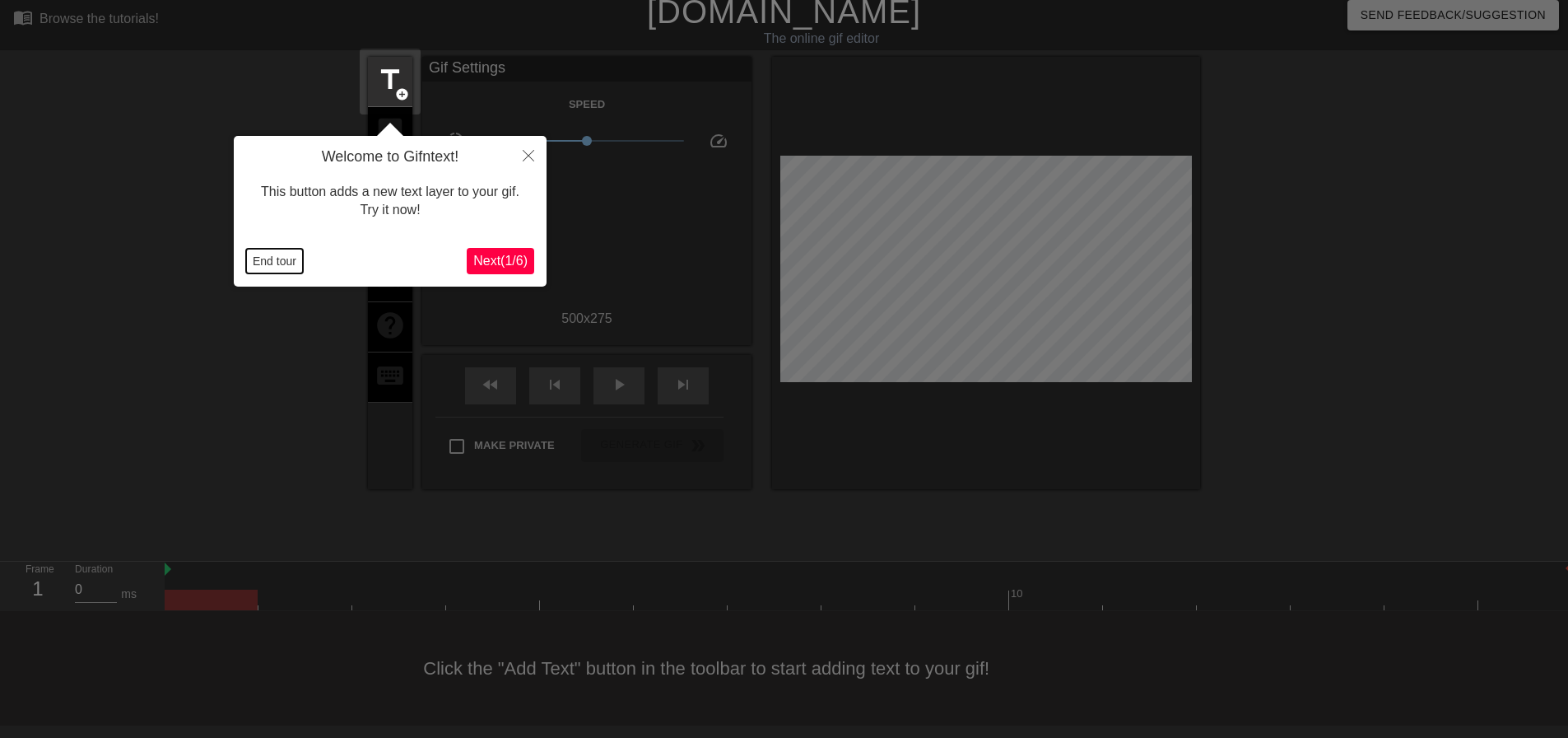
click at [290, 264] on button "End tour" at bounding box center [275, 261] width 56 height 24
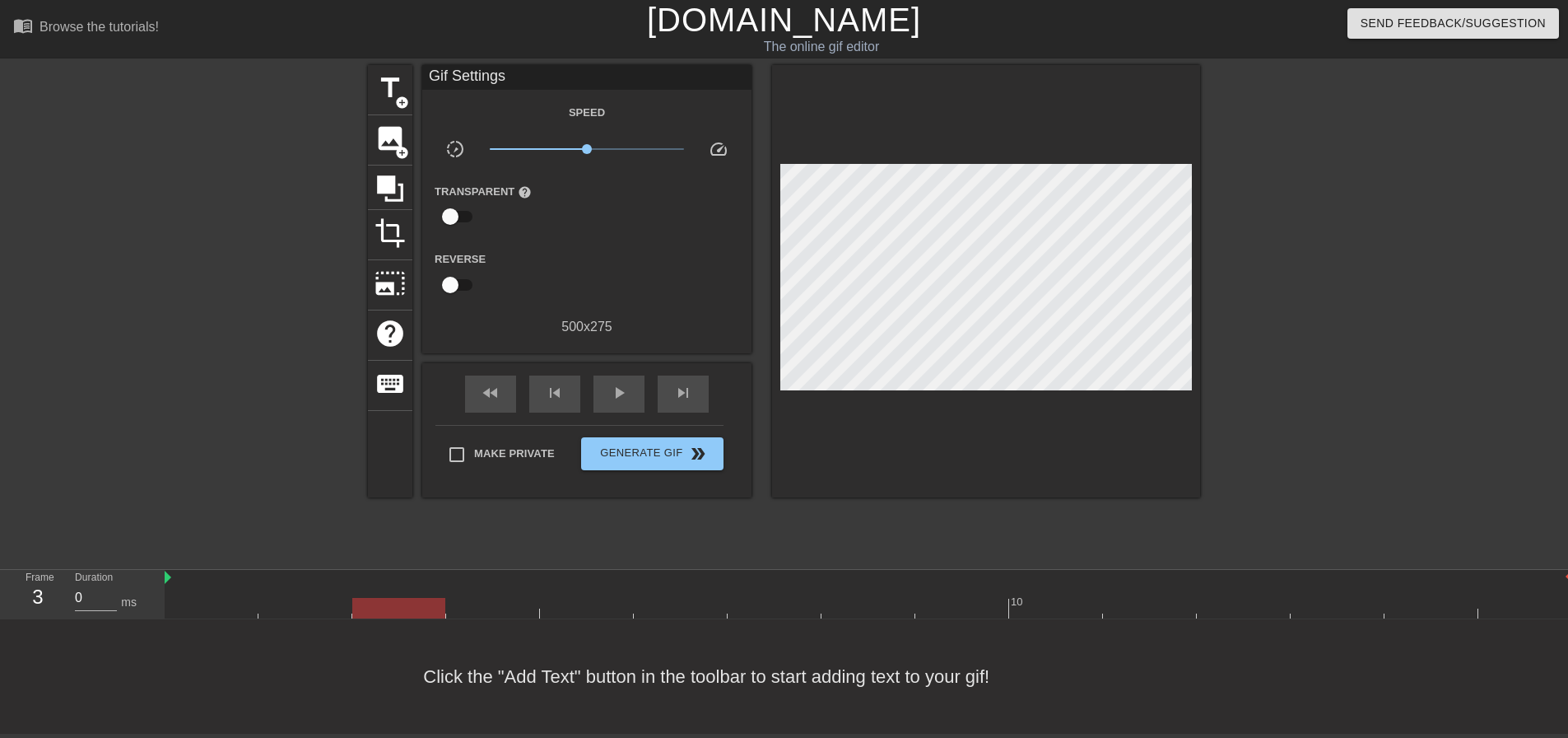
drag, startPoint x: 221, startPoint y: 608, endPoint x: 266, endPoint y: 288, distance: 323.1
click at [0, 477] on div "menu_book Browse the tutorials! Gifntext.com The online gif editor Send Feedbac…" at bounding box center [784, 366] width 1568 height 733
drag, startPoint x: 314, startPoint y: 67, endPoint x: 332, endPoint y: 67, distance: 18.0
click at [322, 67] on div at bounding box center [225, 312] width 247 height 494
click at [380, 78] on span "title" at bounding box center [390, 88] width 31 height 31
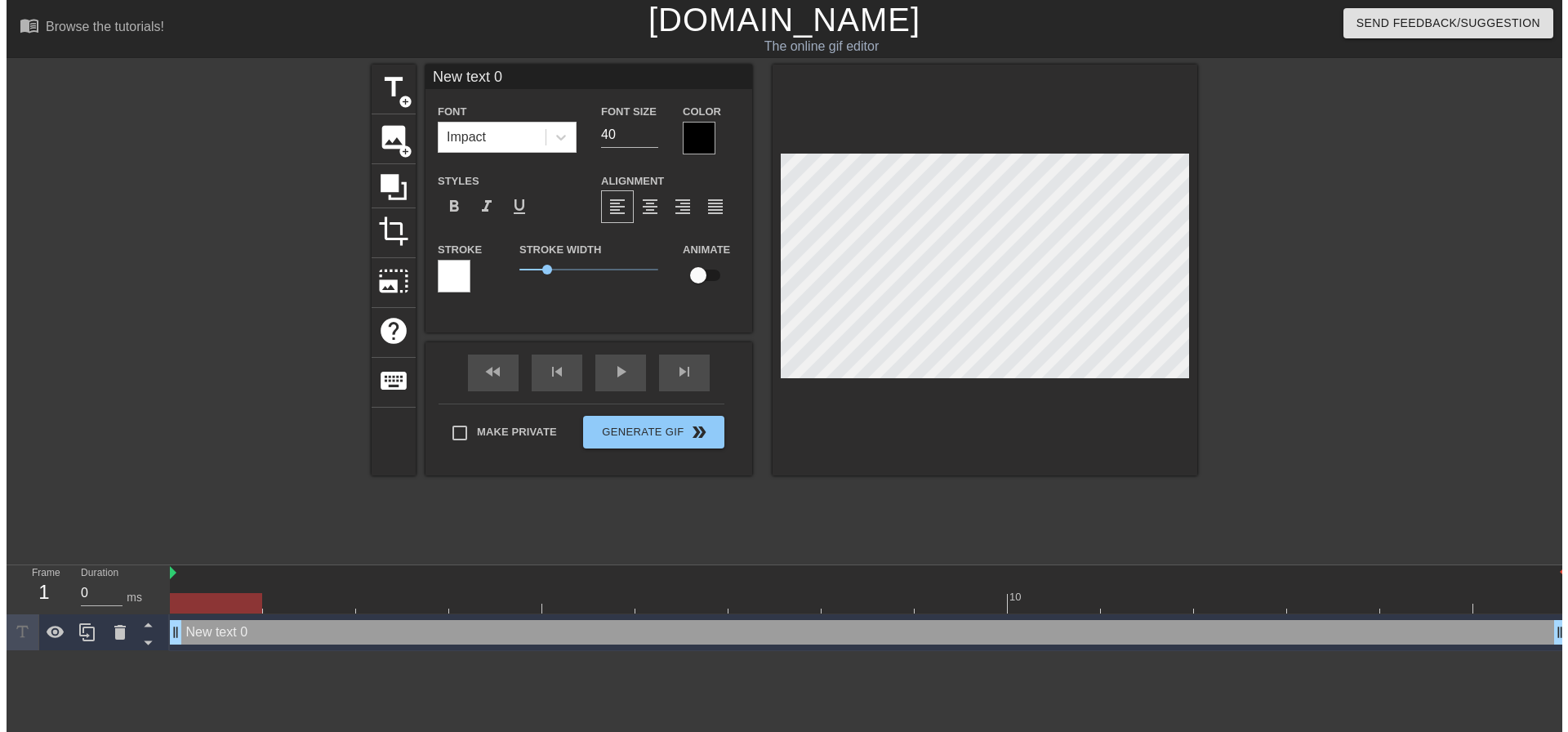
scroll to position [0, 0]
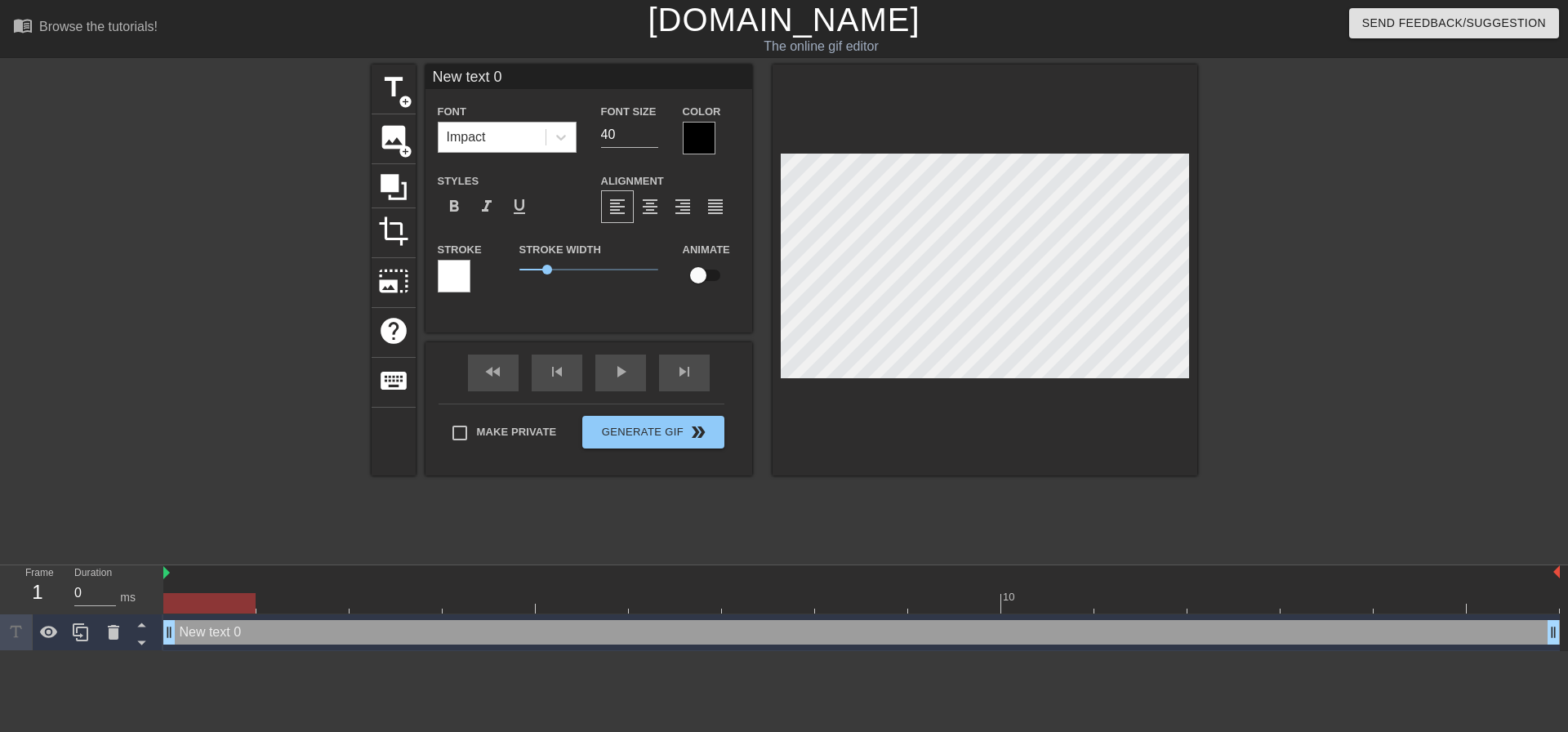
click at [514, 132] on div "Impact" at bounding box center [492, 136] width 107 height 29
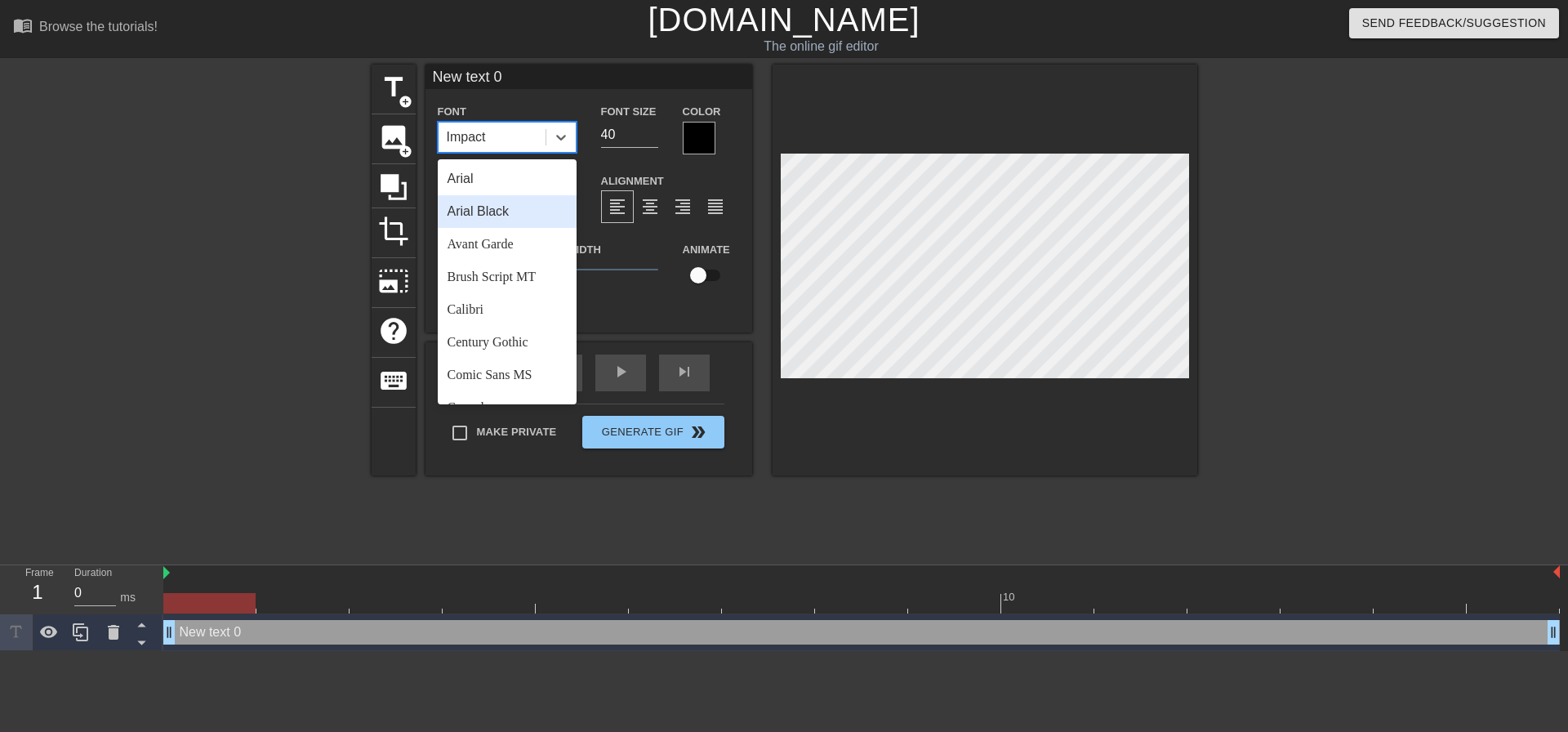
click at [520, 216] on div "Arial Black" at bounding box center [507, 211] width 139 height 33
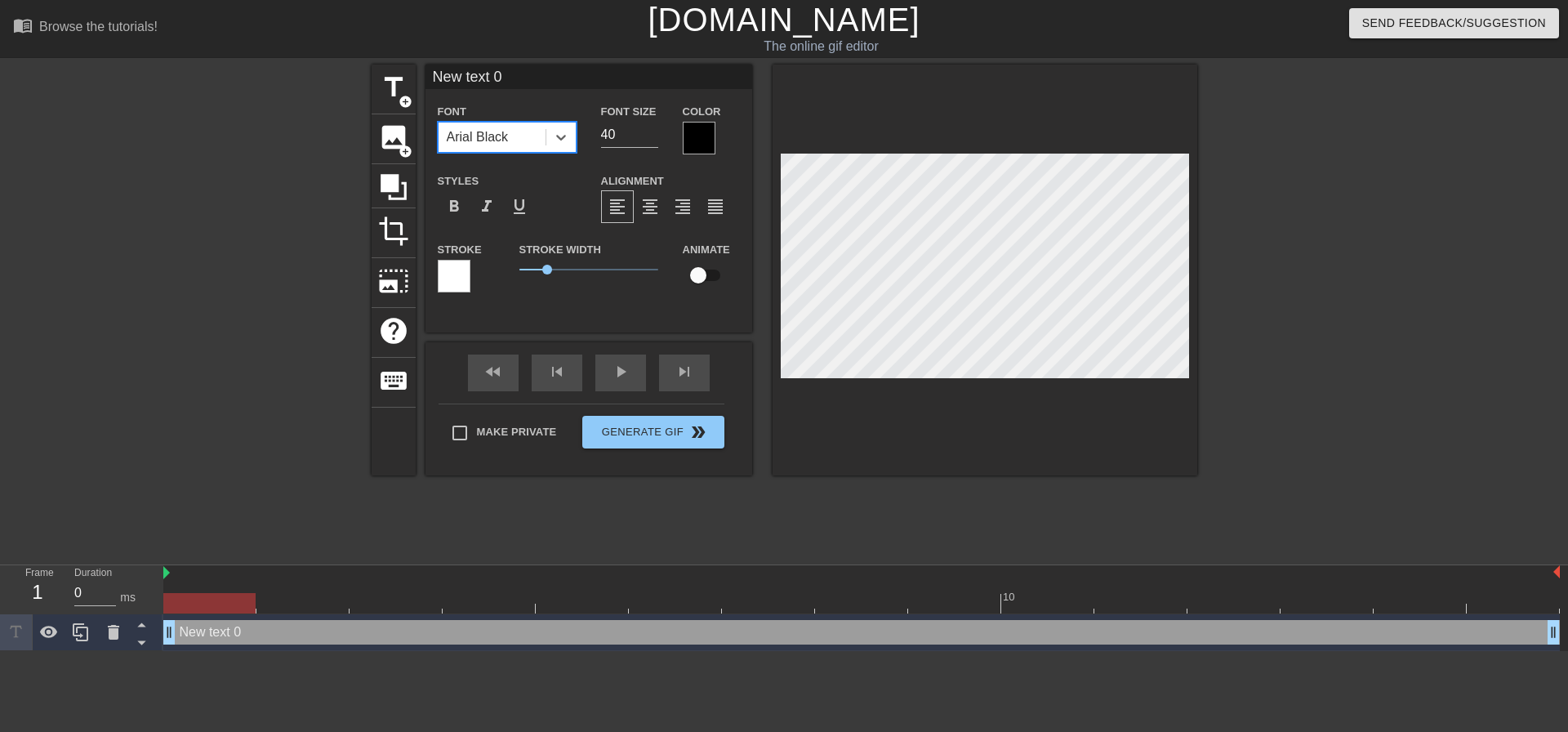
drag, startPoint x: 582, startPoint y: 145, endPoint x: 516, endPoint y: 149, distance: 66.1
click at [530, 148] on div "Font option Arial Black, selected. 0 results available. Select is focused ,type…" at bounding box center [589, 127] width 327 height 53
type input "20"
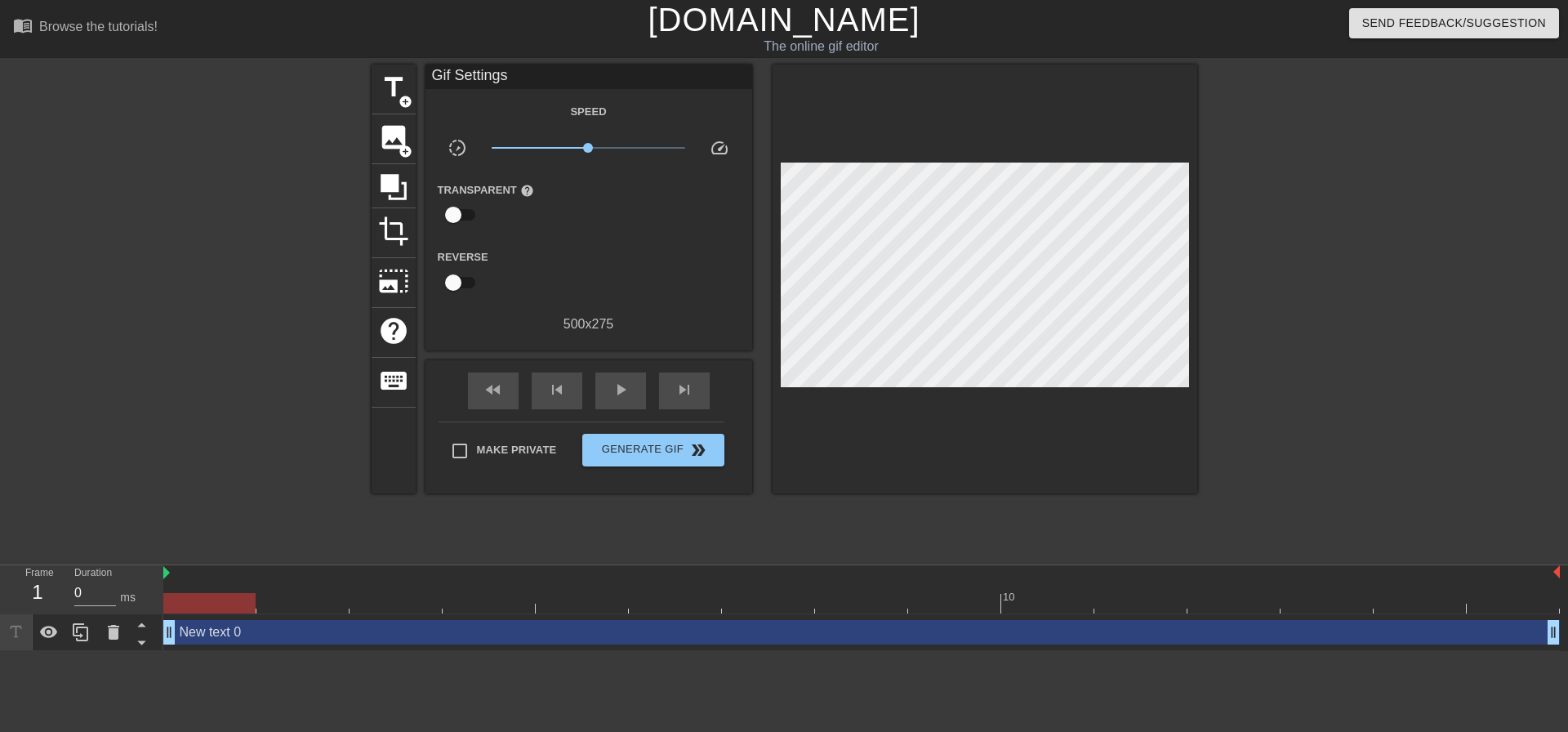
click at [490, 429] on div "Make Private Generate Gif double_arrow" at bounding box center [582, 453] width 286 height 64
click at [473, 453] on input "Make Private" at bounding box center [459, 450] width 35 height 35
checkbox input "true"
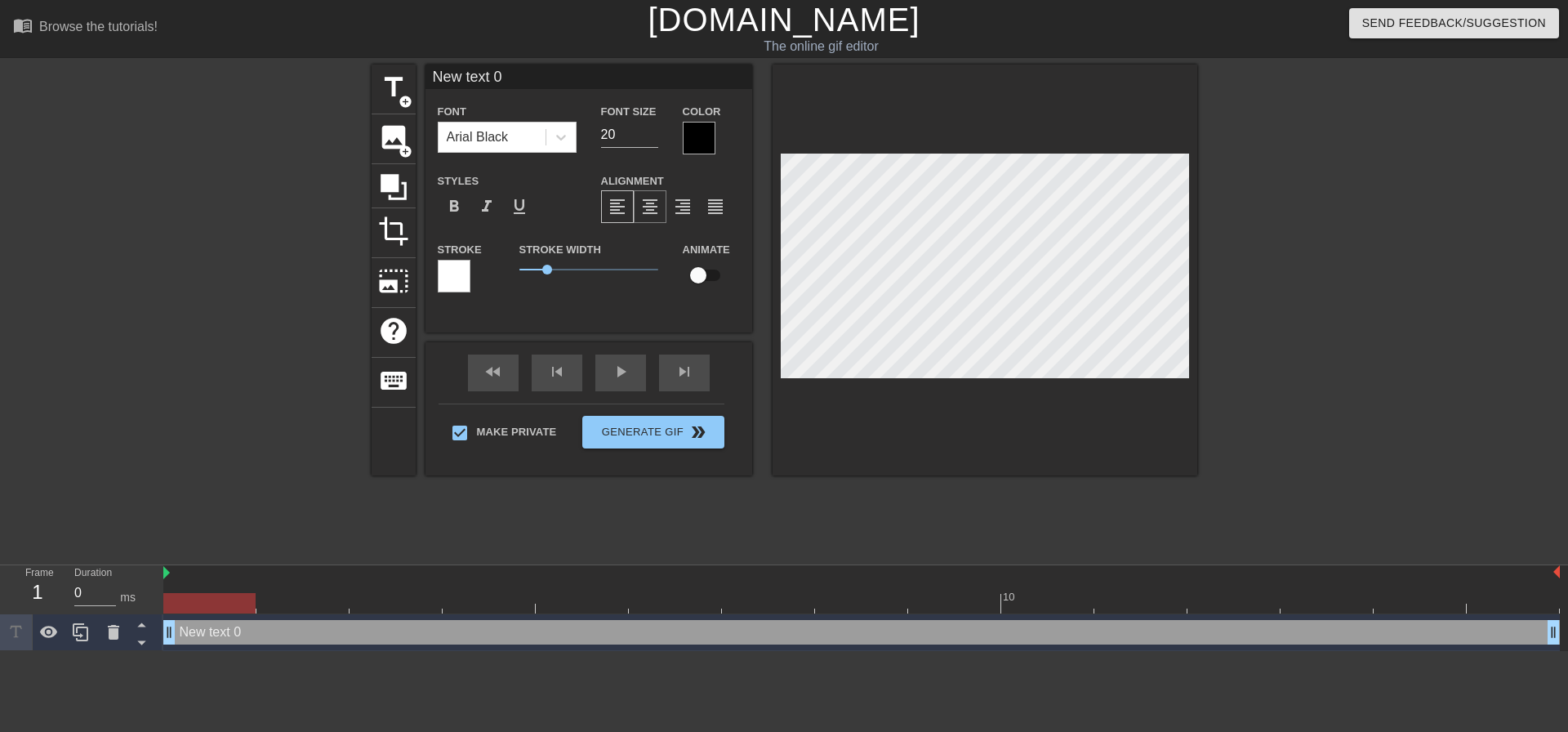
click at [657, 207] on span "format_align_center" at bounding box center [650, 206] width 20 height 20
click at [617, 366] on div "fast_rewind skip_previous play_arrow skip_next" at bounding box center [588, 373] width 266 height 62
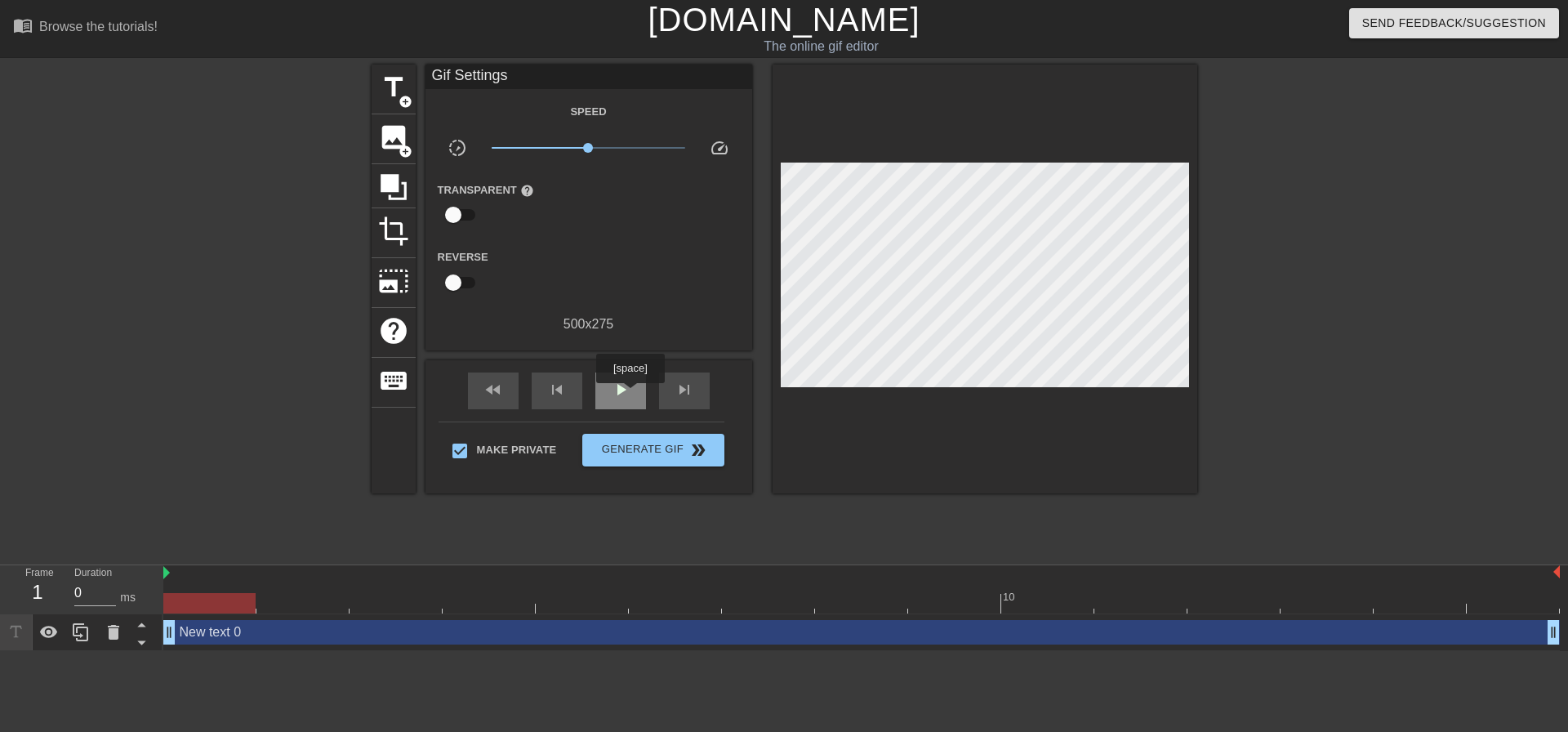
click at [629, 392] on span "play_arrow" at bounding box center [620, 389] width 20 height 20
click at [629, 392] on span "pause" at bounding box center [620, 389] width 20 height 20
drag, startPoint x: 512, startPoint y: 607, endPoint x: 149, endPoint y: 565, distance: 365.4
click at [117, 584] on div "Frame 3 Duration 0 ms 10 New text 0 drag_handle drag_handle" at bounding box center [784, 608] width 1568 height 86
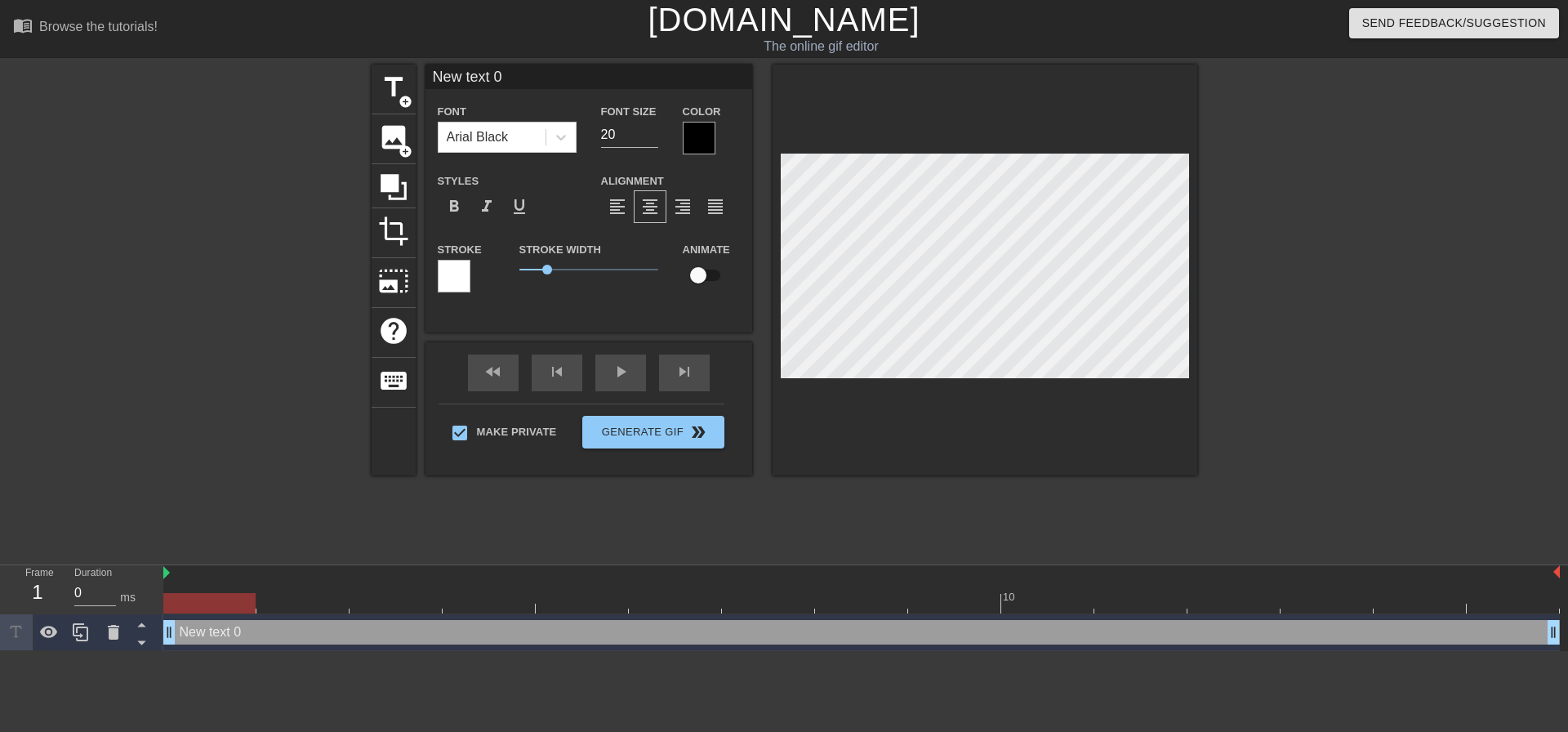
scroll to position [3, 3]
type input "M"
type textarea "M"
type input "Mm"
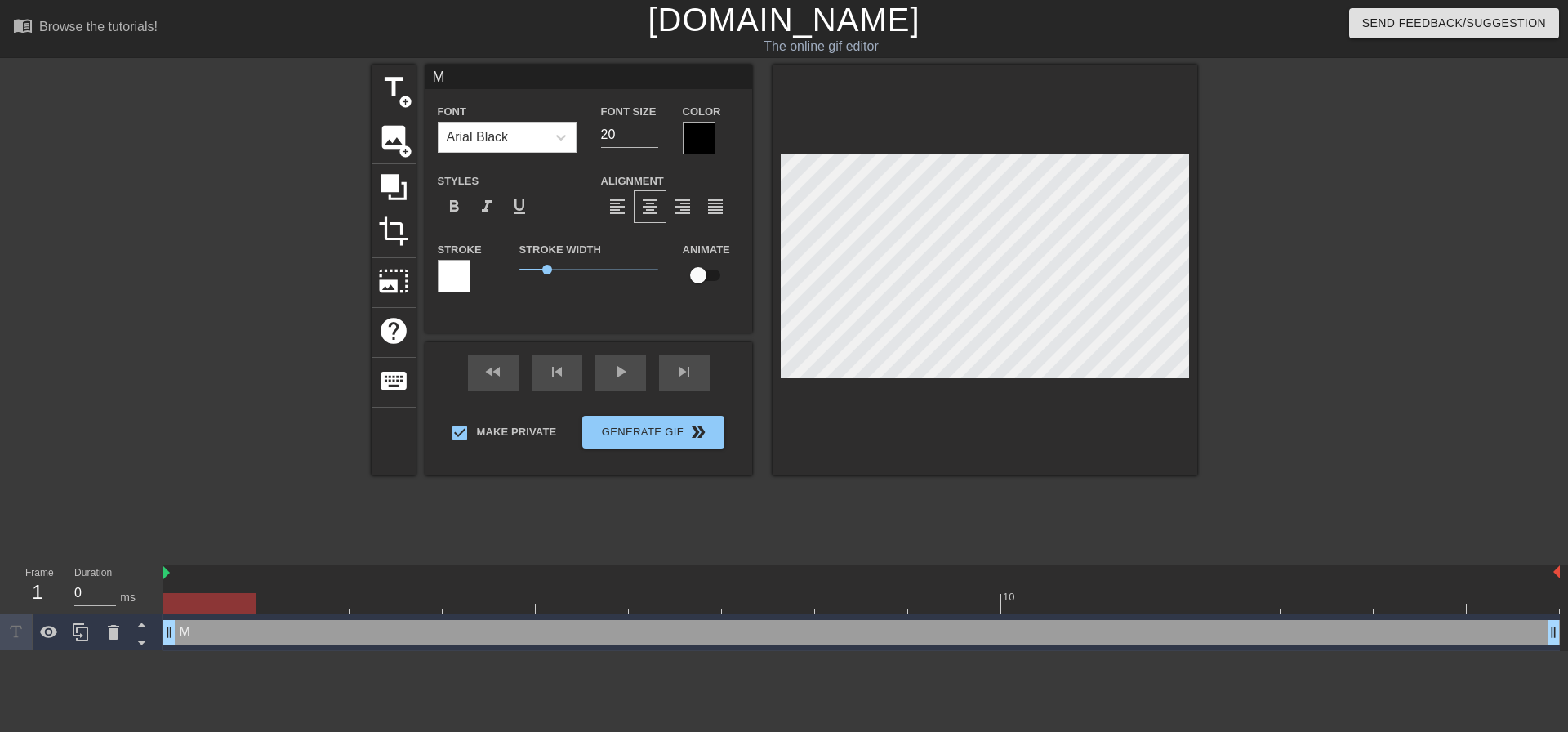
type textarea "Mm"
type input "Mmm"
type textarea "Mmm"
type input "Mm"
type textarea "Mm"
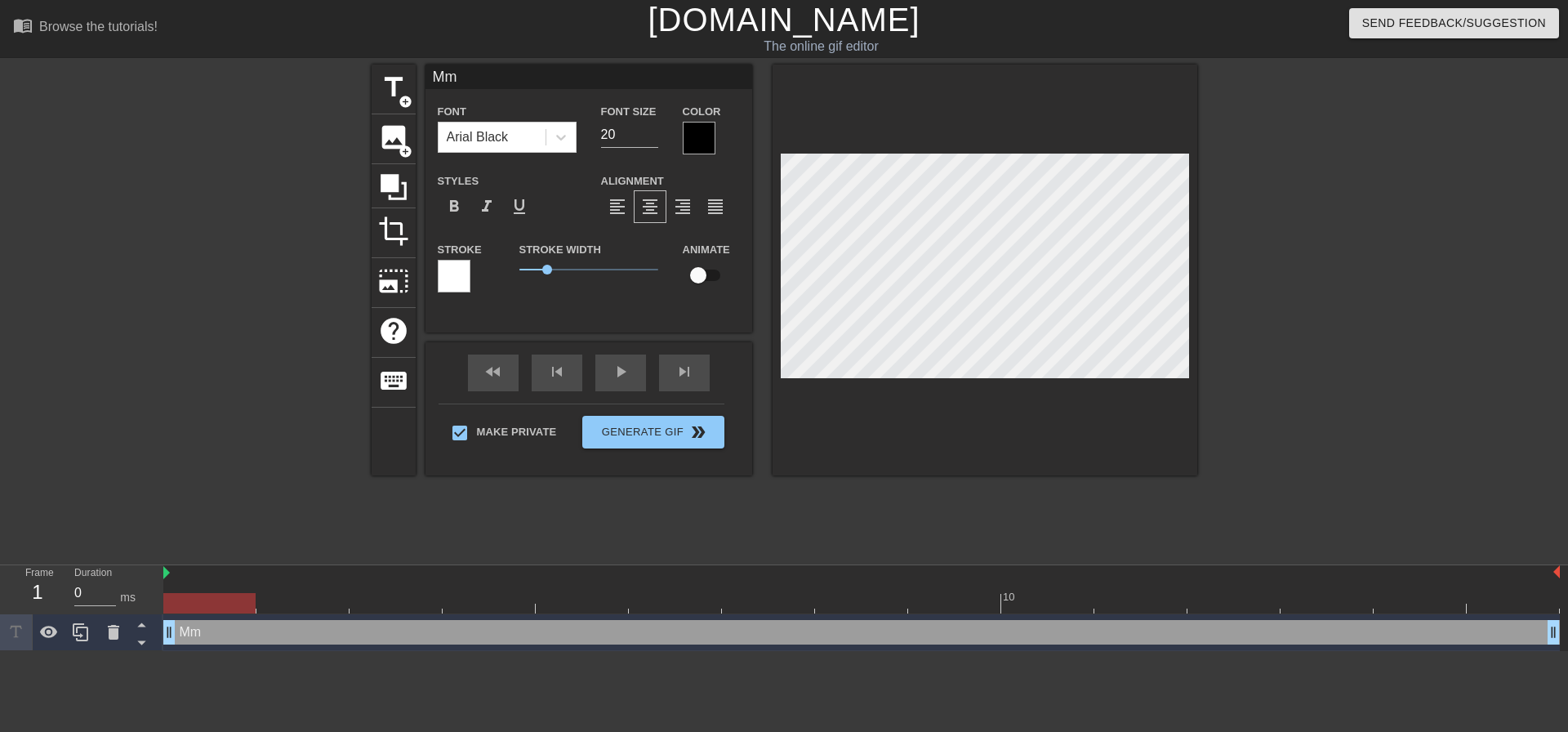
type input "M"
type textarea "M"
type input "M"
type textarea "M"
type input "My"
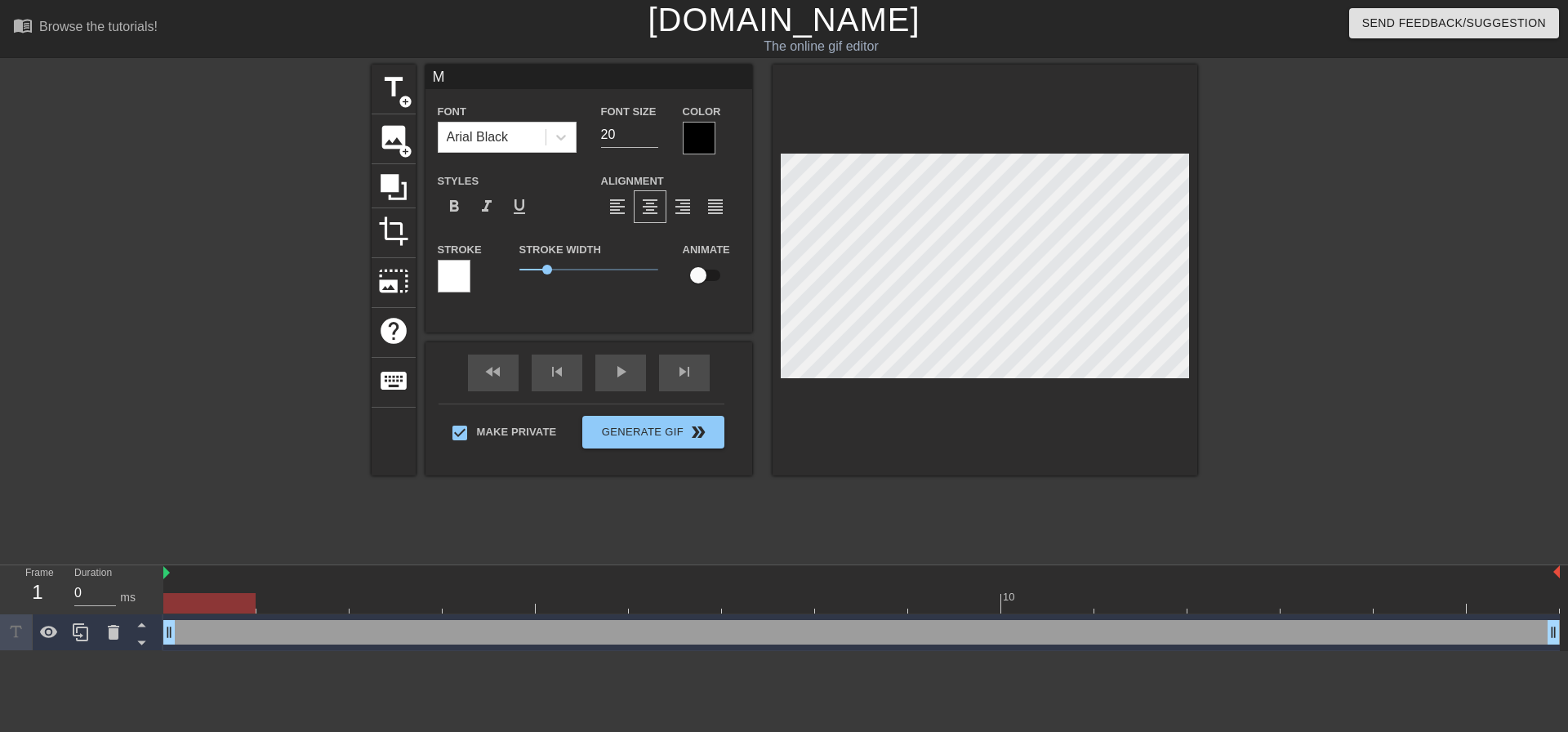
type textarea "My"
type input "My"
type textarea "My"
type input "My g"
type textarea "My g"
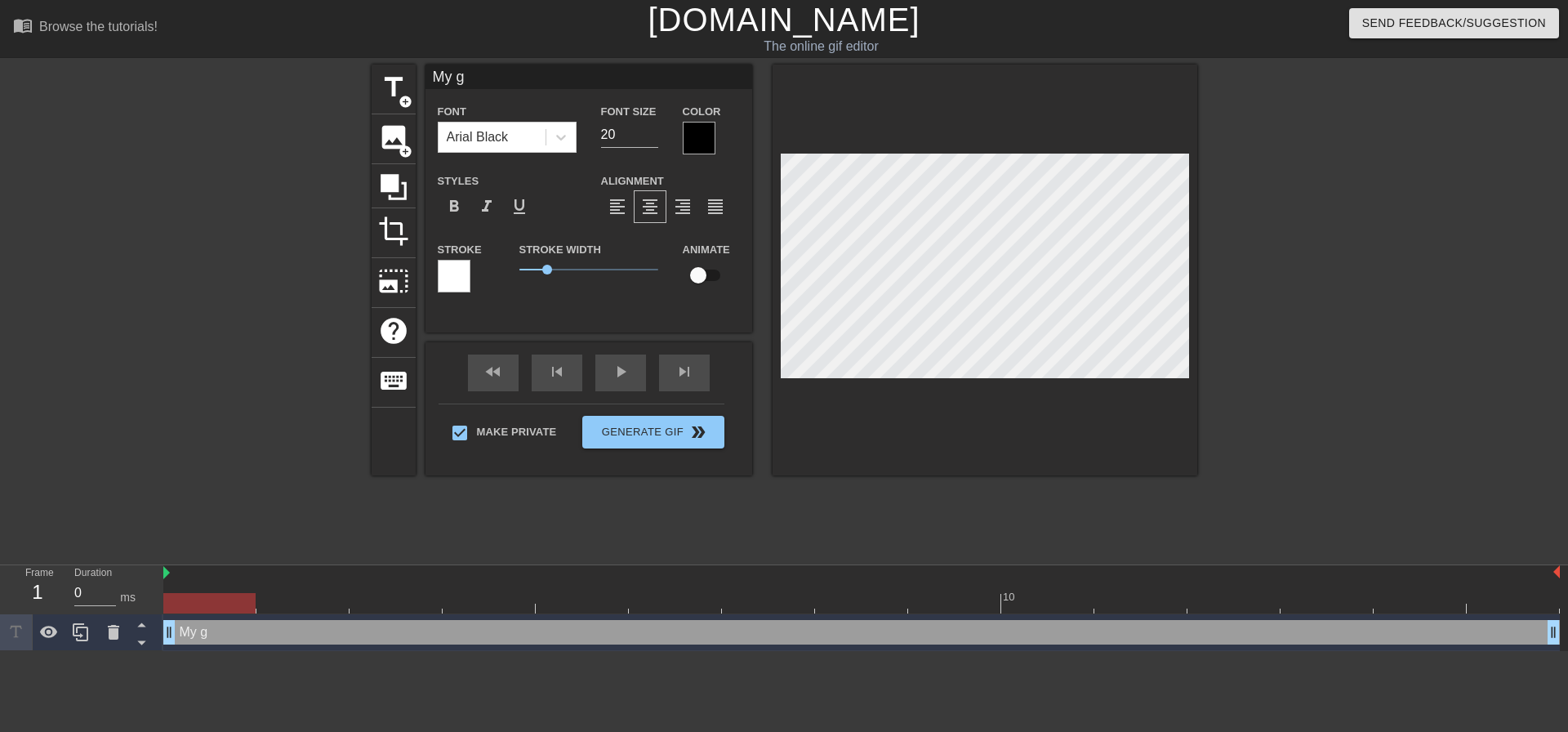
scroll to position [3, 3]
type input "My gi"
type textarea "My gi"
type input "My gir"
type textarea "My gir"
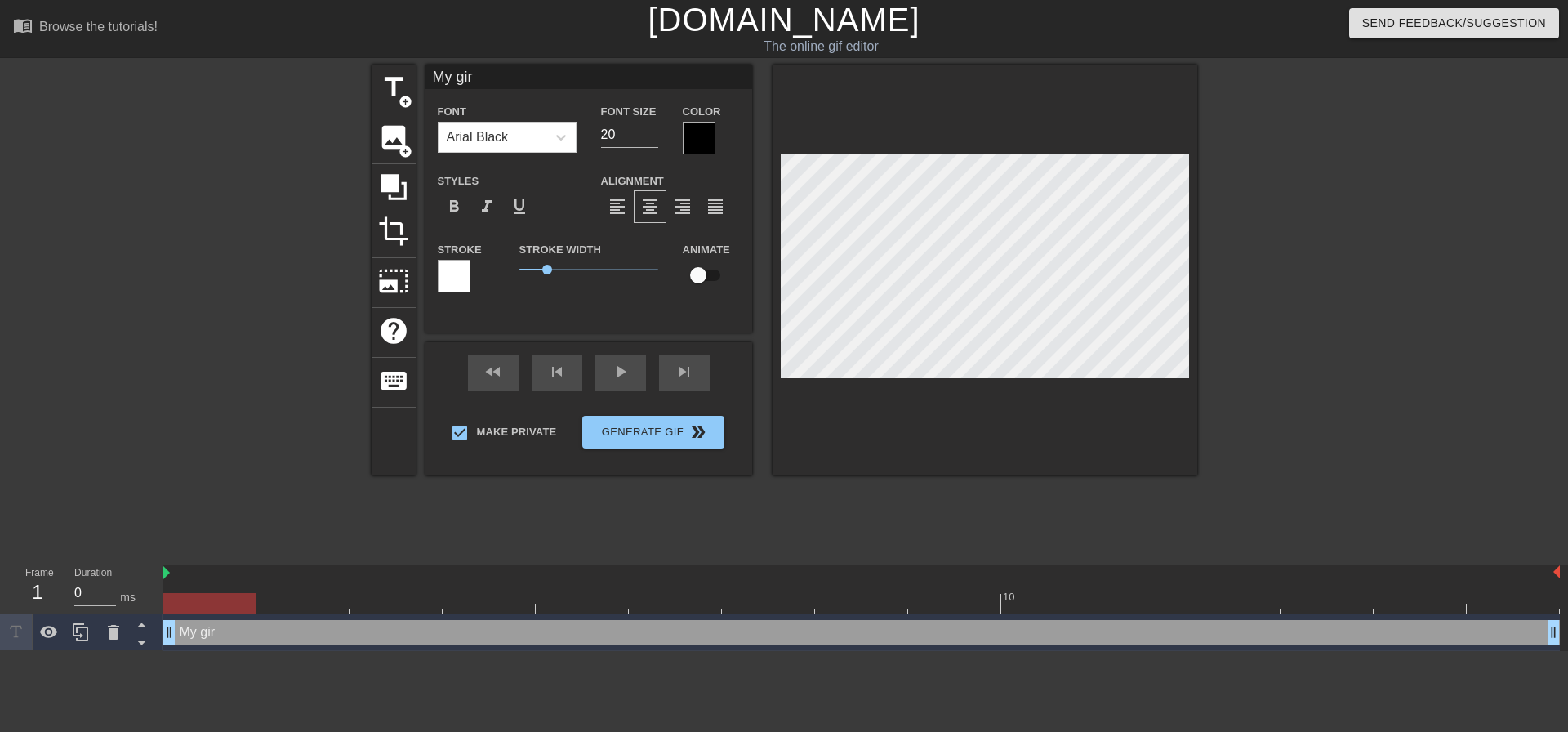
type input "My girl"
type textarea "My girl"
type input "My girlf"
type textarea "My girlf"
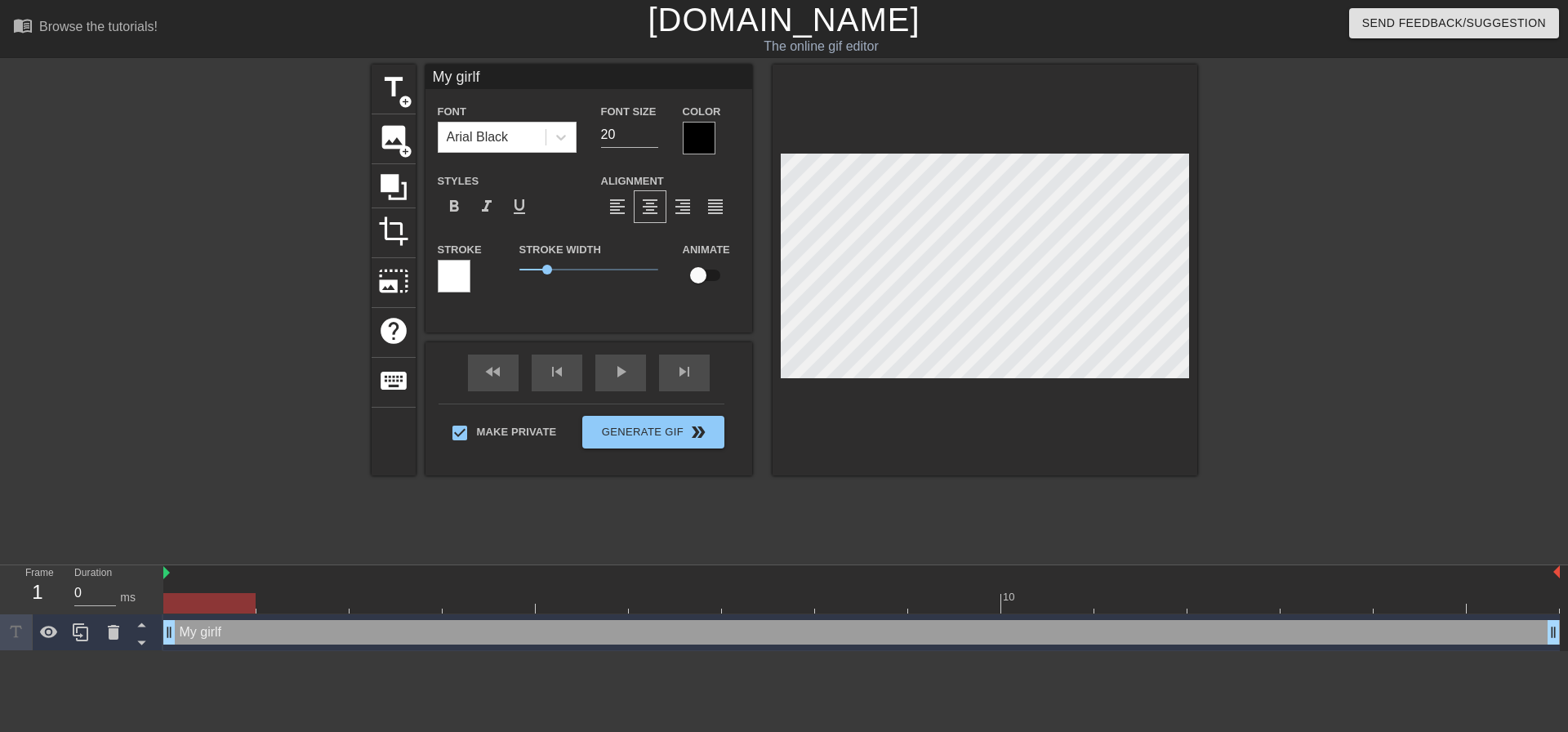
type input "My girlfr"
type textarea "My girlfr"
type input "My girlfri"
type textarea "My girlfri"
type input "My girlfrie"
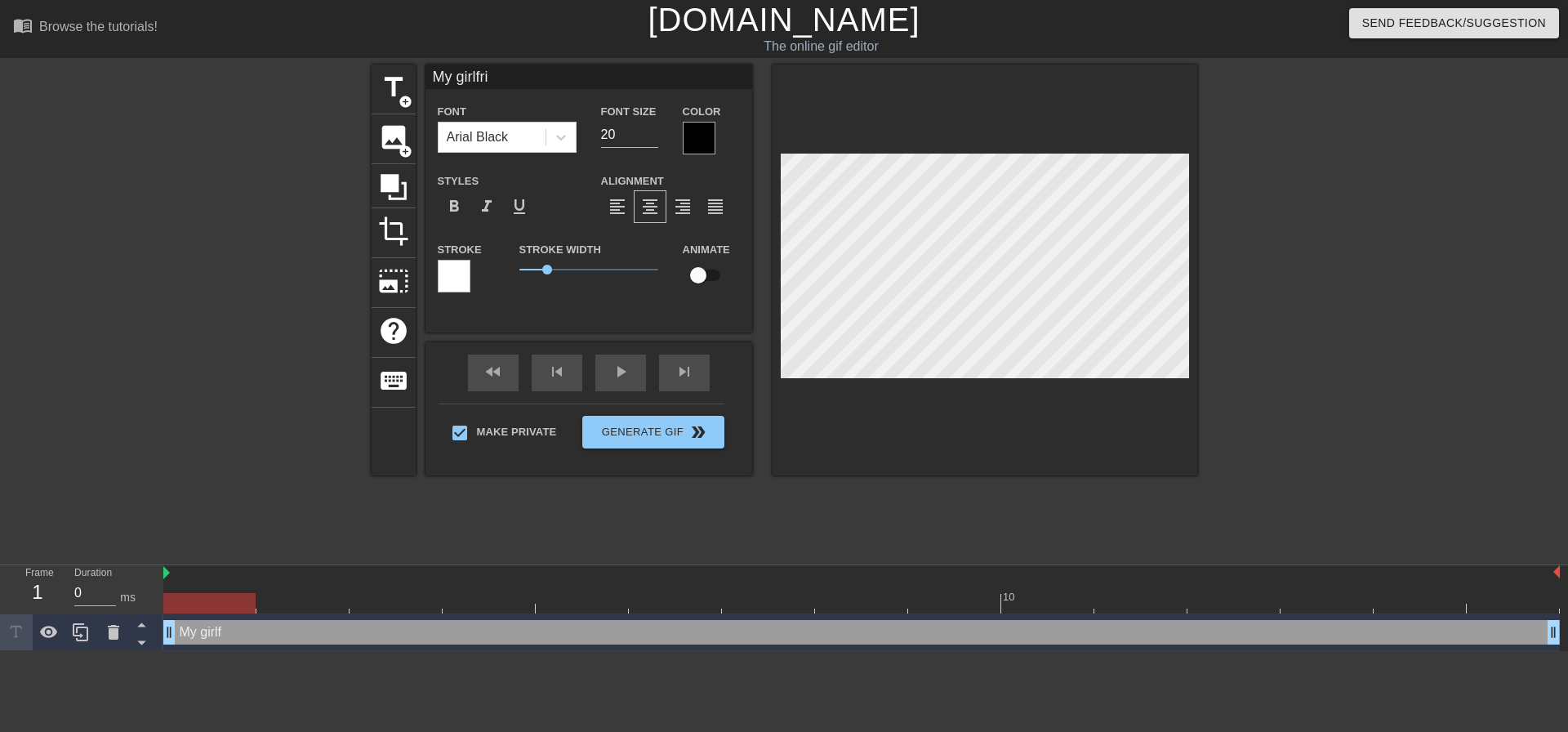
type textarea "My girlfrie"
type input "My girlfrien"
type textarea "My girlfrien"
type input "My girlfriend"
type textarea "My girlfriend"
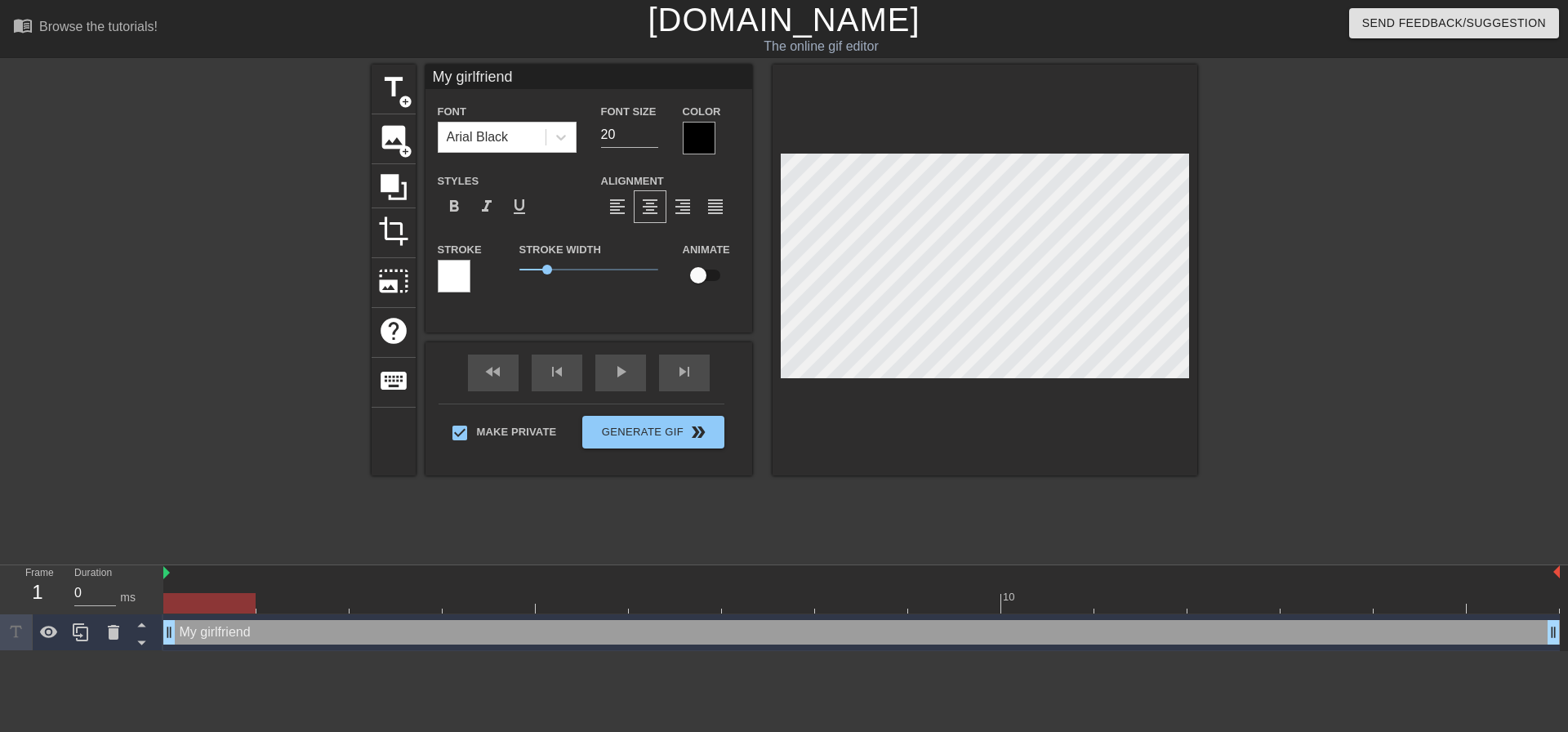
type input "My girlfriend"
type textarea "My girlfriend"
type input "My girlfriend a"
type textarea "My girlfriend a"
type input "My girlfriend an"
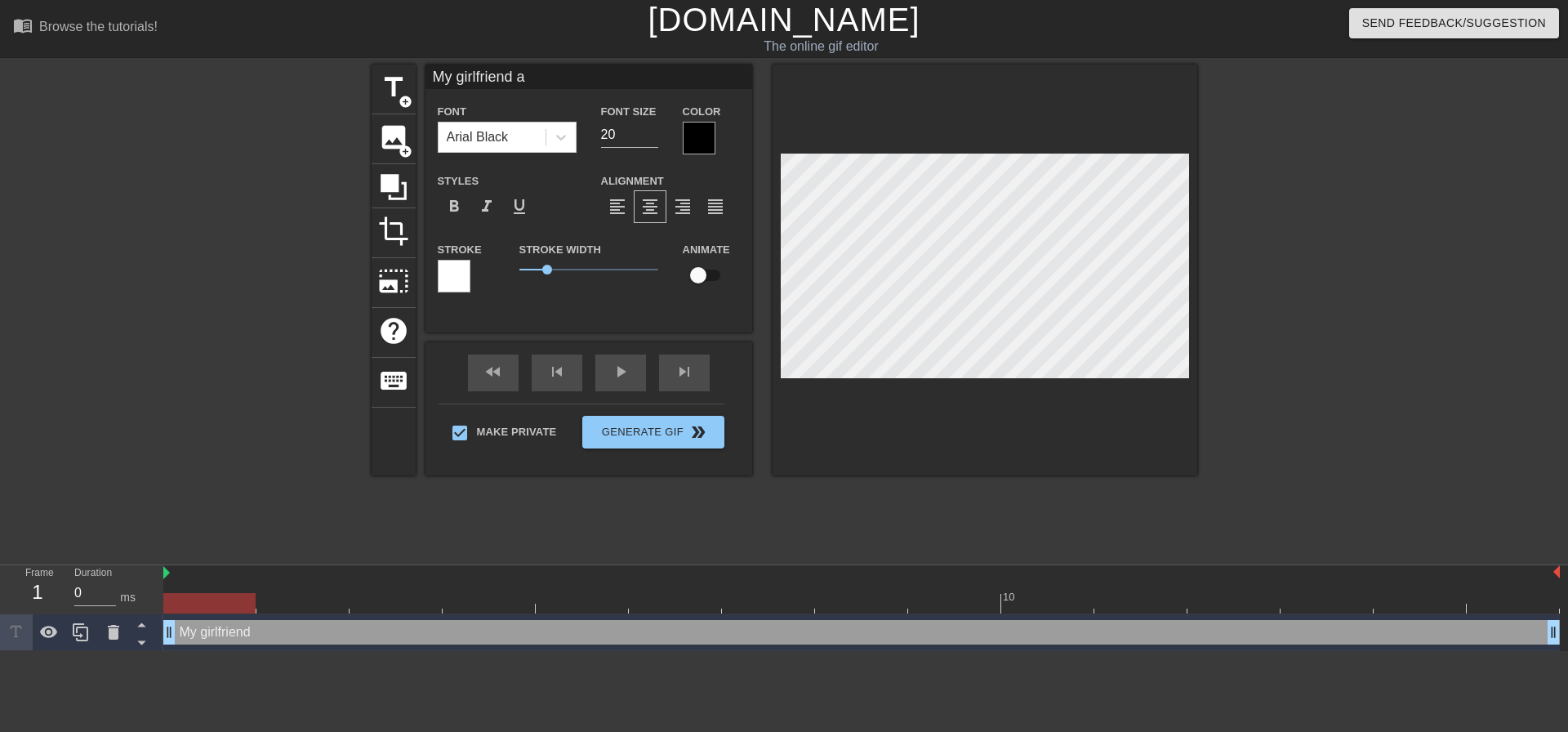
type textarea "My girlfriend an"
type input "My girlfriend and"
type textarea "My girlfriend and"
type input "My girlfriend and"
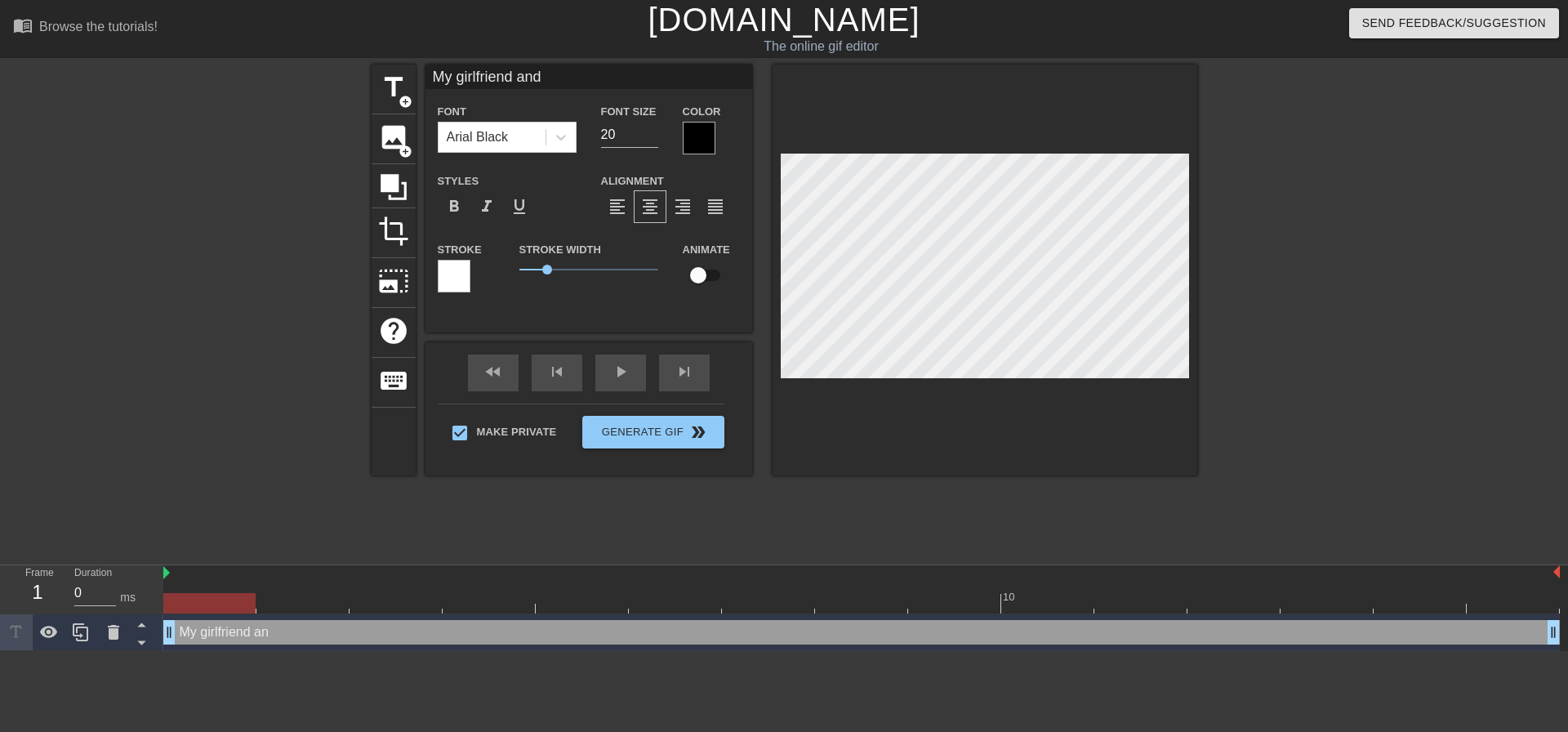
type textarea "My girlfriend and"
type input "My girlfriend and s"
type textarea "My girlfriend and s"
type input "My girlfriend and si"
type textarea "My girlfriend and si"
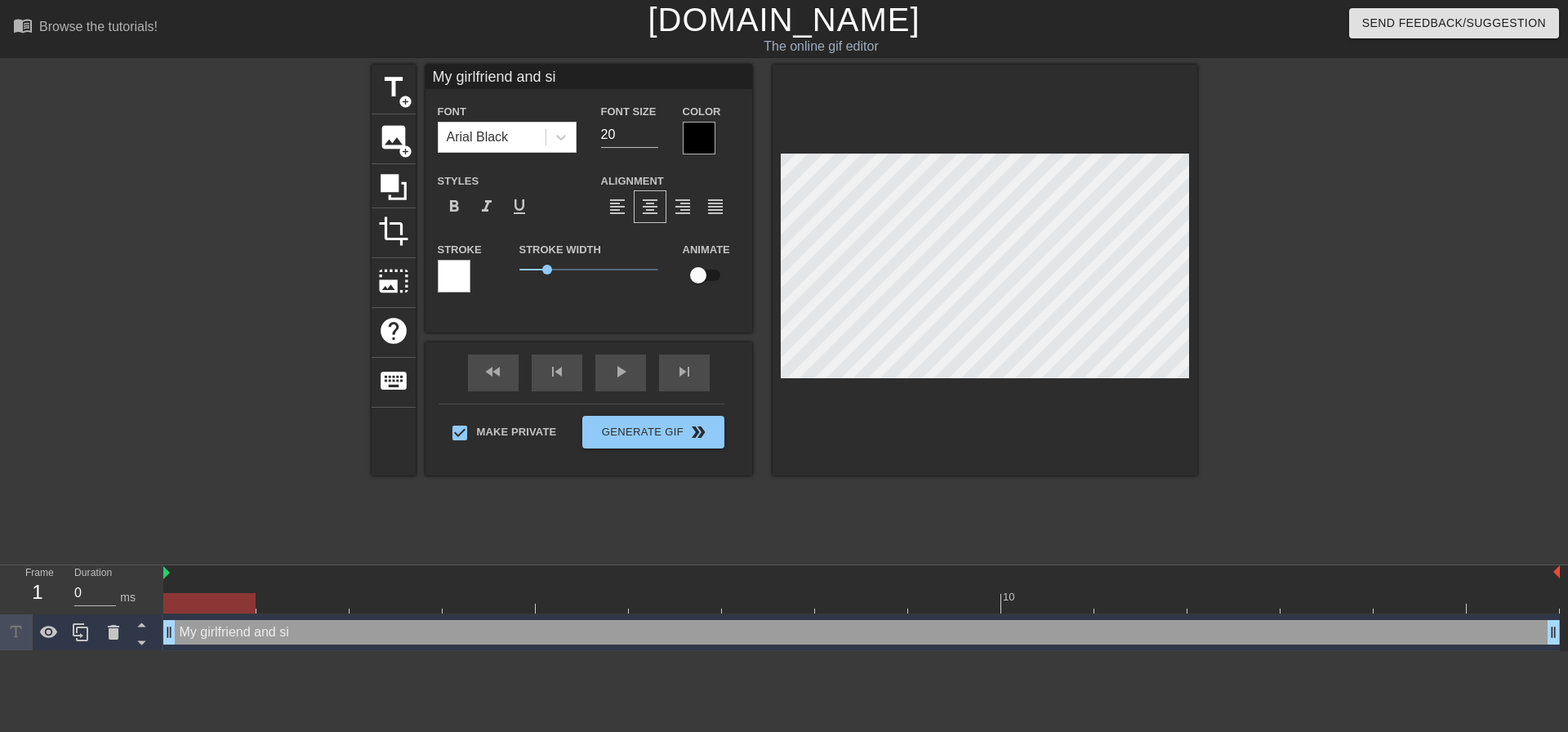
scroll to position [3, 7]
type input "My girlfriend and s"
type textarea "My girlfriend and s"
type input "My girlfriend and"
type textarea "My girlfriend and"
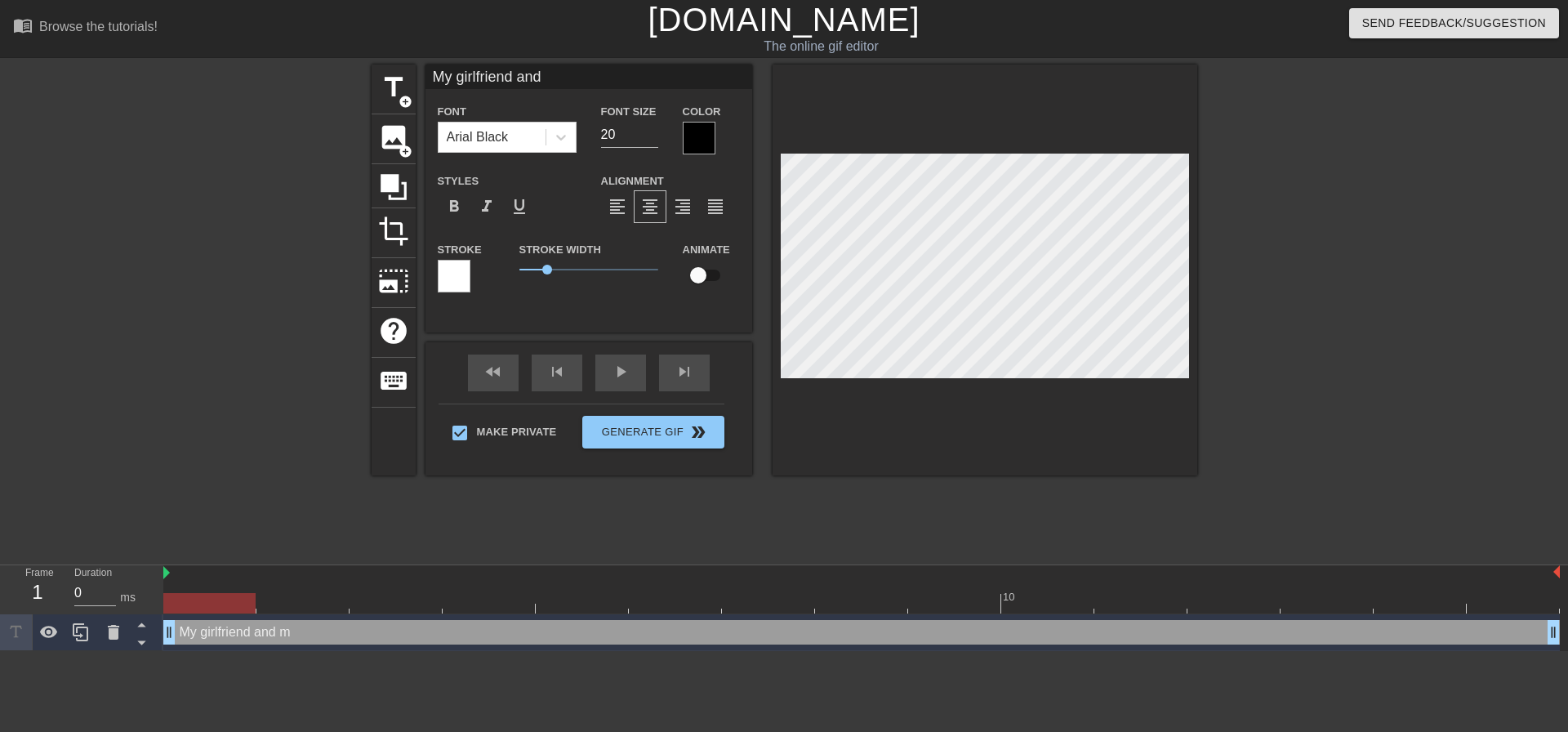
type input "My girlfriend and m"
type textarea "My girlfriend and m"
type input "My girlfriend and my"
type textarea "My girlfriend and my"
type input "My girlfriend and my"
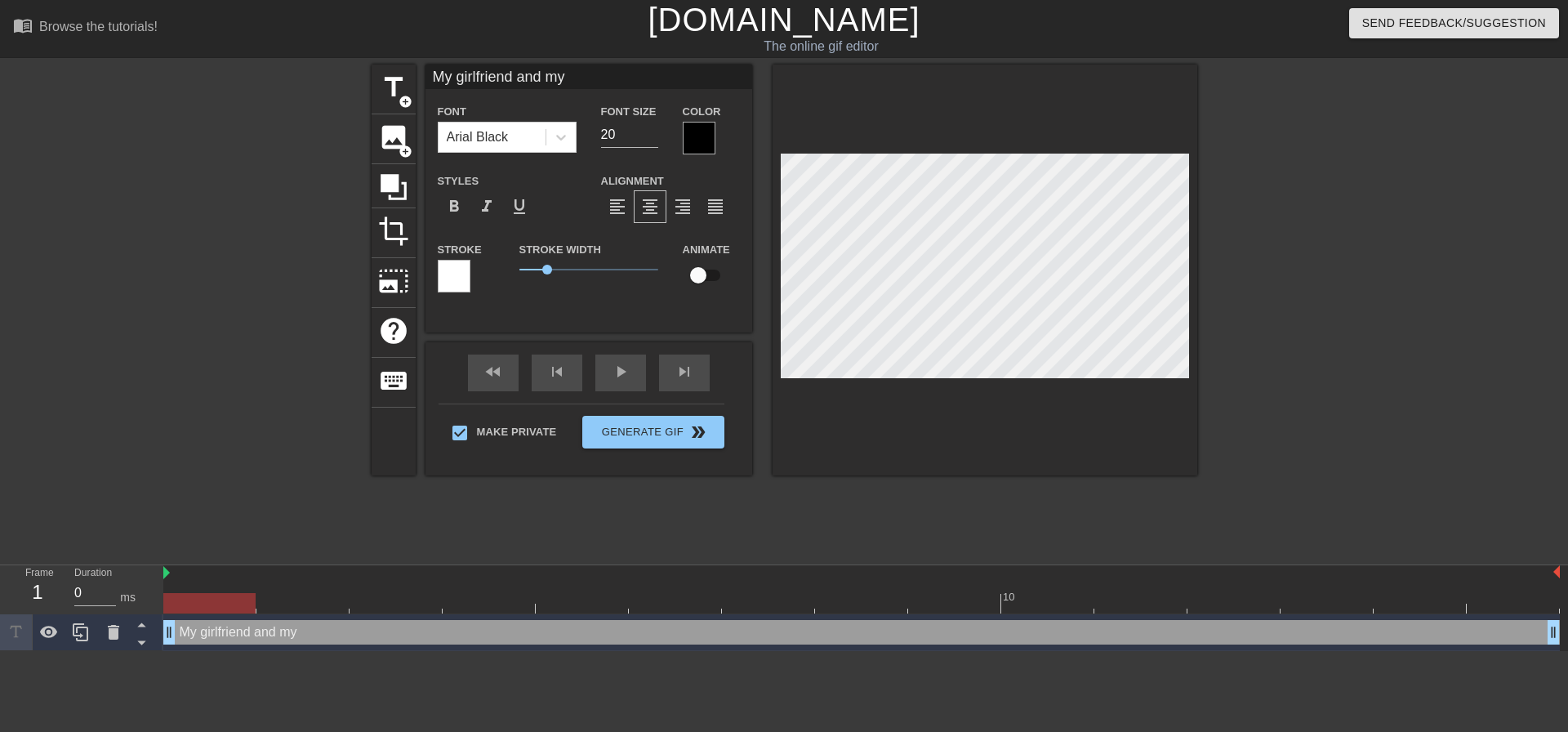
type textarea "My girlfriend and my"
type input "My girlfriend and my s"
type textarea "My girlfriend and my s"
type input "My girlfriend and my si"
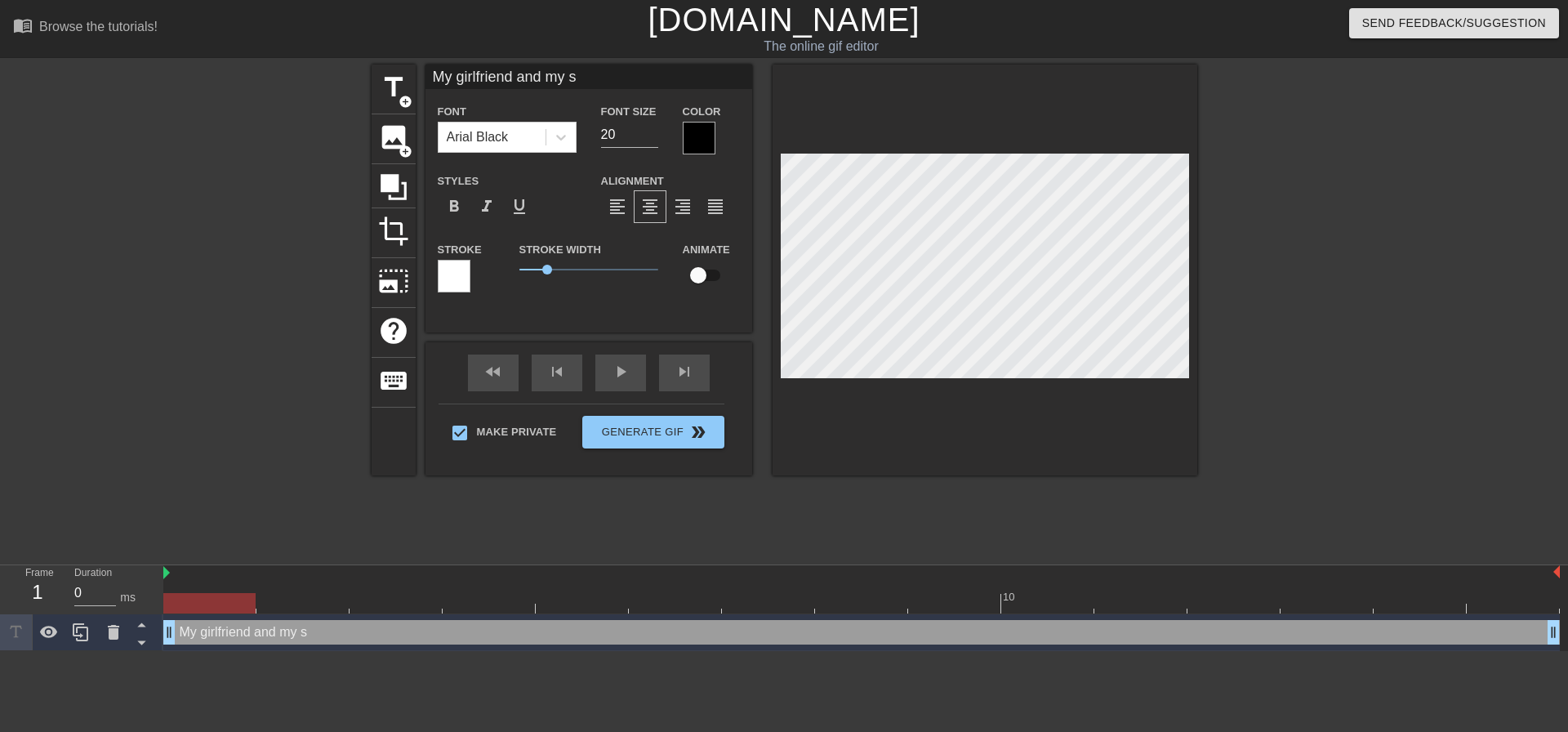
type textarea "My girlfriend and my si"
type input "My girlfriend and my sis"
type textarea "My girlfriend and my sis"
type input "My girlfriend and my sist"
type textarea "My girlfriend and my sist"
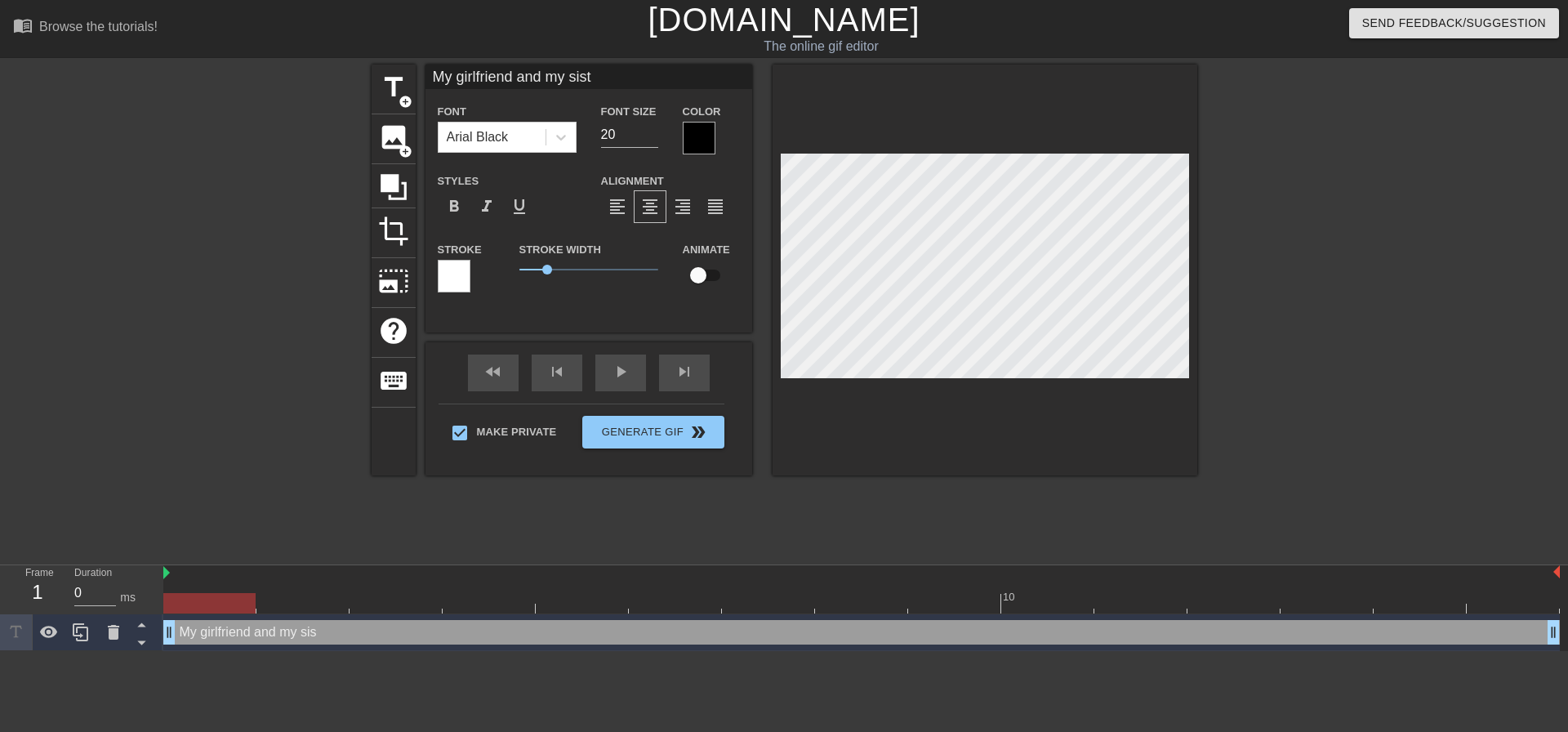
type input "My girlfriend and my siste"
type textarea "My girlfriend and my siste"
type input "My girlfriend and my sister"
type textarea "My girlfriend and my sister"
type input "My girlfriend and my sister"
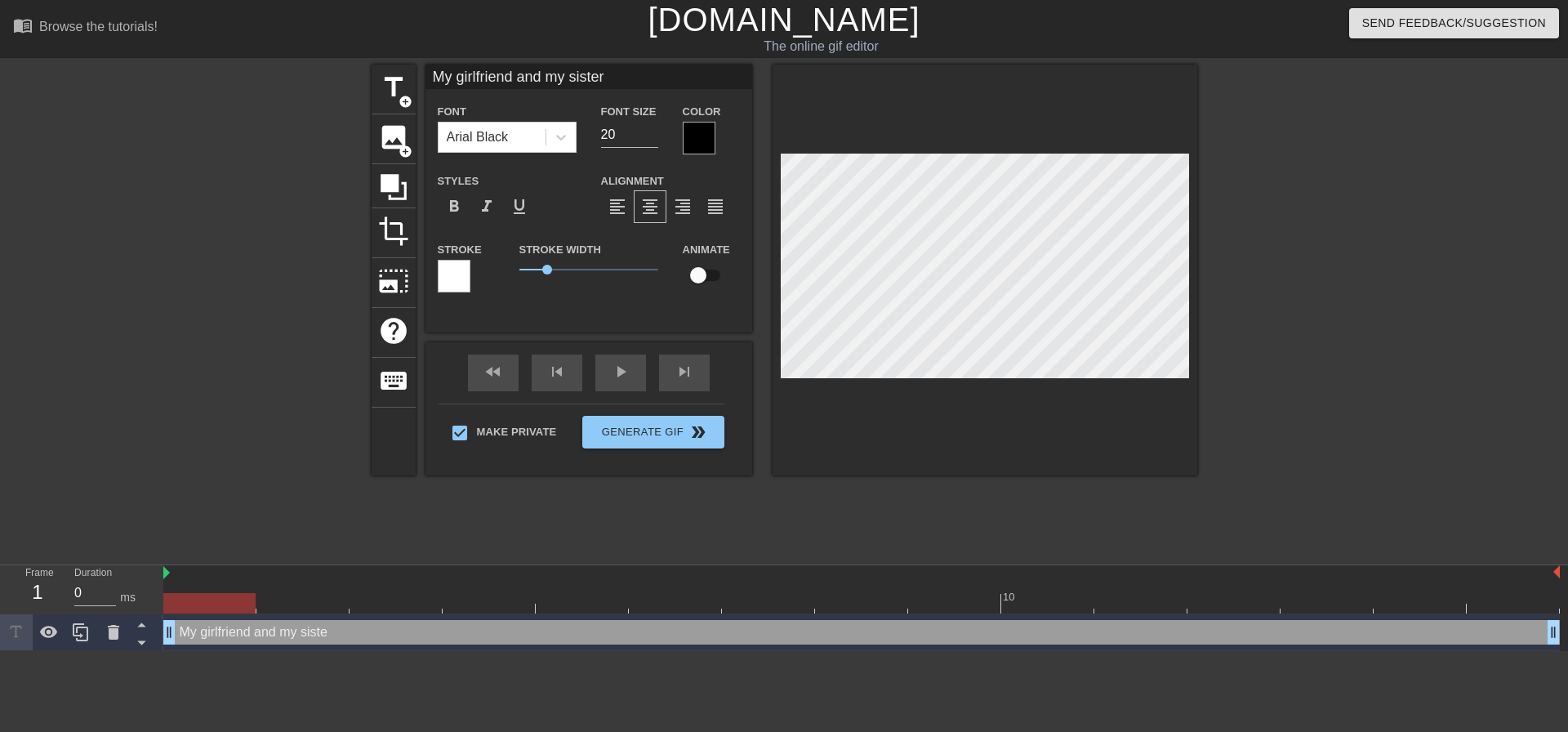
type textarea "My girlfriend and my sister"
type input "My girlfriend and my sister m"
type textarea "My girlfriend and my sister m"
type input "My girlfriend and my sister ma"
type textarea "My girlfriend and my sister ma"
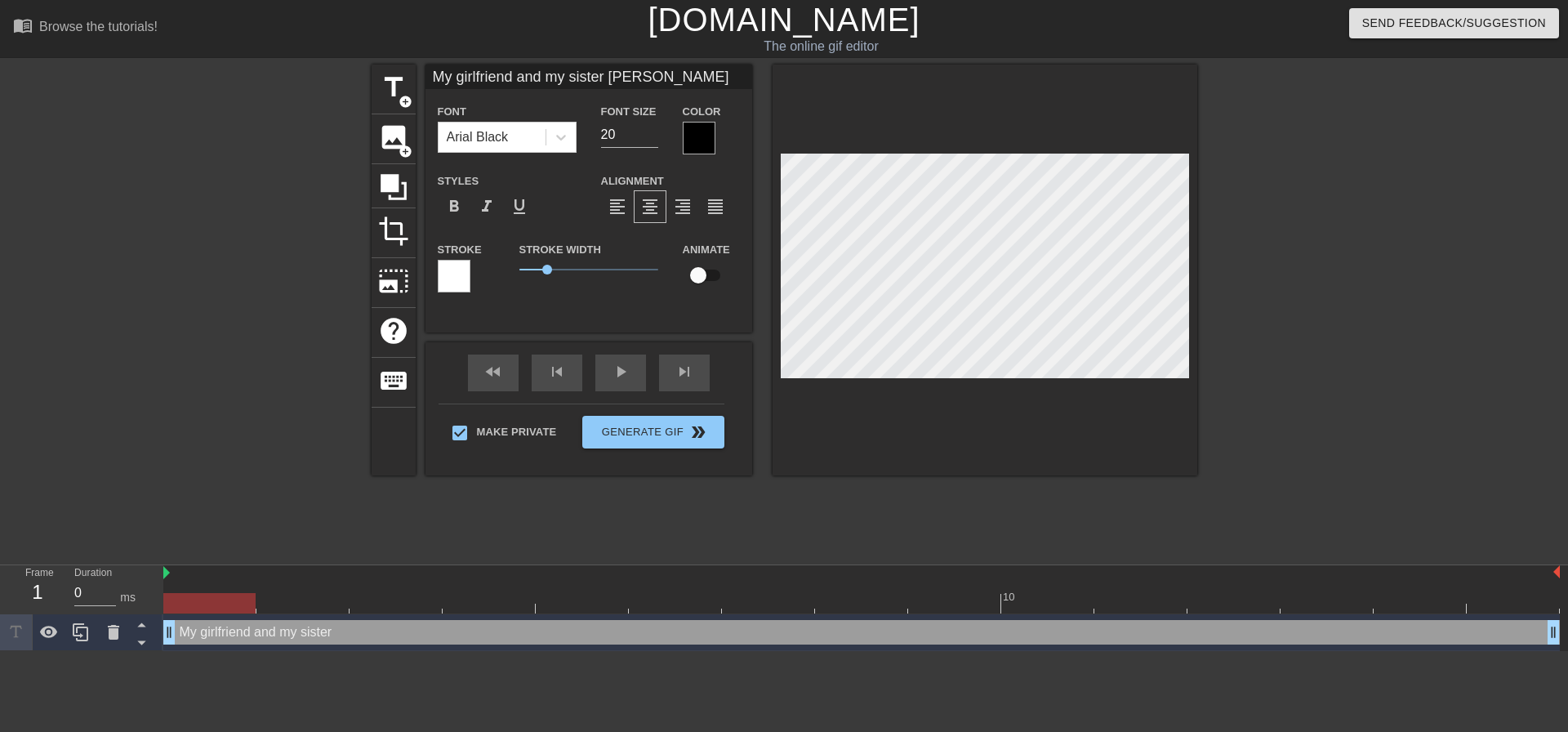
scroll to position [3, 11]
type input "My girlfriend and my sister mae"
type textarea "My girlfriend and my sister mae"
type input "My girlfriend and my sister ma"
type textarea "My girlfriend and my sister ma"
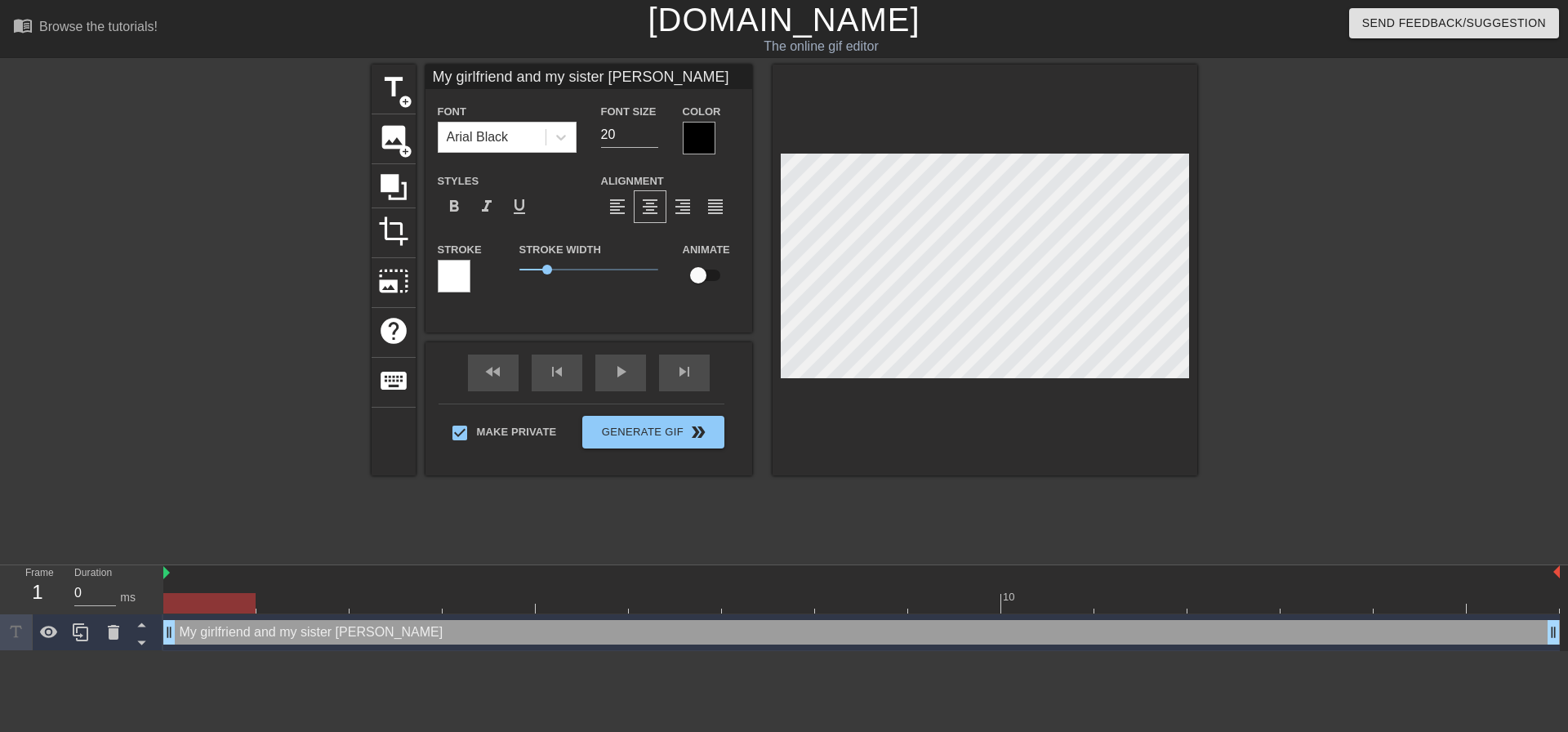
type input "My girlfriend and my sister maj"
type textarea "My girlfriend and my sister maj"
type input "My girlfriend and my sister ma"
type textarea "My girlfriend and my sister ma"
type input "My girlfriend and my sister mak"
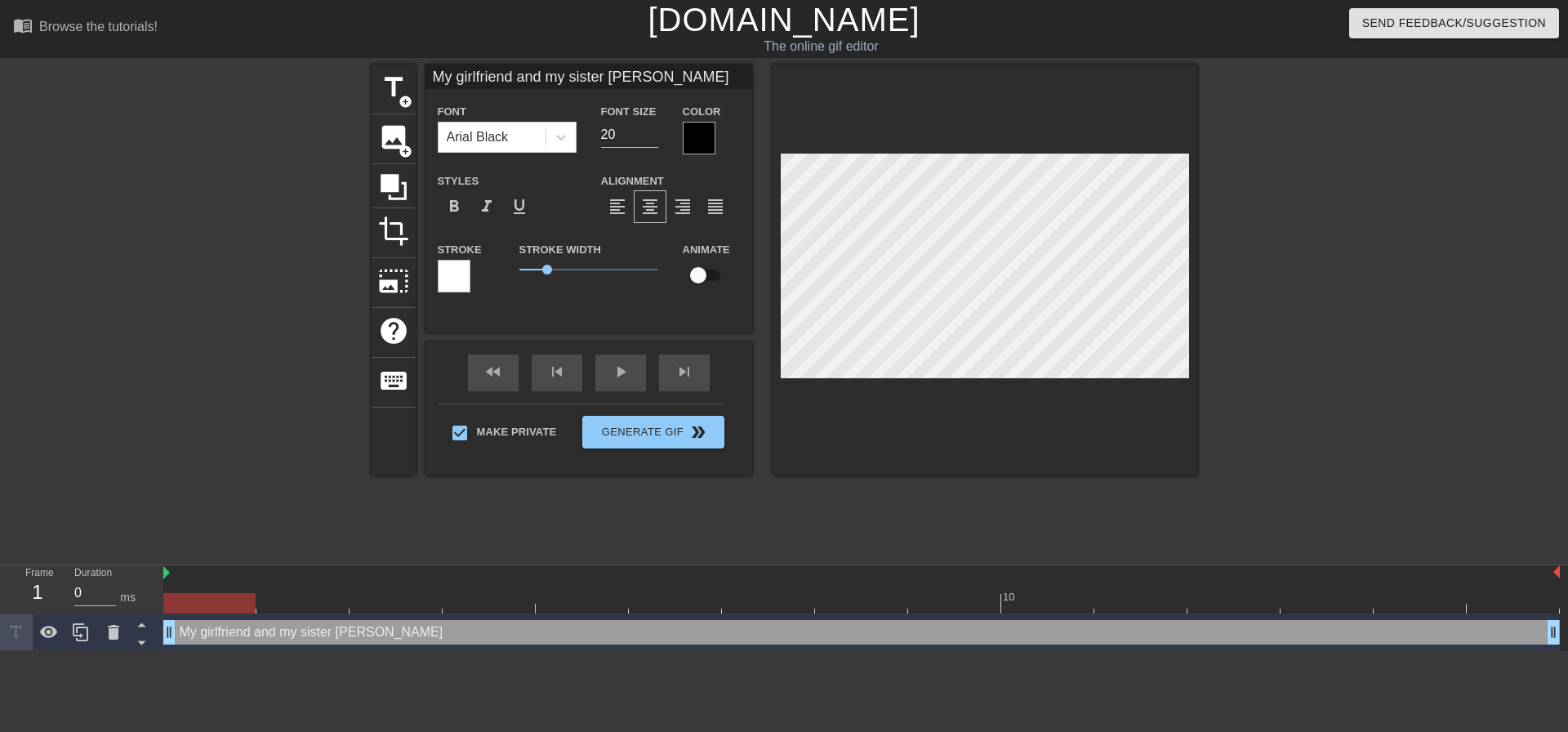
type textarea "My girlfriend and my sister mak"
type input "My girlfriend and my sister make"
type textarea "My girlfriend and my sister make"
type input "My girlfriend and my sister make"
type textarea "My girlfriend and my sister make"
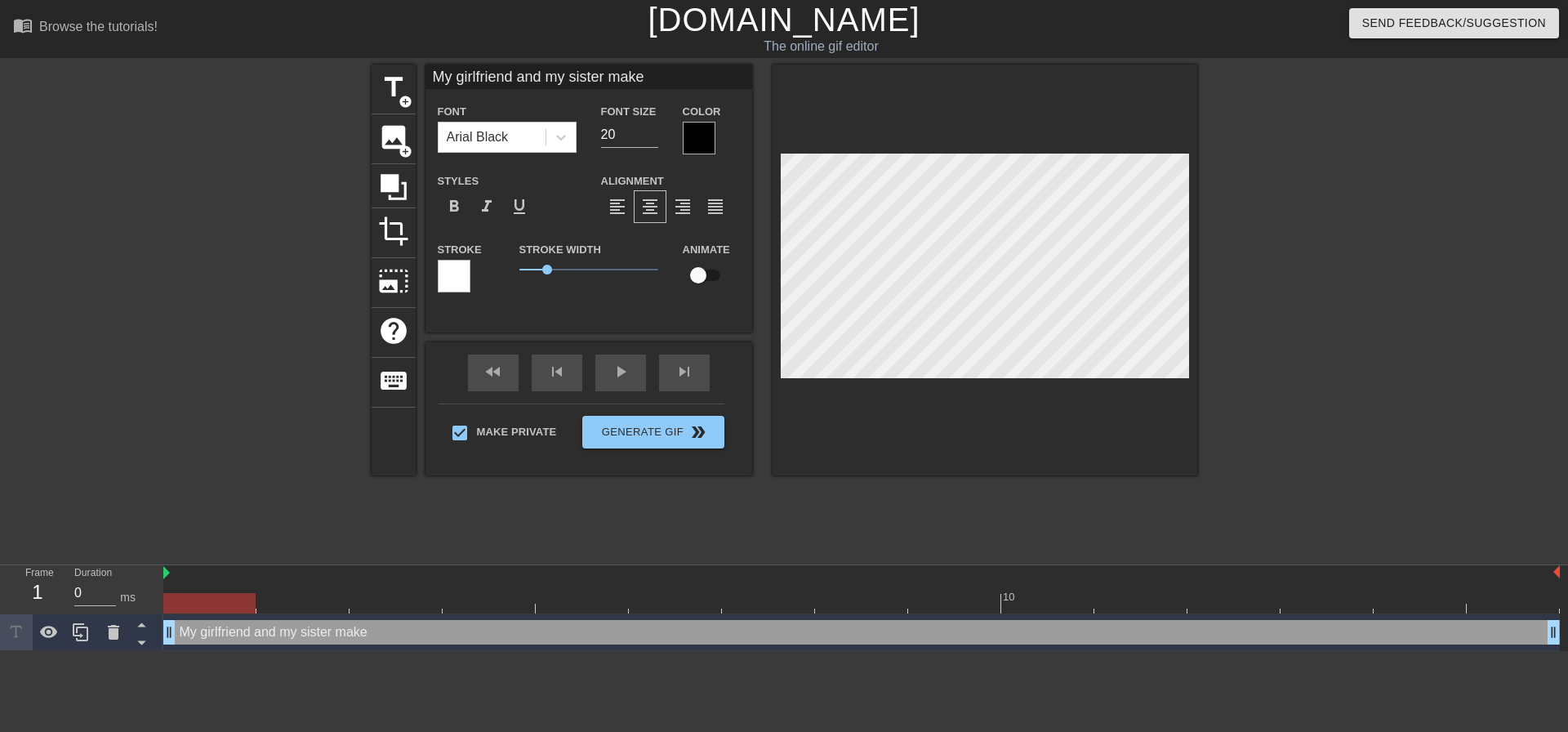
scroll to position [3, 2]
type input "My girlfriend and my sister makem"
type textarea "My girlfriend and my sister make m"
type input "My girlfriend and my sister makeme"
type textarea "My girlfriend and my sister make me"
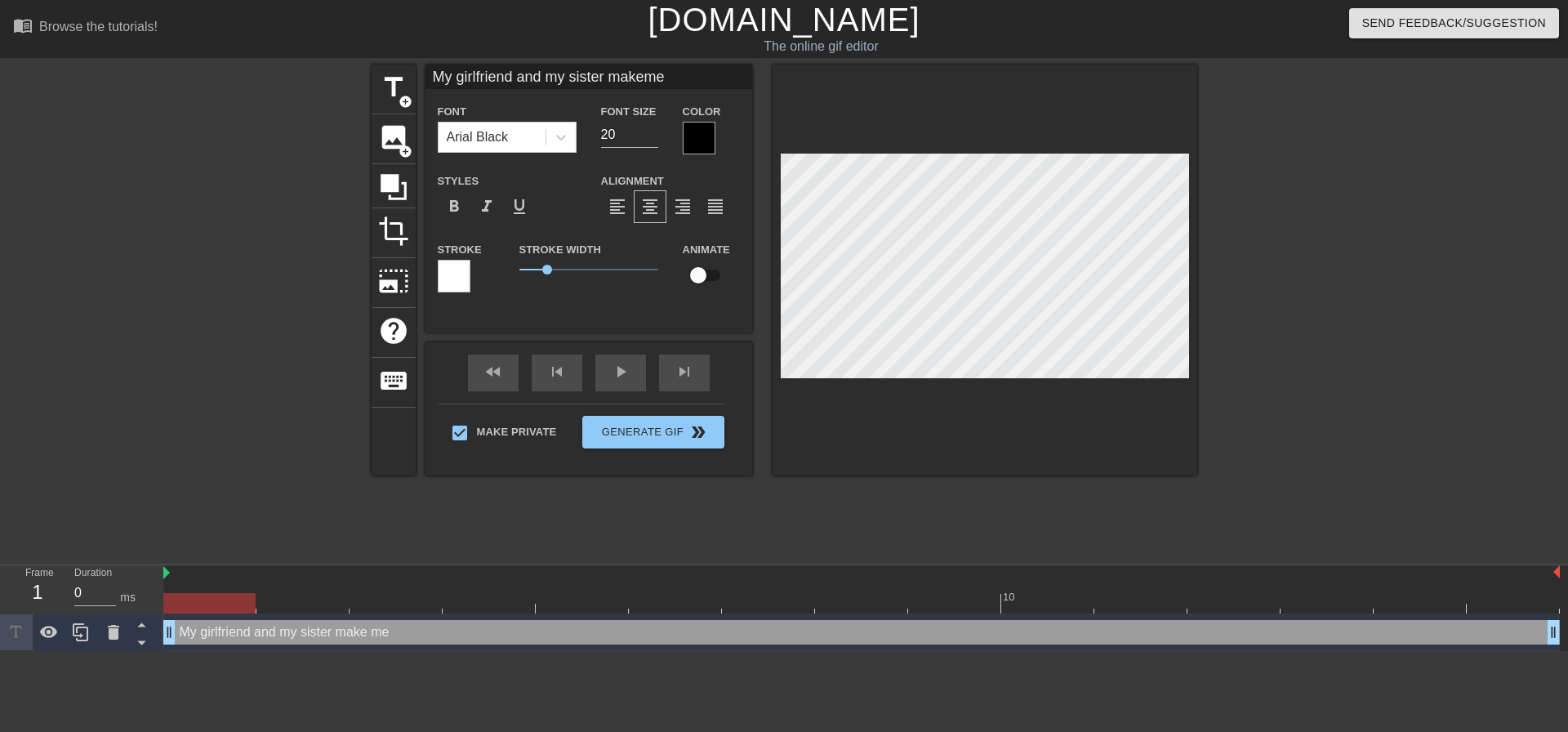
type input "My girlfriend and my sister makeme"
type textarea "My girlfriend and my sister make me"
type input "My girlfriend and my sister makeme w"
type textarea "My girlfriend and my sister make me w"
type input "My girlfriend and my sister makeme wa"
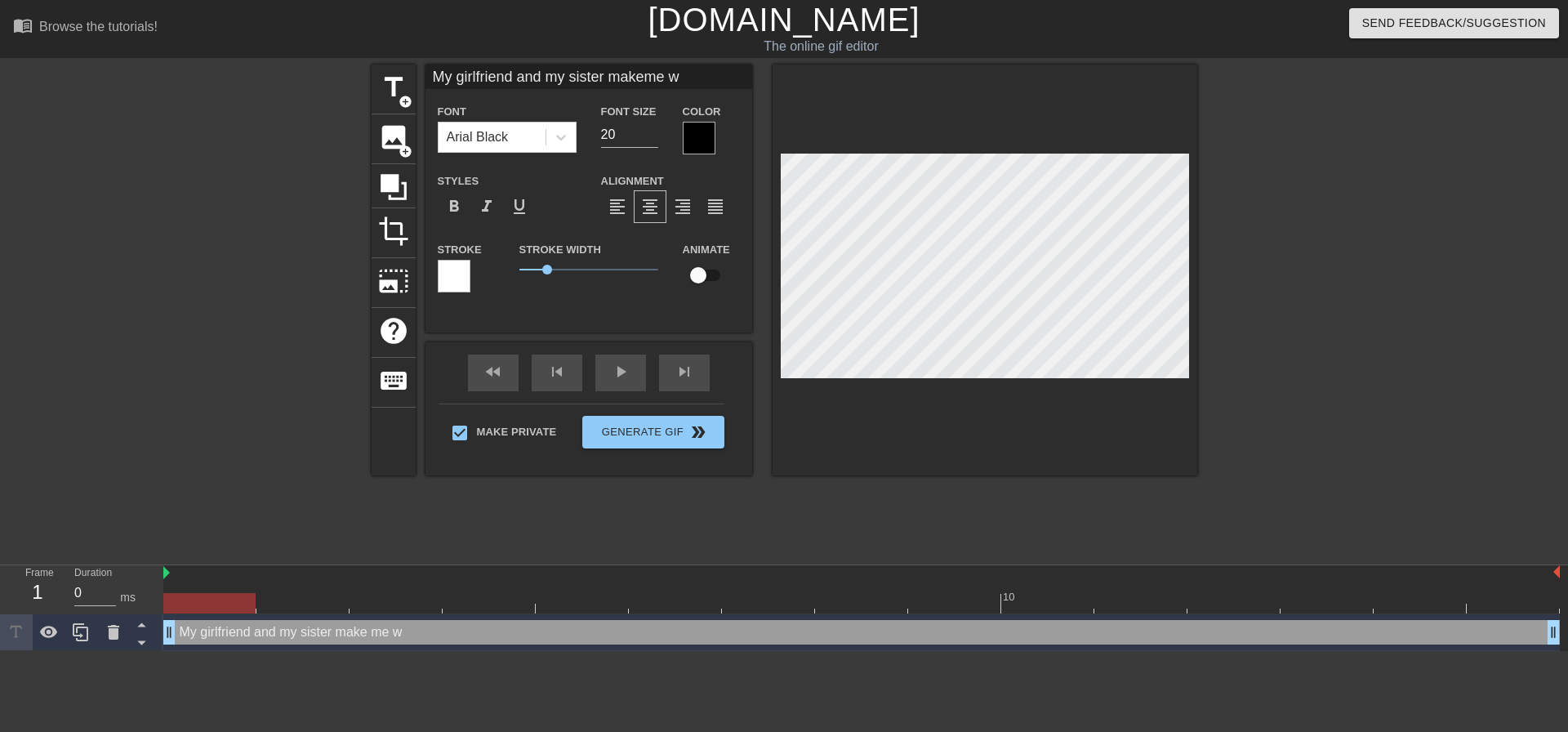
type textarea "My girlfriend and my sister make me wa"
type input "My girlfriend and my sister makeme wat"
type textarea "My girlfriend and my sister make me wat"
type input "My girlfriend and my sister makeme watc"
type textarea "My girlfriend and my sister make me watc"
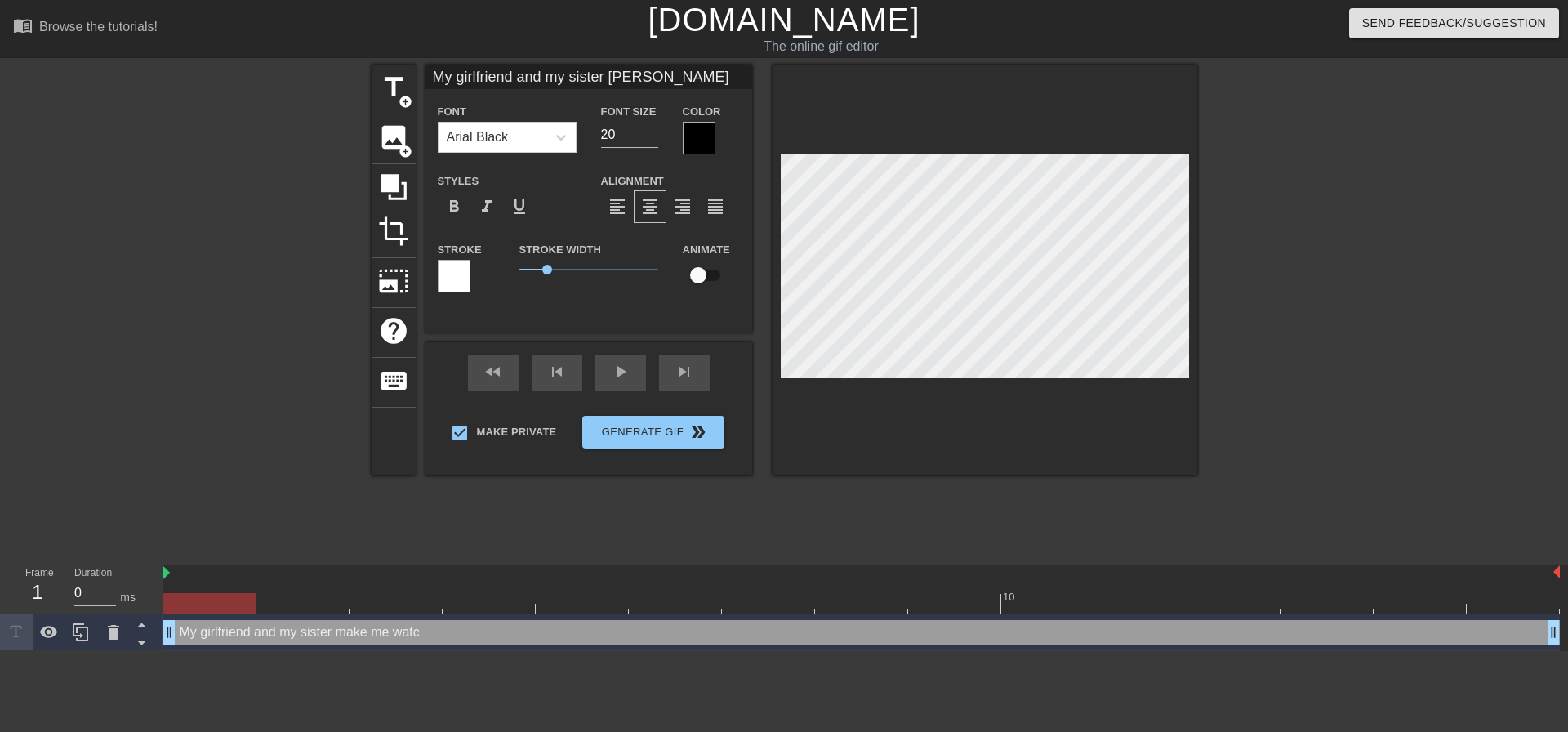
type input "My girlfriend and my sister makeme watch"
type textarea "My girlfriend and my sister make me watch"
type input "My girlfriend and my sister makeme watch"
type textarea "My girlfriend and my sister make me watch"
type input "My girlfriend and my sister makeme watch a"
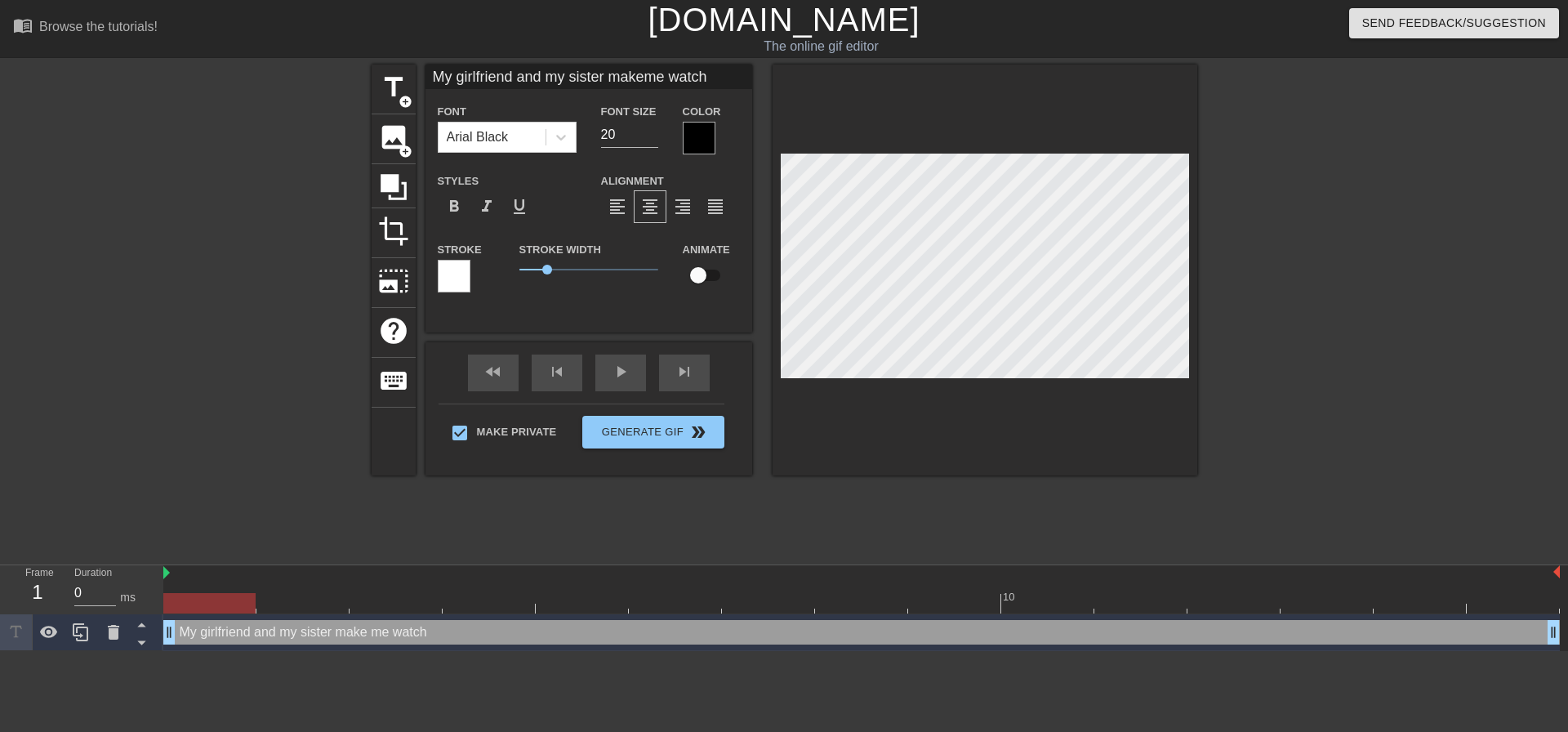
type textarea "My girlfriend and my sister make me watch a"
type input "My girlfriend and my sister makeme watch as"
type textarea "My girlfriend and my sister make me watch as"
type input "My girlfriend and my sister makeme watch as"
type textarea "My girlfriend and my sister make me watch as"
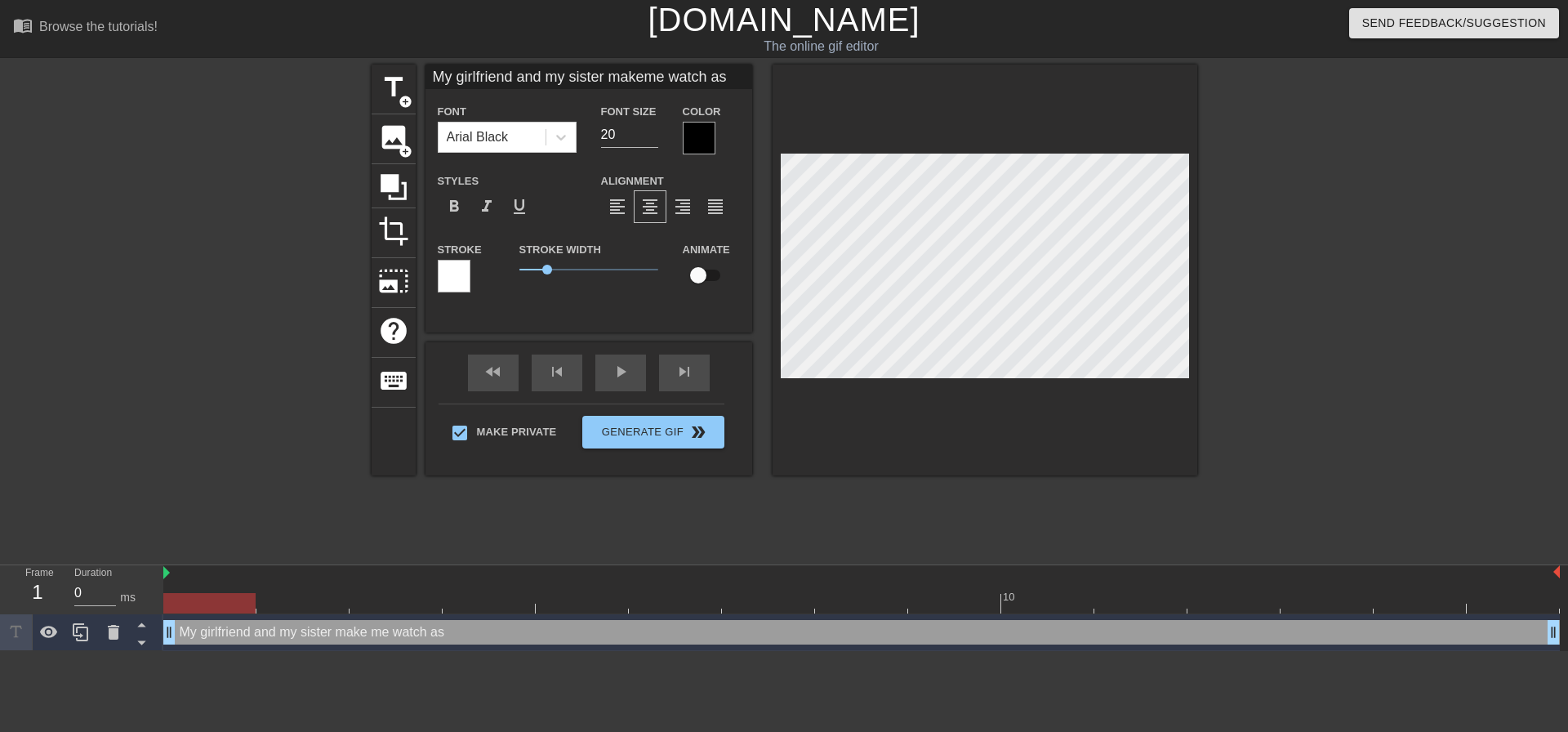
type input "My girlfriend and my sister makeme watch as t"
type textarea "My girlfriend and my sister make me watch as t"
type input "My girlfriend and my sister makeme watch as th"
type textarea "My girlfriend and my sister make me watch as th"
type input "My girlfriend and my sister makeme watch as the"
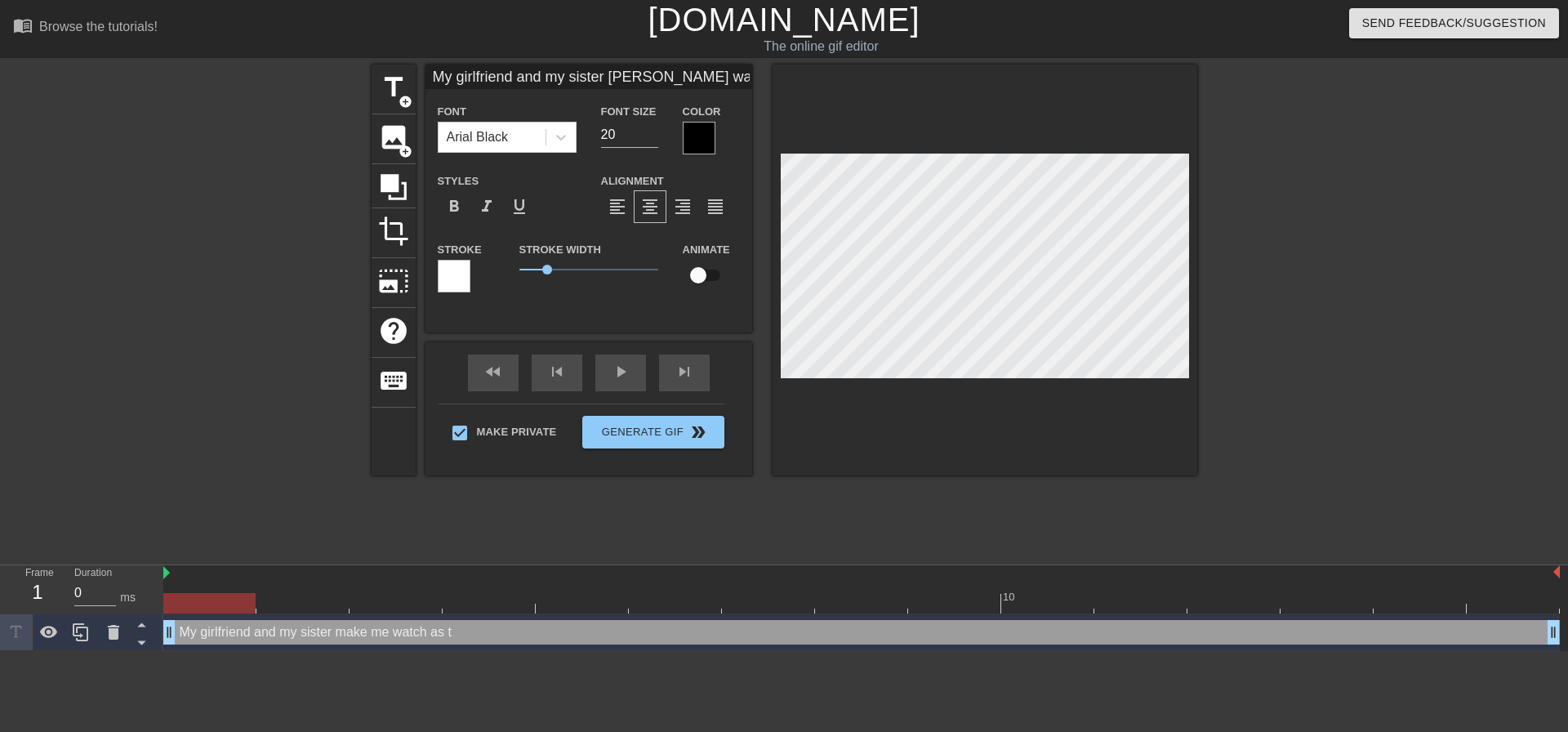
type textarea "My girlfriend and my sister make me watch as the"
type input "My girlfriend and my sister makeme watch as they"
type textarea "My girlfriend and my sister make me watch as they"
type input "My girlfriend and my sister makeme watch as they"
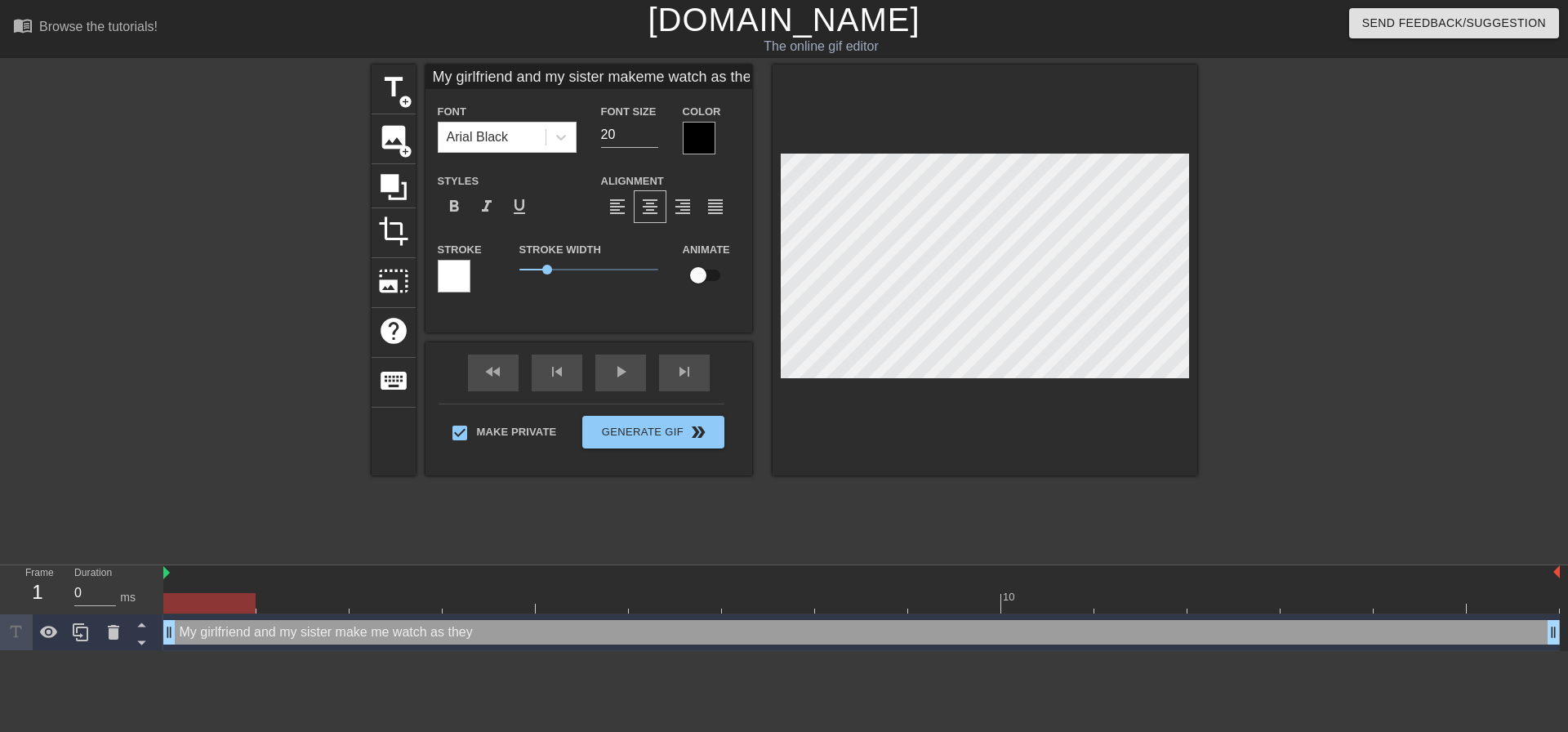
type textarea "My girlfriend and my sister make me watch as they"
type input "My girlfriend and my sister makeme watch as they t"
type textarea "My girlfriend and my sister make me watch as they to"
type input "My girlfriend and my sister makeme watch as they tou"
type textarea "My girlfriend and my sister make me watch as they tou"
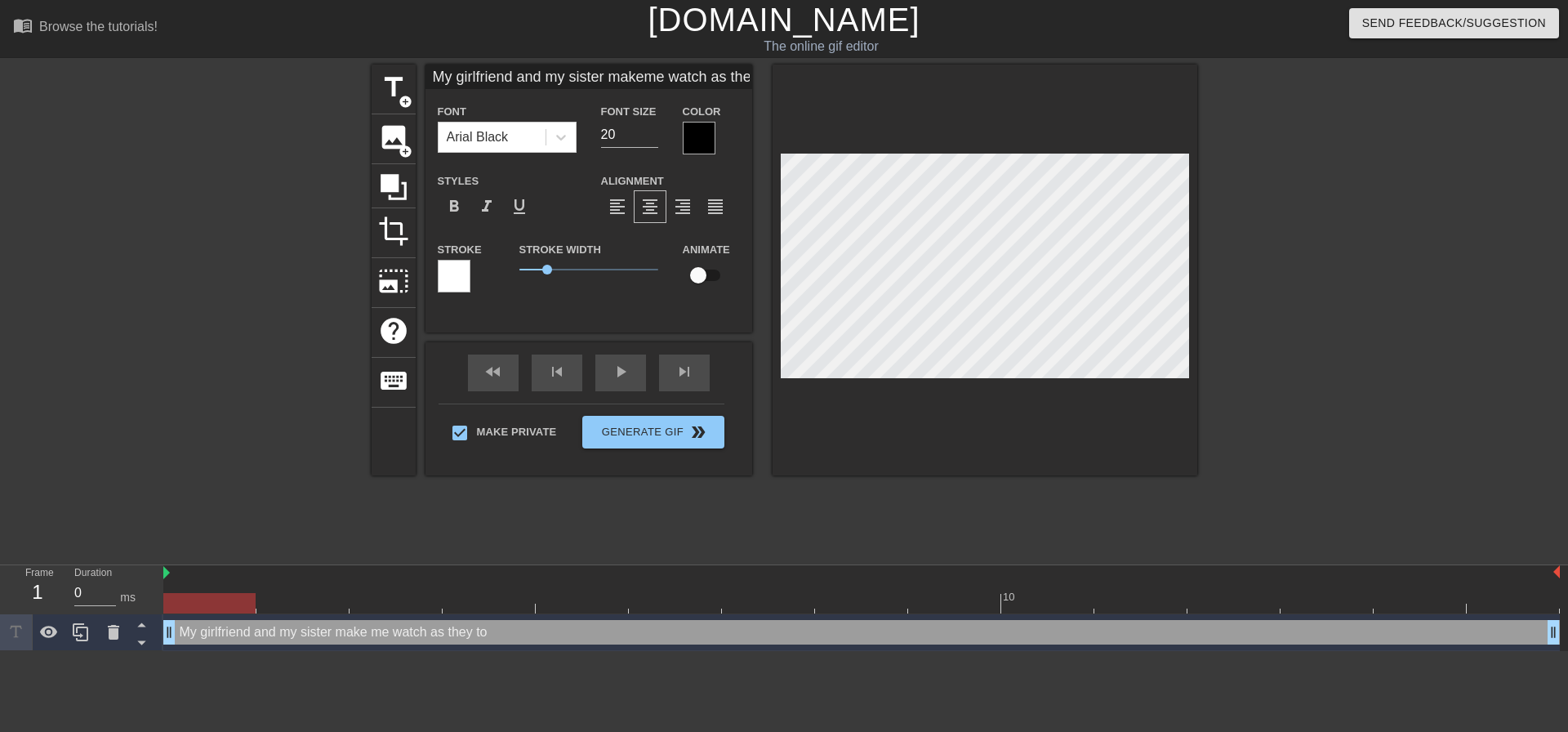
scroll to position [3, 8]
type input "My girlfriend and my sister makeme watch as they touc"
type textarea "My girlfriend and my sister make me watch as they touch"
type input "My girlfriend and my sister makeme watch as they touch"
type textarea "My girlfriend and my sister make me watch as they touch"
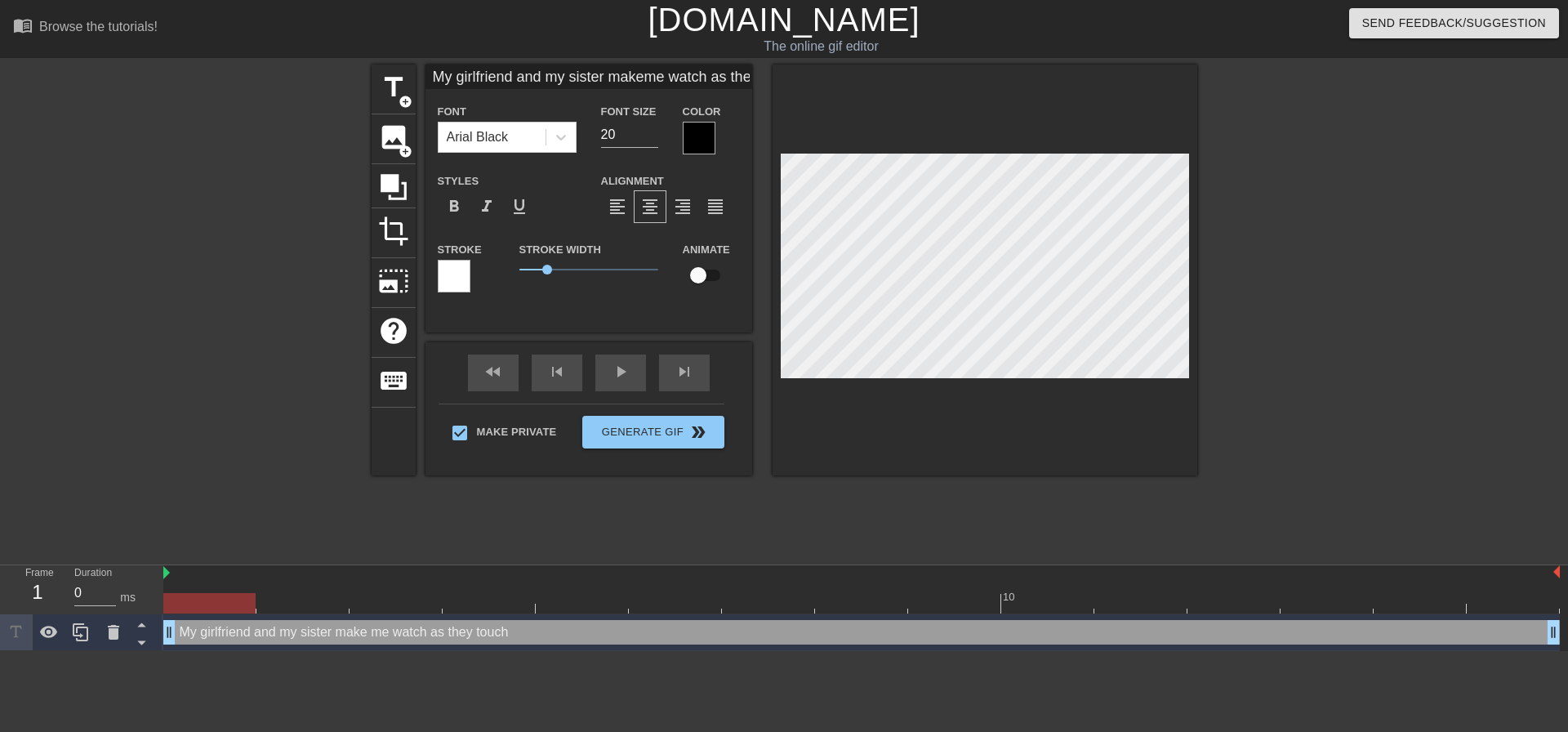
type input "My girlfriend and my sister makeme watch as they touch e"
type textarea "My girlfriend and my sister make me watch as they touch e"
type input "My girlfriend and my sister makeme watch as they touch ea"
type textarea "My girlfriend and my sister make me watch as they touch ea"
type input "My girlfriend and my sister makeme watch as they touch eac"
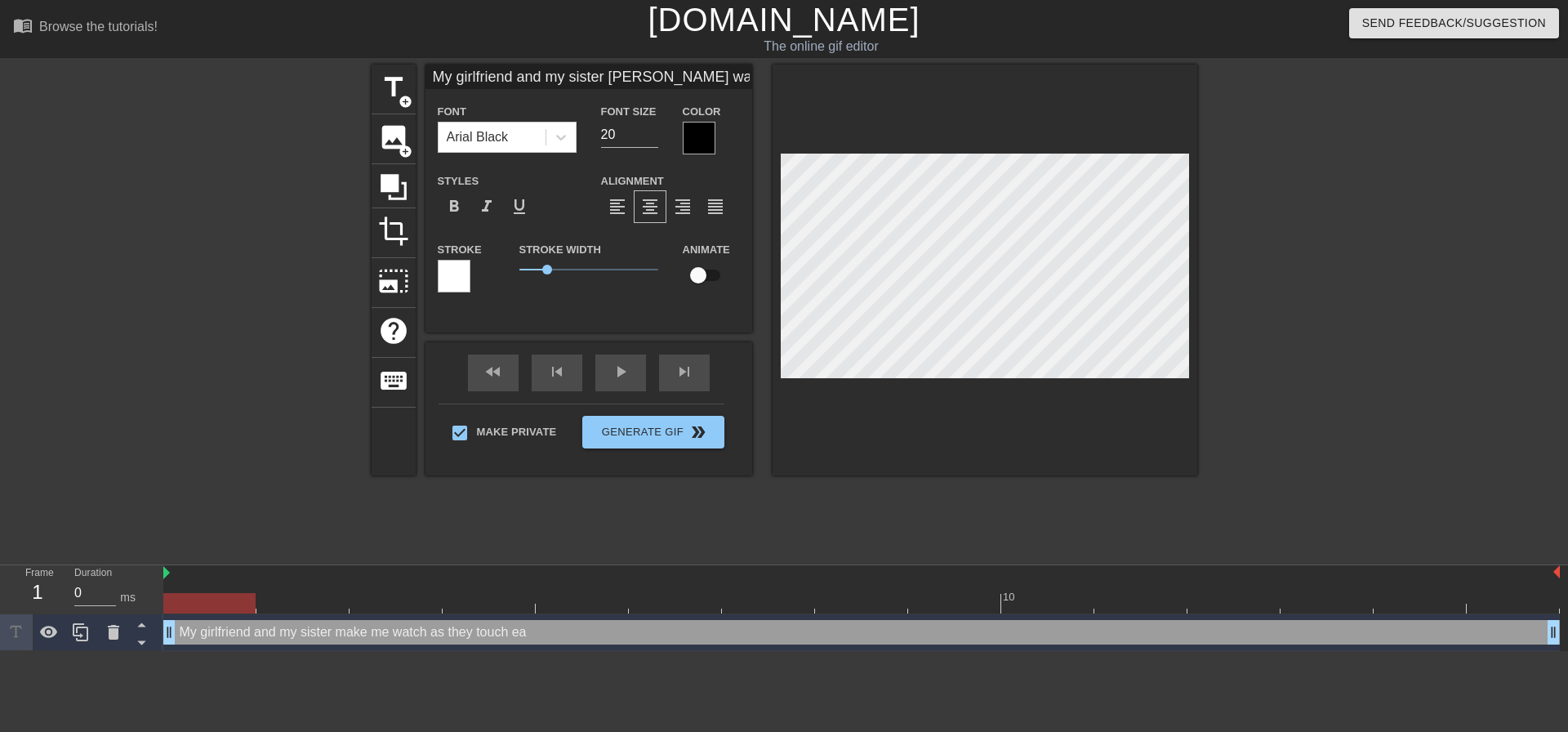
type textarea "My girlfriend and my sister make me watch as they touch eac"
type input "My girlfriend and my sister makeme watch as they touch each"
type textarea "My girlfriend and my sister make me watch as they touch each"
type input "My girlfriend and my sister makeme watch as they touch eacho"
type textarea "My girlfriend and my sister make me watch as they touch eacho"
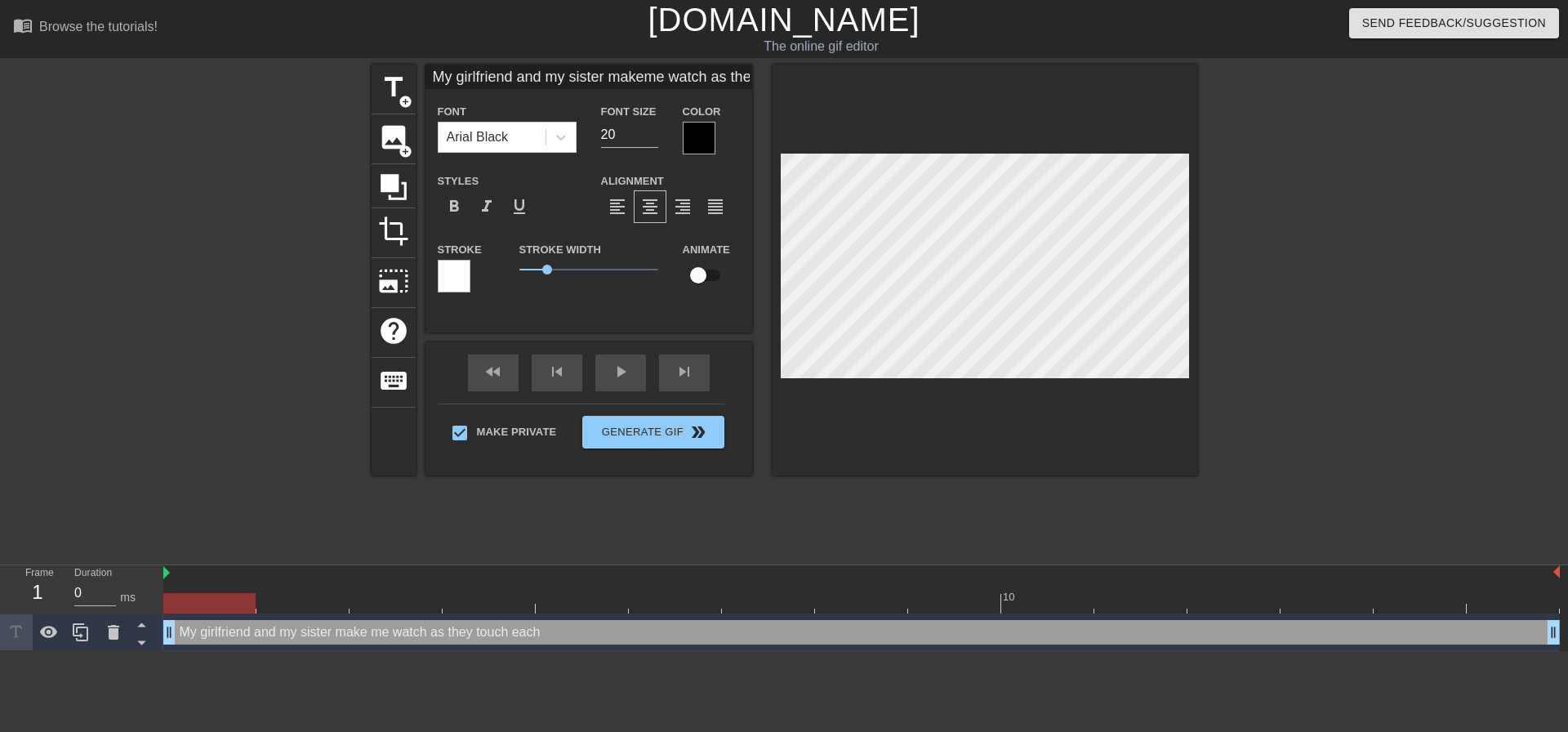
type input "My girlfriend and my sister makeme watch as they touch eachot"
type textarea "My girlfriend and my sister make me watch as they touch eachot"
type input "My girlfriend and my sister makeme watch as they touch eachoth"
type textarea "My girlfriend and my sister make me watch as they touch eachoth"
type input "My girlfriend and my sister makeme watch as they touch eachothe"
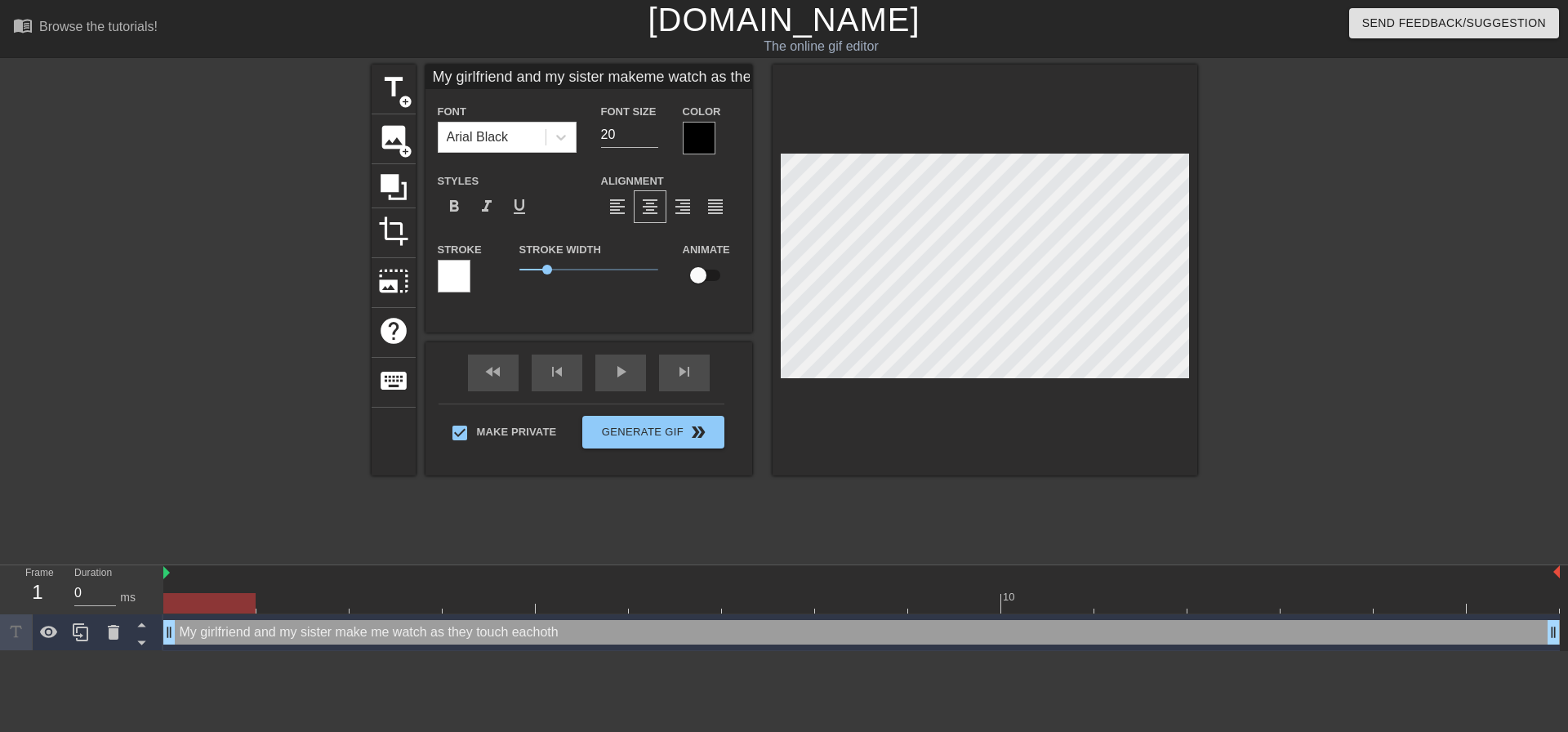
type textarea "My girlfriend and my sister make me watch as they touch eachothe"
type input "My girlfriend and my sister makeme watch as they touch eachother"
type textarea "My girlfriend and my sister make me watch as they touch eachother"
type input "My girlfriend and my sister makeme watch as they touch eachothe"
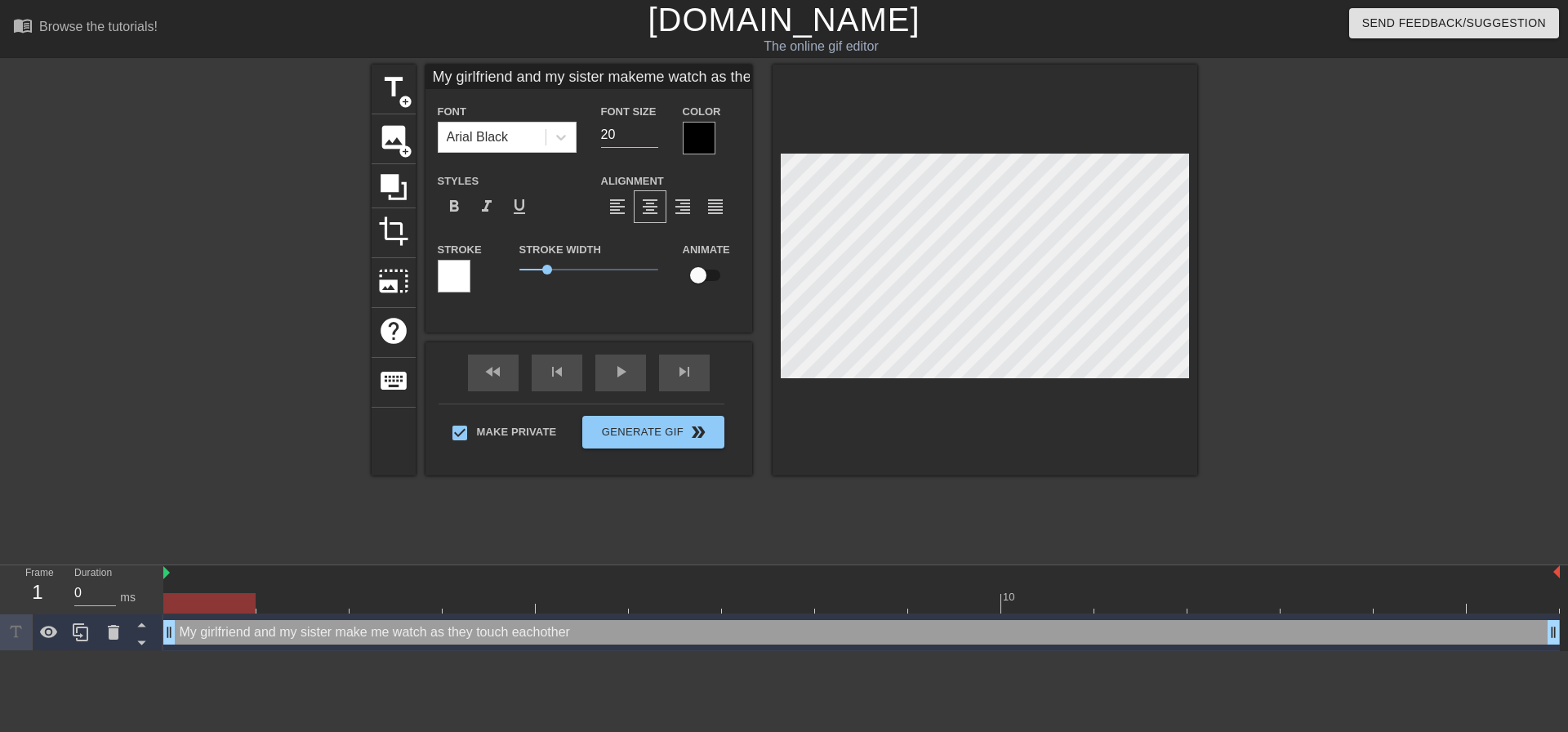
type textarea "My girlfriend and my sister make me watch as they touch eachothe"
type input "My girlfriend and my sister makeme watch as they touch eachother"
type textarea "My girlfriend and my sister make me watch as they touch eachother"
type input "My girlfriend and my sister makeme watch as they touch eachother."
type textarea "My girlfriend and my sister make me watch as they touch eachother."
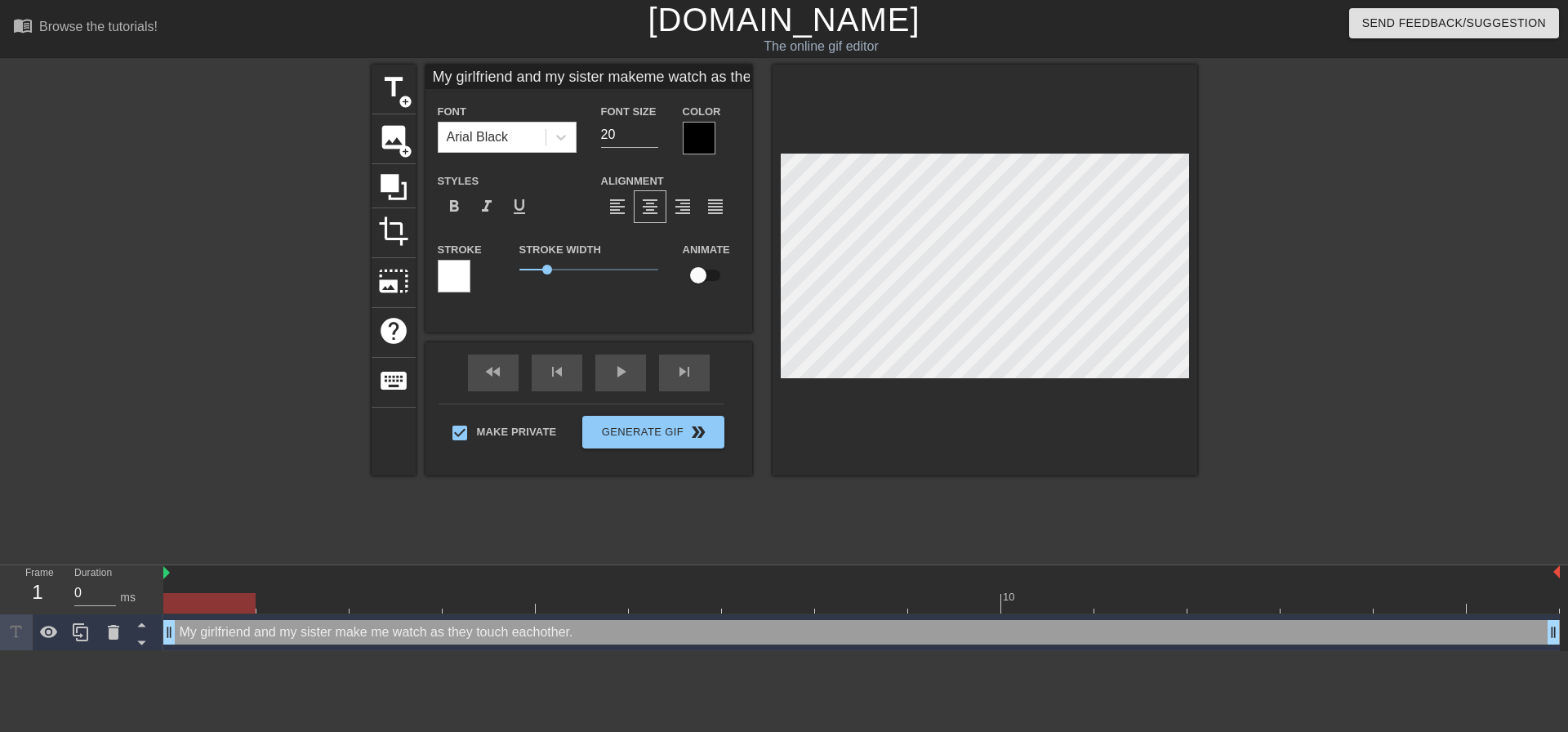
type input "My girlfriend and my sister makeme watch as they touch eachother.."
type textarea "My girlfriend and my sister make me watch as they touch eachother.."
type input "My girlfriend and my sister makeme watch as they touch eachother..."
type textarea "My girlfriend and my sister make me watch as they touch eachother..."
type input "My girlfriend and my sister makeme watch as they touch eachother..."
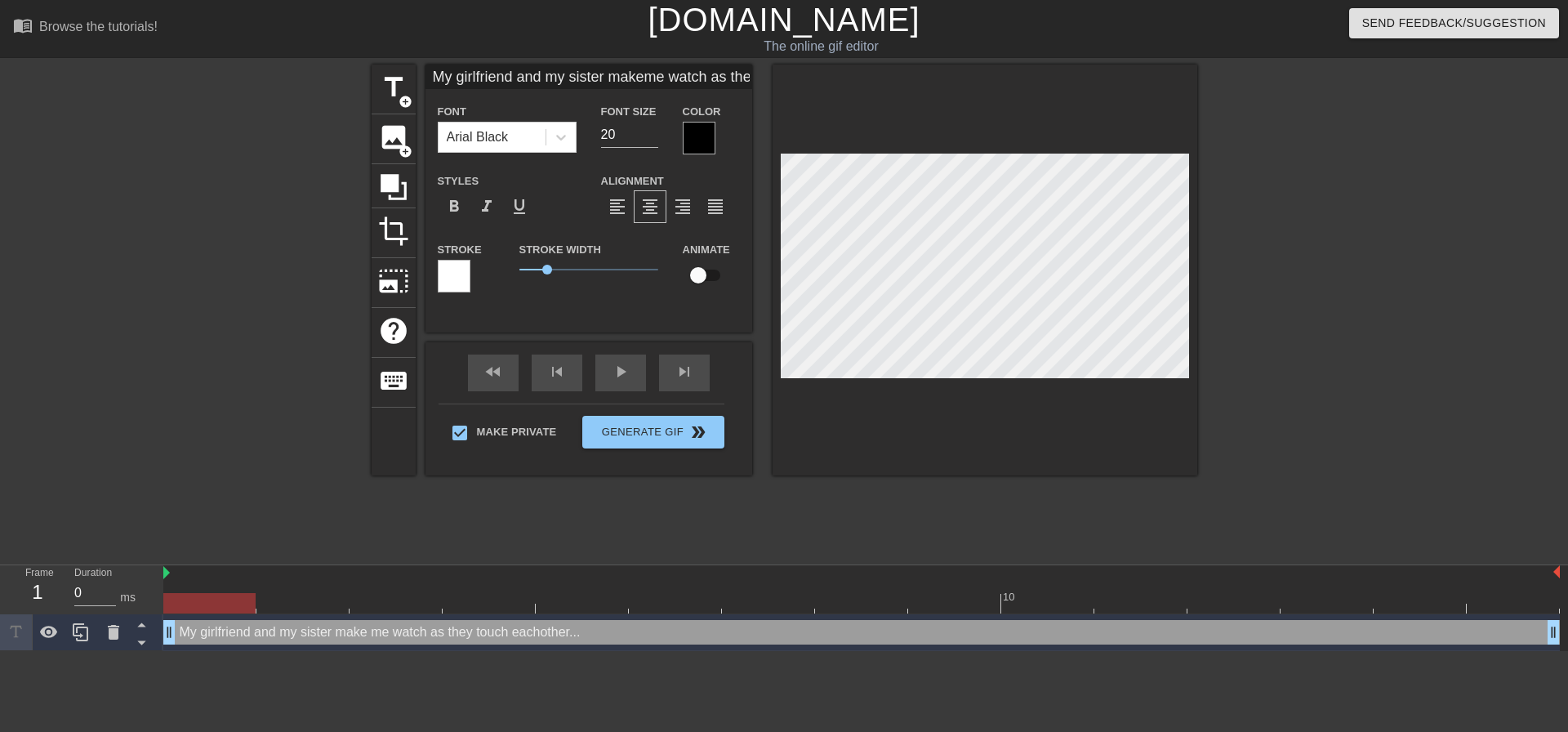
type textarea "My girlfriend and my sister make me watch as they touch eachother..."
type input "My girlfriend and my sister makeme watch as they touch eachother...i"
type textarea "My girlfriend and my sister make me watch as they touch eachother... i"
type input "My girlfriend and my sister makeme watch as they touch eachother..."
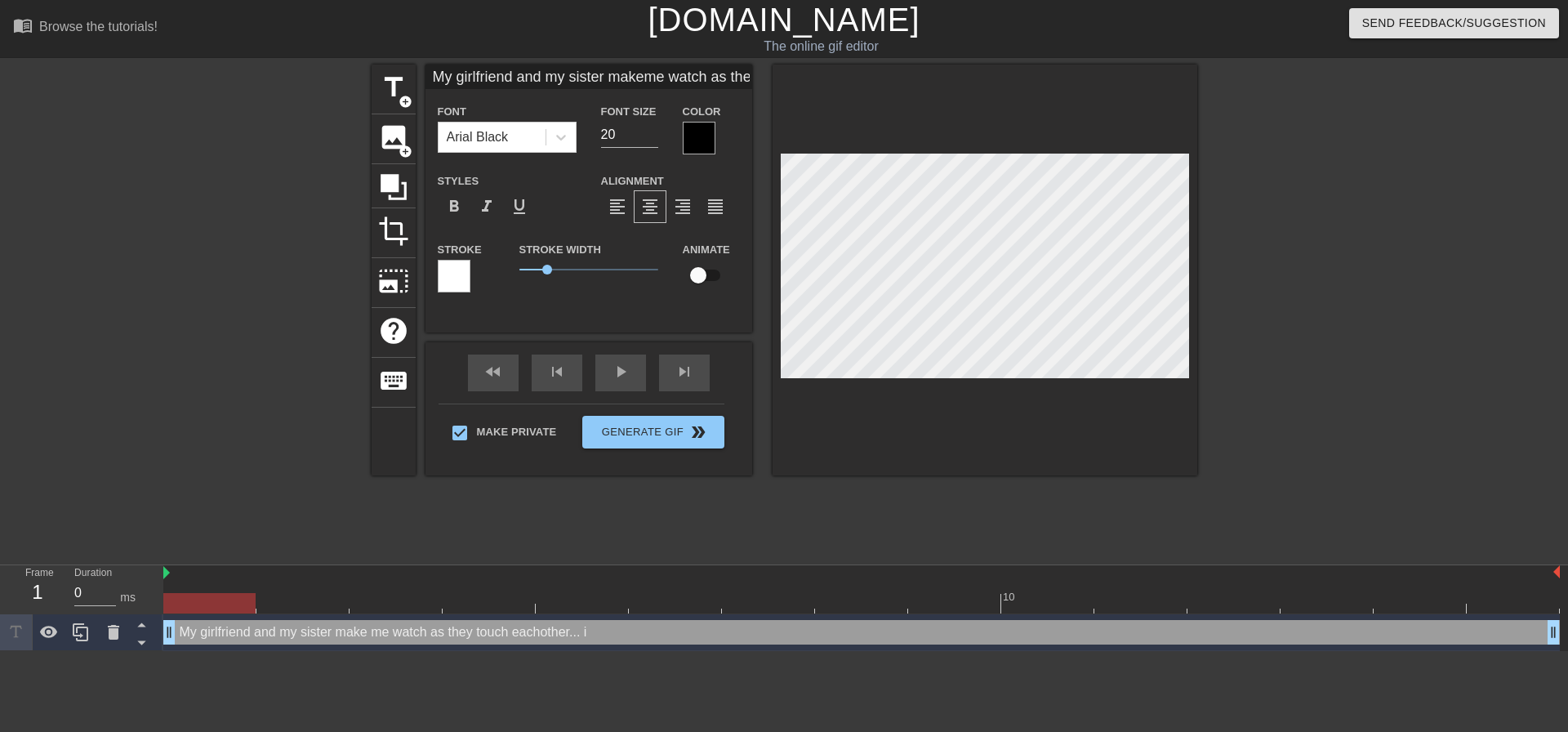
type textarea "My girlfriend and my sister make me watch as they touch eachother..."
type input "My girlfriend and my sister makeme watch as they touch eachother..."
type textarea "My girlfriend and my sister make me watch as they touch eachother..."
type input "My girlfriend and my sister makeme watch as they touch eachother..."
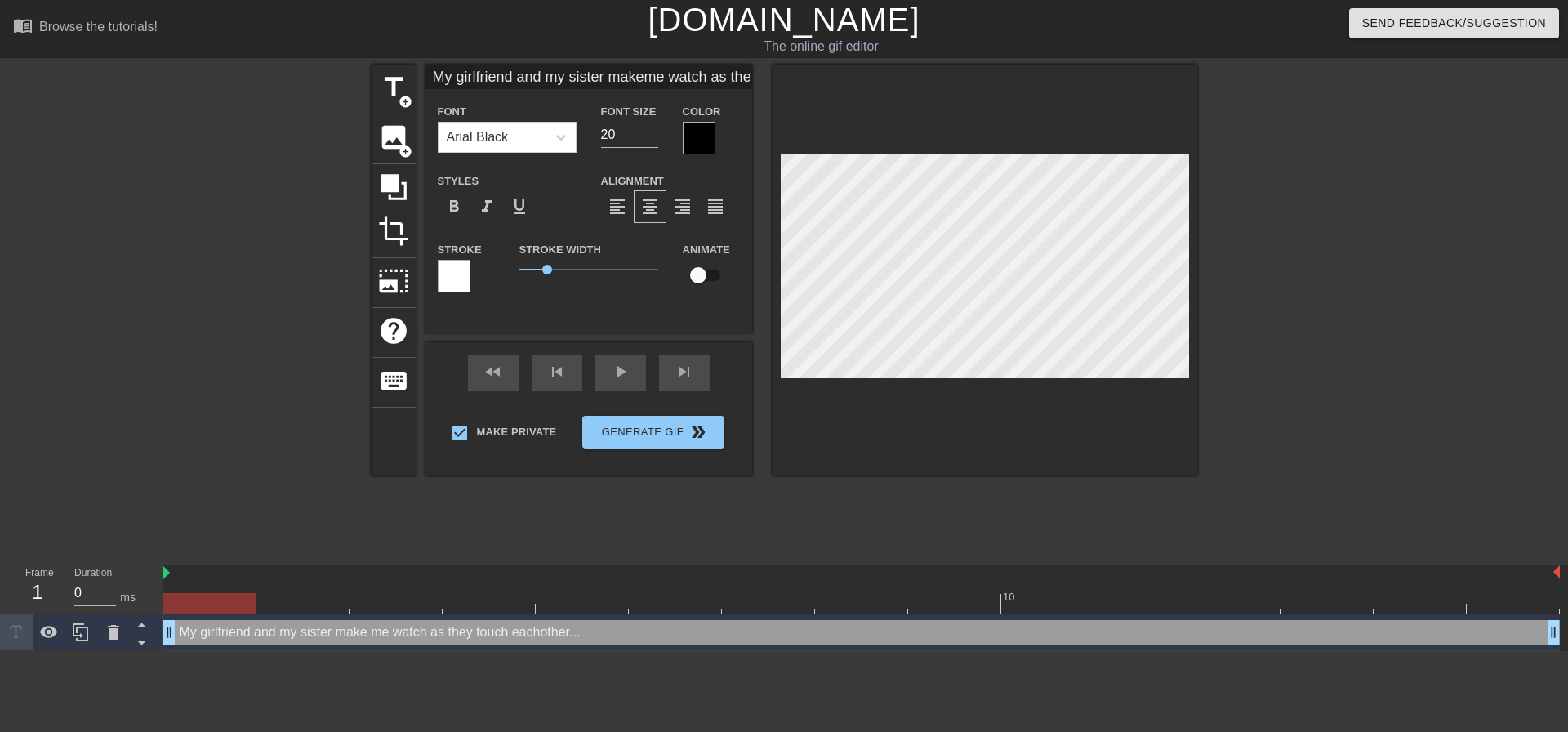
type textarea "My girlfriend and my sister make me watch as they touch eachother..."
type input "My girlfriend and my sister makeme watch as they touch eachother..."
type textarea "My girlfriend and my sister makeme watch as they touch eachother..."
type input "My girlfriend and my sister make me watch as they touch eachother..."
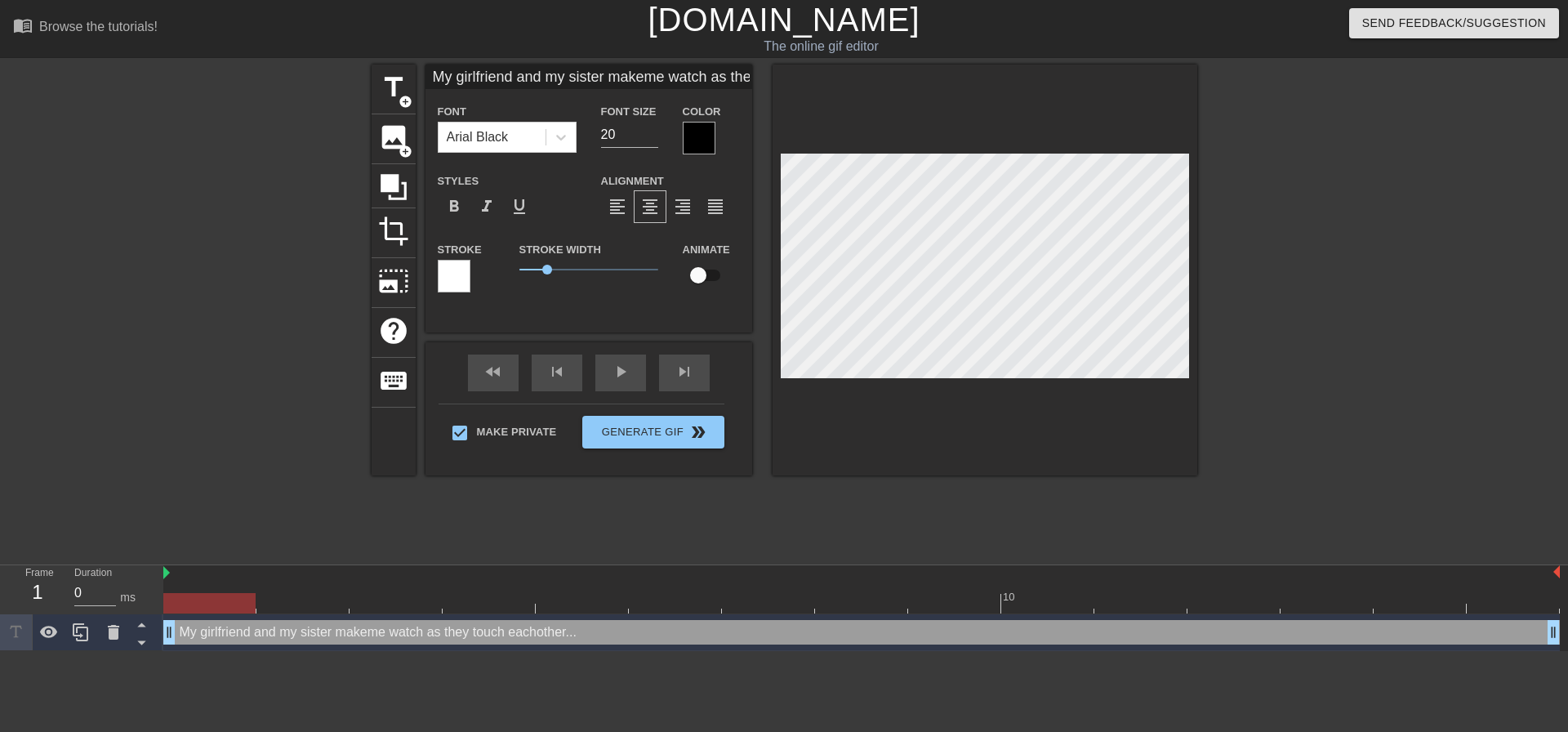
type textarea "My girlfriend and my sister make me watch as they touch eachother..."
click at [1277, 247] on div at bounding box center [1339, 309] width 245 height 490
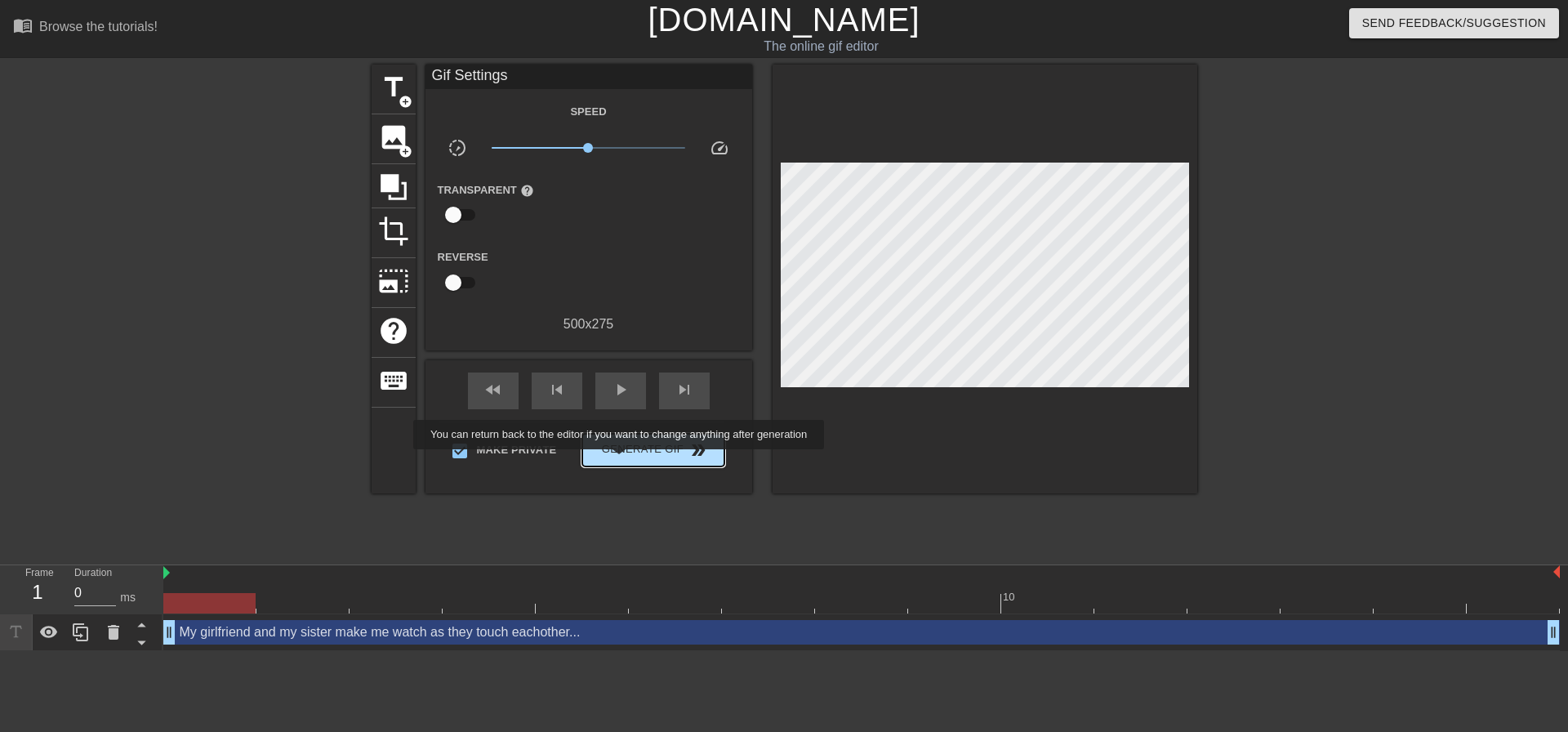
click at [624, 457] on span "Generate Gif double_arrow" at bounding box center [653, 449] width 128 height 20
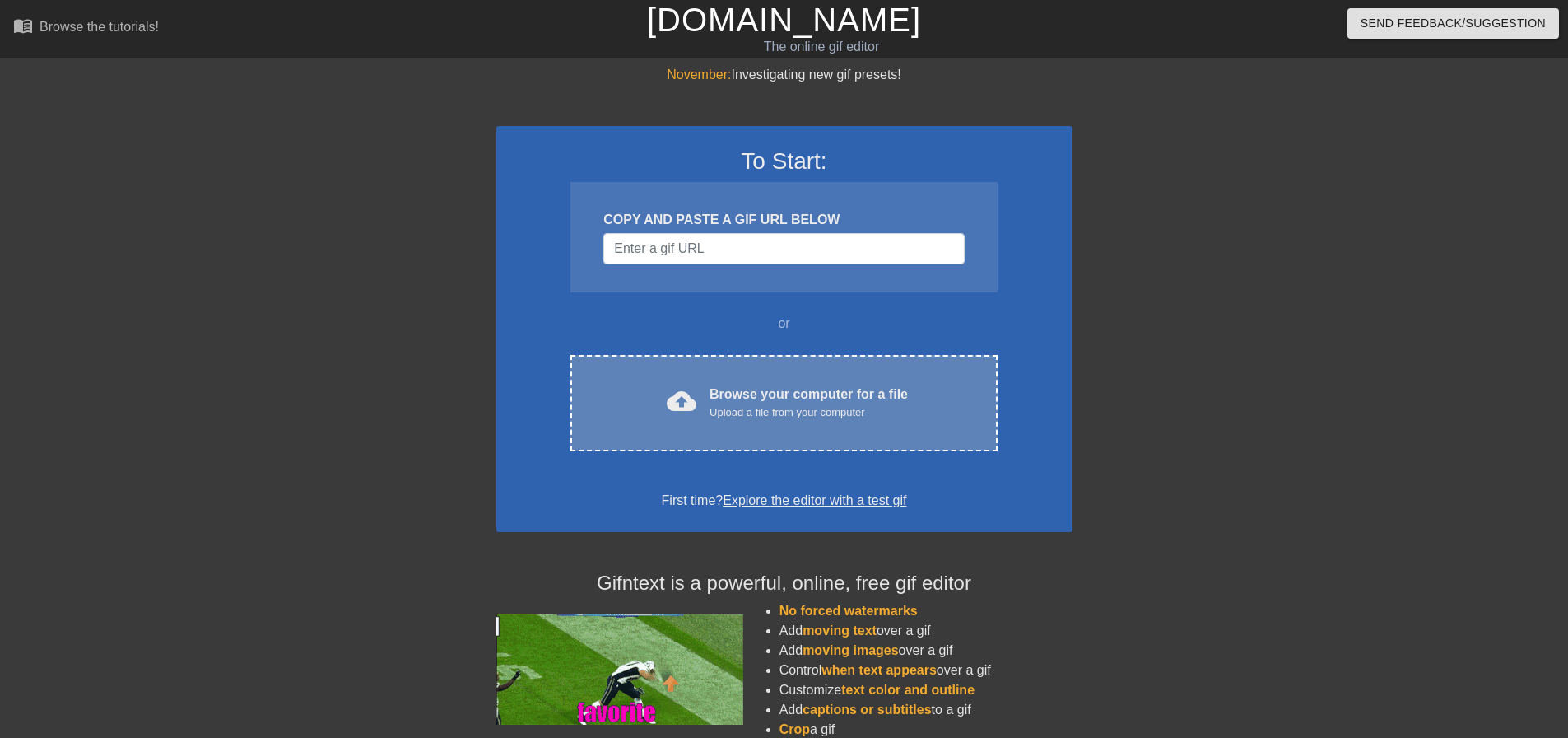
click at [779, 409] on div "Upload a file from your computer" at bounding box center [808, 411] width 199 height 16
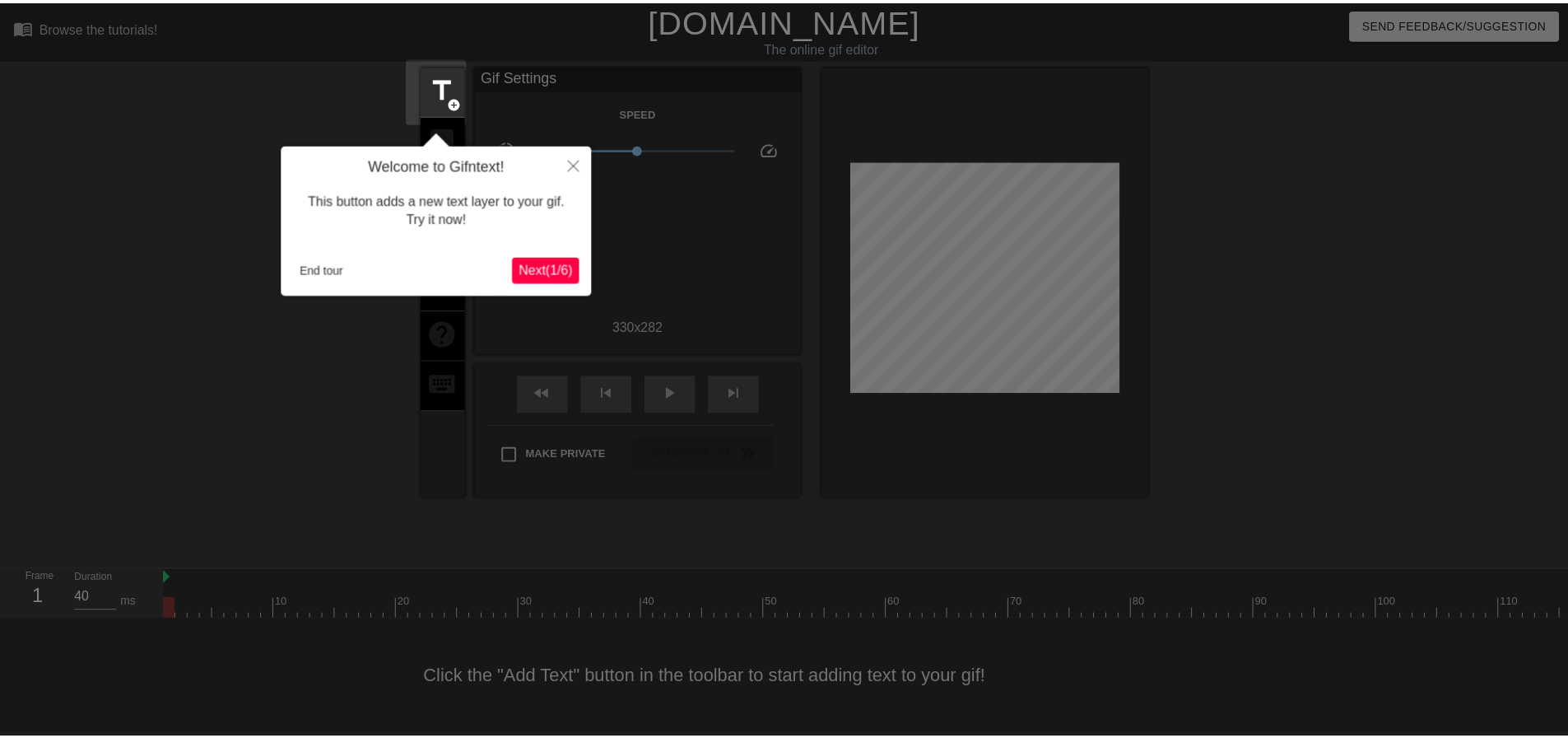
scroll to position [8, 0]
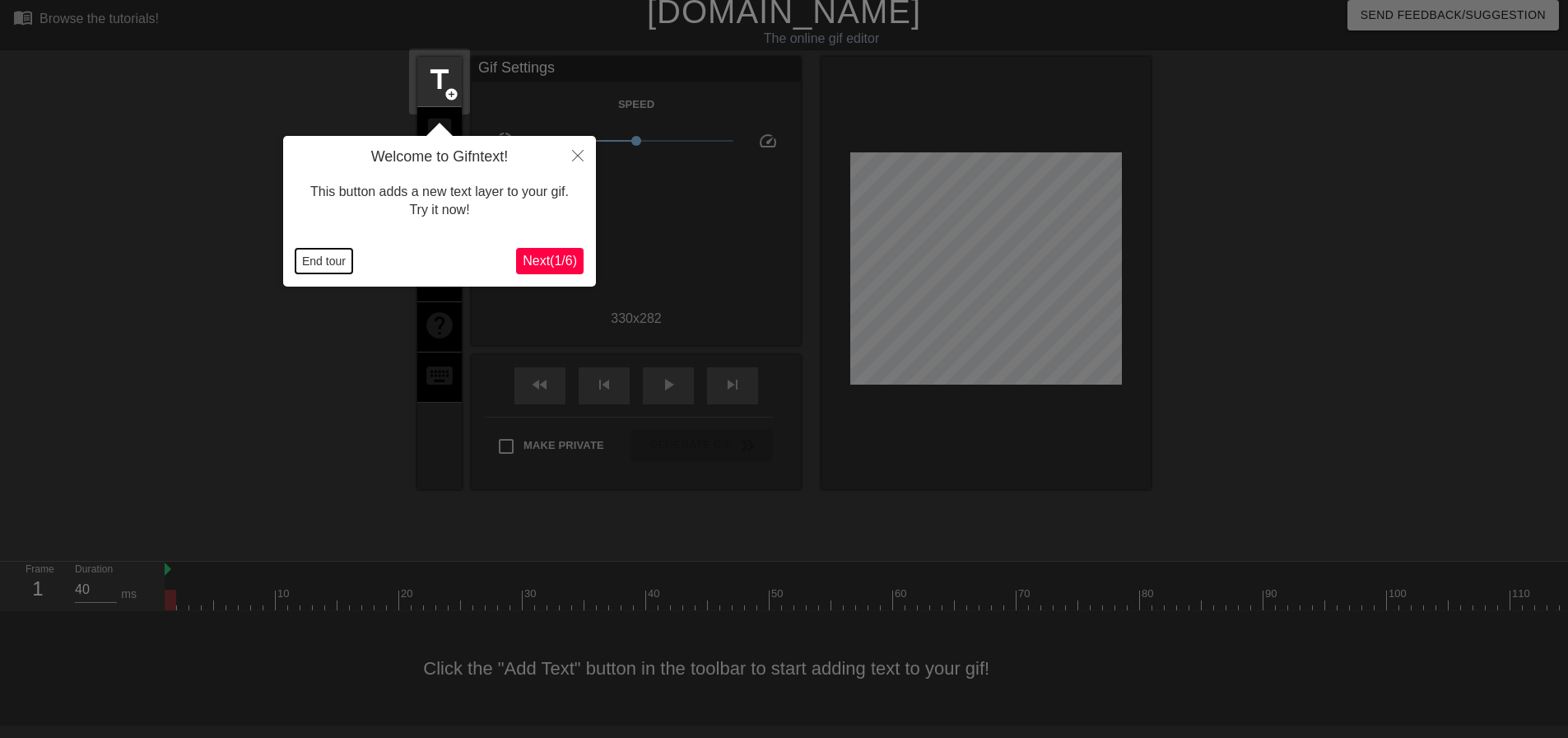
click at [322, 254] on button "End tour" at bounding box center [324, 261] width 56 height 24
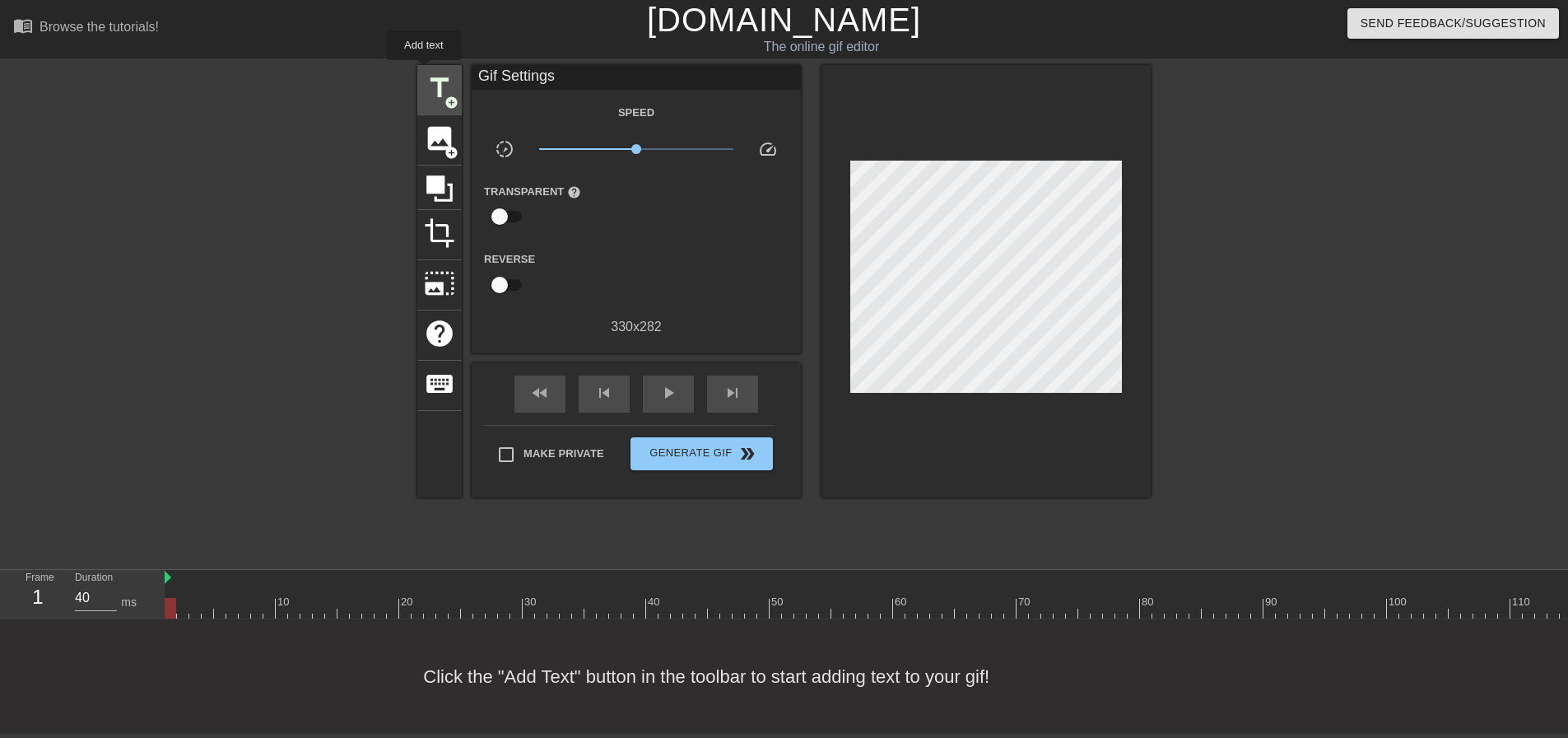
click at [424, 72] on span "title" at bounding box center [439, 88] width 31 height 31
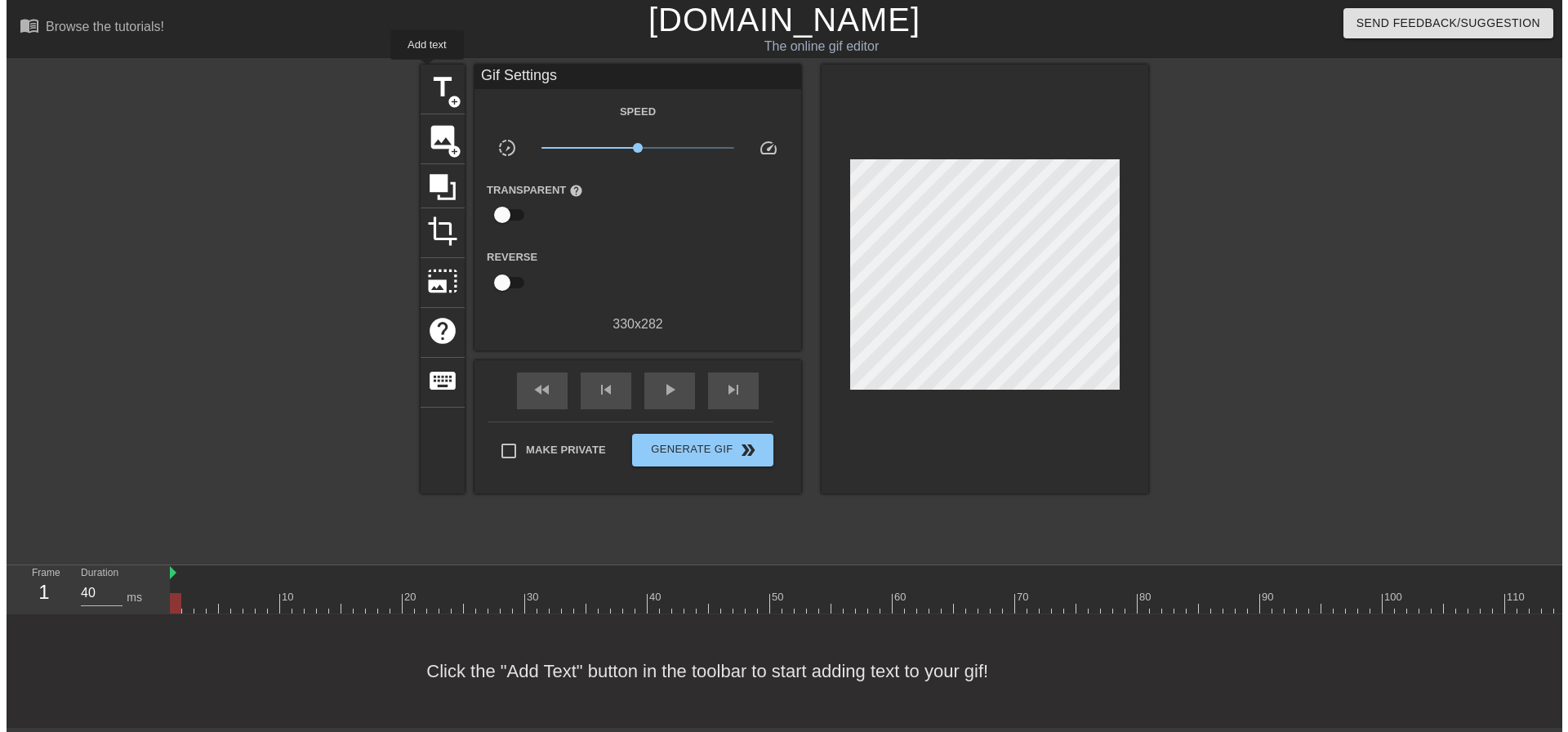
scroll to position [0, 0]
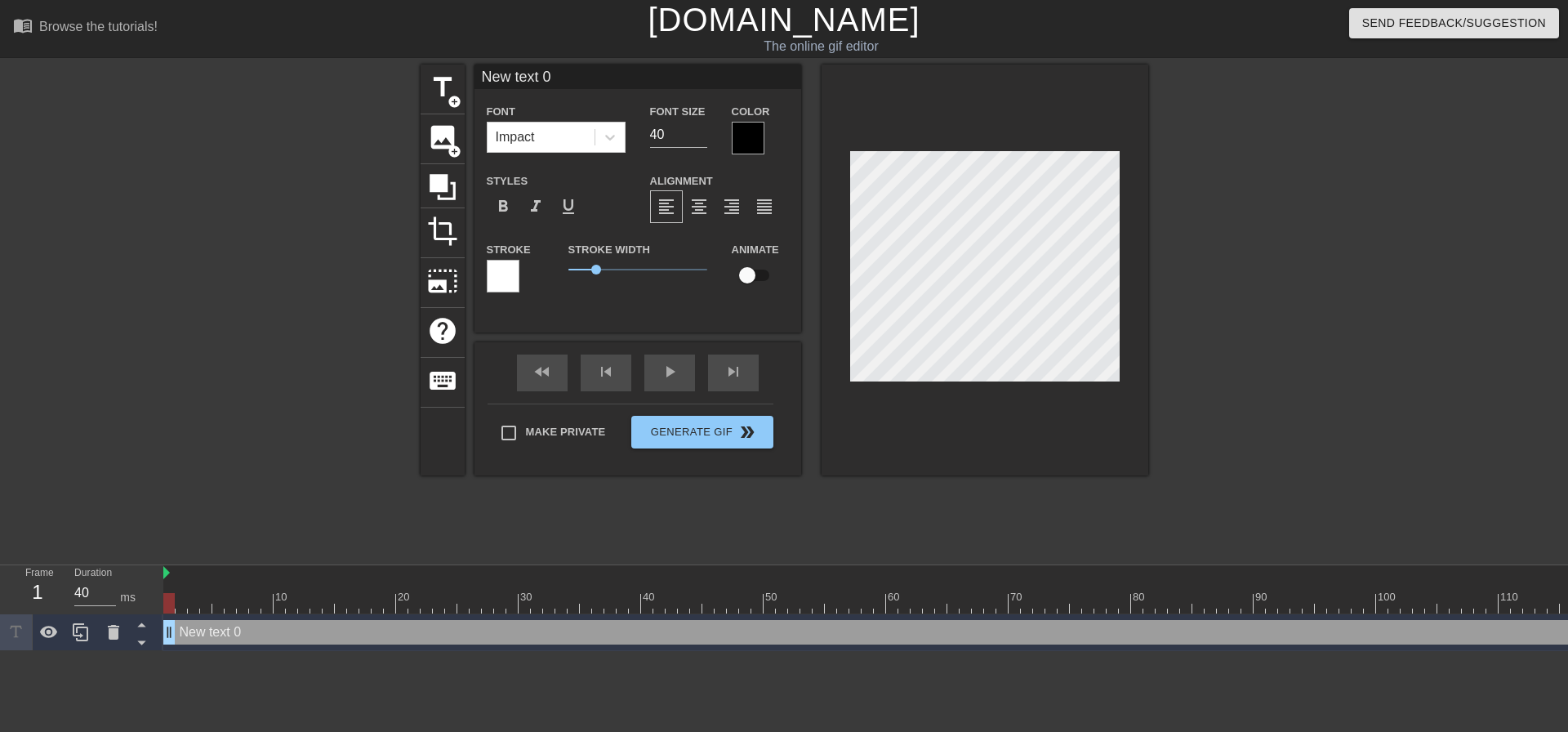
click at [524, 148] on div "Impact" at bounding box center [541, 136] width 107 height 29
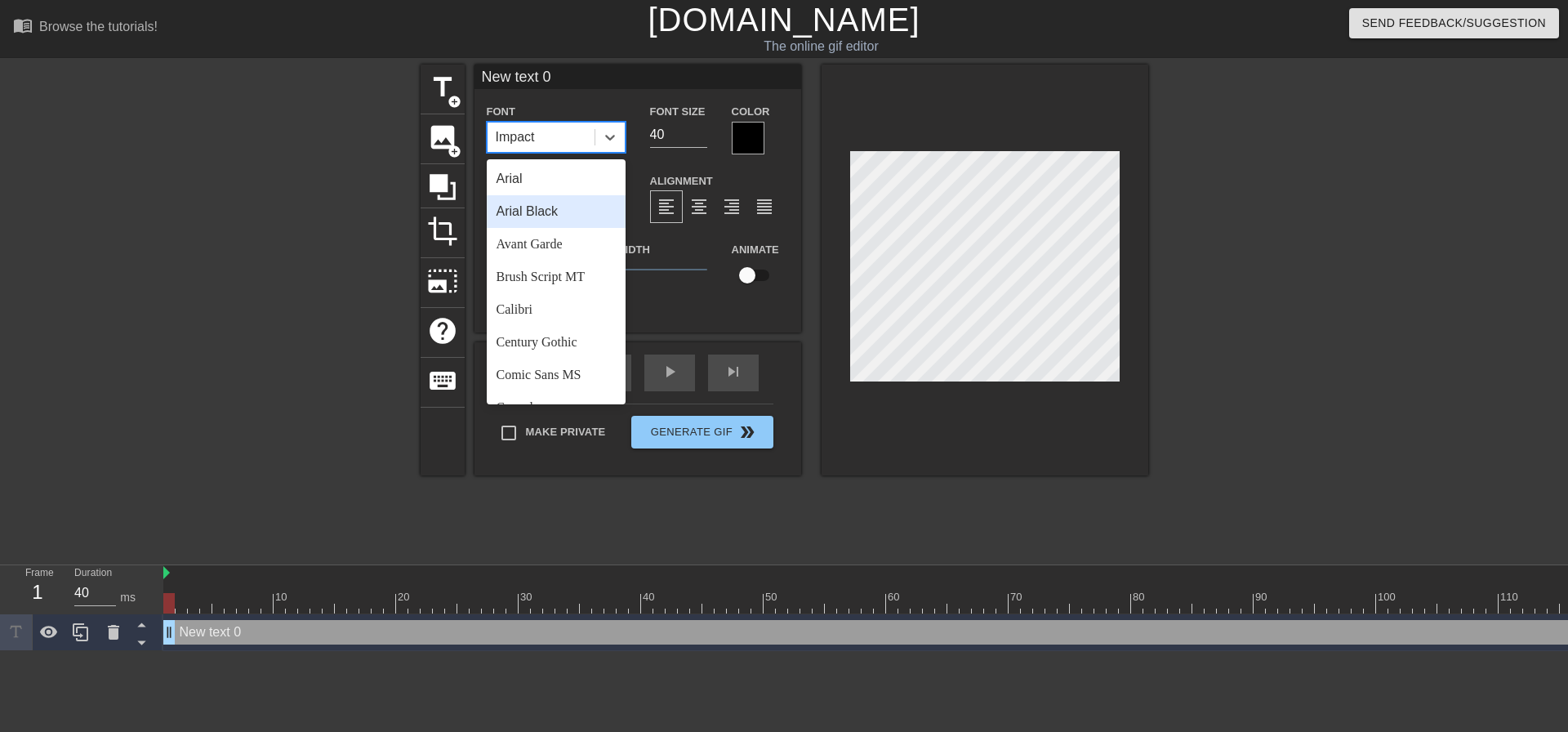
drag, startPoint x: 543, startPoint y: 207, endPoint x: 582, endPoint y: 150, distance: 69.1
click at [543, 208] on div "Arial Black" at bounding box center [556, 211] width 139 height 33
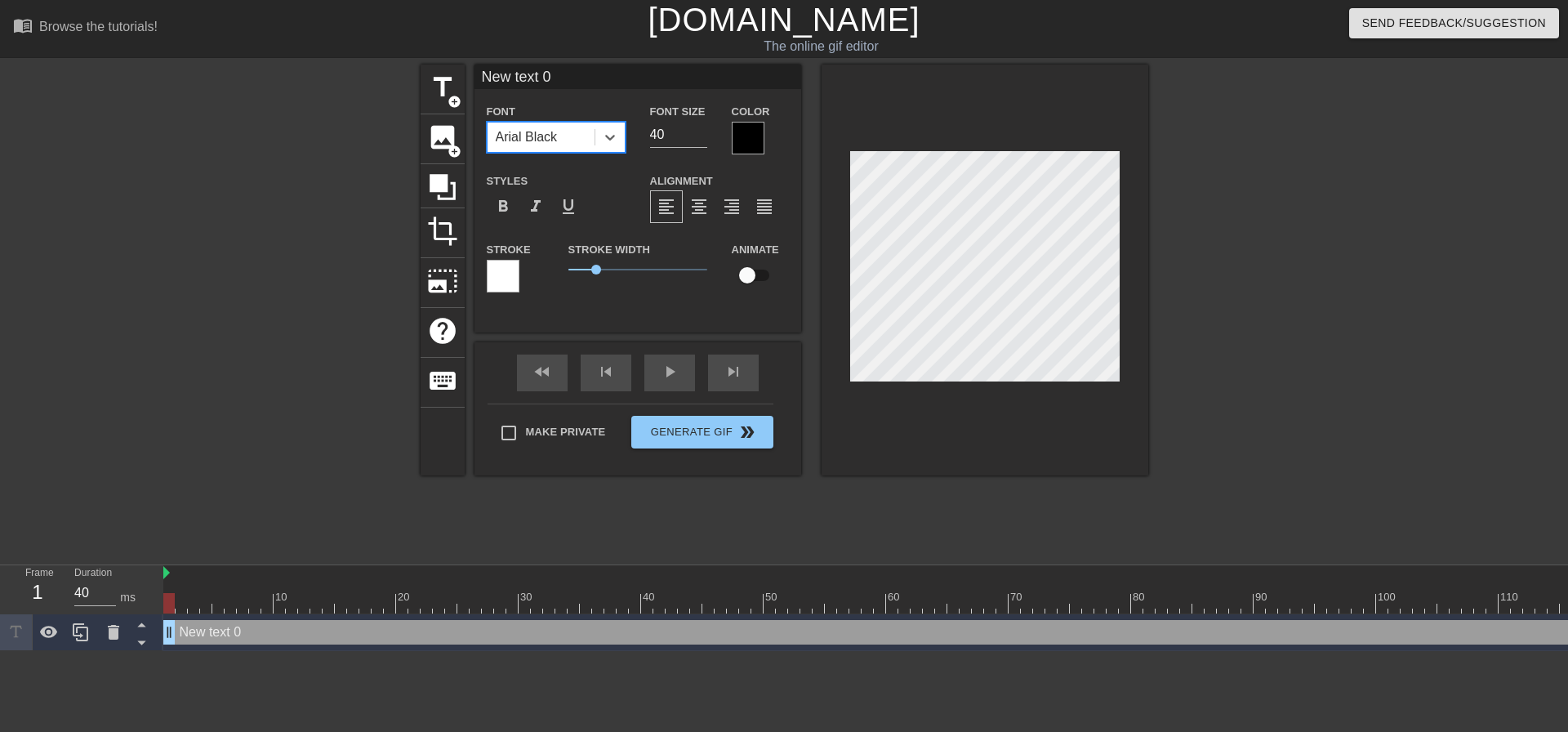
drag, startPoint x: 672, startPoint y: 126, endPoint x: 482, endPoint y: 134, distance: 190.2
click at [570, 135] on div "Font option Arial Black, selected. 0 results available. Select is focused ,type…" at bounding box center [638, 127] width 327 height 53
type input "20"
click at [711, 209] on div "format_align_center" at bounding box center [699, 206] width 33 height 33
click at [543, 423] on div "Make Private Generate Gif double_arrow" at bounding box center [630, 435] width 286 height 64
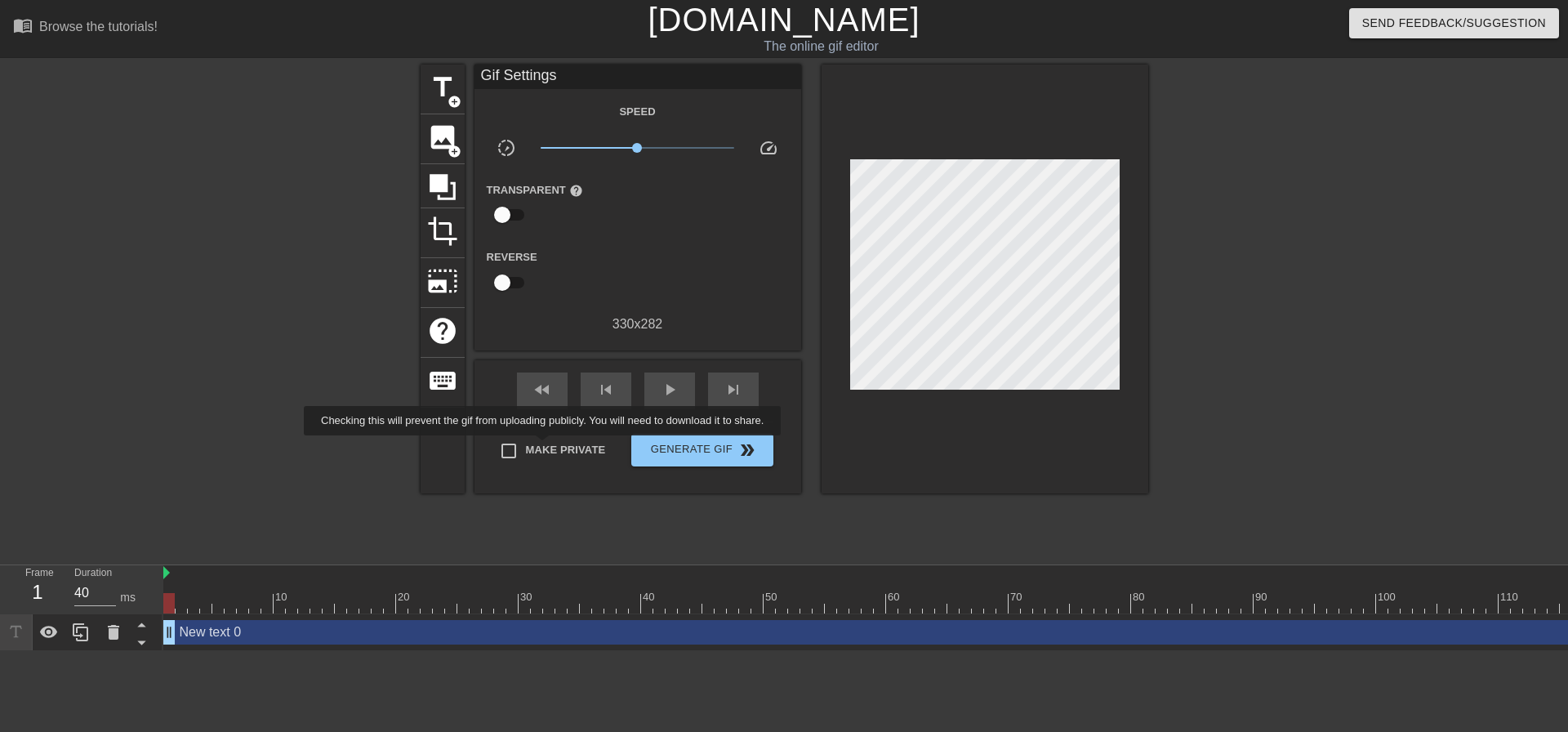
click at [545, 446] on span "Make Private" at bounding box center [566, 449] width 80 height 16
click at [526, 446] on input "Make Private" at bounding box center [509, 450] width 35 height 35
checkbox input "true"
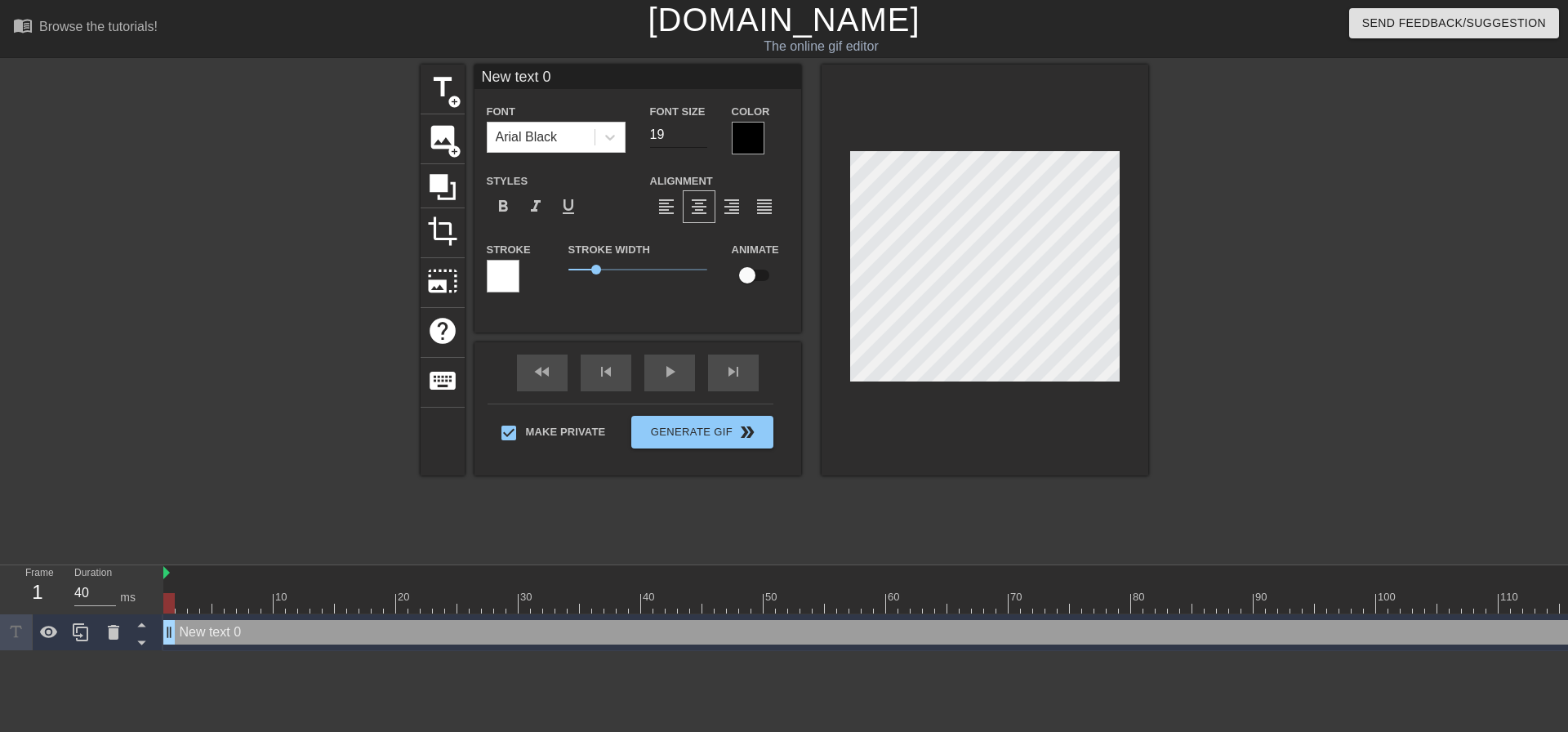
click at [700, 137] on input "19" at bounding box center [678, 134] width 57 height 26
type input "18"
click at [700, 140] on input "18" at bounding box center [678, 134] width 57 height 26
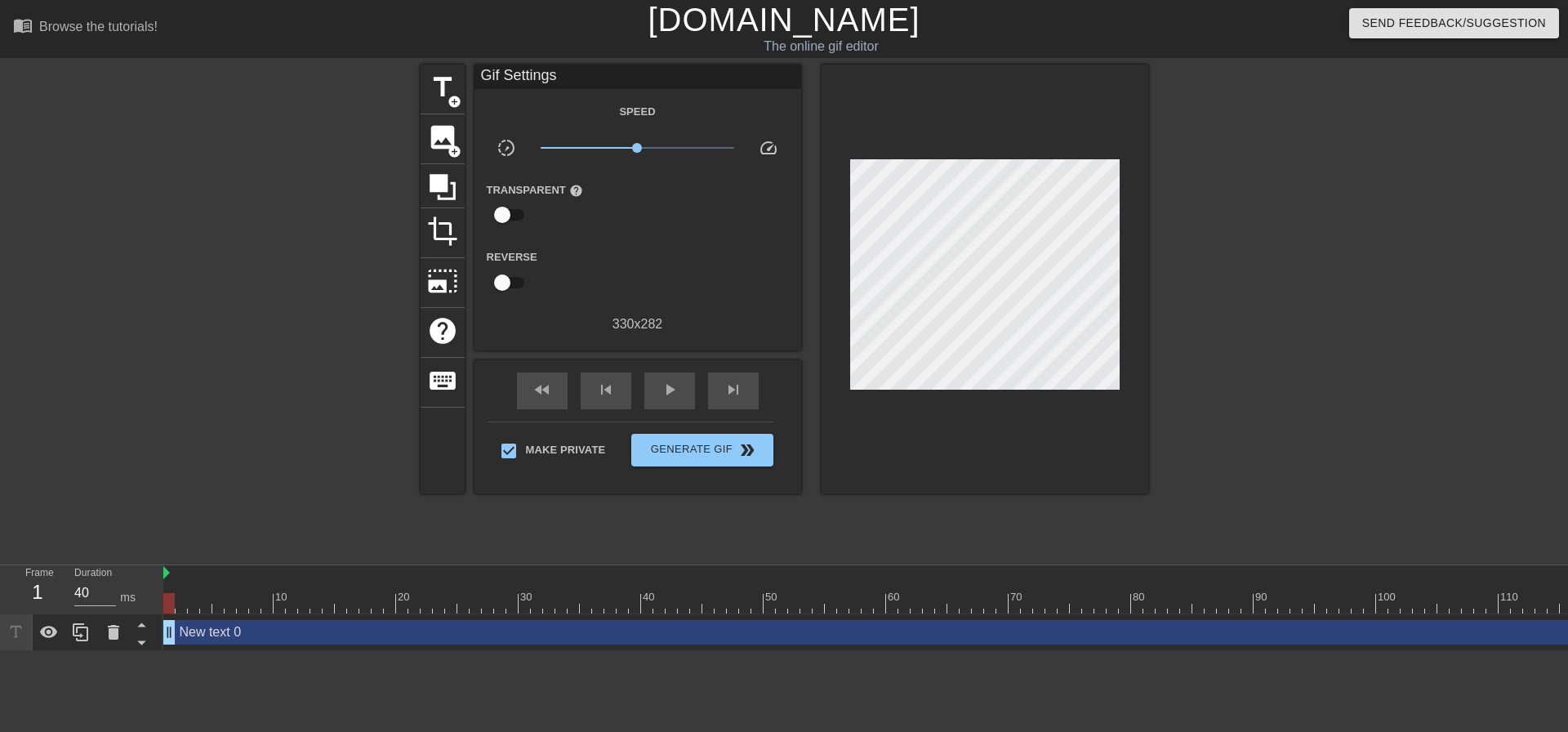
click at [1290, 289] on div at bounding box center [1291, 309] width 245 height 490
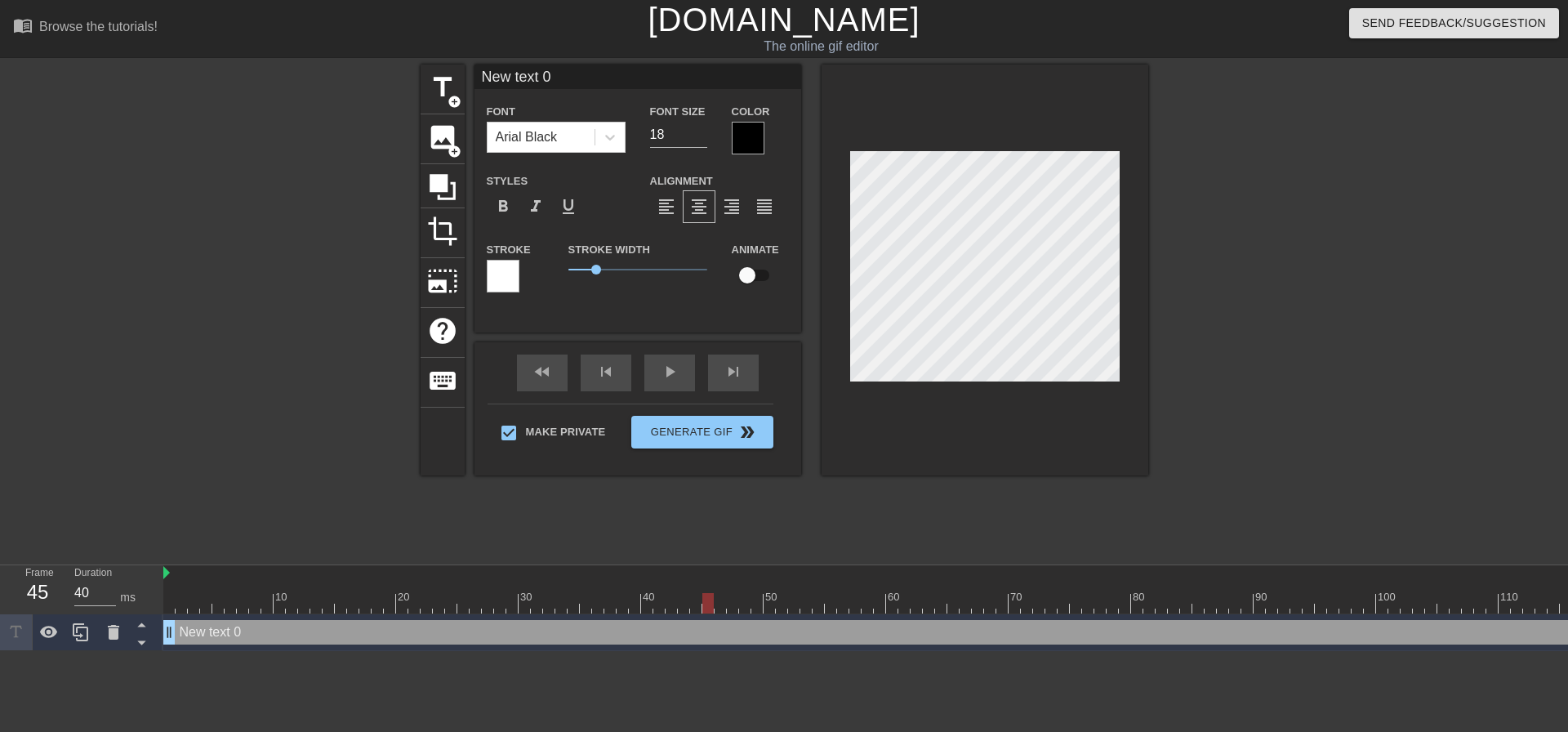
type input "40"
drag, startPoint x: 164, startPoint y: 601, endPoint x: 0, endPoint y: 525, distance: 180.8
click at [0, 536] on div "menu_book Browse the tutorials! Gifntext.com The online gif editor Send Feedbac…" at bounding box center [784, 325] width 1568 height 651
type input "M"
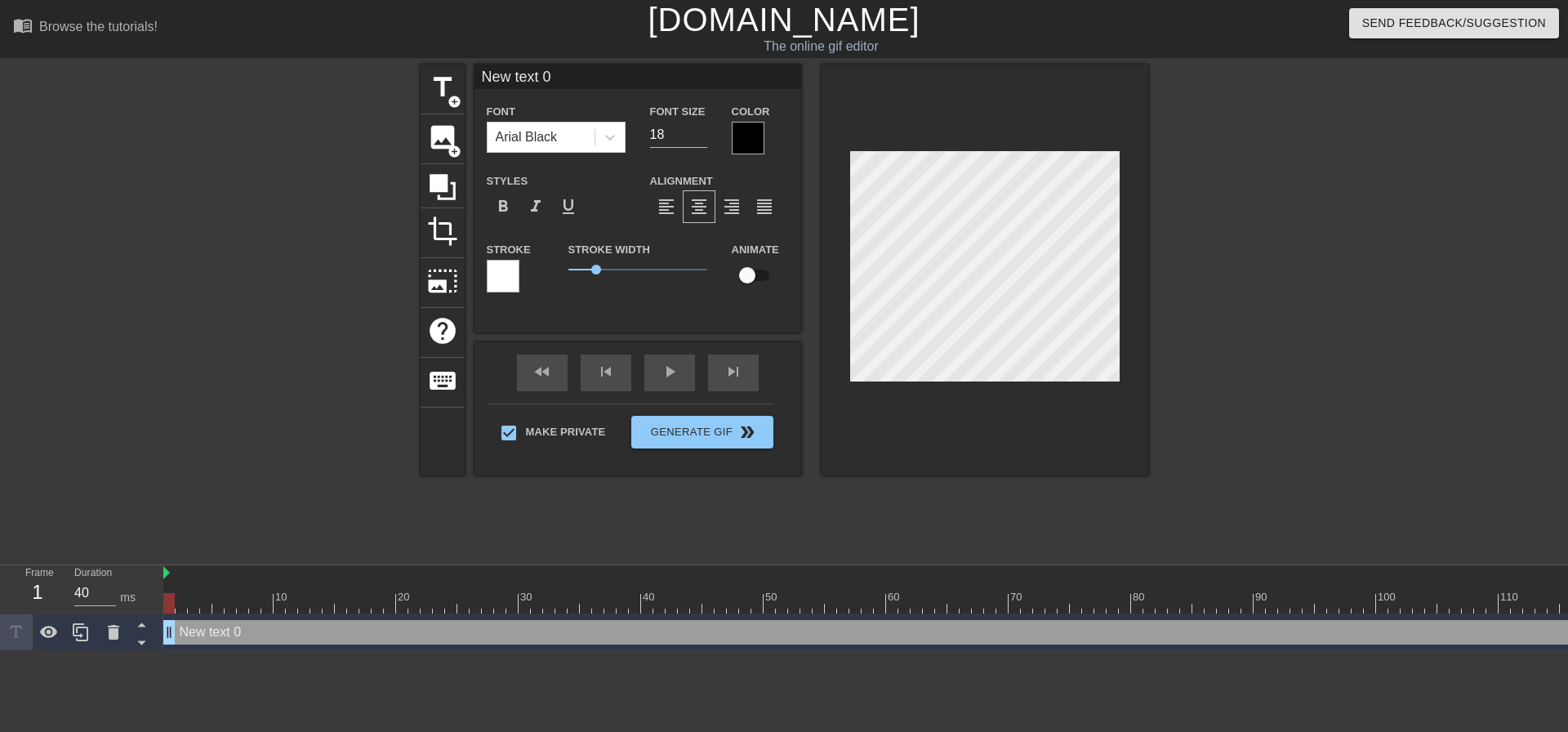
type textarea "M"
type input "My"
type textarea "My"
type input "My"
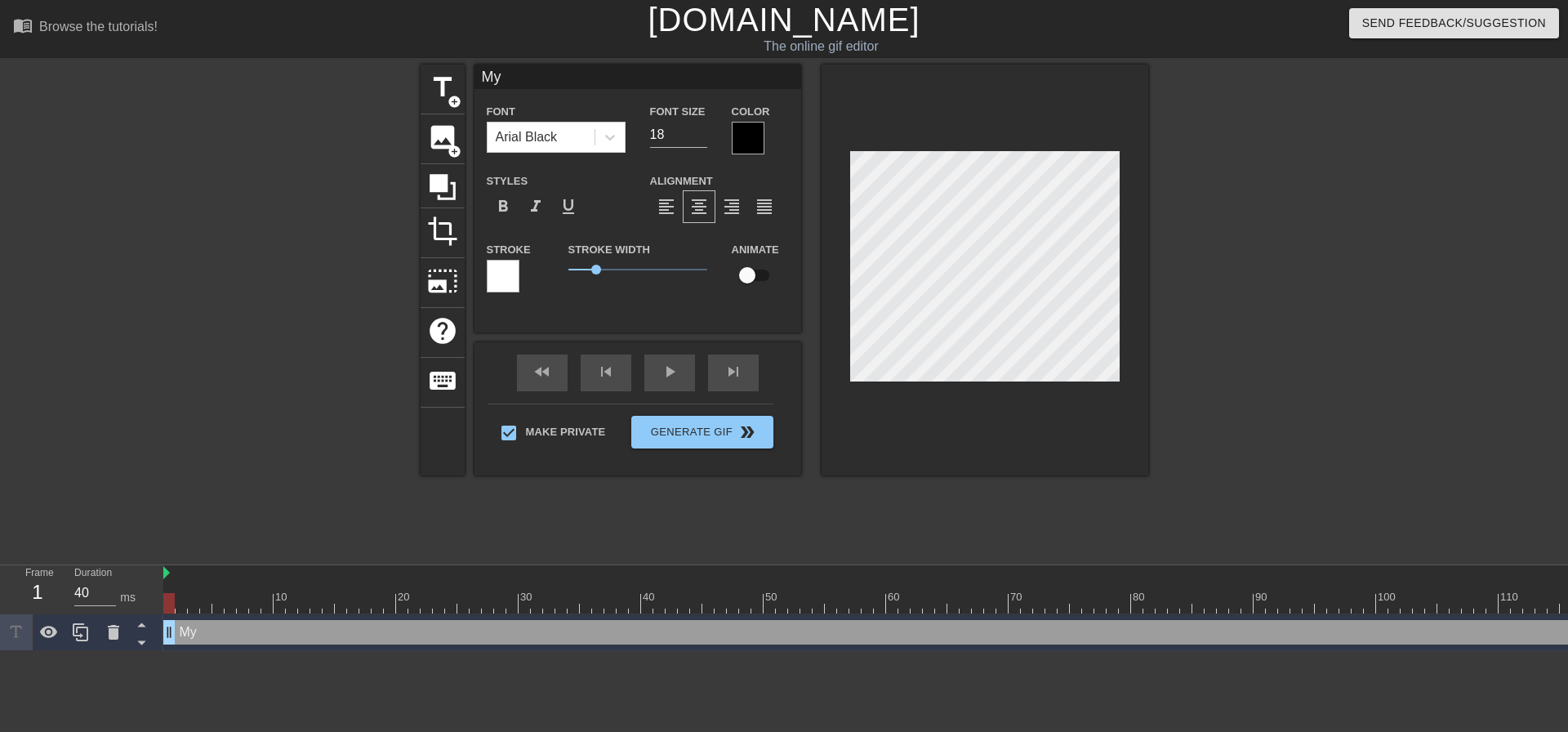
type textarea "My"
type input "My w"
type textarea "My w"
type input "My wi"
type textarea "My wi"
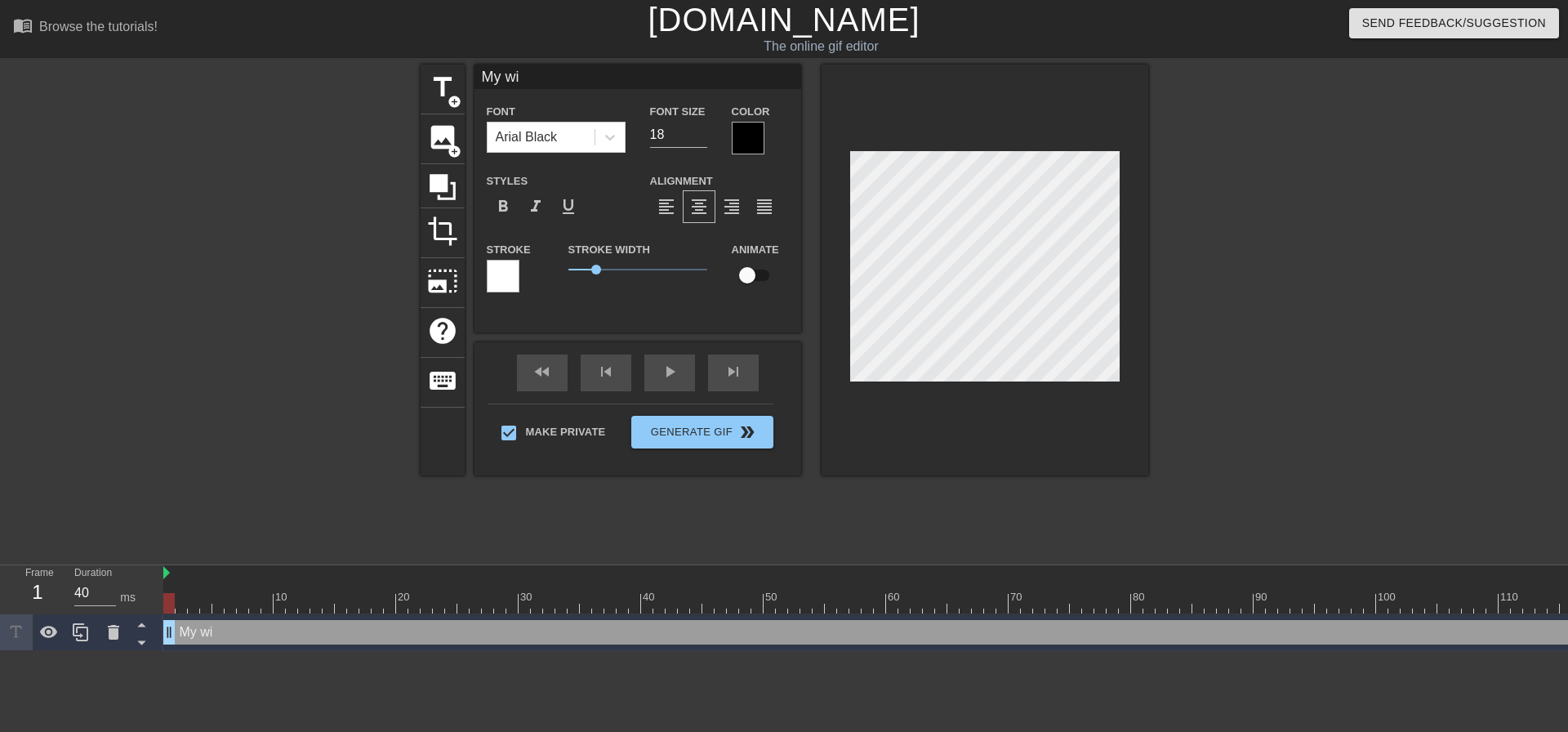
type input "My wif"
type textarea "My wif"
type input "My wife"
type textarea "My wife"
type input "My wife"
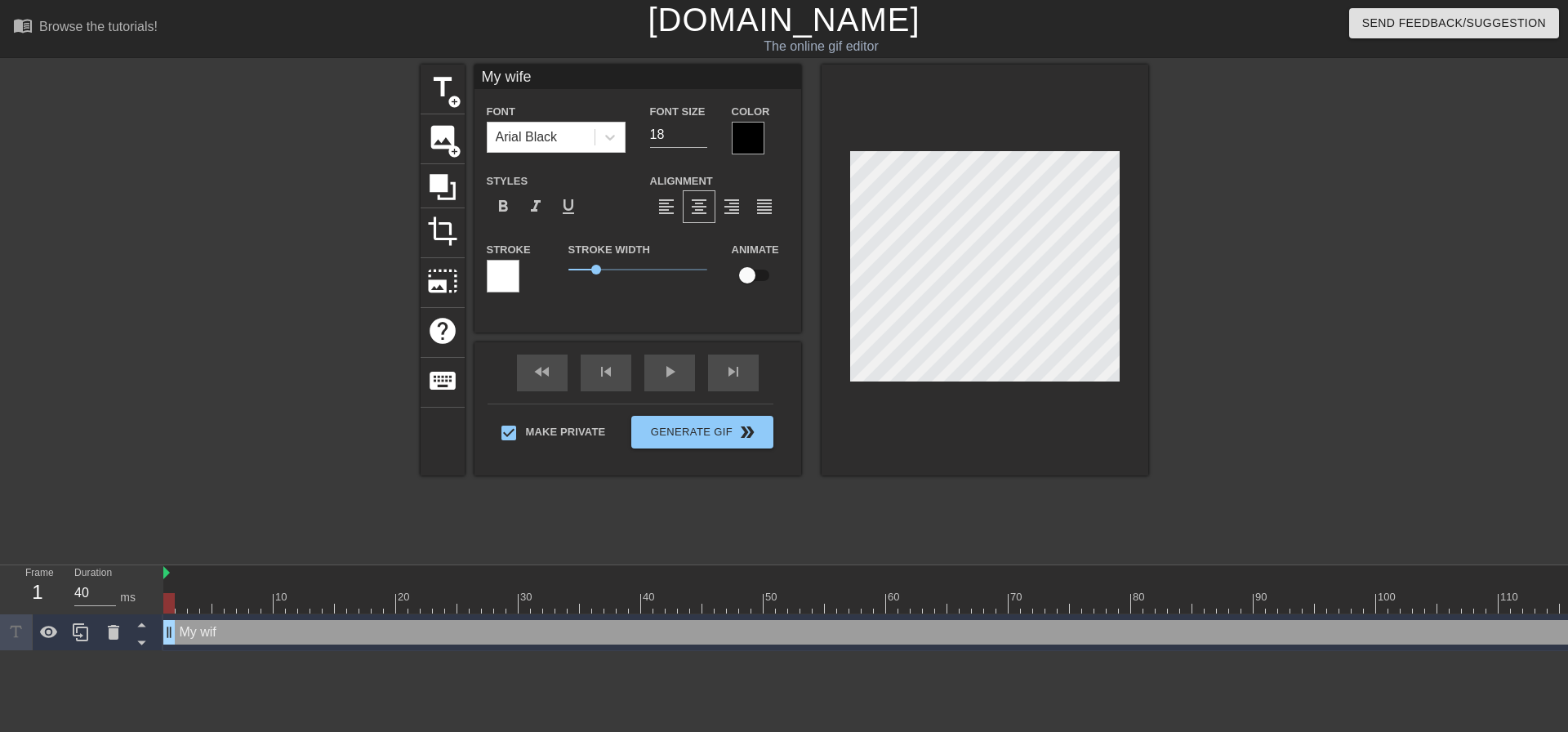
type textarea "My wife"
type input "My wife i"
type textarea "My wife i"
type input "My wife is"
type textarea "My wife is"
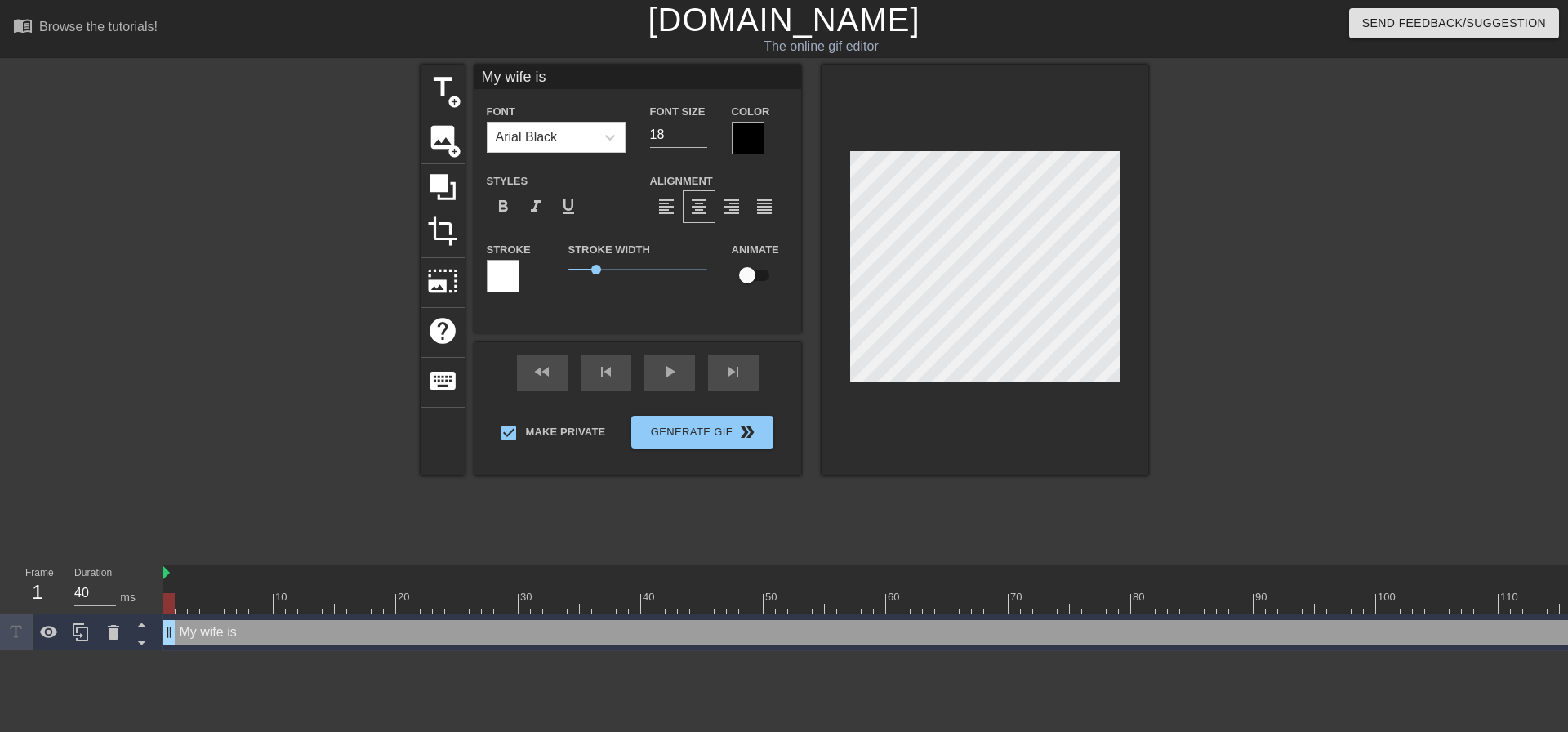
type input "My wife is"
type textarea "My wife is"
type input "My wife is t"
type textarea "My wife is t"
type input "My wife is th"
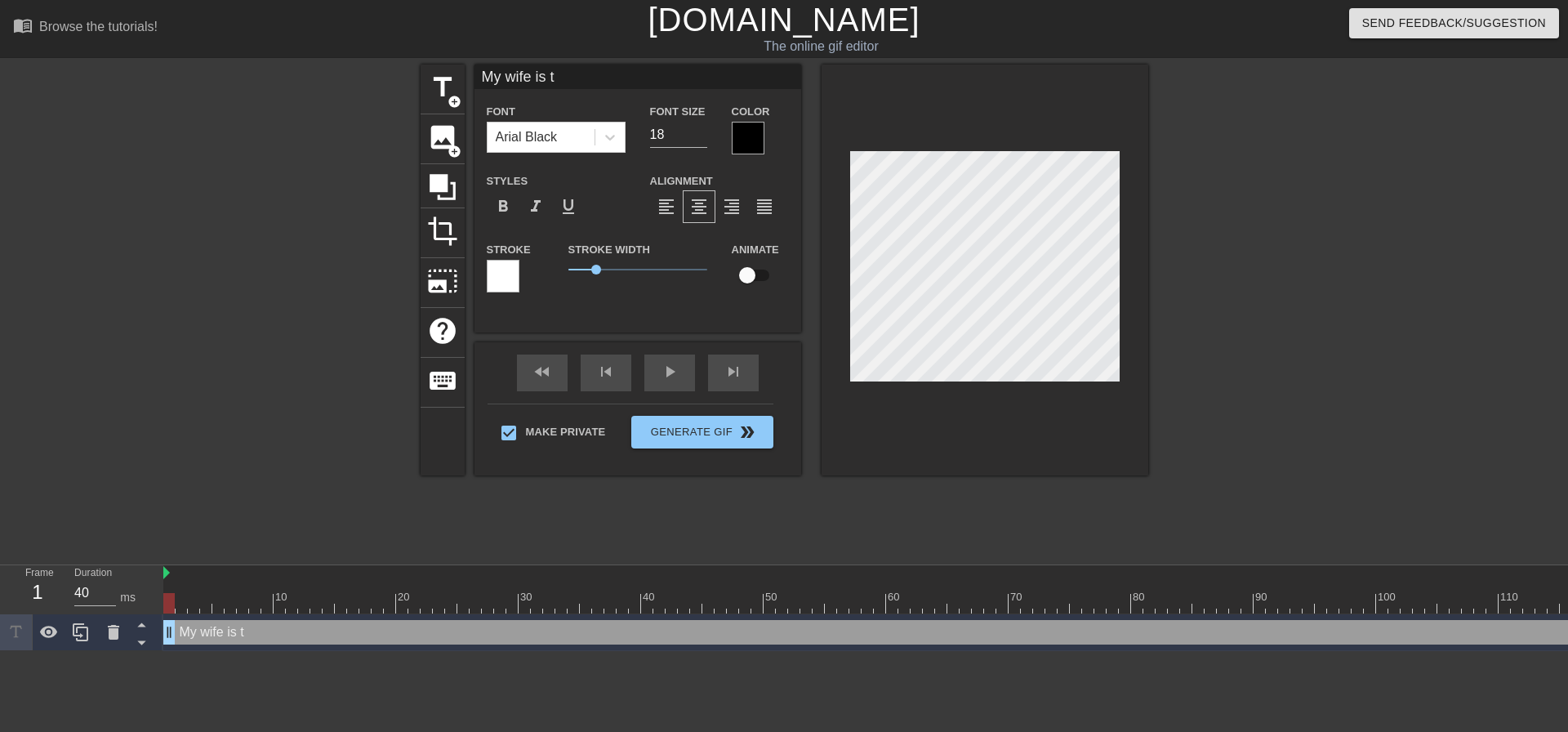
type textarea "My wife is th"
type input "My wife is the"
type textarea "My wife is the"
type input "My wife is the"
type textarea "My wife is the"
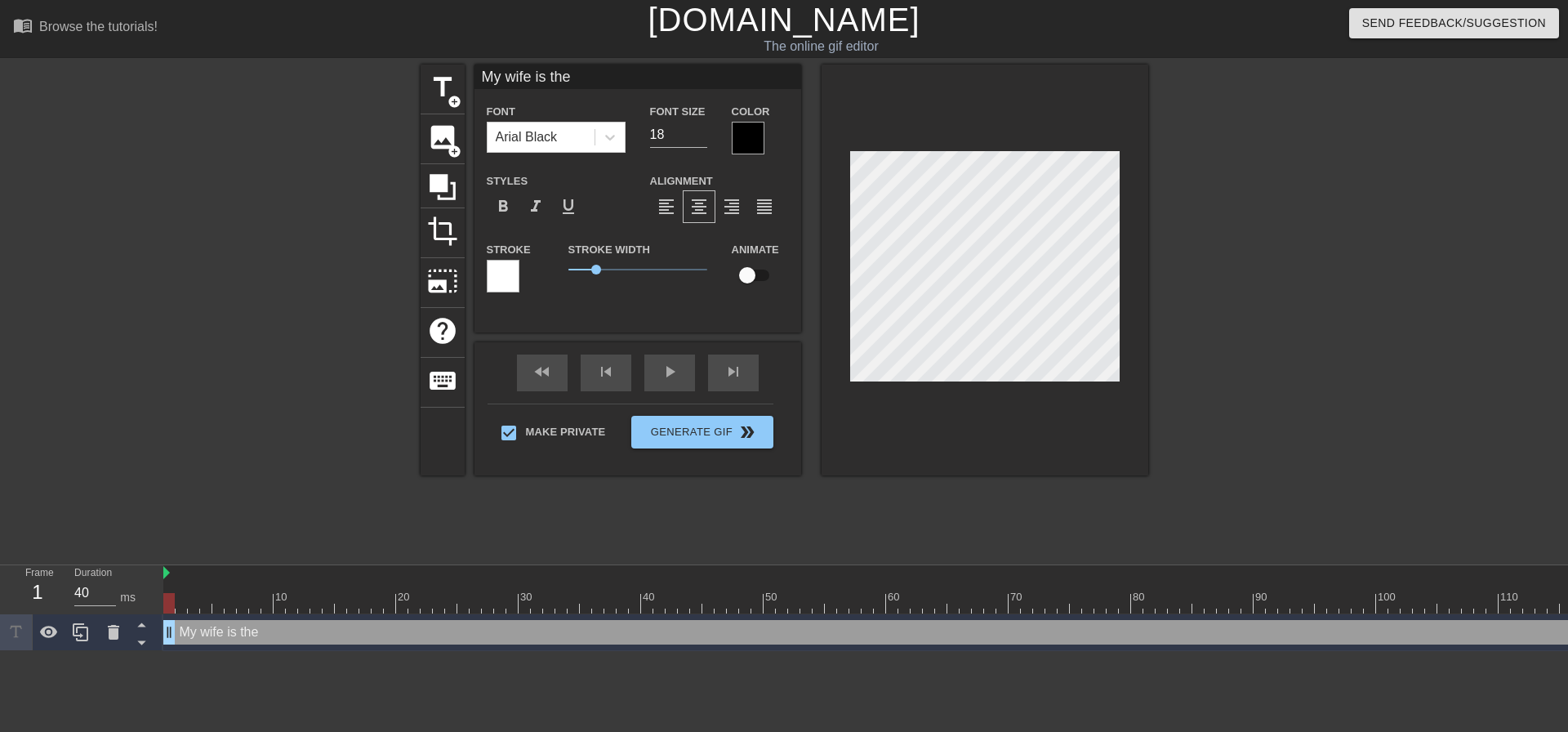
type input "My wife is the n"
type textarea "My wife is the n"
type input "My wife is the nm"
type textarea "My wife is the nm"
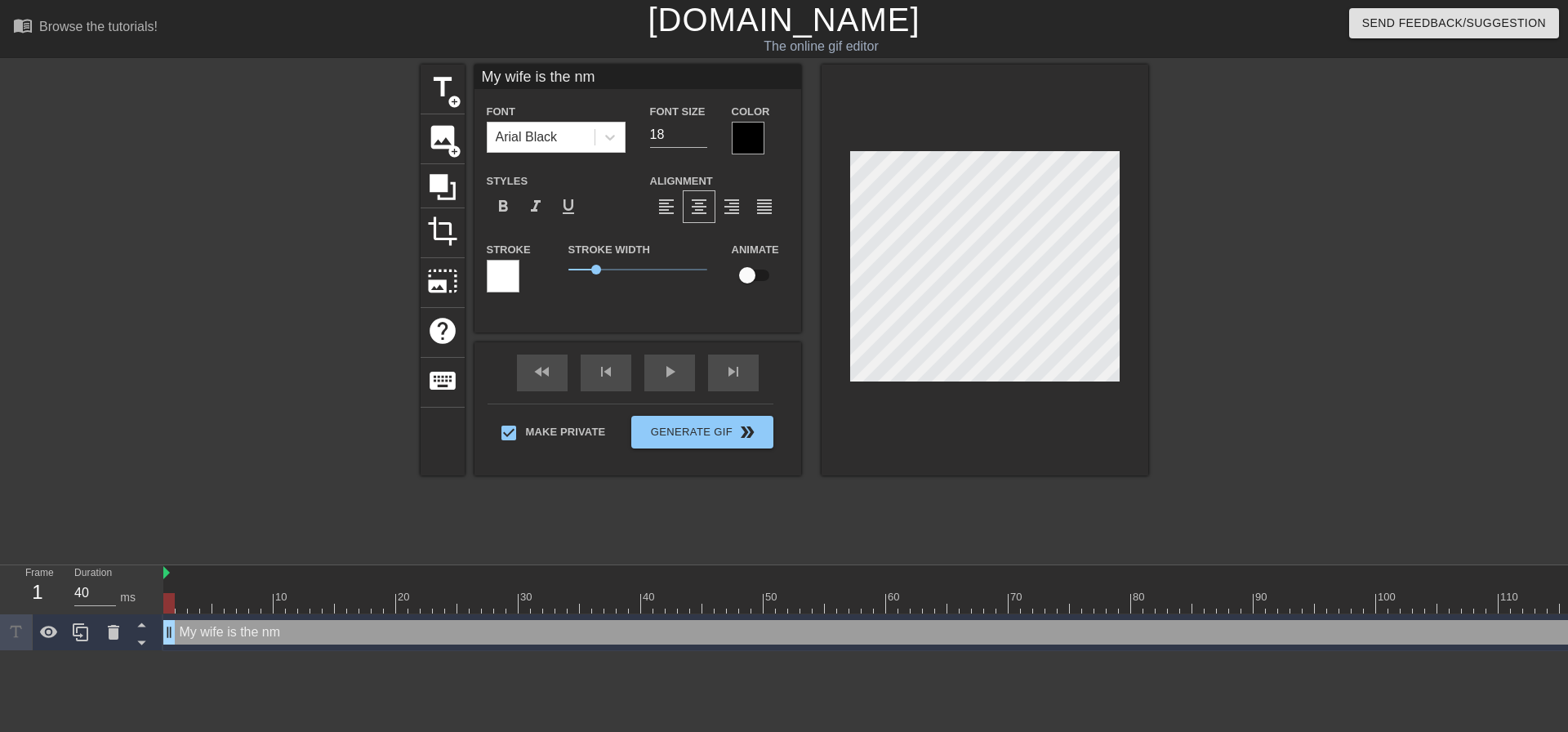
type input "My wife is the n"
type textarea "My wife is the n"
type input "My wife is the"
type textarea "My wife is the"
type input "My wife is the m"
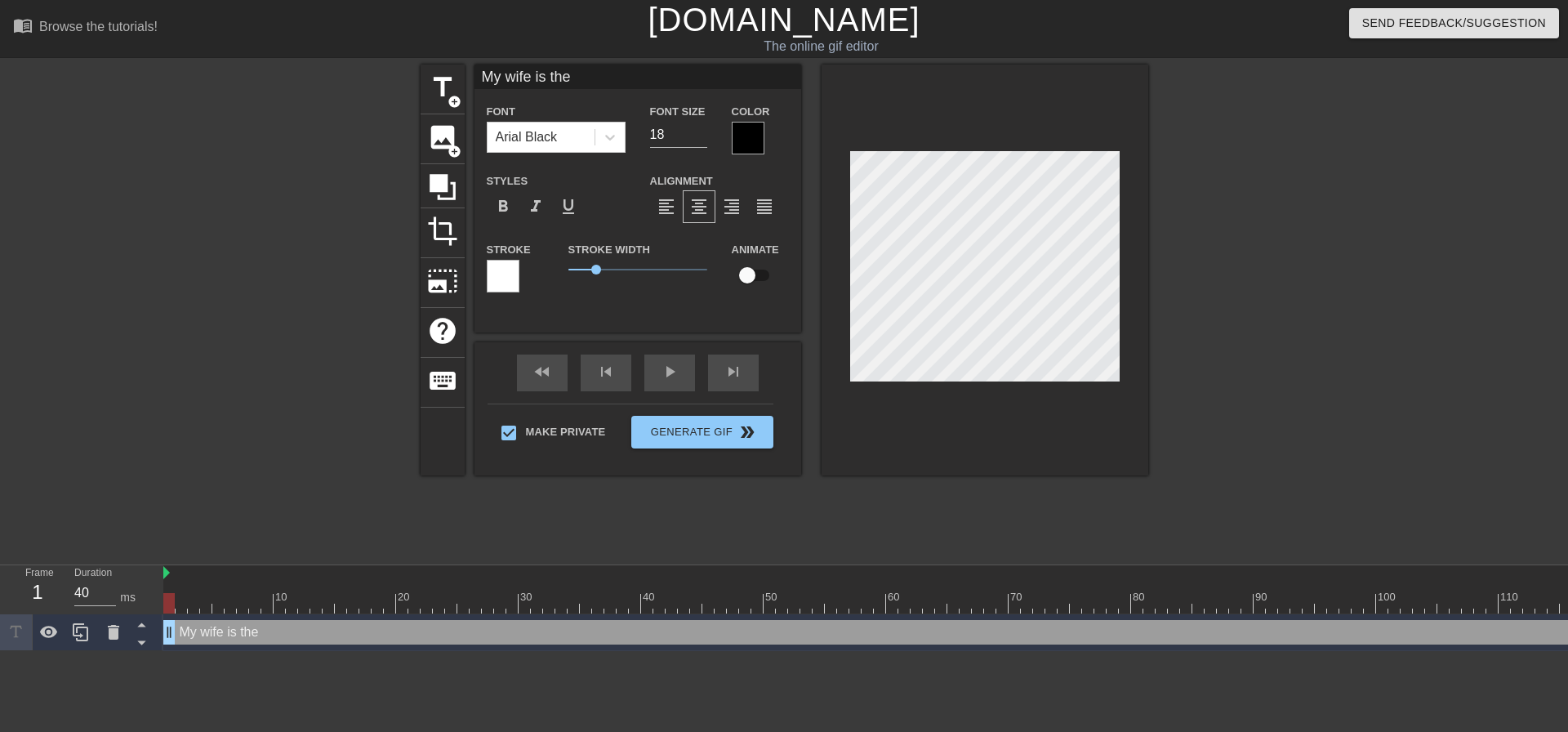
type textarea "My wife is the m"
type input "My wife is the mo"
type textarea "My wife is the mo"
type input "My wife is the mos"
type textarea "My wife is the mos"
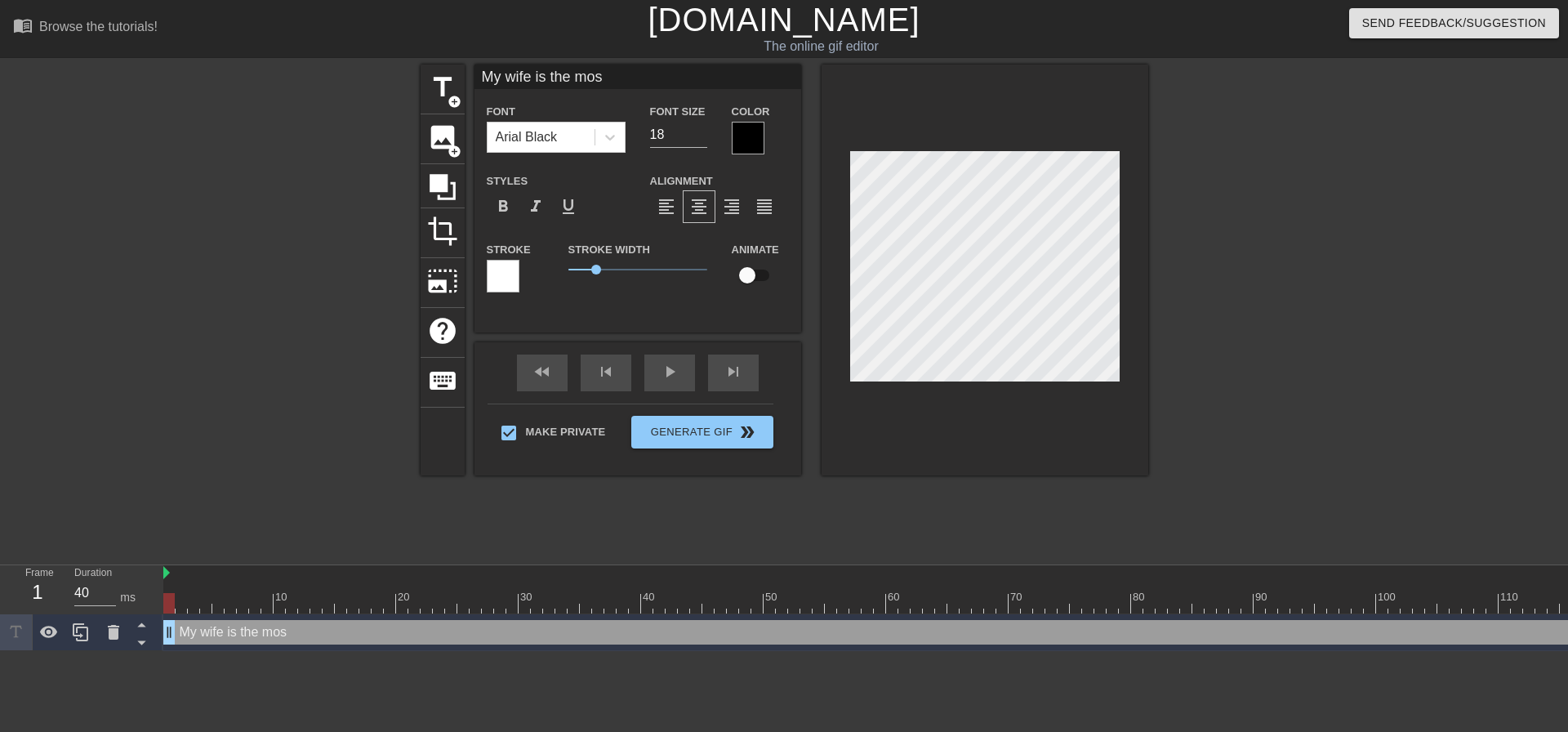
type input "My wife is the most"
type textarea "My wife is the most"
type input "My wife is the most"
type textarea "My wife is the most"
type input "My wife is the mosts"
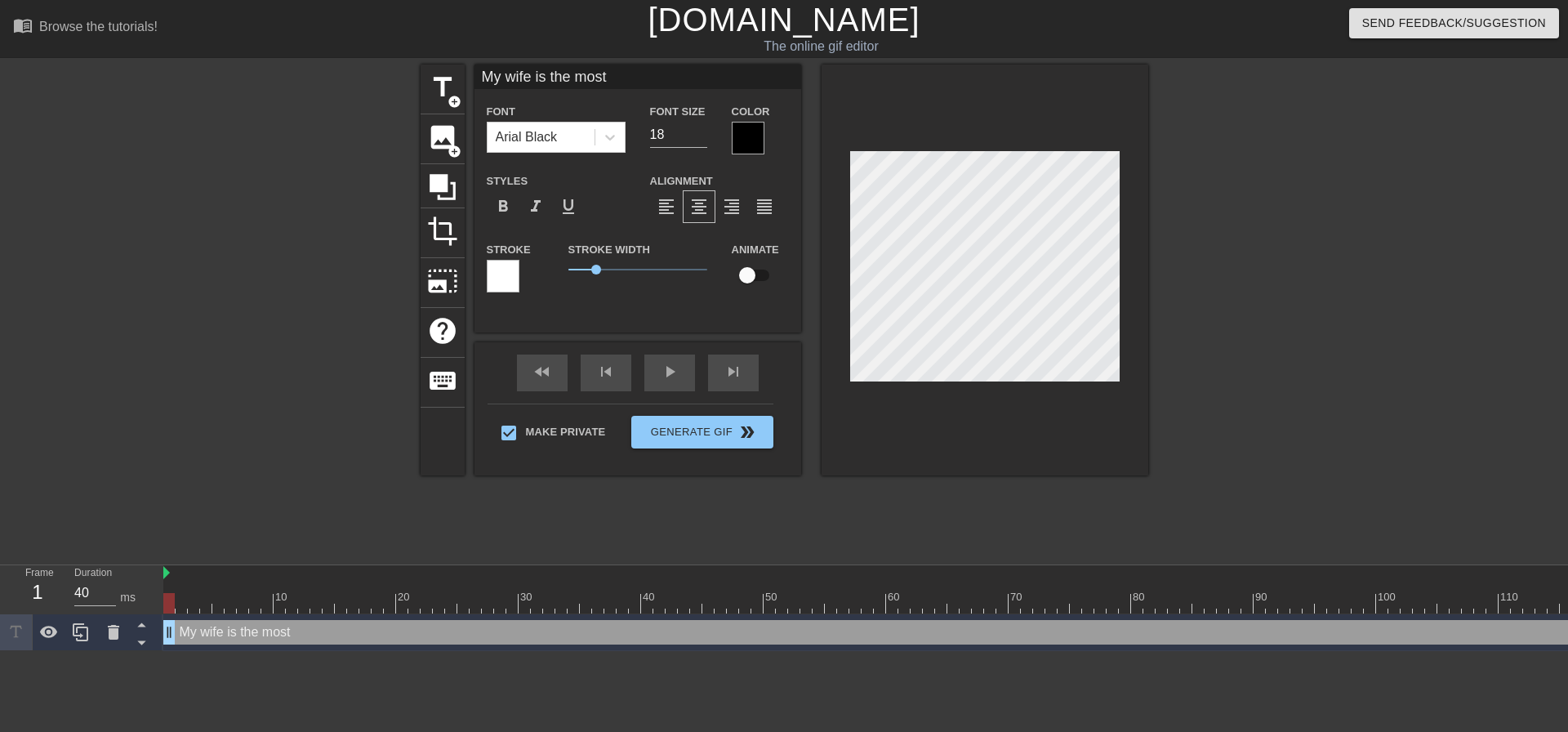
type textarea "My wife is the most s"
type input "My wife is the mostsu"
type textarea "My wife is the most su"
type input "My wife is the mostsub"
type textarea "My wife is the most sub"
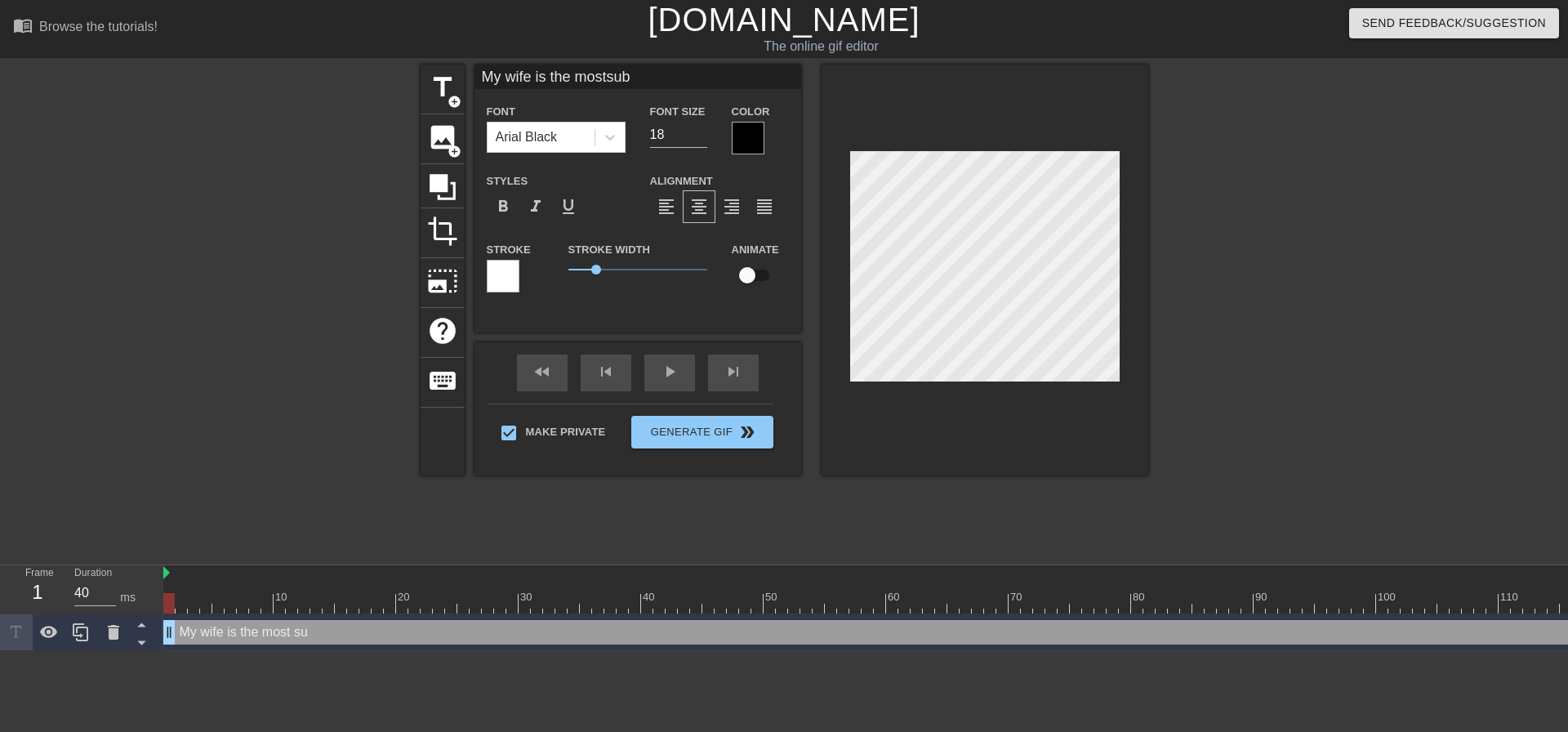
type input "My wife is the mostsubm"
type textarea "My wife is the most subm"
type input "My wife is the mostsubmi"
type textarea "My wife is the most submi"
type input "My wife is the mostsubmis"
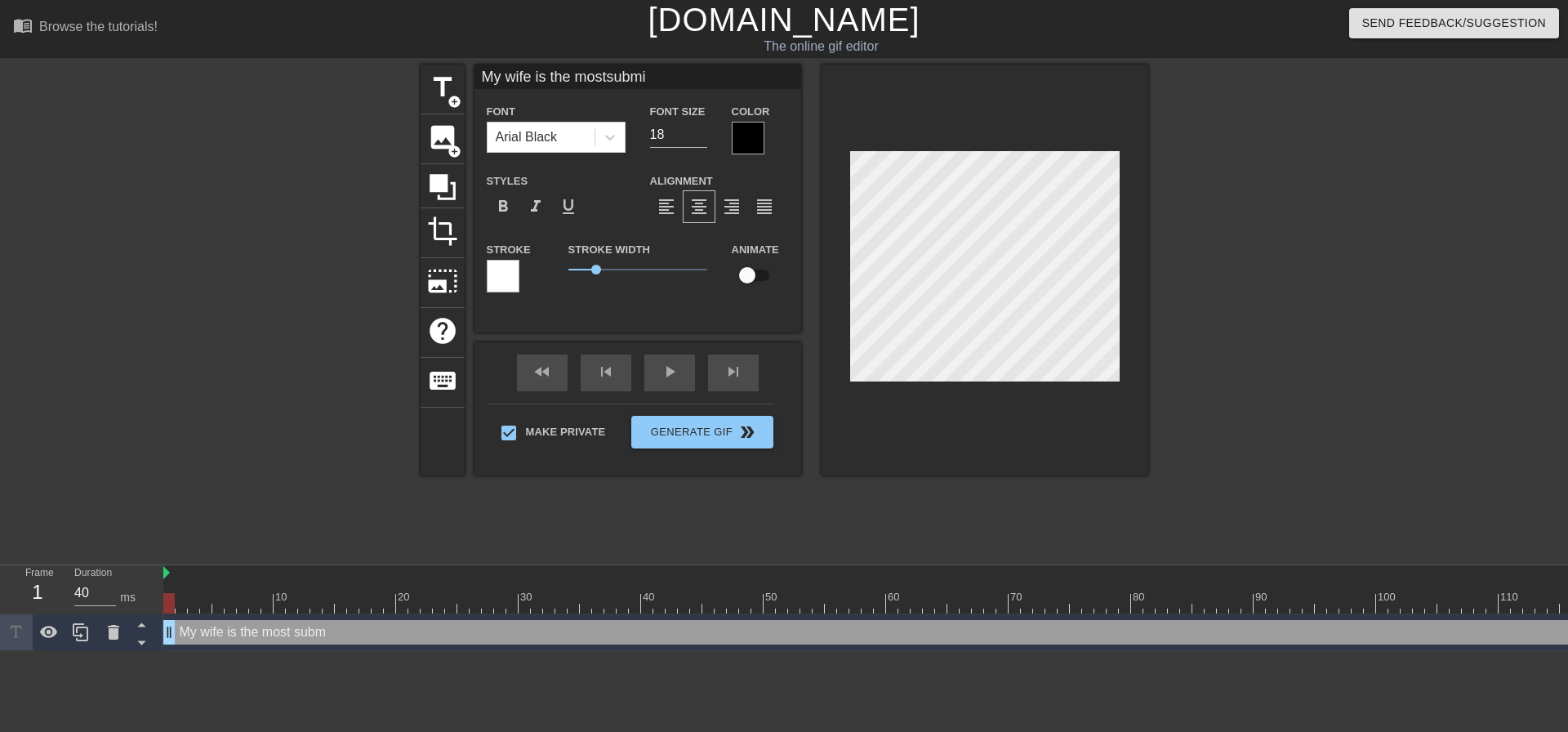
type textarea "My wife is the most submis"
type input "My wife is the mostsubmiss"
type textarea "My wife is the most submiss"
type input "My wife is the mostsubmissi"
type textarea "My wife is the most submissi"
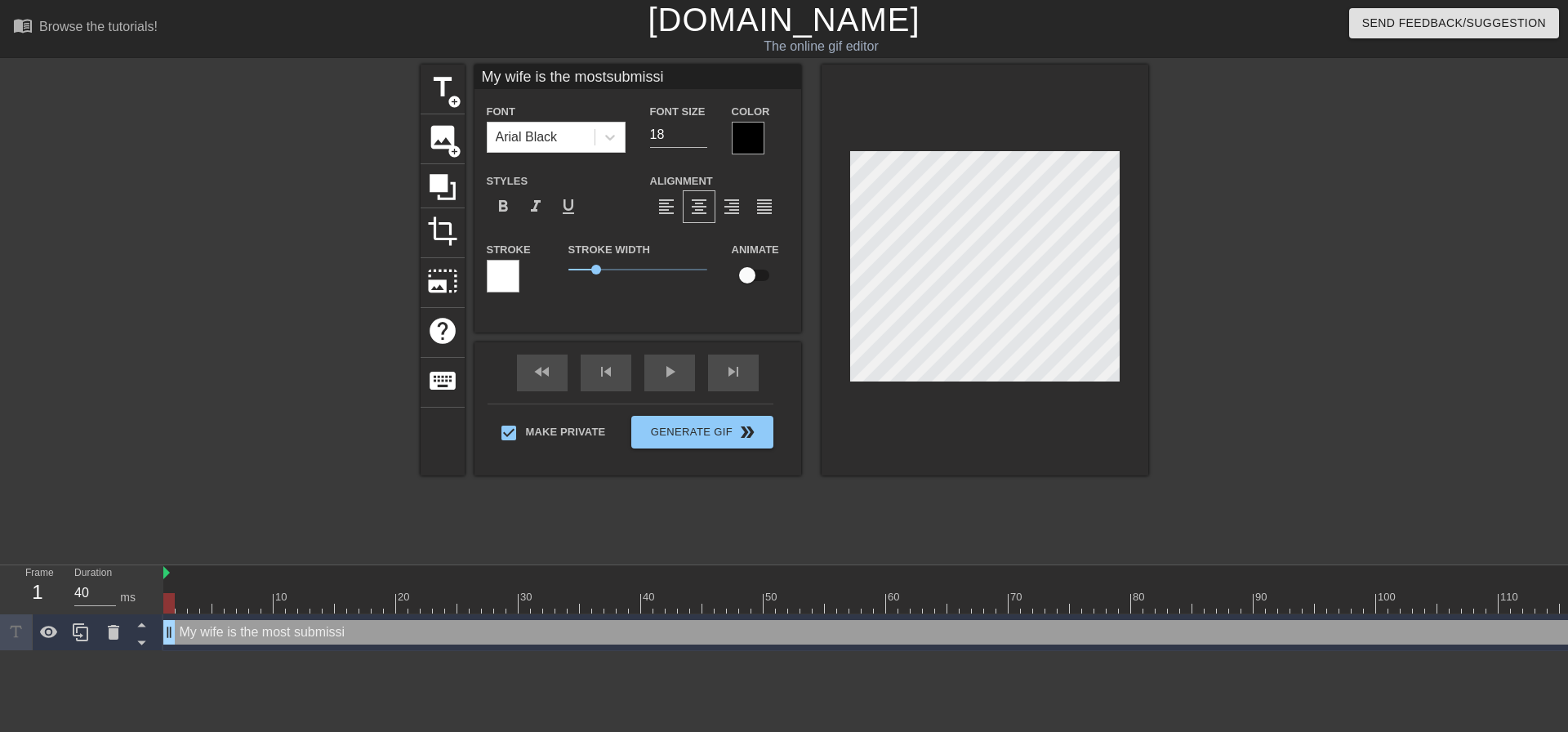
type input "My wife is the mostsubmissiv"
type textarea "My wife is the most submissiv"
type input "My wife is the mostsubmissive"
type textarea "My wife is the most submissive"
type input "My wife is the mostsubmissive"
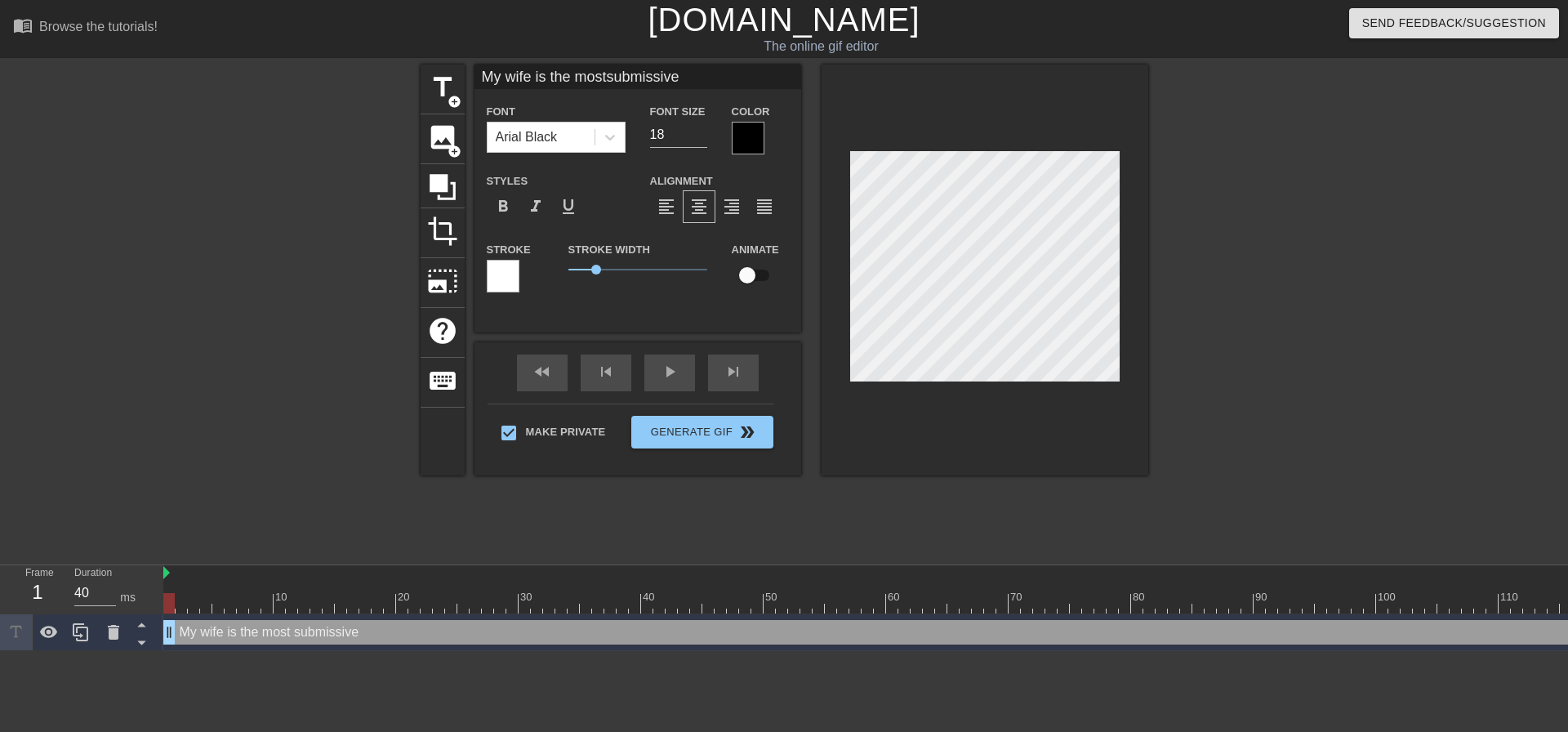
type textarea "My wife is the most submissive"
type input "My wife is the mostsubmissive c"
type textarea "My wife is the most submissive c"
type input "My wife is the mostsubmissive co"
type textarea "My wife is the most submissive co"
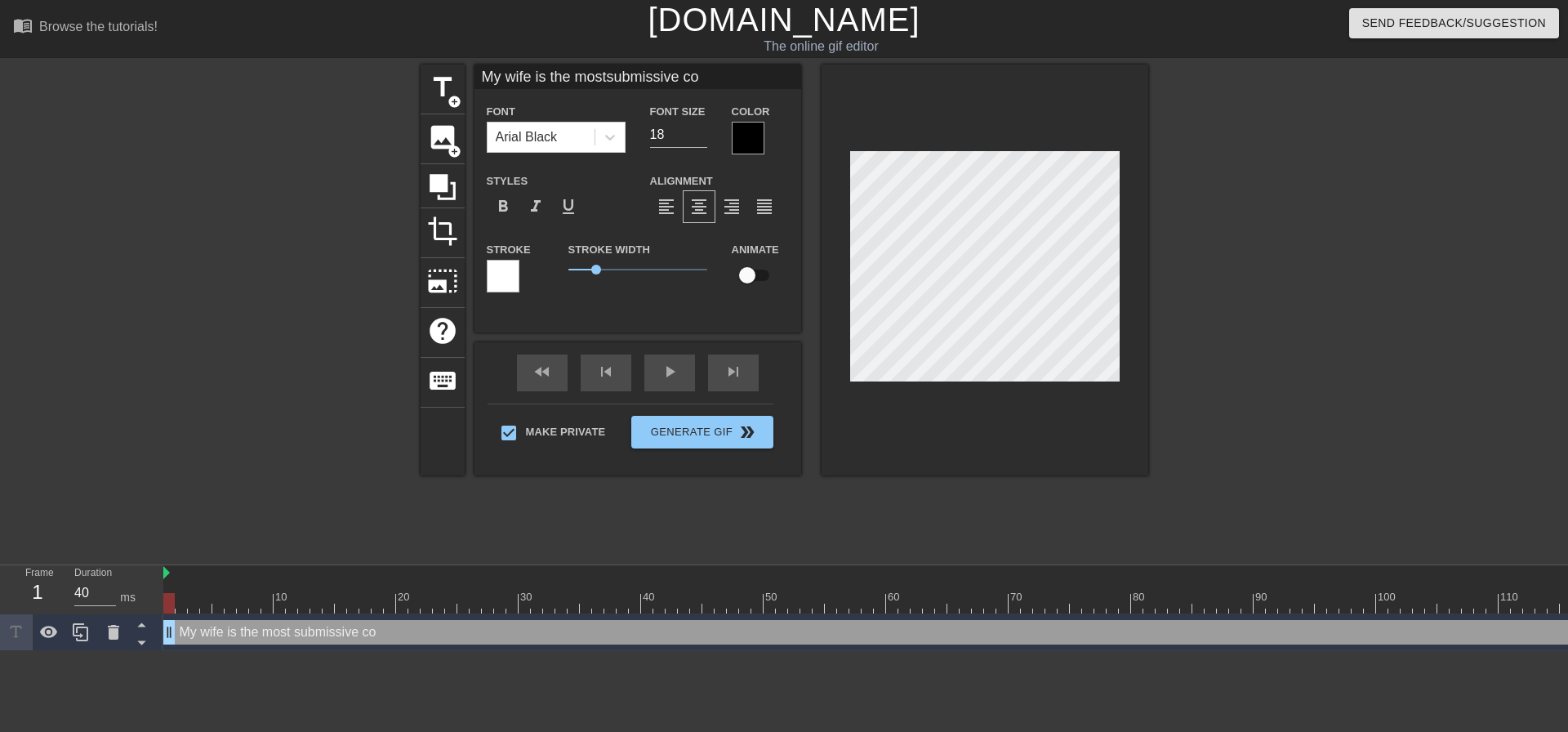
type input "My wife is the mostsubmissive cop"
type textarea "My wife is the most submissive cop"
type input "My wife is the mostsubmissive cop i"
type textarea "My wife is the most submissive cop in"
type input "My wife is the mostsubmissive cop in"
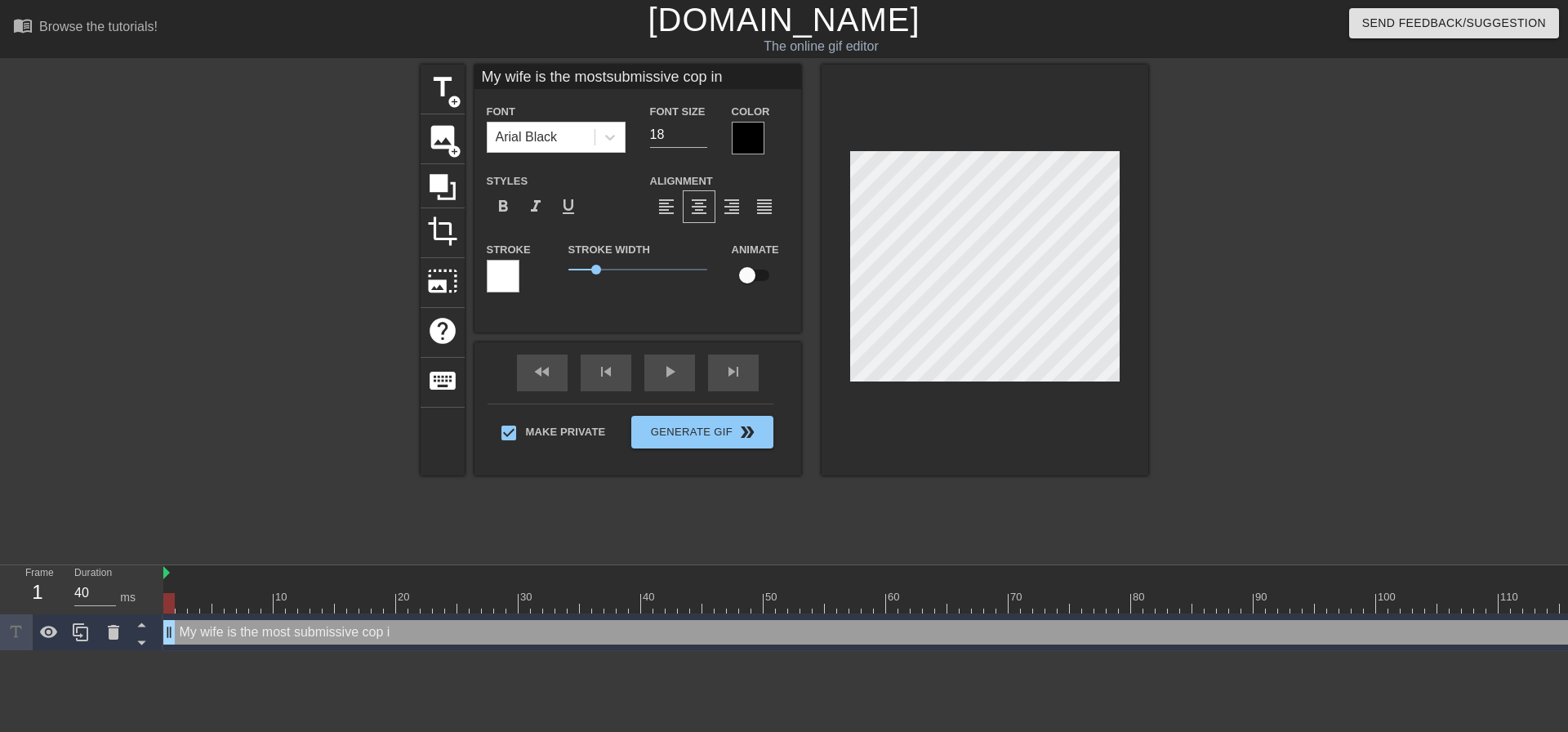
type textarea "My wife is the most submissive cop in"
type input "My wife is the mostsubmissive cop in t"
type textarea "My wife is the most submissive cop in to"
type input "My wife is the mostsubmissive cop in tow"
type textarea "My wife is the most submissive cop in tow"
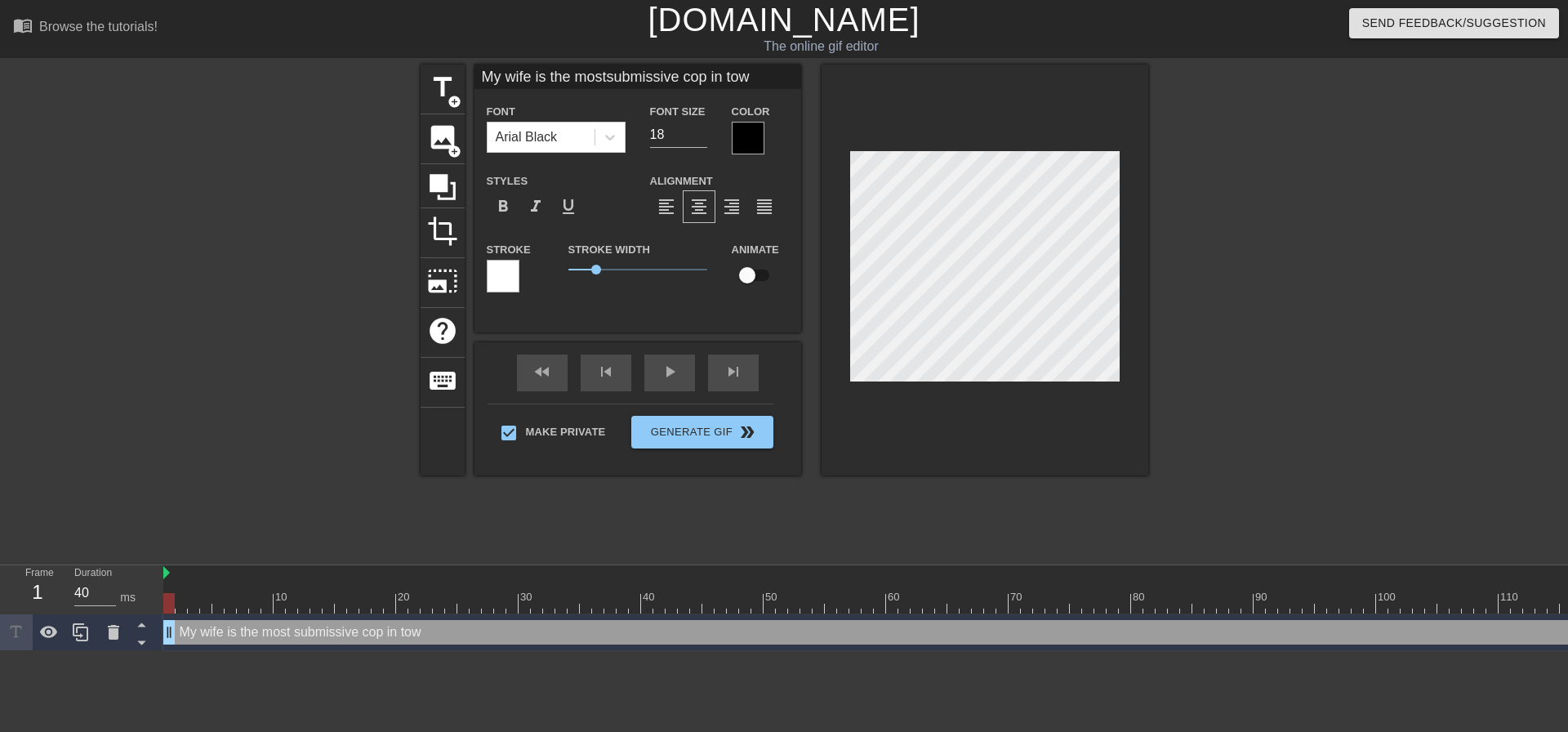
type input "My wife is the mostsubmissive cop in town"
type textarea "My wife is the most submissive cop in town"
type input "My wife is the mostsubmissive cop in town."
type textarea "My wife is the most submissive cop in town."
type input "My wife is the mostsubmissive cop in town.."
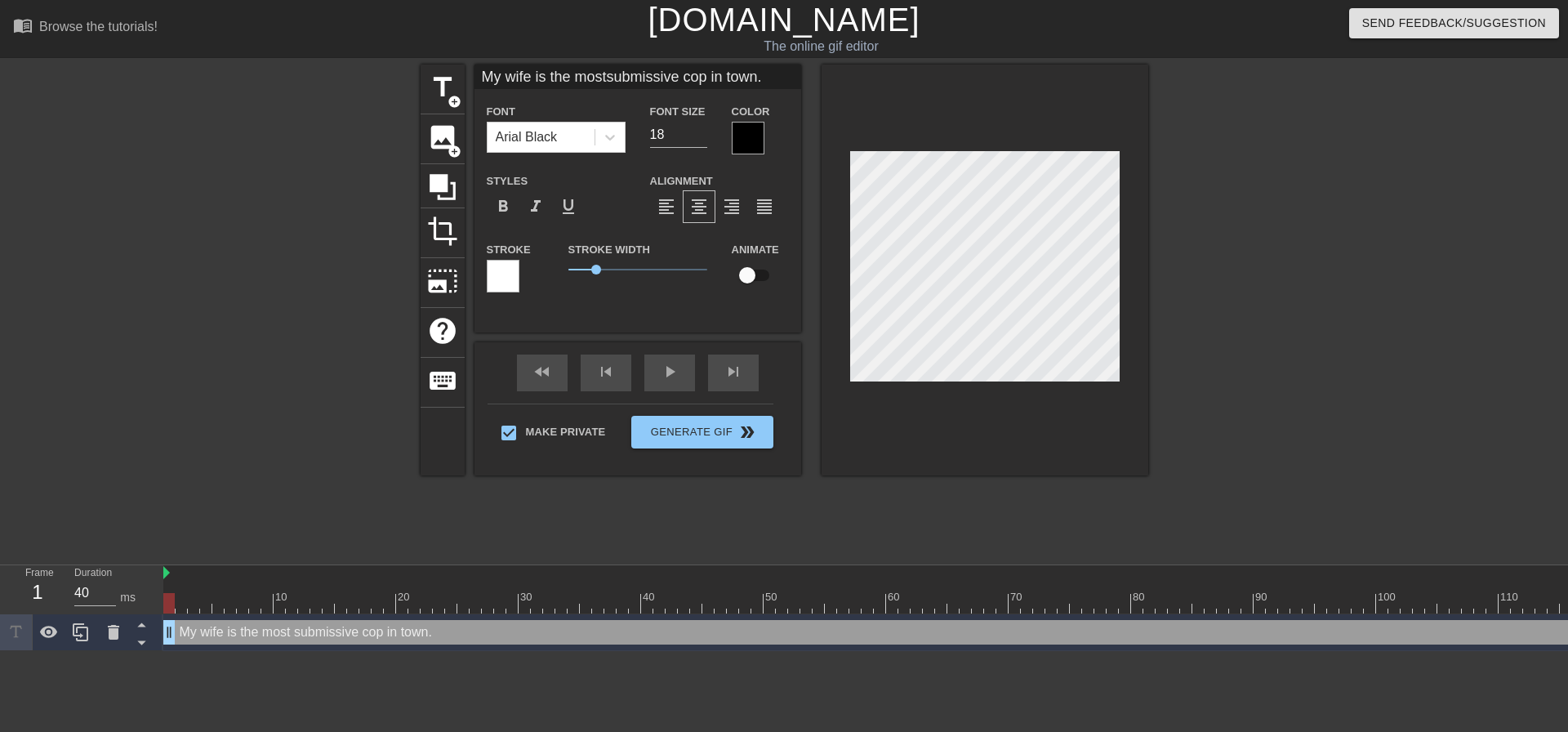
type textarea "My wife is the most submissive cop in town.."
type input "My wife is the mostsubmissive cop in town..."
type textarea "My wife is the most submissive cop in town..."
type input "My wife is the mostsubmissive cop in town..."
type textarea "My wife is the most submissive cop in town..."
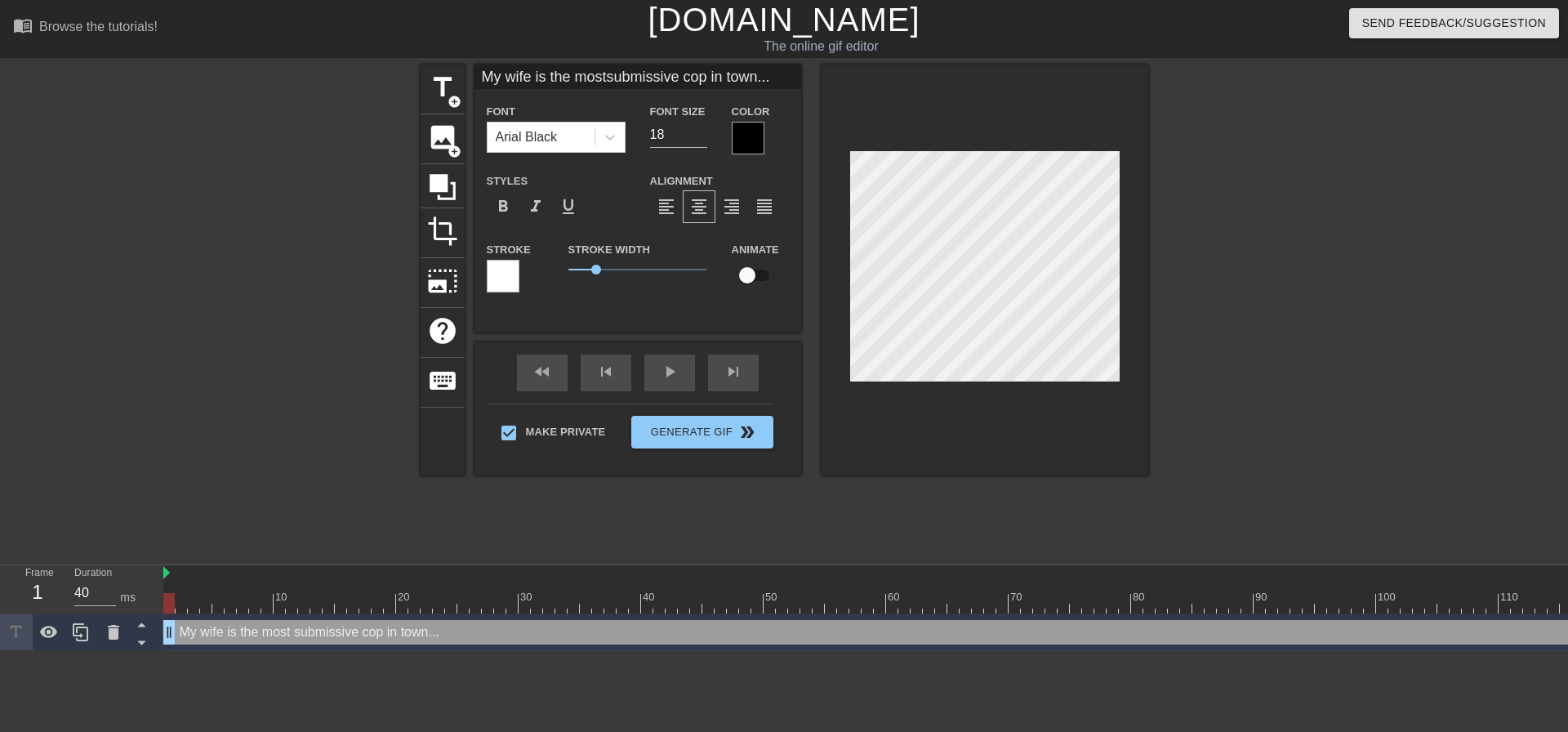
type input "My wife is the mostsubmissive cop in town..."
type textarea "My wife is the most submissive cop in town..."
type input "My wife is the mostsubmissive cop in town...s"
type textarea "My wife is the most submissive cop in town... s"
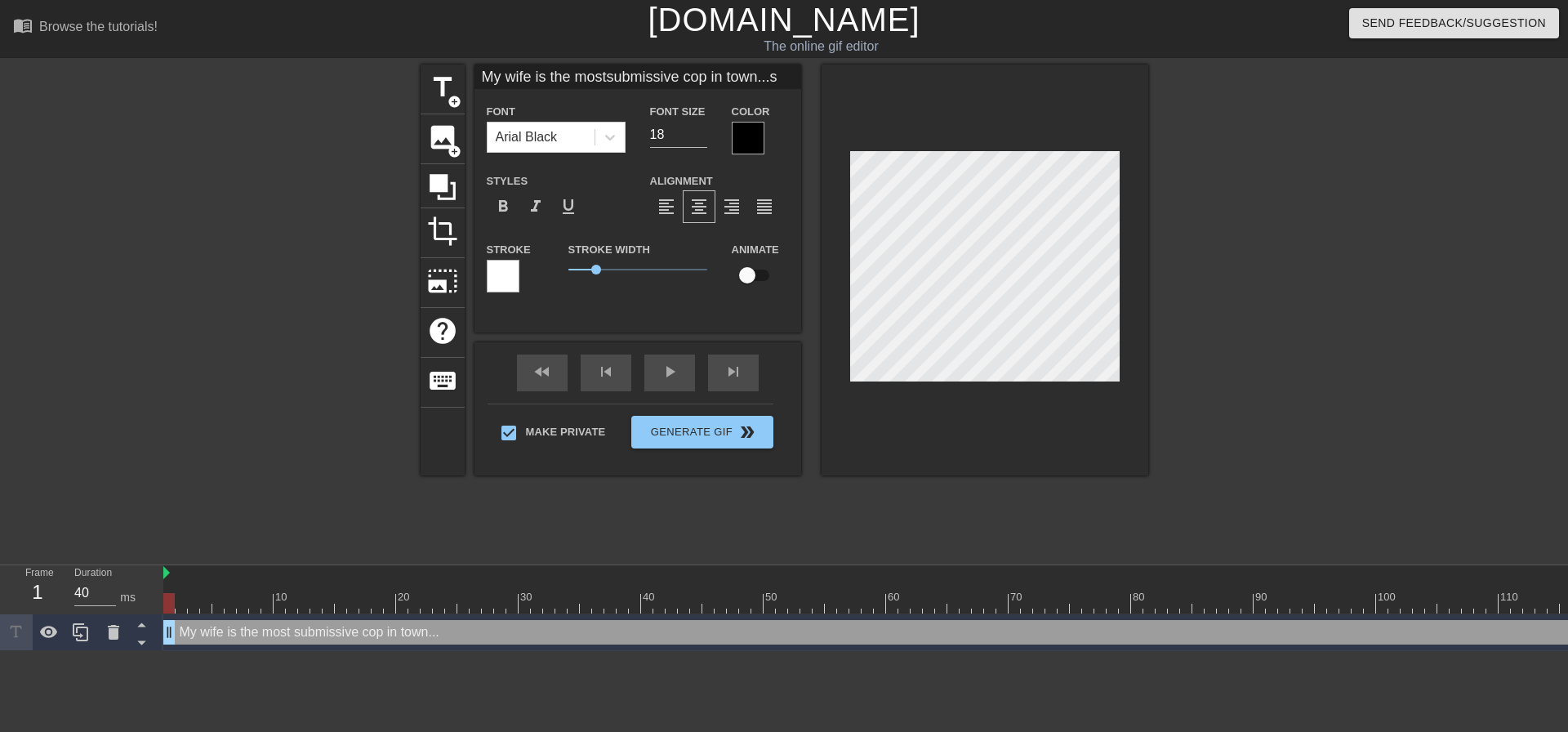
type input "My wife is the mostsubmissive cop in town...sh"
type textarea "My wife is the most submissive cop in town... sh"
type input "My wife is the mostsubmissive cop in town...she"
type textarea "My wife is the most submissive cop in town... she"
type input "My wife is the mostsubmissive cop in town...she"
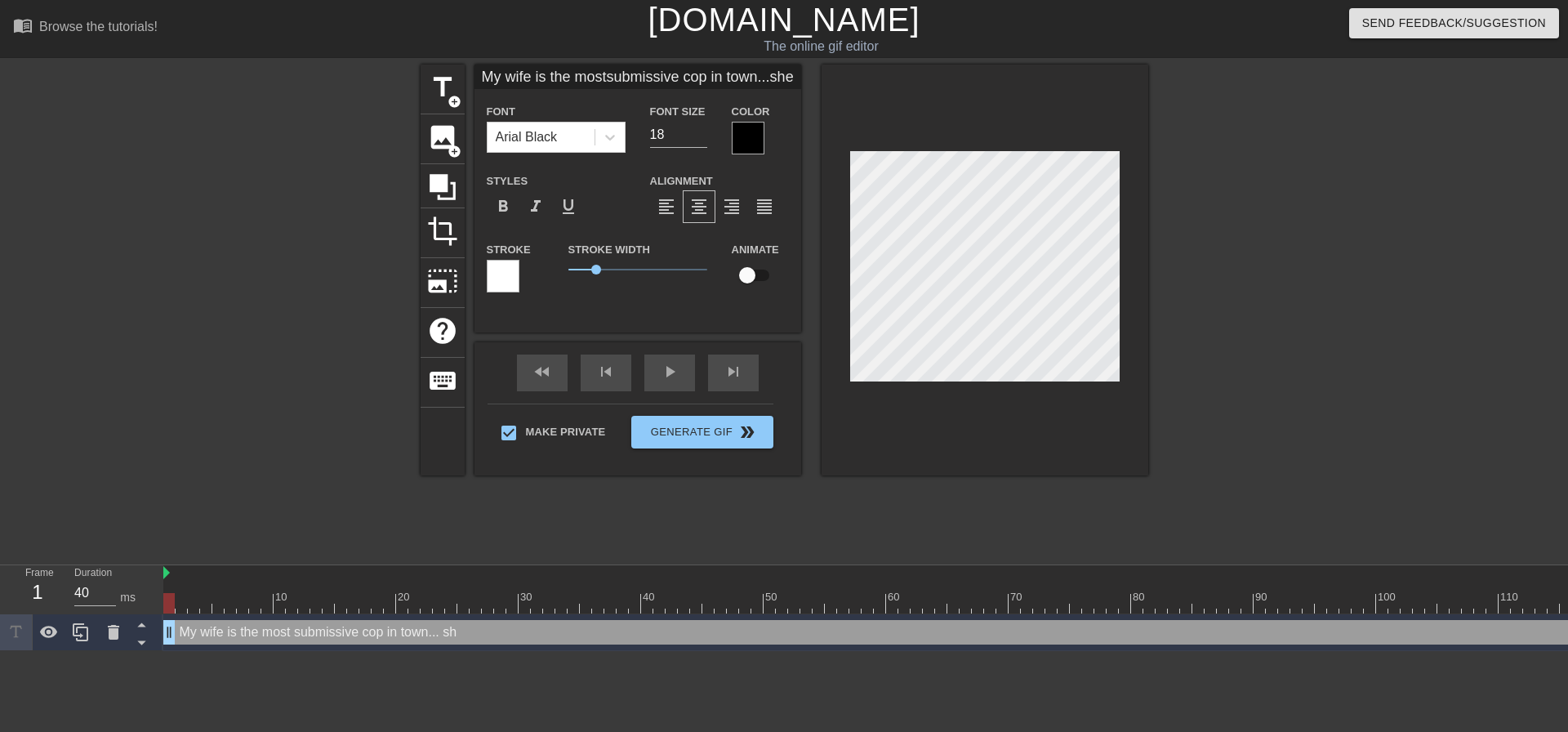
type textarea "My wife is the most submissive cop in town... she"
type input "My wife is the mostsubmissive cop in town...she g"
type textarea "My wife is the most submissive cop in town... she g"
type input "My wife is the mostsubmissive cop in town...she ge"
type textarea "My wife is the most submissive cop in town... she ge"
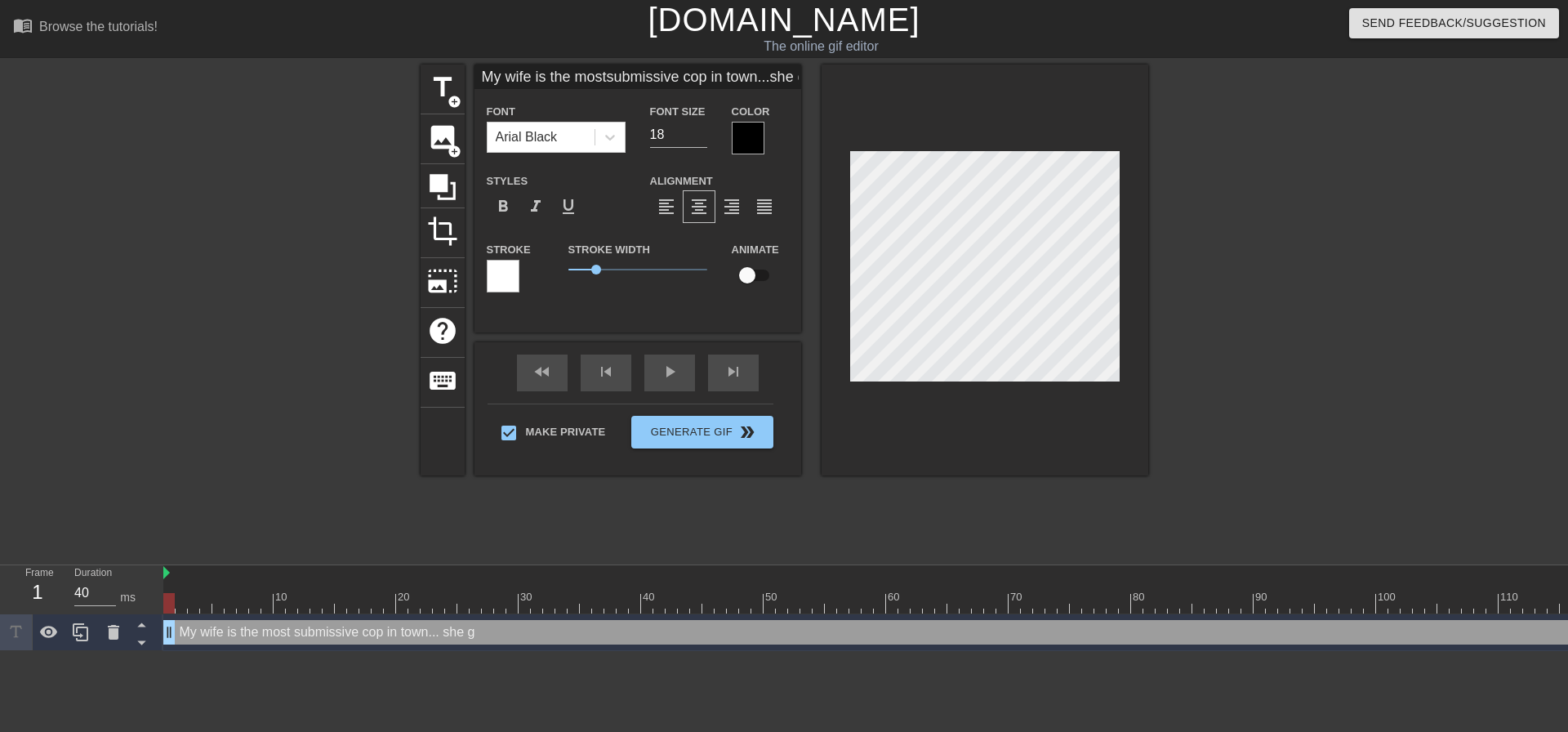
type input "My wife is the mostsubmissive cop in town...she get"
type textarea "My wife is the most submissive cop in town... she get"
type input "My wife is the mostsubmissive cop in town...she gets"
type textarea "My wife is the most submissive cop in town... she gets"
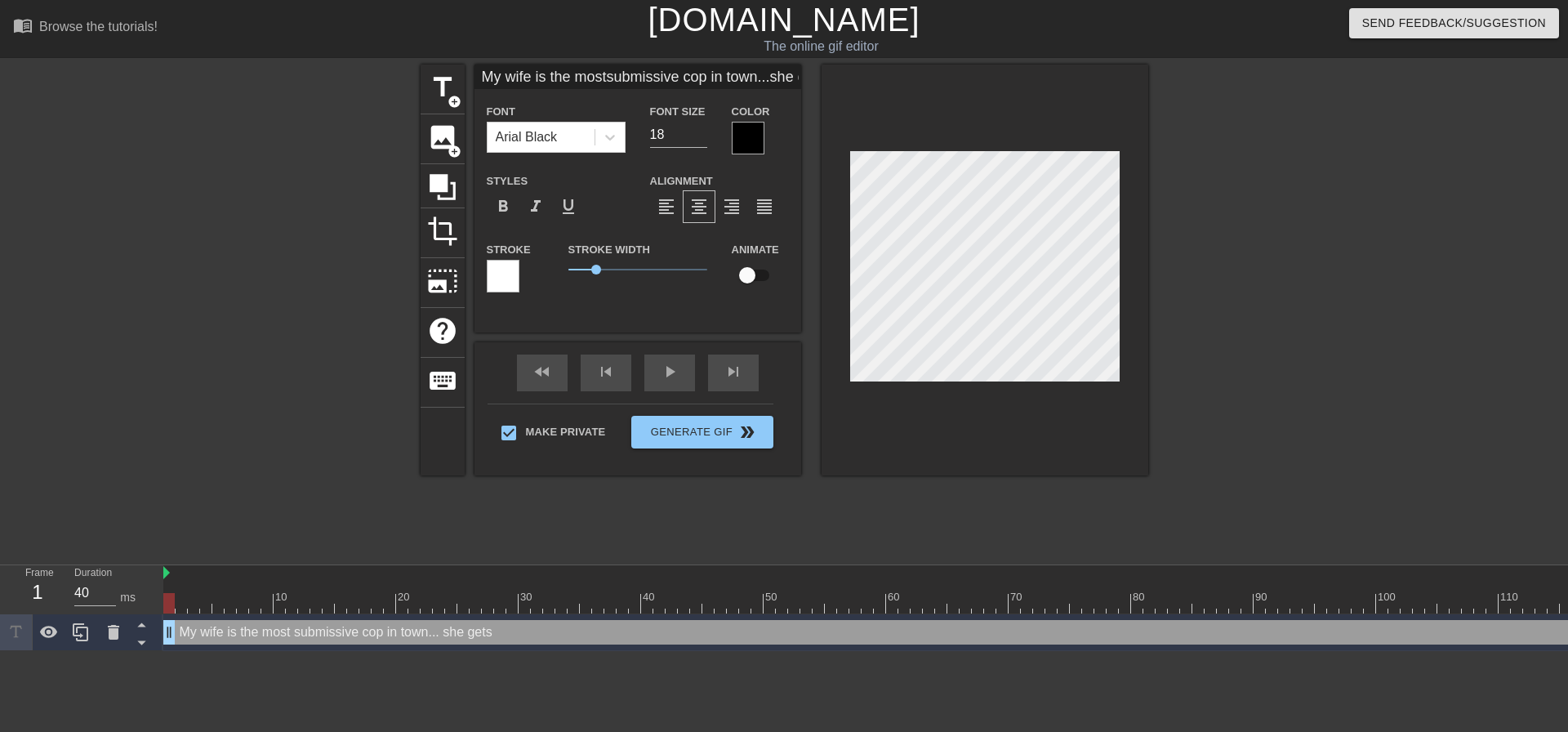
type input "My wife is the mostsubmissive cop in town...she get"
type textarea "My wife is the most submissive cop in town... she get"
type input "My wife is the mostsubmissive cop in town...she ge"
type textarea "My wife is the most submissive cop in town... she ge"
type input "My wife is the mostsubmissive cop in town...she g"
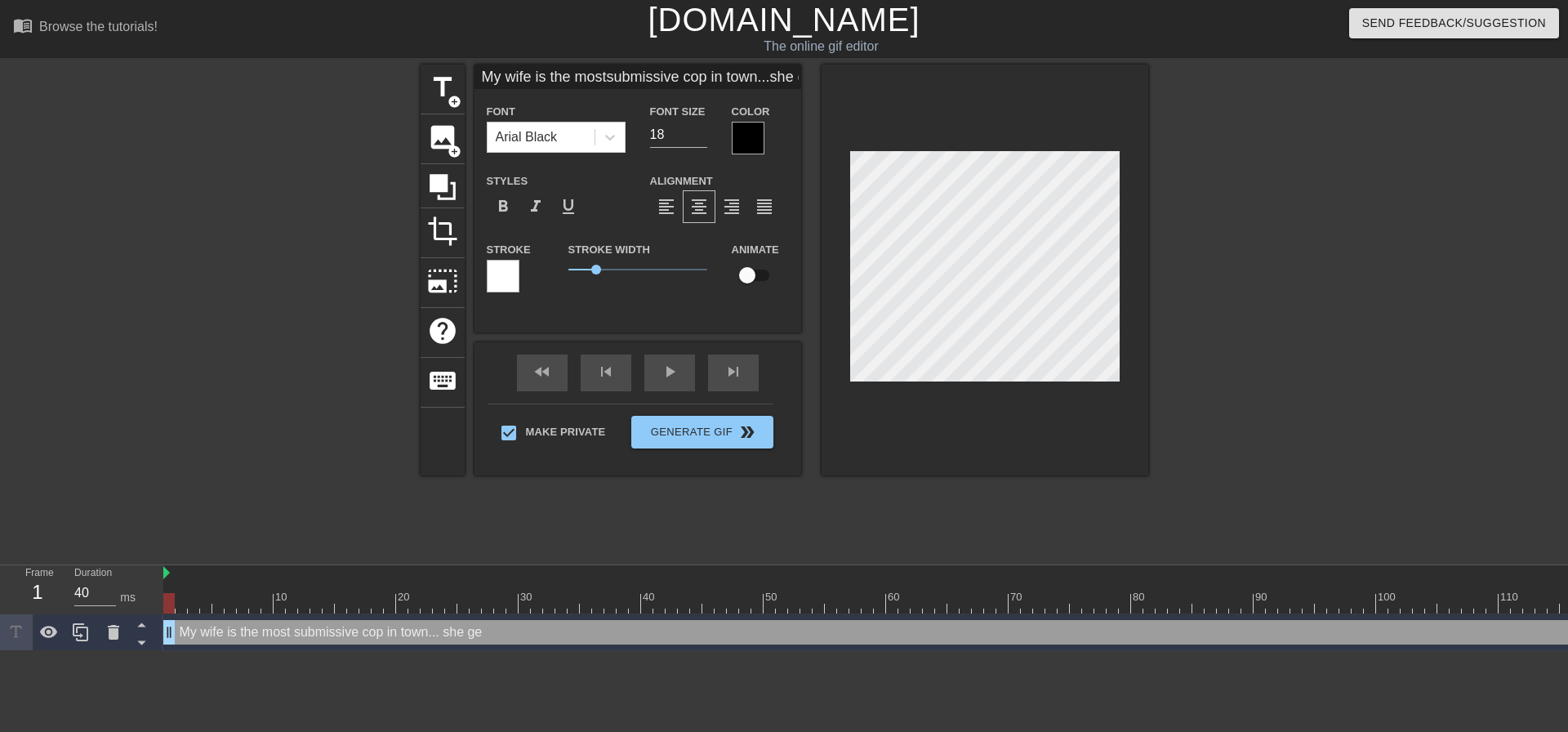
type textarea "My wife is the most submissive cop in town... she g"
type input "My wife is the mostsubmissive cop in town...she"
type textarea "My wife is the most submissive cop in town... she"
type input "My wife is the mostsubmissive cop in town...she"
type textarea "My wife is the most submissive cop in town... she"
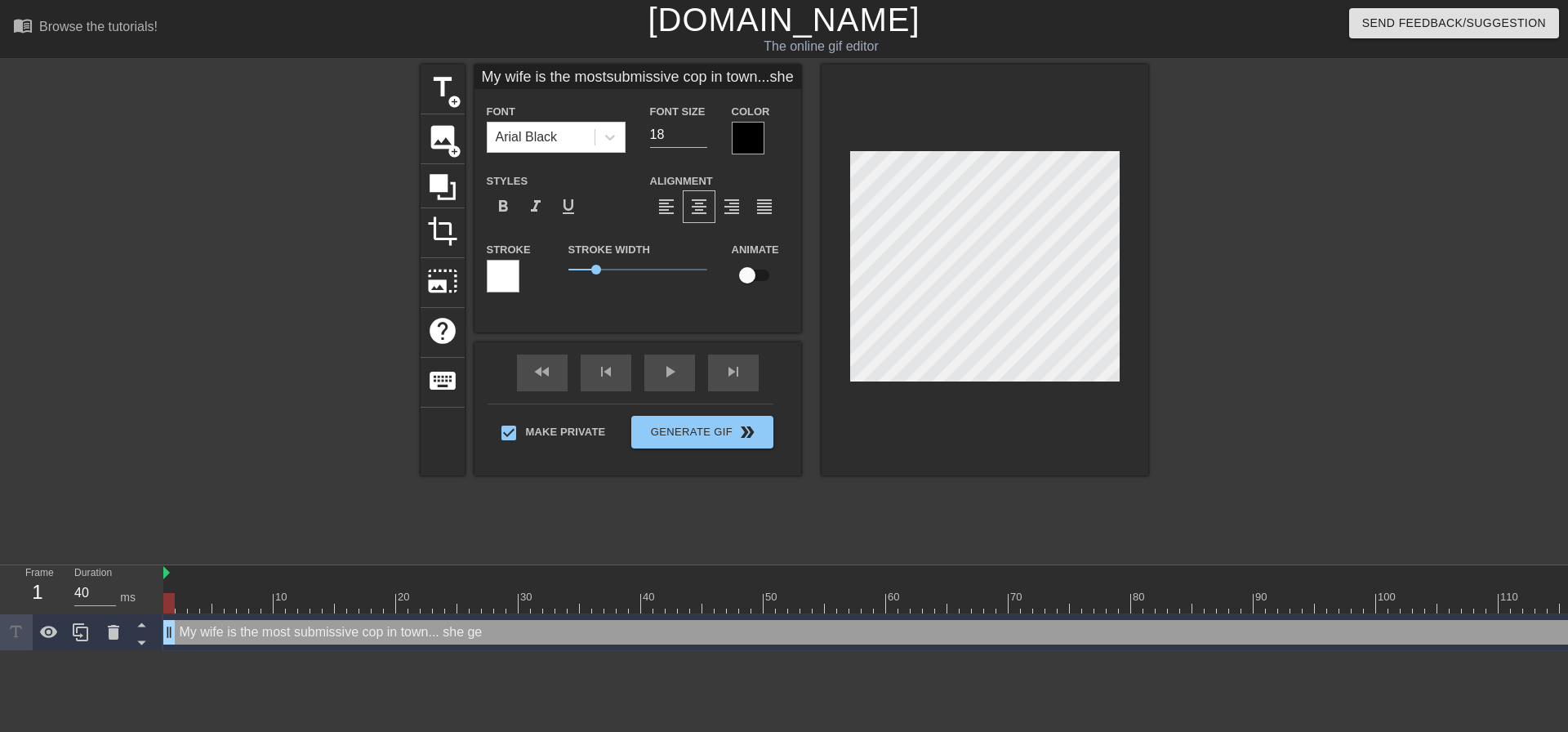
type input "My wife is the mostsubmissive cop in town...sh"
type textarea "My wife is the most submissive cop in town... sh"
type input "My wife is the mostsubmissive cop in town...s"
type textarea "My wife is the most submissive cop in town... s"
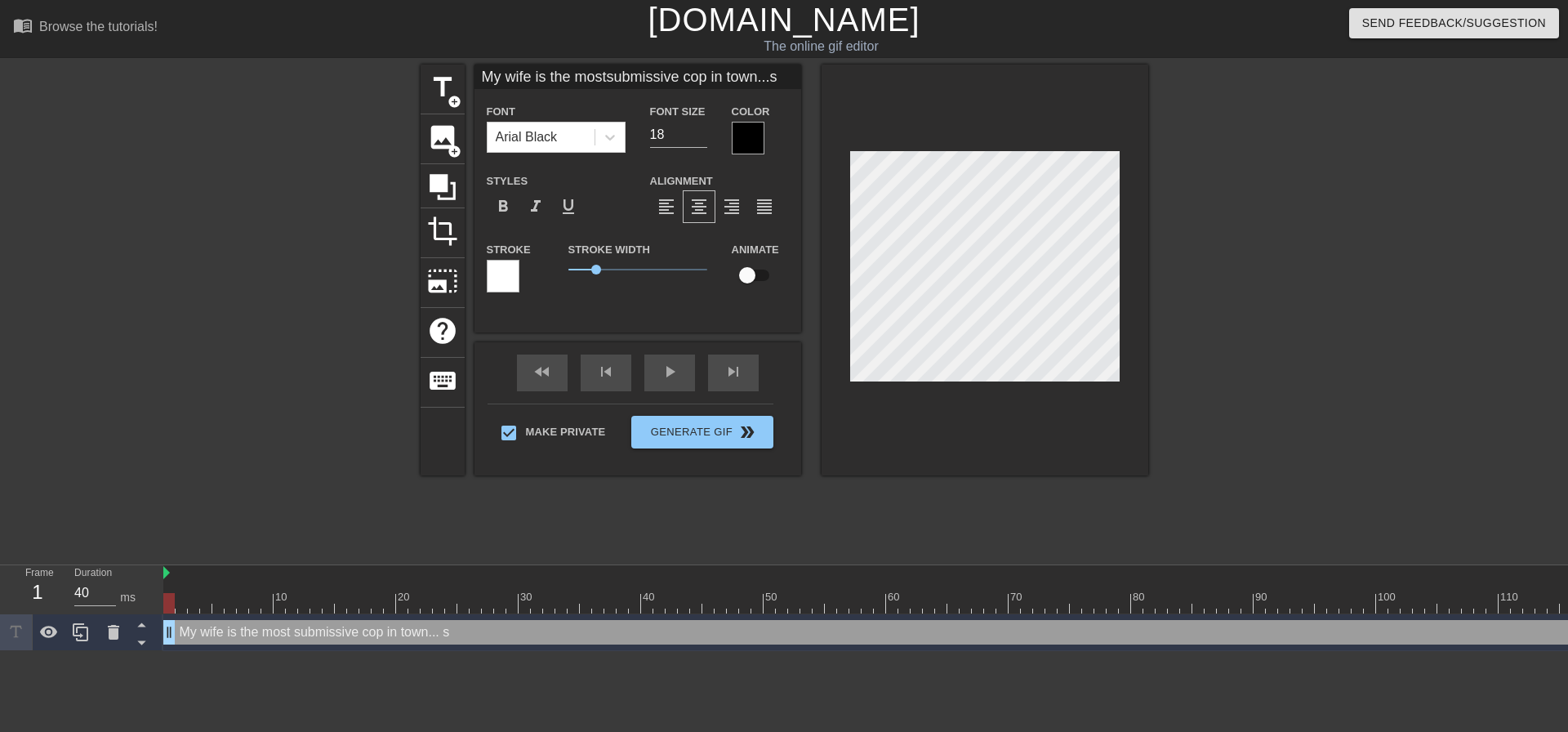
type input "My wife is the mostsubmissive cop in town..."
type textarea "My wife is the most submissive cop in town..."
type input "My wife is the mostsubmissive cop in town...S"
type textarea "My wife is the most submissive cop in town... S"
type input "My wife is the mostsubmissive cop in town...Sh"
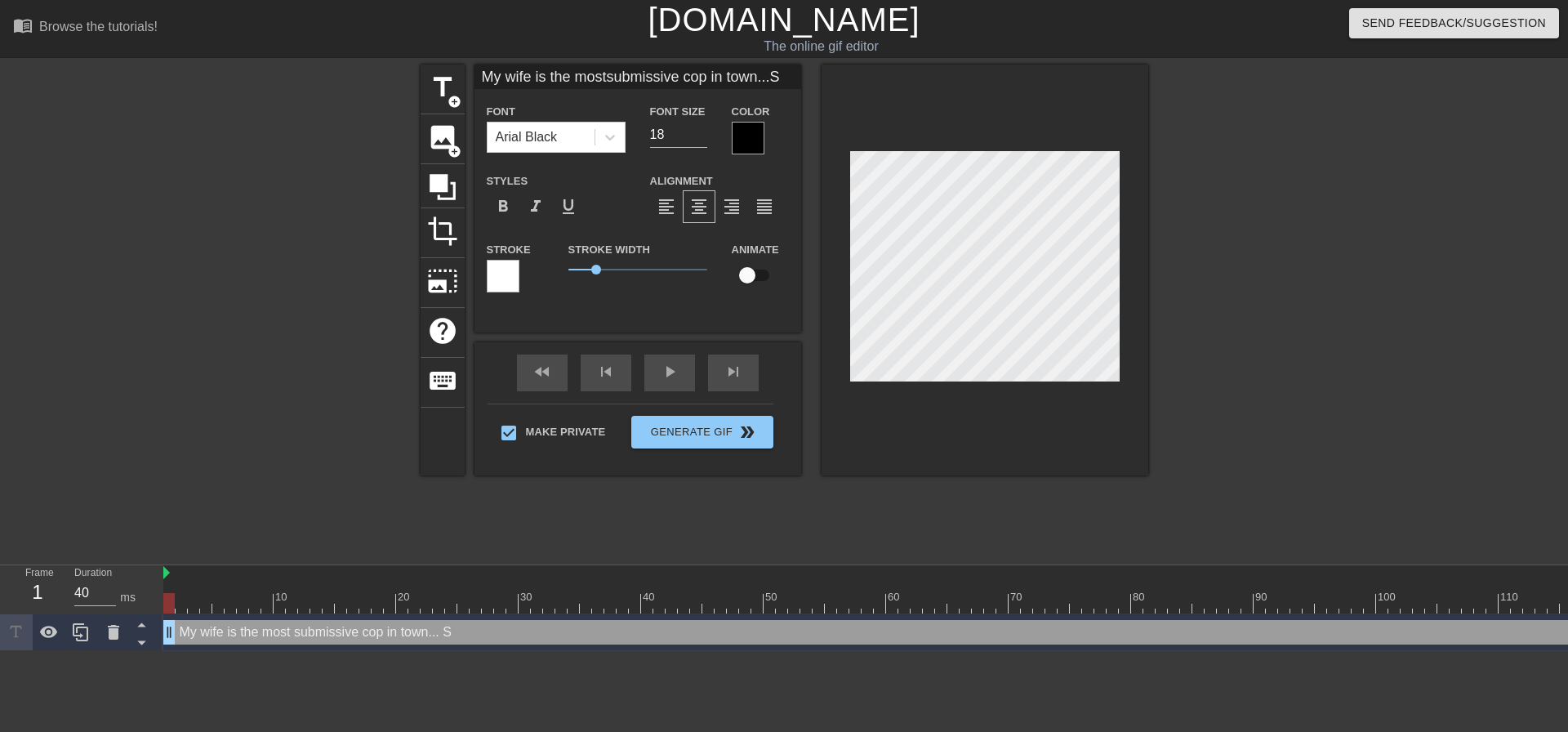
type textarea "My wife is the most submissive cop in town... Sh"
type input "My wife is the mostsubmissive cop in town...She"
type textarea "My wife is the most submissive cop in town... She"
type input "My wife is the mostsubmissive cop in town...She"
type textarea "My wife is the most submissive cop in town... She"
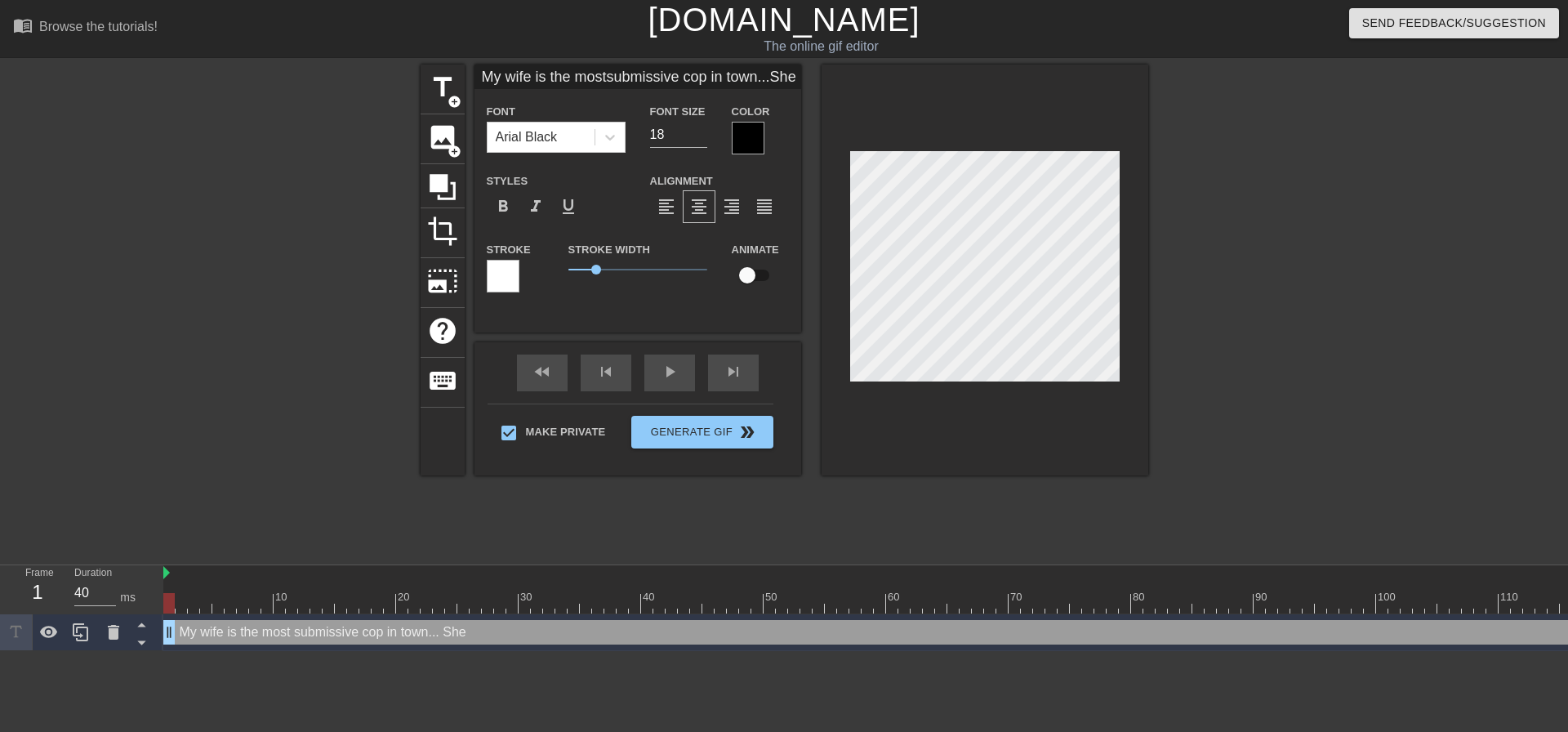
type input "My wife is the mostsubmissive cop in town...She a"
type textarea "My wife is the most submissive cop in town... She a"
type input "My wife is the mostsubmissive cop in town...She al"
type textarea "My wife is the most submissive cop in town... She al"
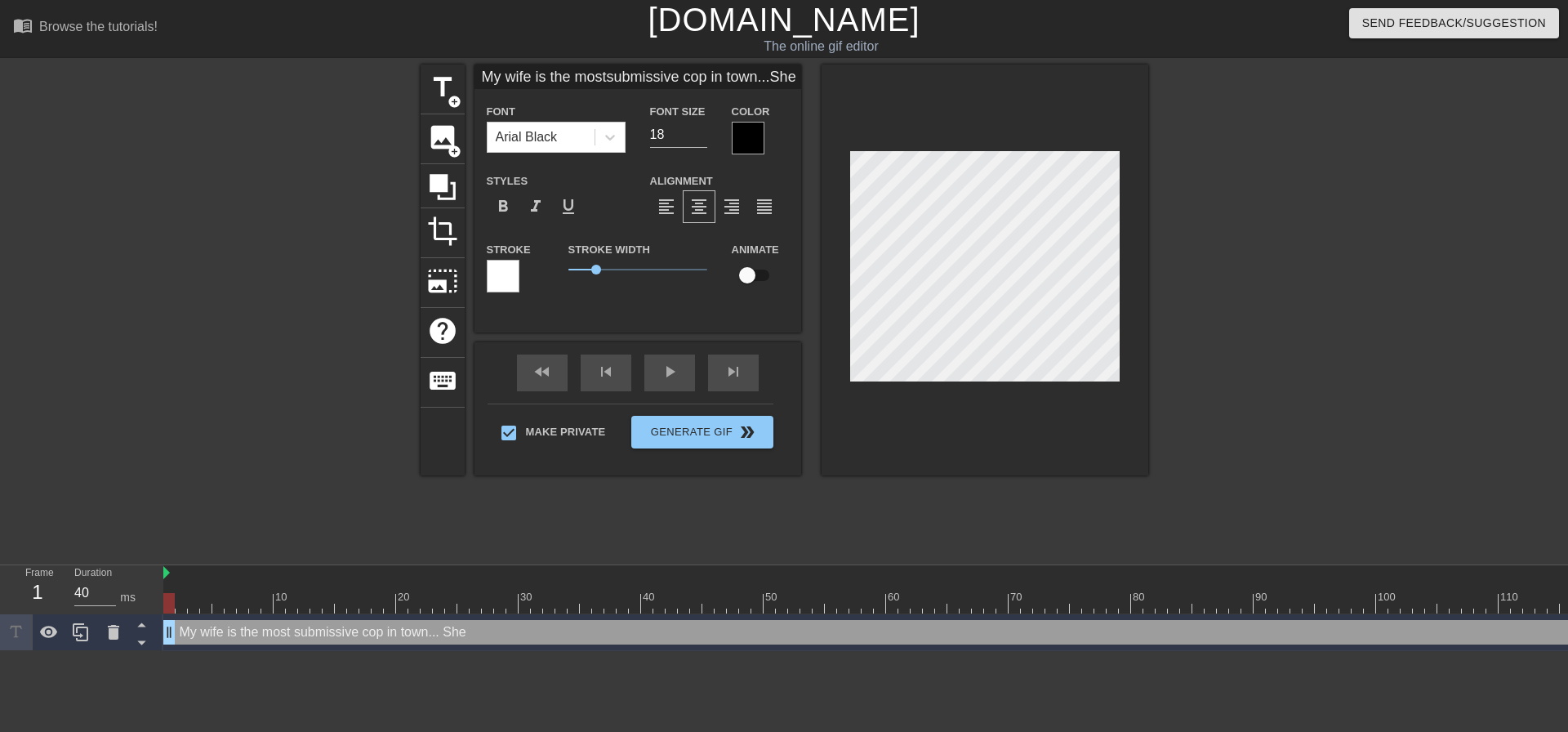
type input "My wife is the mostsubmissive cop in town...She ala"
type textarea "My wife is the most submissive cop in town... She ala"
type input "My wife is the mostsubmissive cop in town...She al"
type textarea "My wife is the most submissive cop in town... She alw"
type input "My wife is the mostsubmissive cop in town...She alwa"
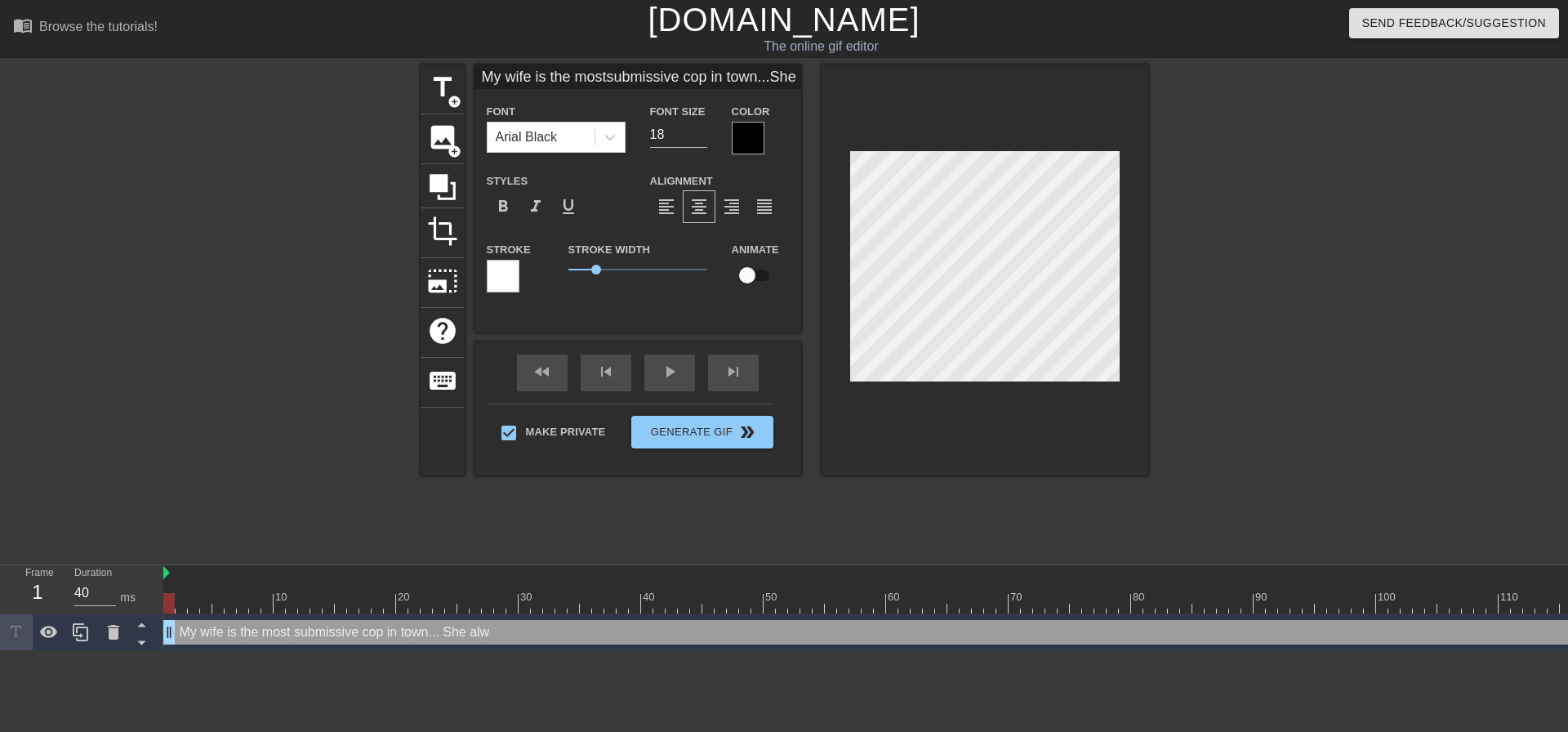
type textarea "My wife is the most submissive cop in town... She alwa"
type input "My wife is the mostsubmissive cop in town...She alway"
type textarea "My wife is the most submissive cop in town... She always"
type input "My wife is the mostsubmissive cop in town...She always"
type textarea "My wife is the most submissive cop in town... She always"
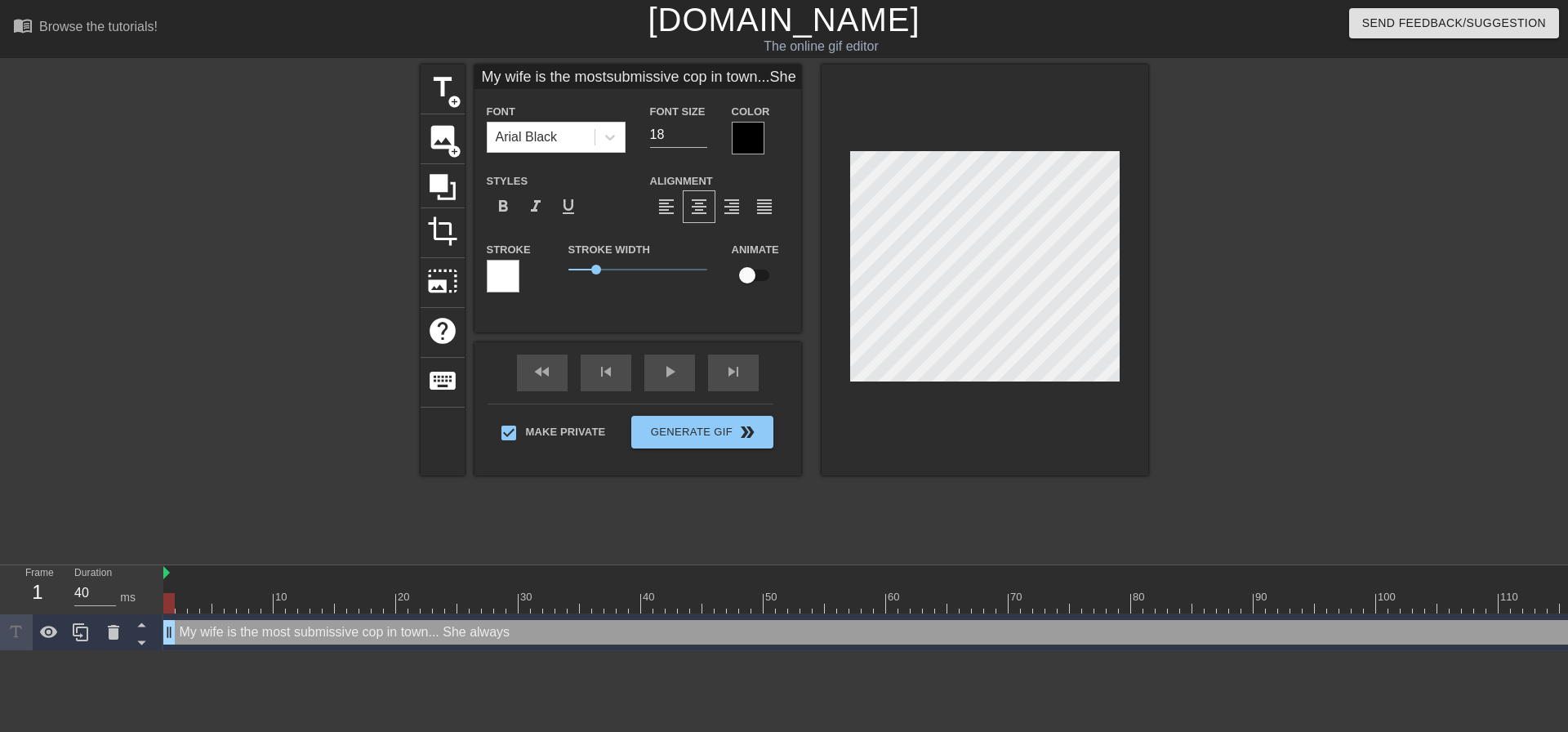
type input "My wife is the mostsubmissive cop in town...She always g"
type textarea "My wife is the most submissive cop in town... She always g"
type input "My wife is the mostsubmissive cop in town...She always ge"
type textarea "My wife is the most submissive cop in town... She always ge"
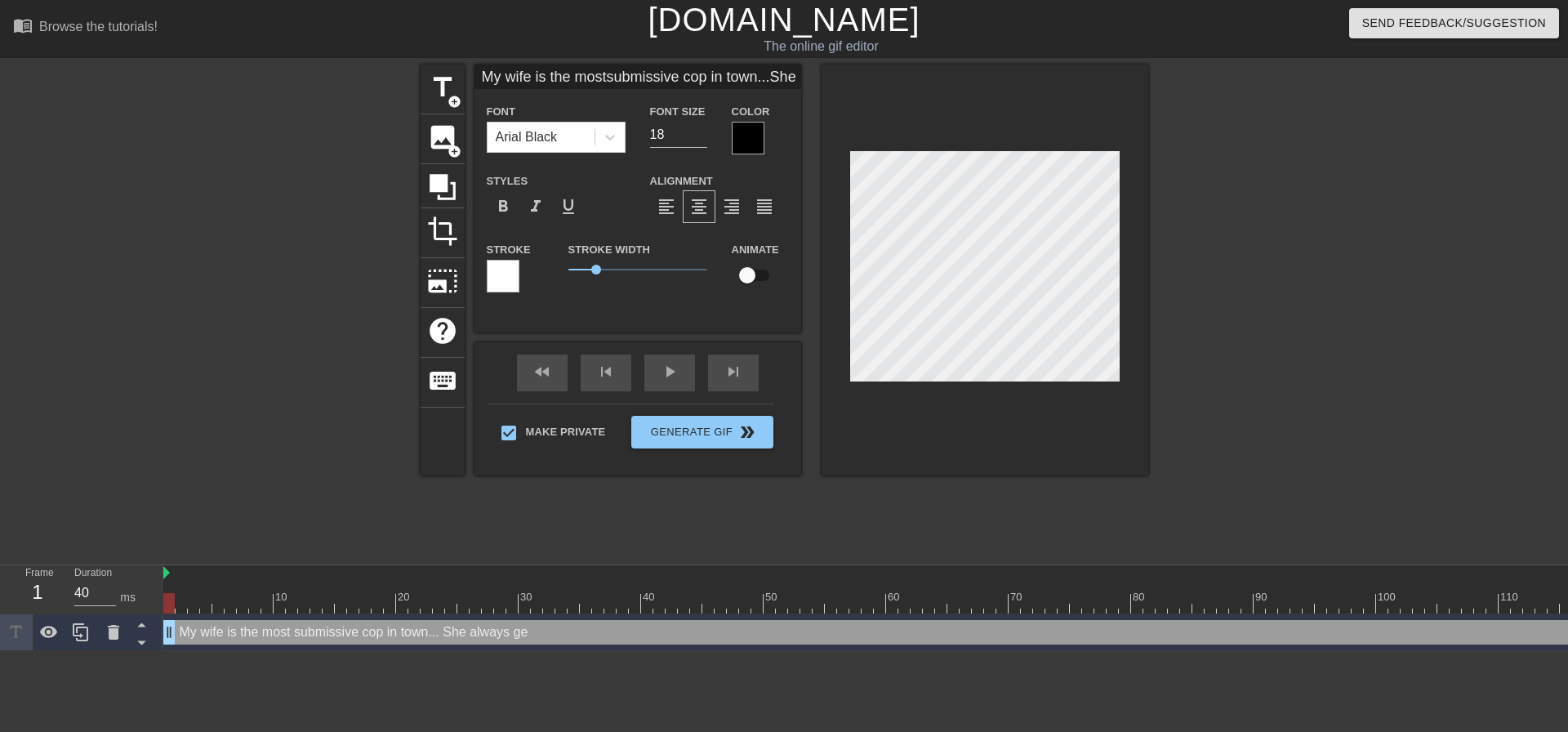
type input "My wife is the mostsubmissive cop in town...She always get"
type textarea "My wife is the most submissive cop in town... She always get"
type input "My wife is the mostsubmissive cop in town...She always gets"
type textarea "My wife is the most submissive cop in town... She always gets"
type input "My wife is the mostsubmissive cop in town...She always gets"
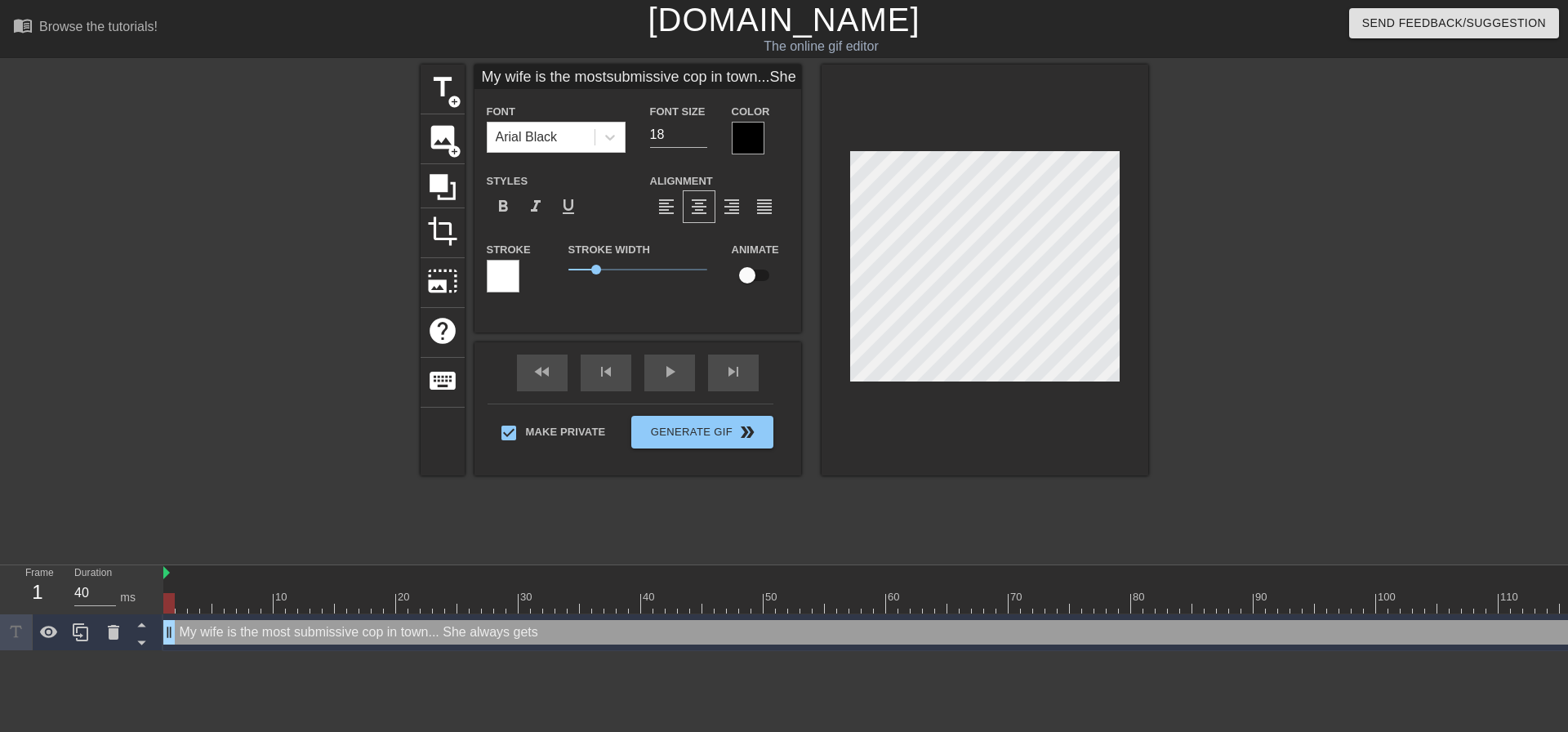
type textarea "My wife is the most submissive cop in town... She always gets"
type input "My wife is the mostsubmissive cop in town...She always gets t"
type textarea "My wife is the most submissive cop in town... She always gets t"
type input "My wife is the mostsubmissive cop in town...She always gets ta"
type textarea "My wife is the most submissive cop in town... She always gets ta"
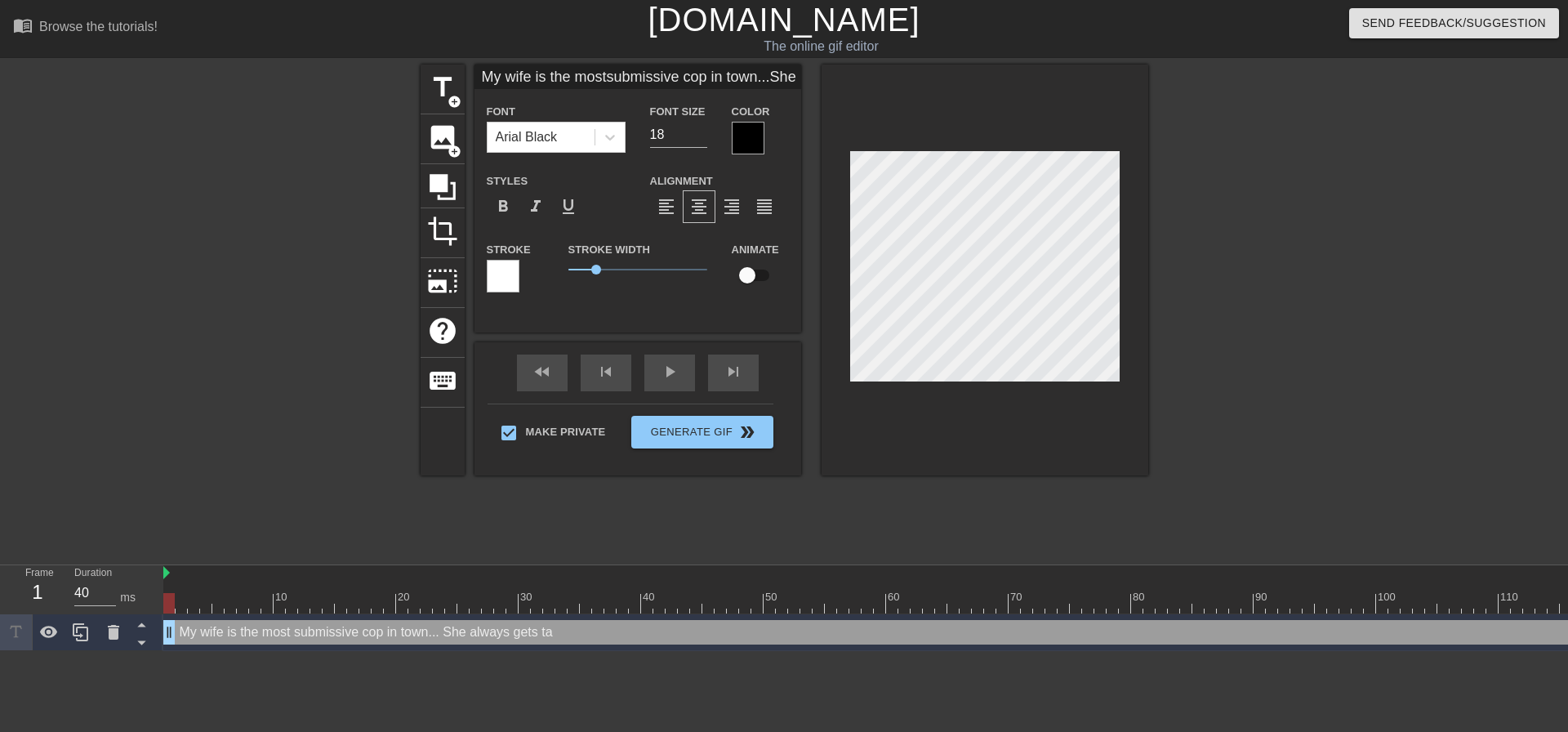
type input "My wife is the mostsubmissive cop in town...She always gets tar"
type textarea "My wife is the most submissive cop in town... She always gets tar"
type input "My wife is the mostsubmissive cop in town...She always gets targ"
type textarea "My wife is the most submissive cop in town... She always gets targ"
type input "My wife is the mostsubmissive cop in town...She always gets targe"
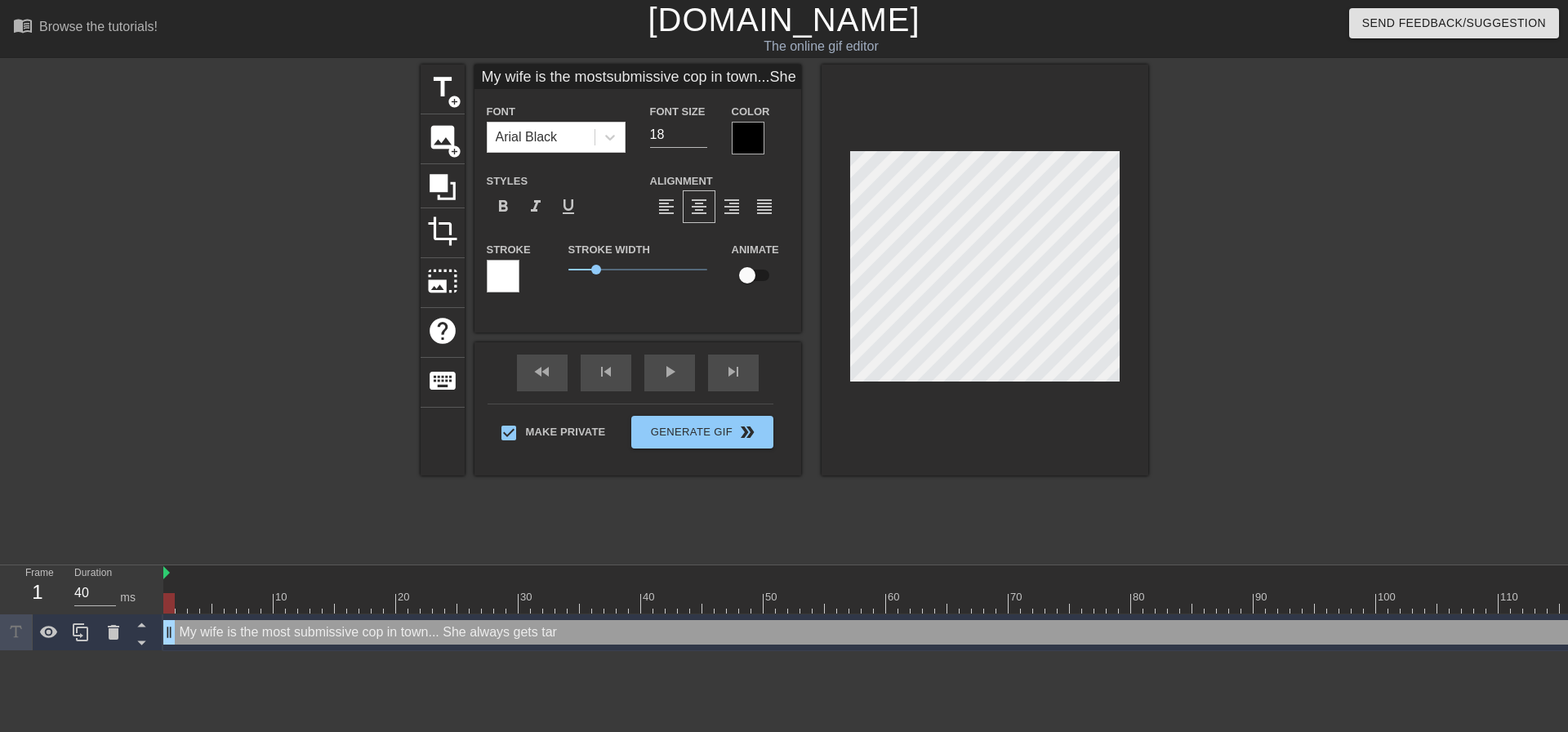
type textarea "My wife is the most submissive cop in town... She always gets targe"
type input "My wife is the mostsubmissive cop in town...She always gets target"
type textarea "My wife is the most submissive cop in town... She always gets target"
type input "My wife is the mostsubmissive cop in town...She always gets targete"
type textarea "My wife is the most submissive cop in town... She always gets targete"
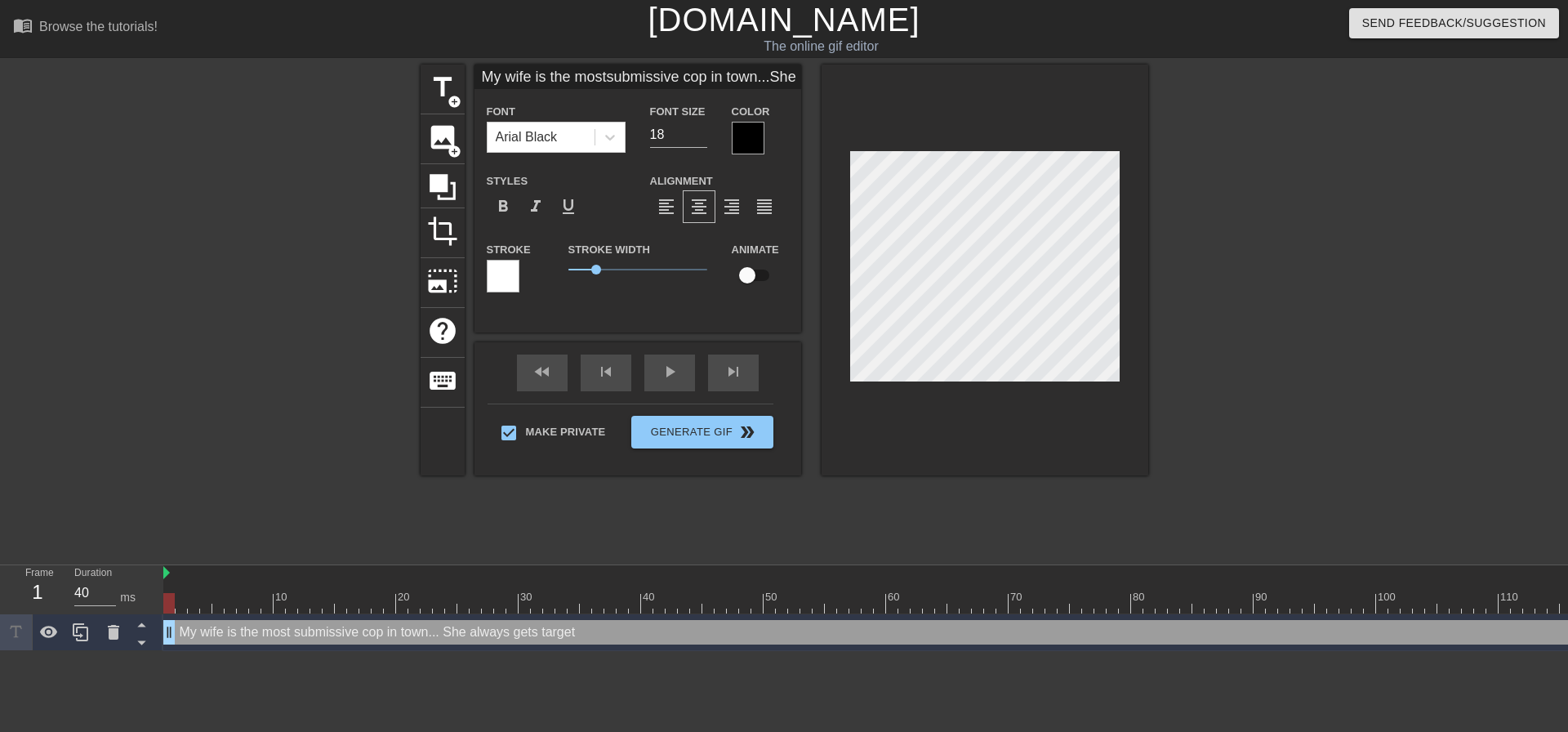
type input "My wife is the mostsubmissive cop in town...She always gets targeted"
type textarea "My wife is the most submissive cop in town... She always gets targeted"
type input "My wife is the mostsubmissive cop in town...She always gets targeted b"
type textarea "My wife is the most submissive cop in town... She always gets targeted b"
type input "My wife is the mostsubmissive cop in town...She always gets targeted by"
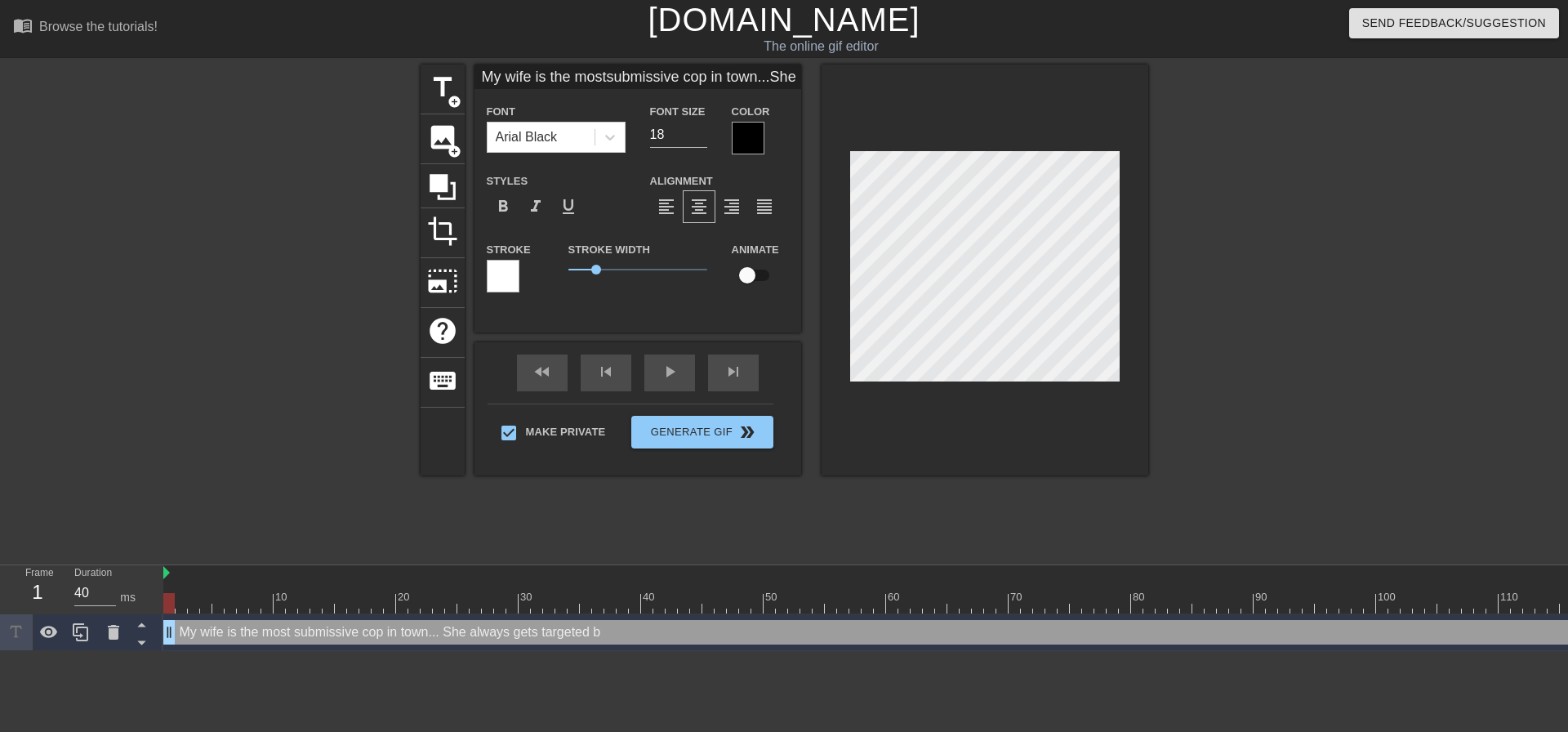
type textarea "My wife is the most submissive cop in town... She always gets targeted by"
type input "My wife is the mostsubmissive cop in town...She always gets targeted by"
type textarea "My wife is the most submissive cop in town... She always gets targeted by"
type input "My wife is the mostsubmissive cop in town...She always gets targeted byf"
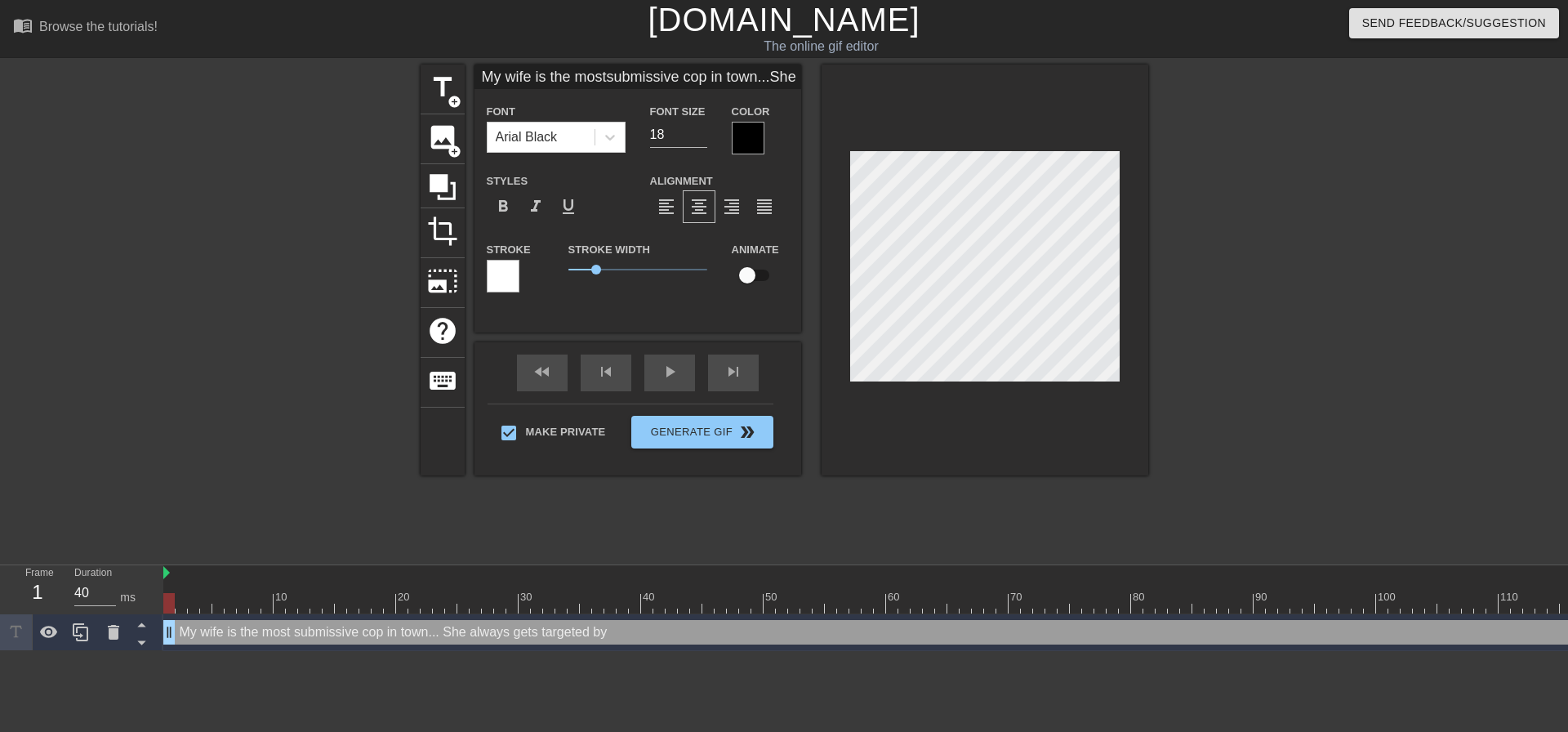
type textarea "My wife is the most submissive cop in town... She always gets targeted by f"
type input "My wife is the mostsubmissive cop in town...She always gets targeted byfe"
type textarea "My wife is the most submissive cop in town... She always gets targeted by fe"
type input "My wife is the mostsubmissive cop in town...She always gets targeted byfem"
type textarea "My wife is the most submissive cop in town... She always gets targeted by fem"
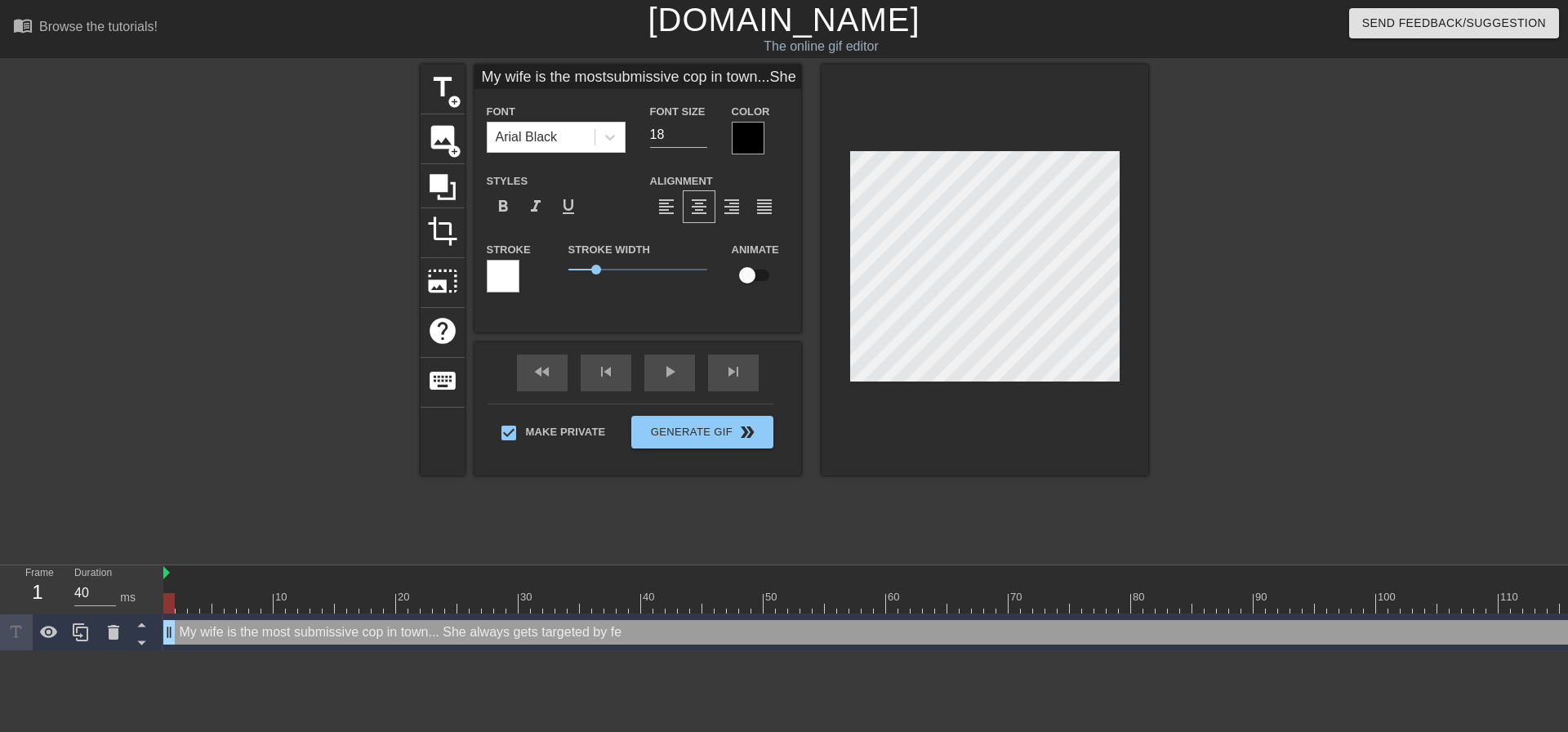
type input "My wife is the mostsubmissive cop in town...She always gets targeted byfema"
type textarea "My wife is the most submissive cop in town... She always gets targeted by fema"
type input "My wife is the mostsubmissive cop in town...She always gets targeted byfemal"
type textarea "My wife is the most submissive cop in town... She always gets targeted by femal"
type input "My wife is the mostsubmissive cop in town...She always gets targeted byfemale"
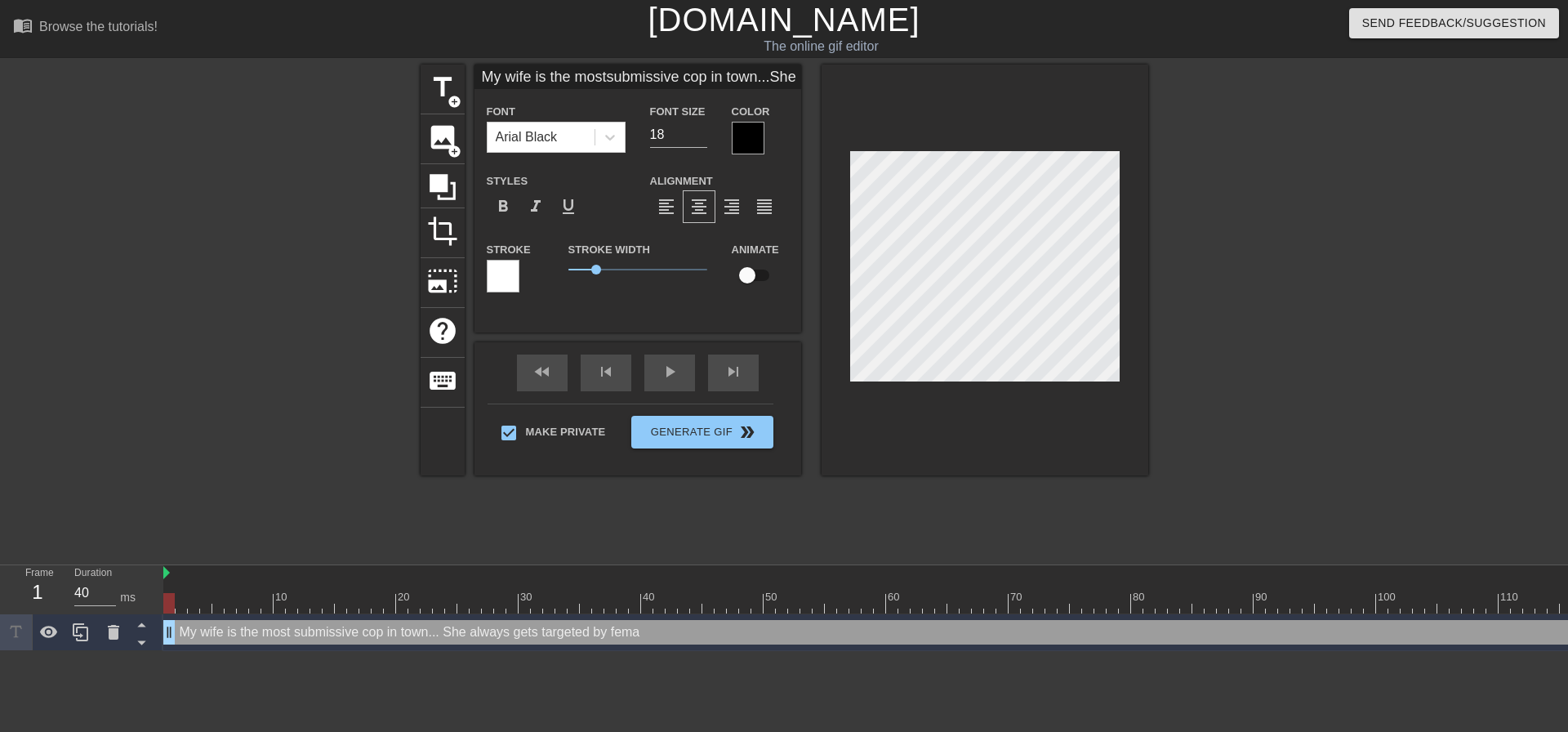
type textarea "My wife is the most submissive cop in town... She always gets targeted by female"
type input "My wife is the mostsubmissive cop in town...She always gets targeted byfemales"
type textarea "My wife is the most submissive cop in town... She always gets targeted by femal…"
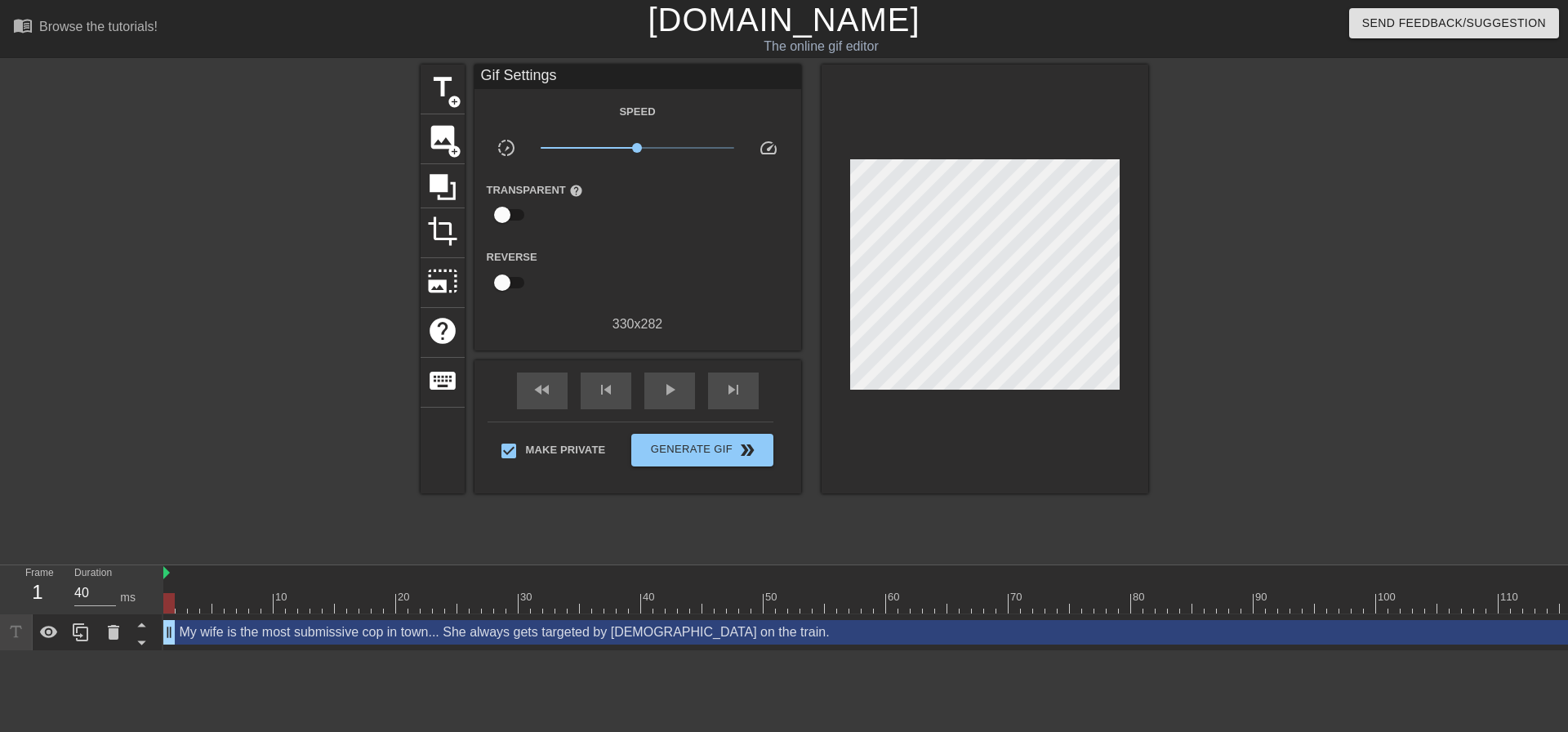
click at [1204, 388] on div at bounding box center [1291, 309] width 245 height 490
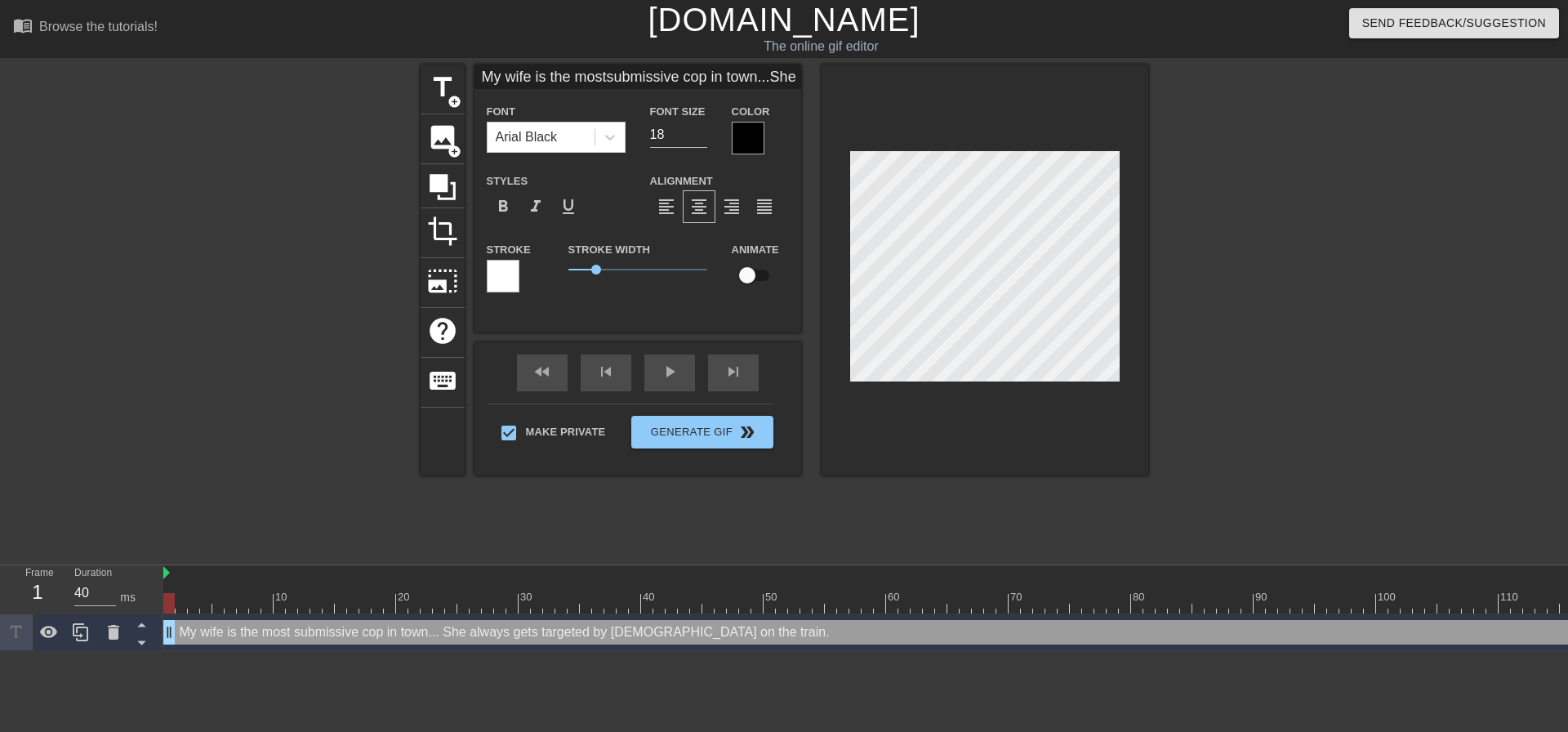
scroll to position [7, 1]
drag, startPoint x: 1208, startPoint y: 278, endPoint x: 1193, endPoint y: 282, distance: 15.5
click at [1196, 281] on div at bounding box center [1291, 309] width 245 height 490
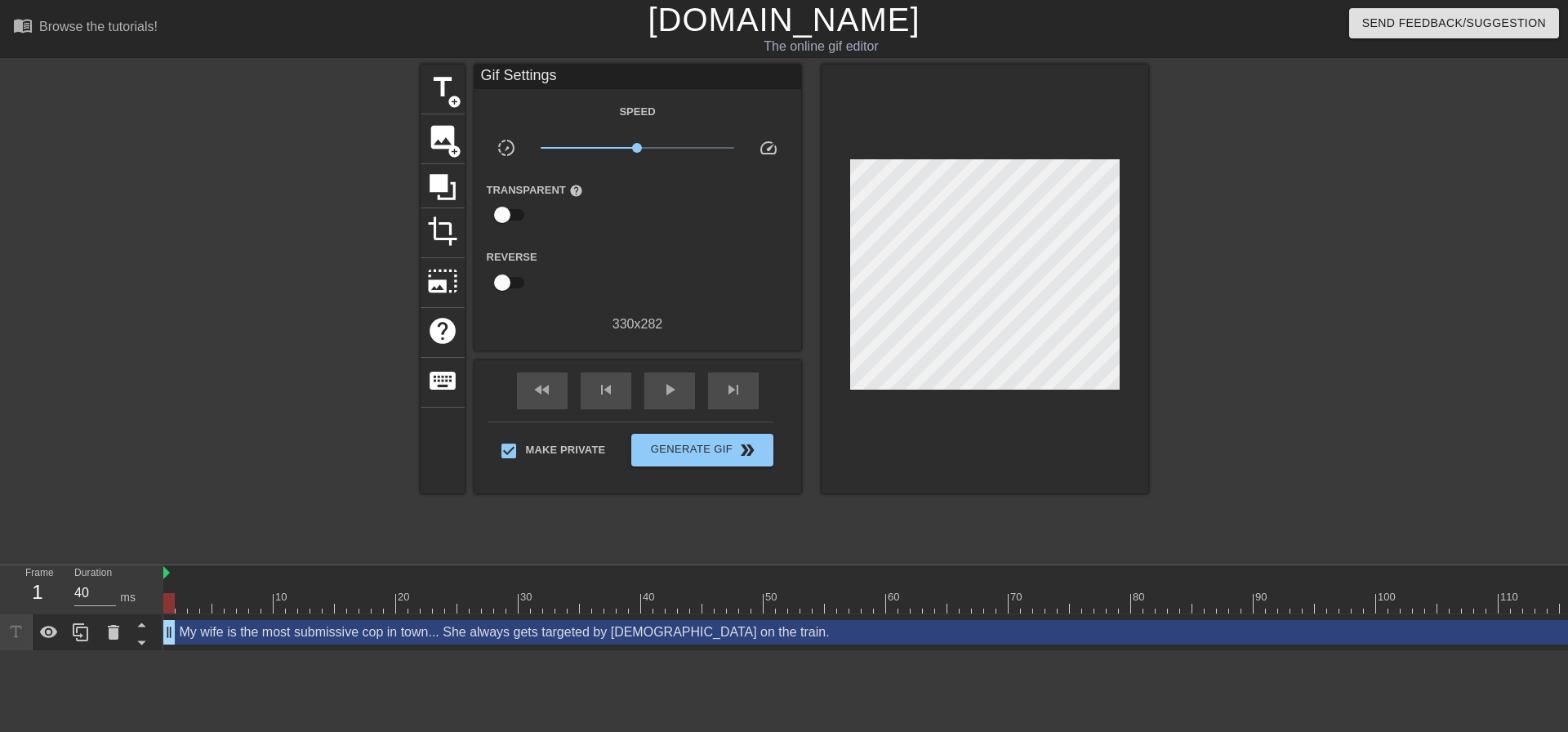
click at [1302, 270] on div at bounding box center [1291, 309] width 245 height 490
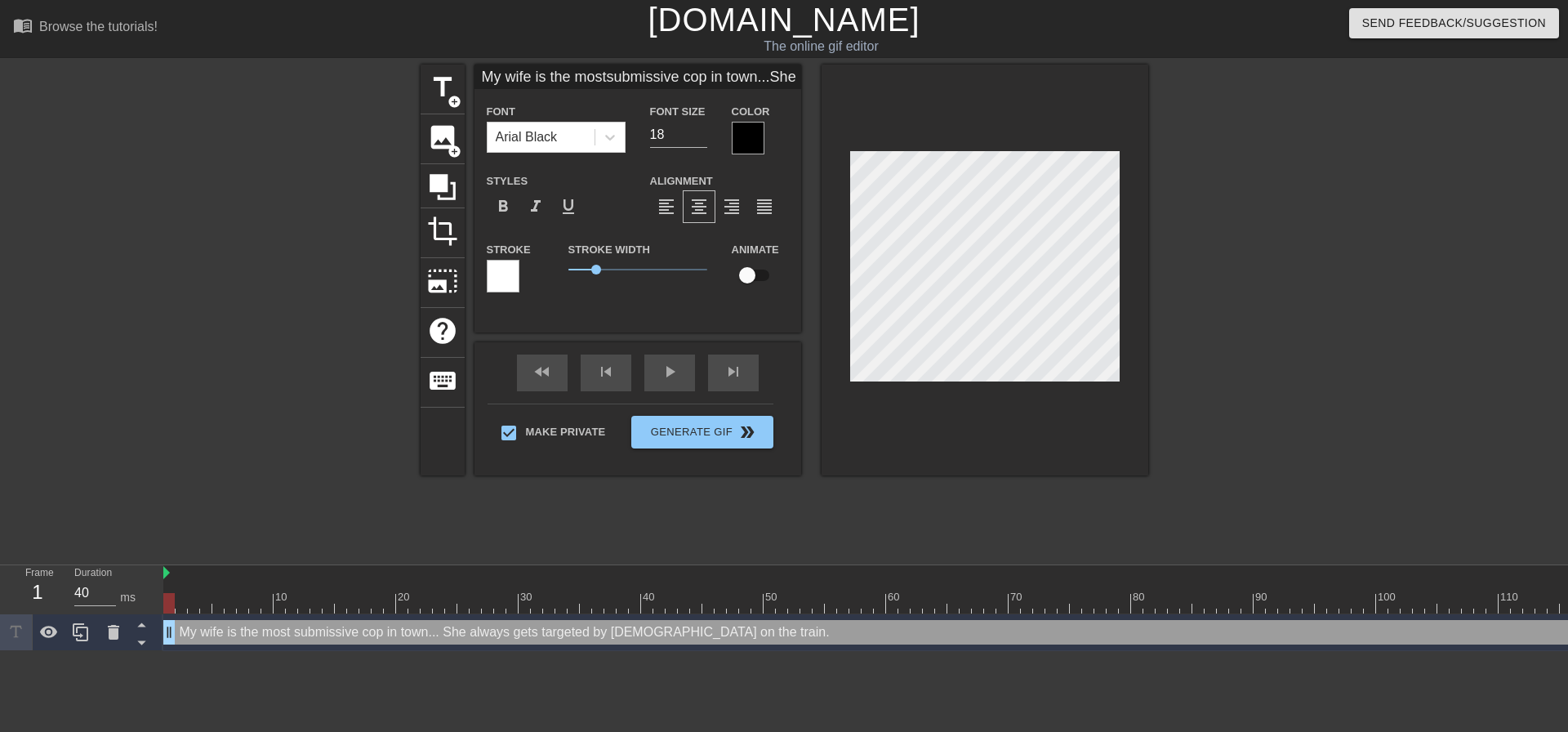
scroll to position [7, 2]
drag, startPoint x: 1166, startPoint y: 315, endPoint x: 1139, endPoint y: 315, distance: 27.0
click at [1154, 315] on div "title add_circle image add_circle crop photo_size_select_large help keyboard My…" at bounding box center [784, 309] width 1568 height 490
click at [1115, 382] on div at bounding box center [985, 270] width 327 height 411
click at [1208, 330] on div at bounding box center [1291, 309] width 245 height 490
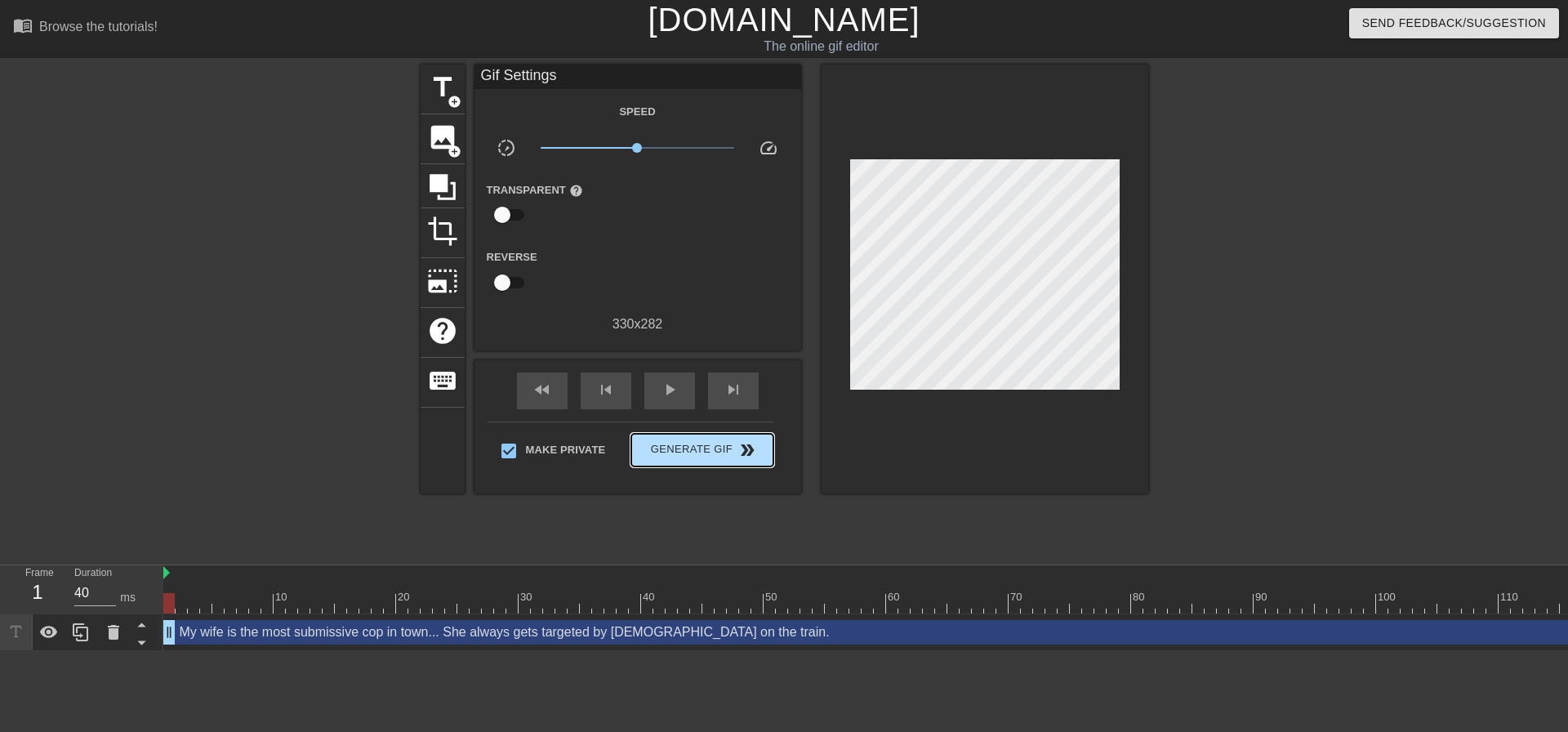
click at [756, 426] on div "Make Private Generate Gif double_arrow" at bounding box center [630, 453] width 286 height 64
click at [751, 451] on span "double_arrow" at bounding box center [747, 449] width 20 height 20
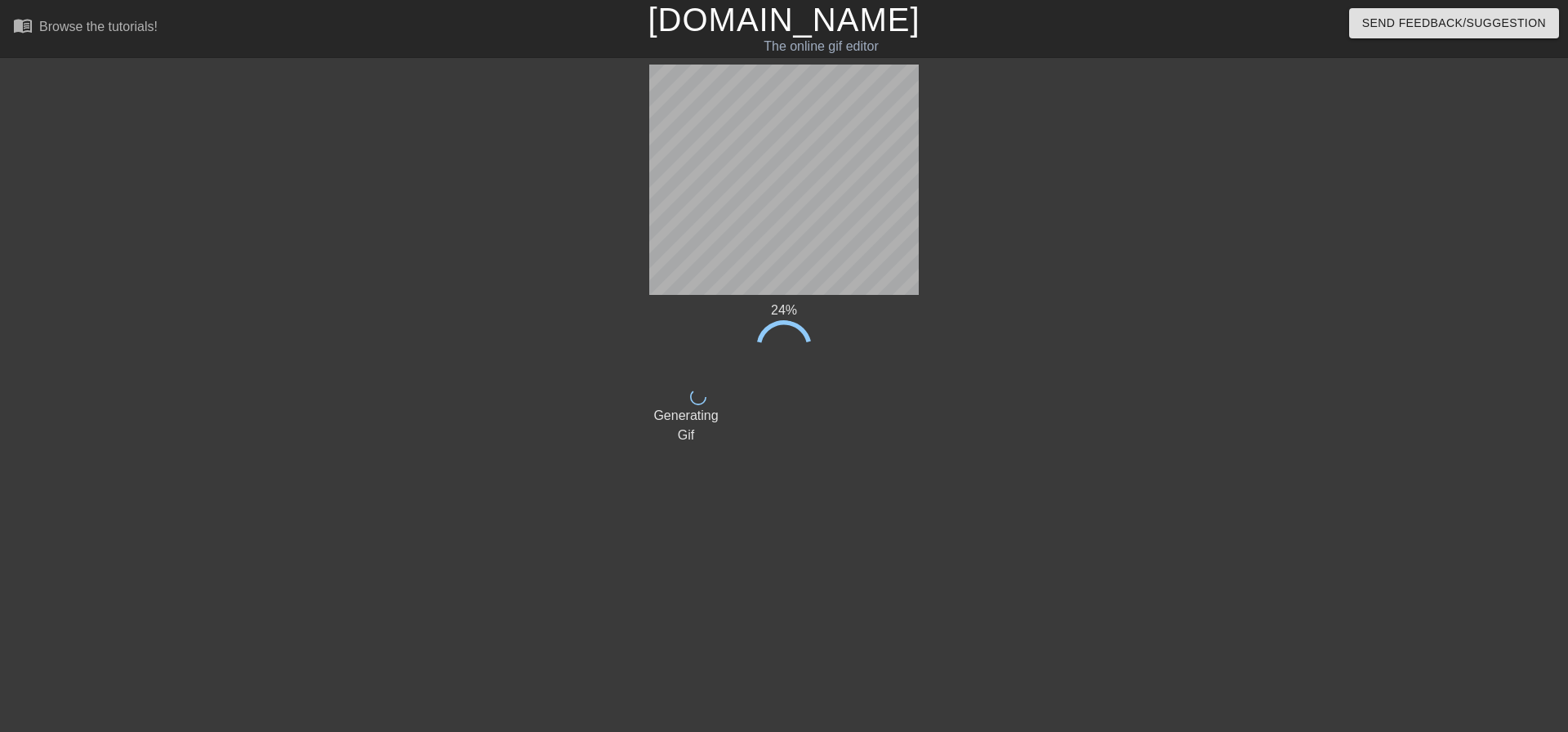
drag, startPoint x: 1397, startPoint y: 297, endPoint x: 1380, endPoint y: 304, distance: 18.4
click at [1397, 297] on div "24 % done Generating Gif title add_circle image add_circle crop photo_size_sele…" at bounding box center [784, 309] width 1568 height 490
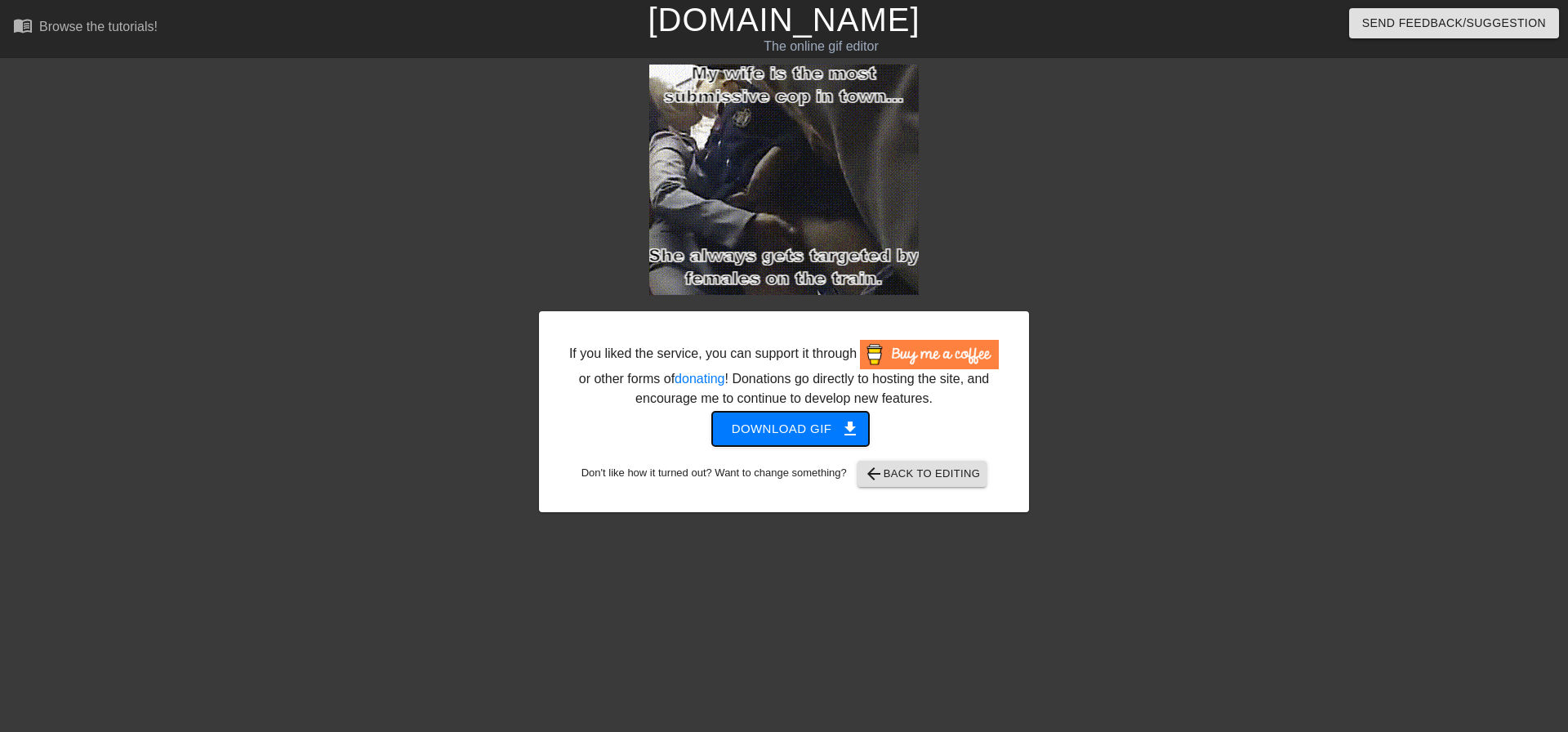
click at [850, 421] on span "get_app" at bounding box center [850, 429] width 20 height 20
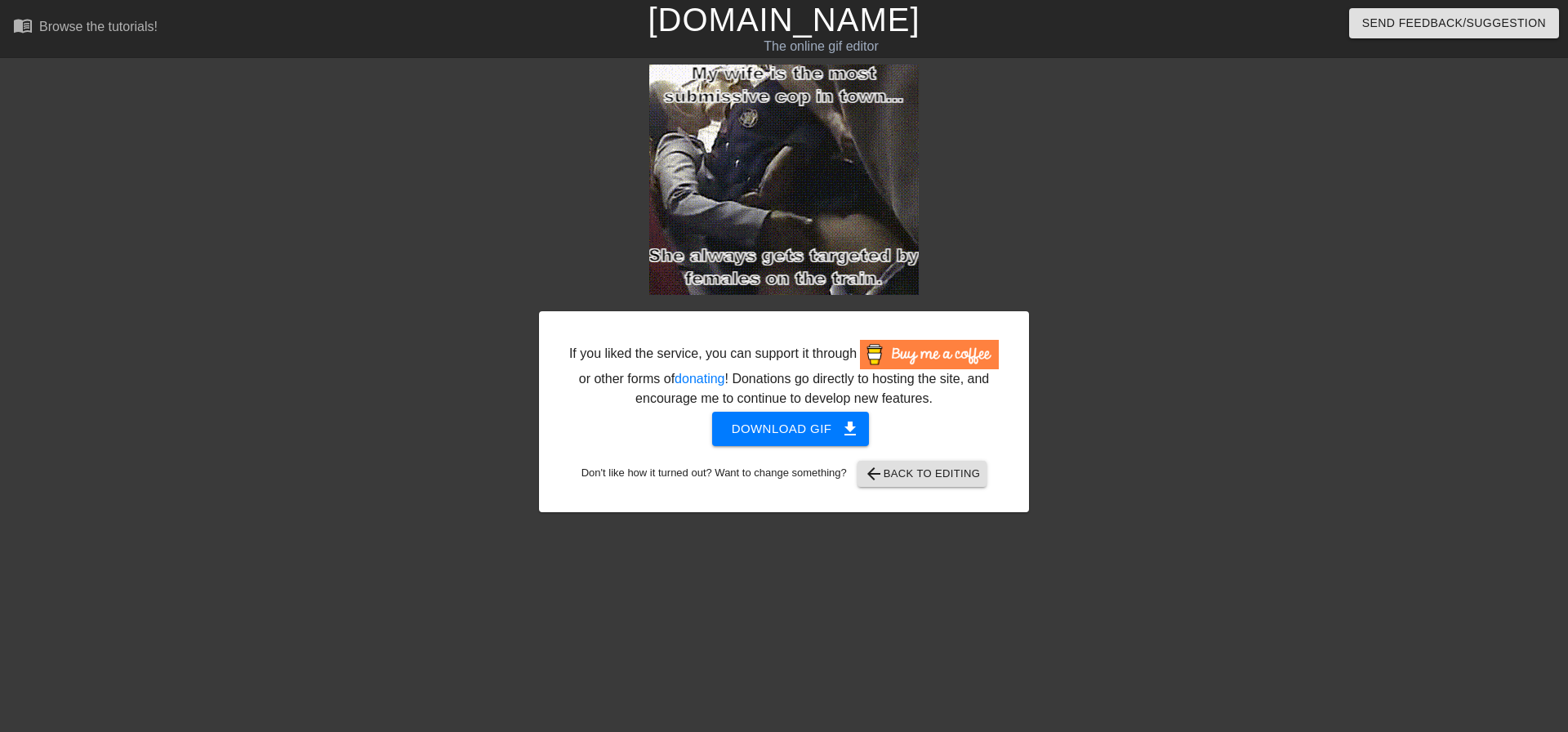
click at [1014, 216] on div "If you liked the service, you can support it through or other forms of donating…" at bounding box center [784, 288] width 490 height 447
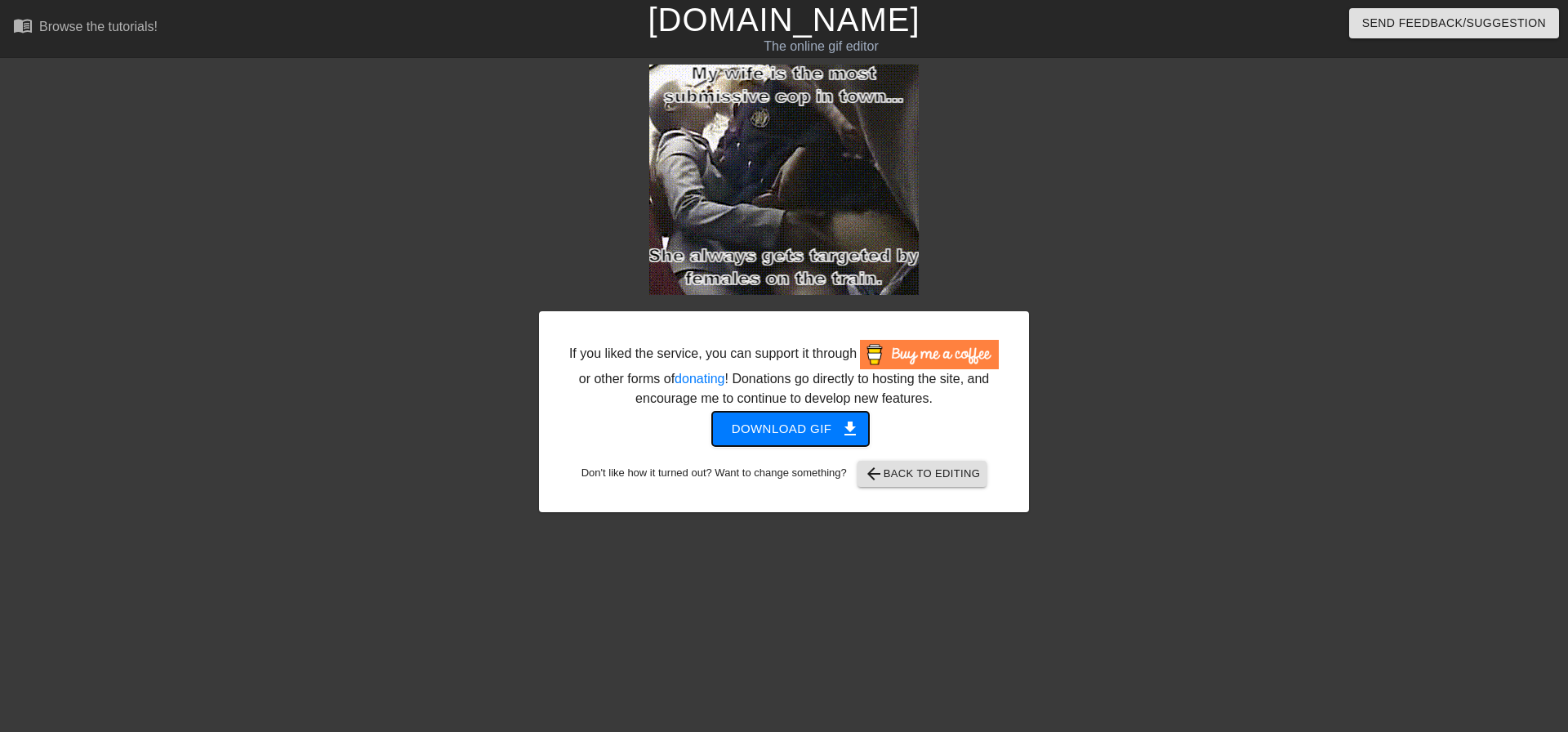
click at [812, 420] on span "Download gif get_app" at bounding box center [791, 429] width 119 height 21
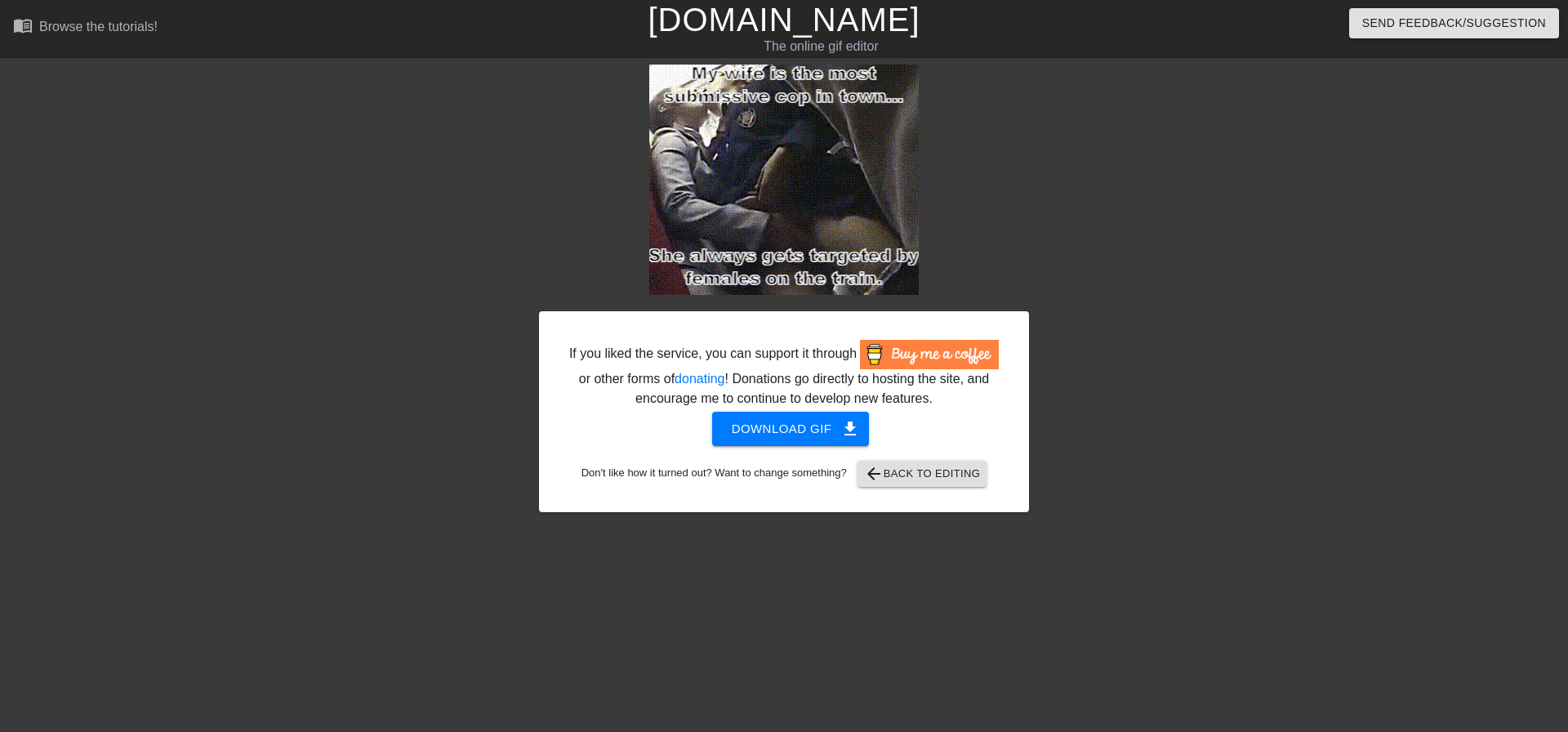
click at [1209, 345] on div at bounding box center [1171, 309] width 245 height 490
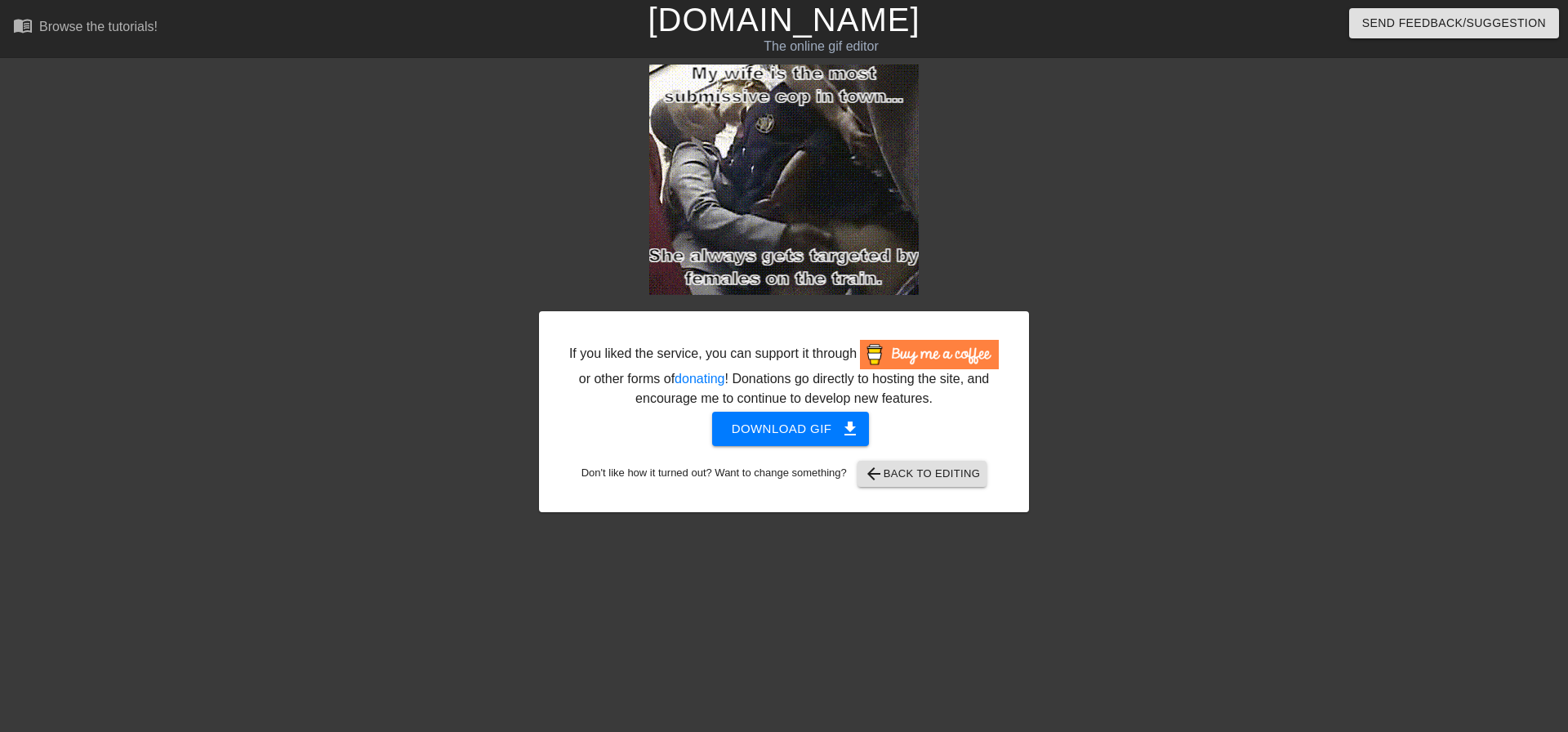
click at [1534, 114] on div "If you liked the service, you can support it through or other forms of donating…" at bounding box center [784, 309] width 1568 height 490
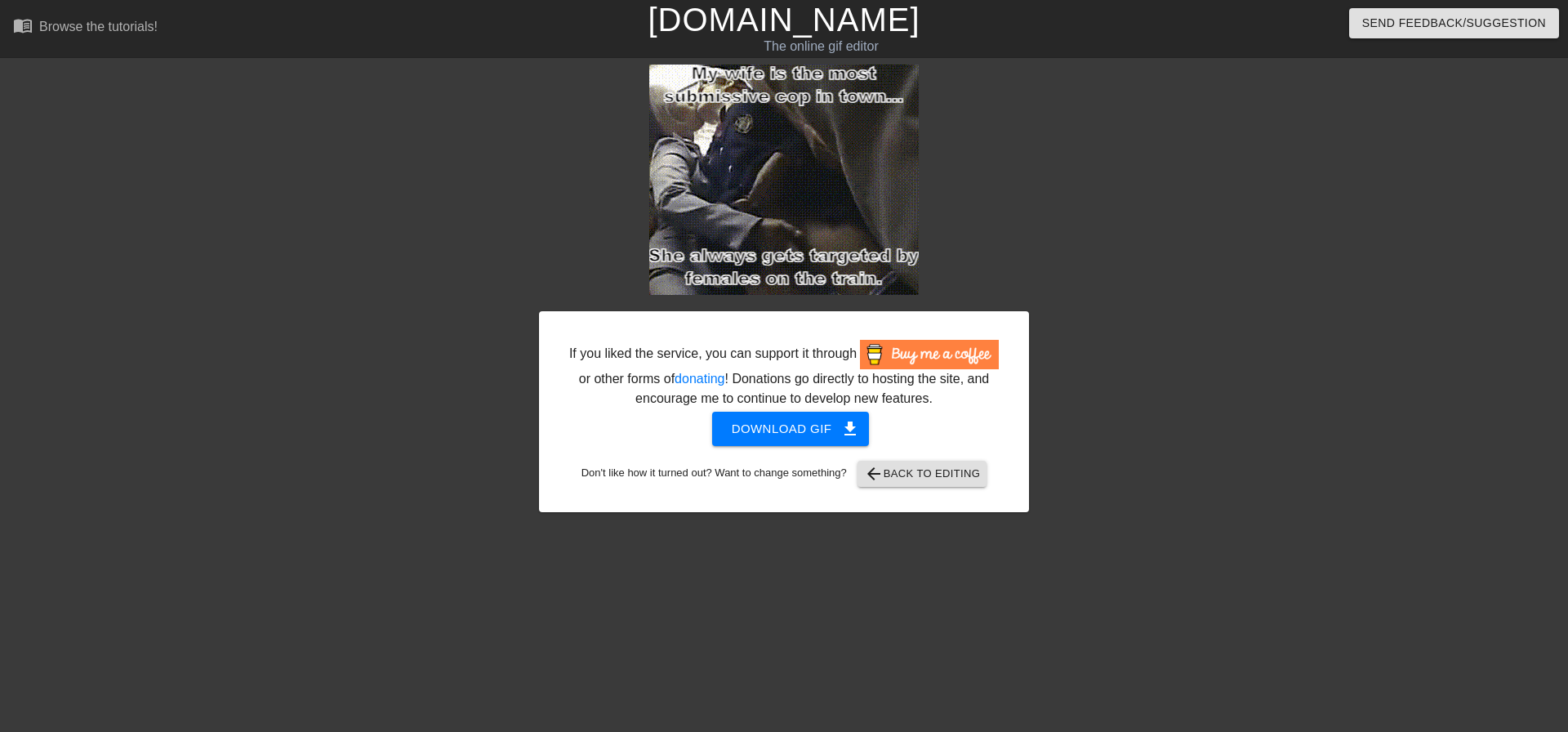
drag, startPoint x: 1556, startPoint y: 91, endPoint x: 1543, endPoint y: 88, distance: 13.3
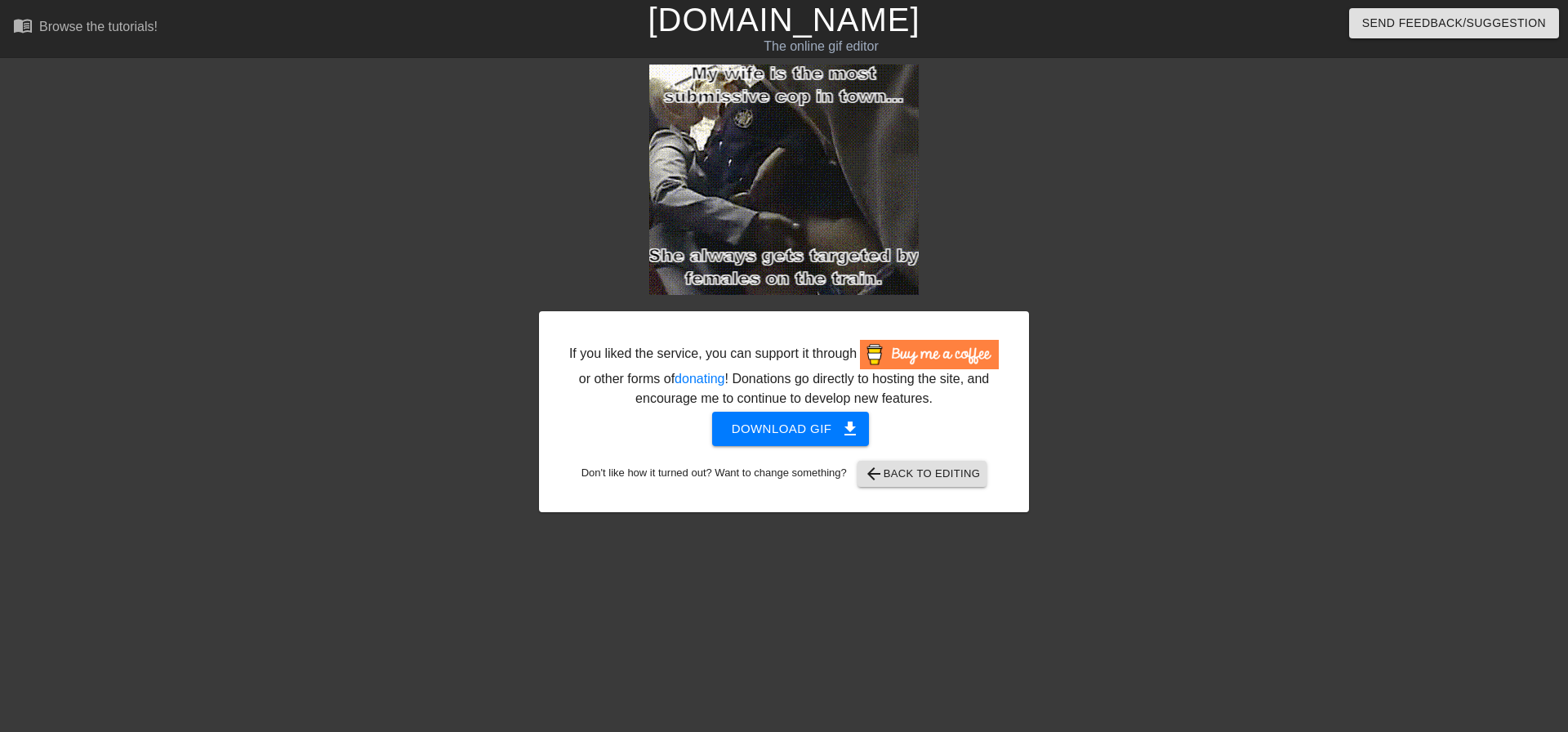
click at [1555, 91] on div "If you liked the service, you can support it through or other forms of donating…" at bounding box center [784, 309] width 1568 height 490
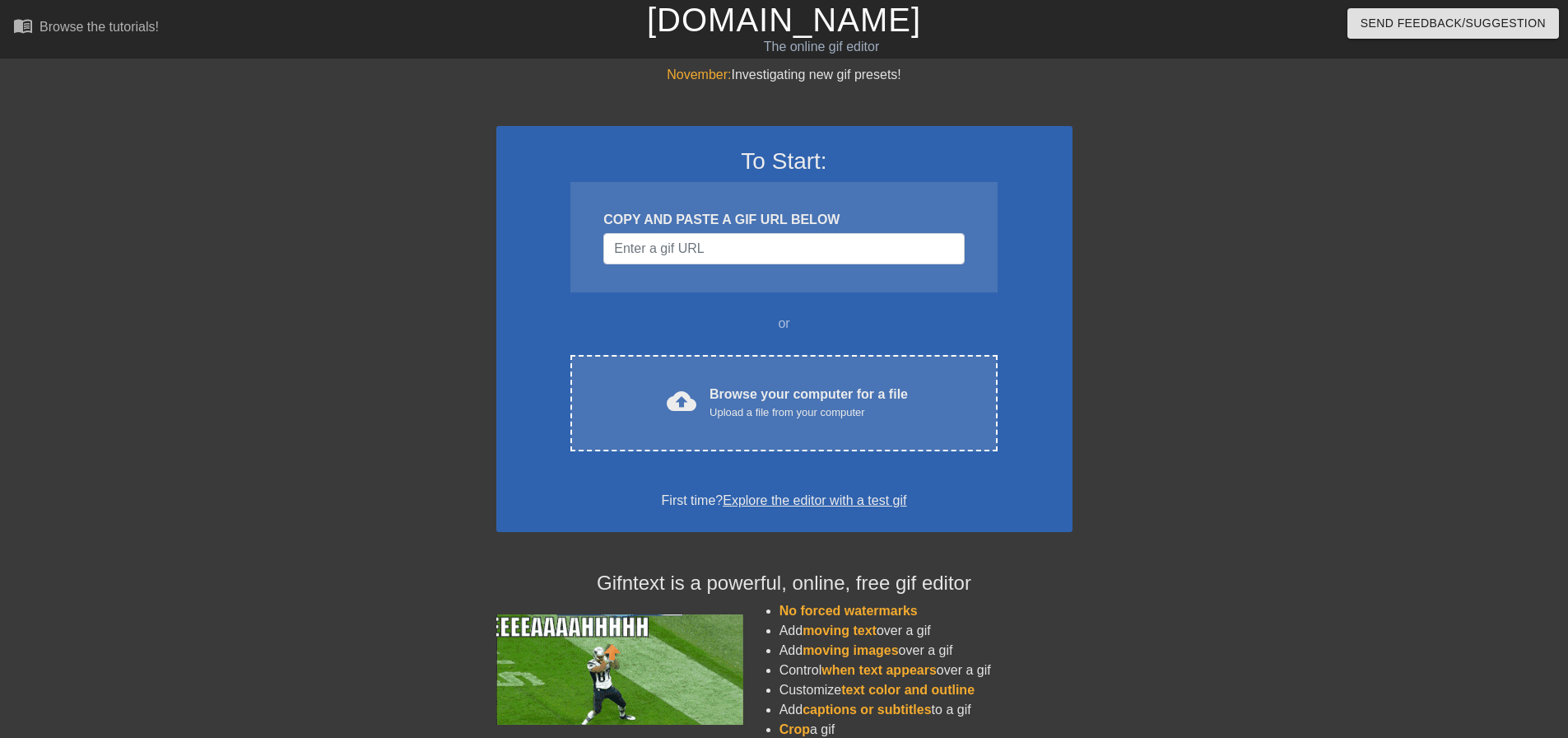
click at [849, 349] on div "To Start: COPY AND PASTE A GIF URL BELOW or cloud_upload Browse your computer f…" at bounding box center [784, 329] width 576 height 406
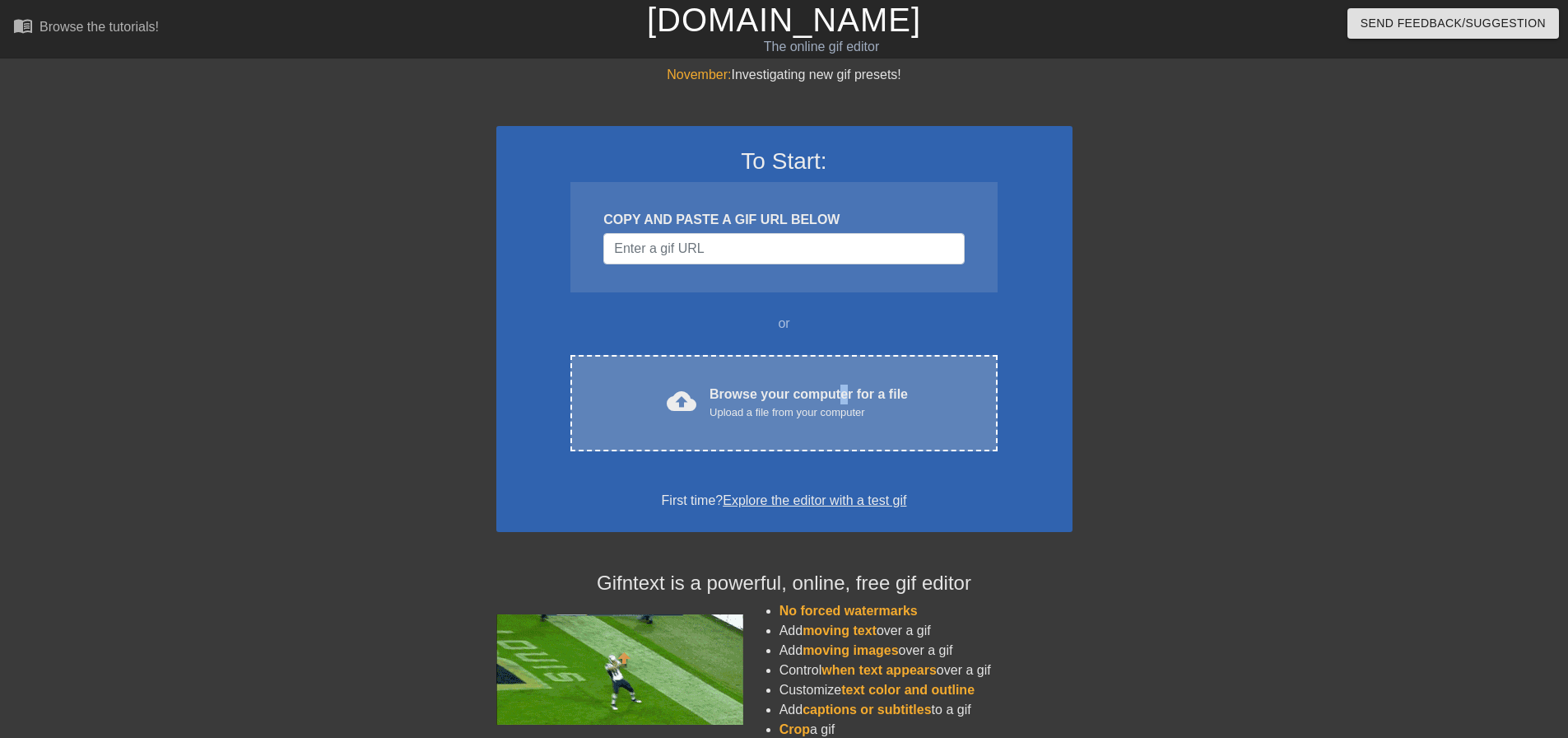
click at [840, 398] on div "Browse your computer for a file Upload a file from your computer" at bounding box center [808, 402] width 199 height 36
